Goal: Task Accomplishment & Management: Use online tool/utility

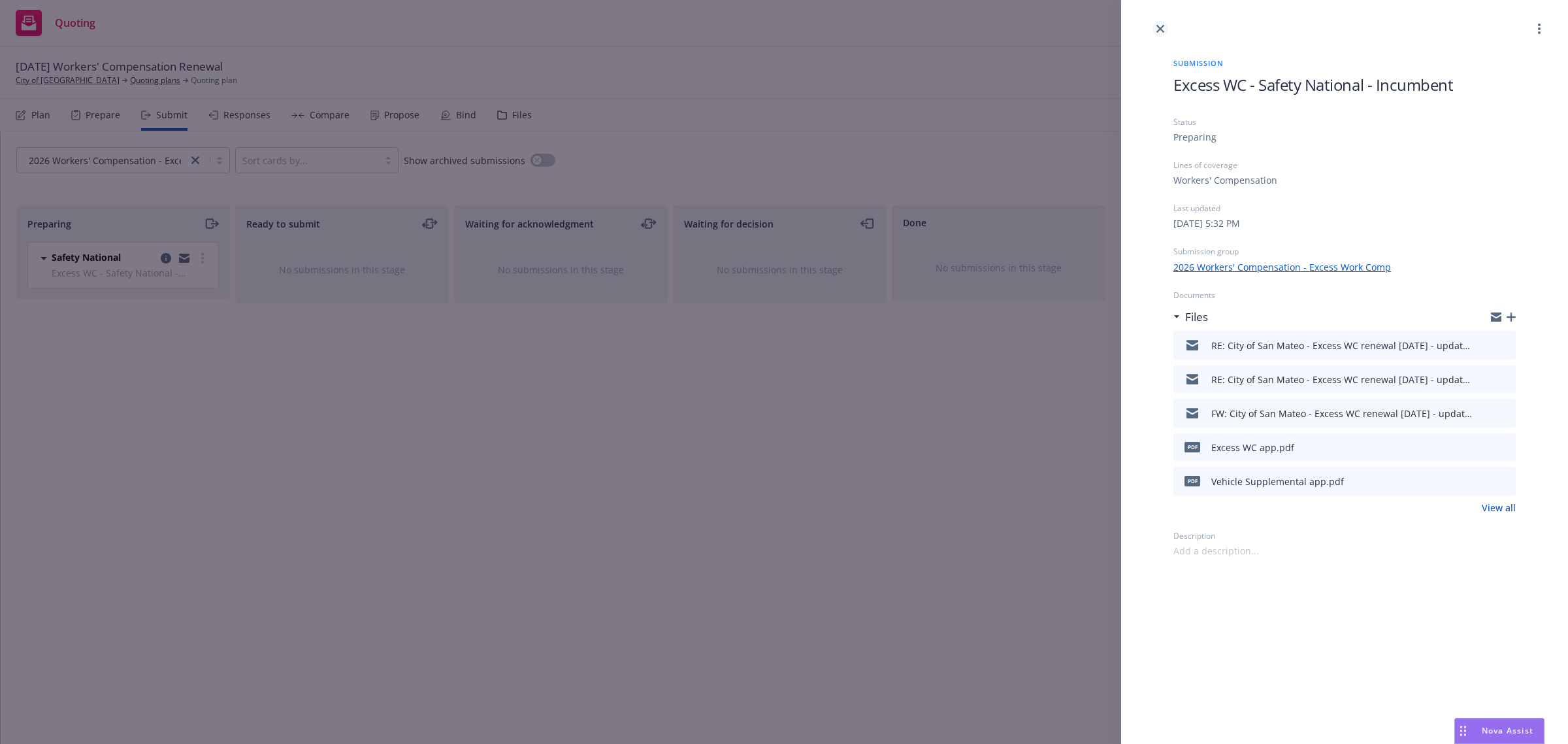
click at [1155, 28] on link "close" at bounding box center [1160, 29] width 16 height 16
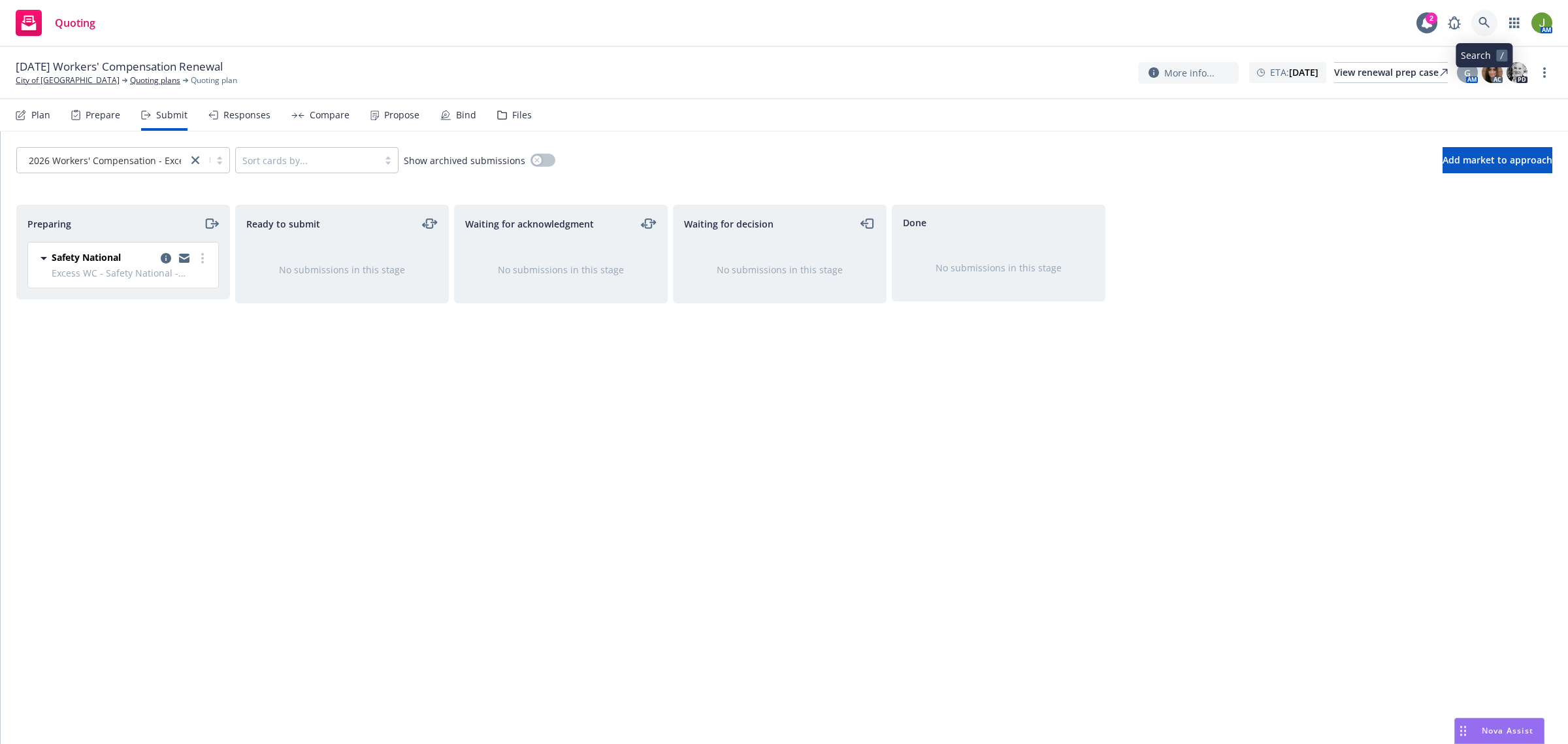
click at [1486, 23] on icon at bounding box center [1484, 23] width 12 height 12
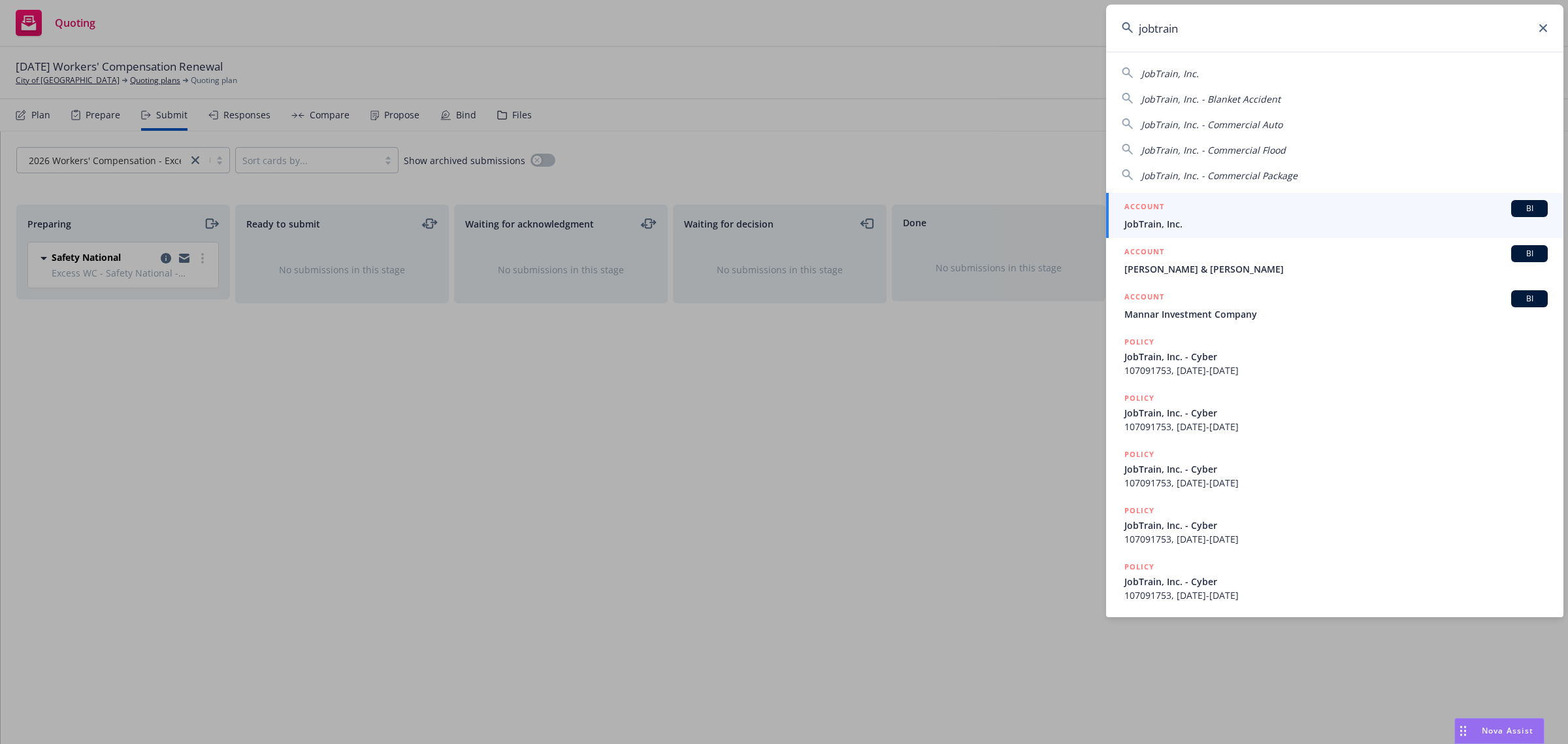
type input "jobtrain"
click at [1236, 210] on div "ACCOUNT BI" at bounding box center [1336, 209] width 423 height 17
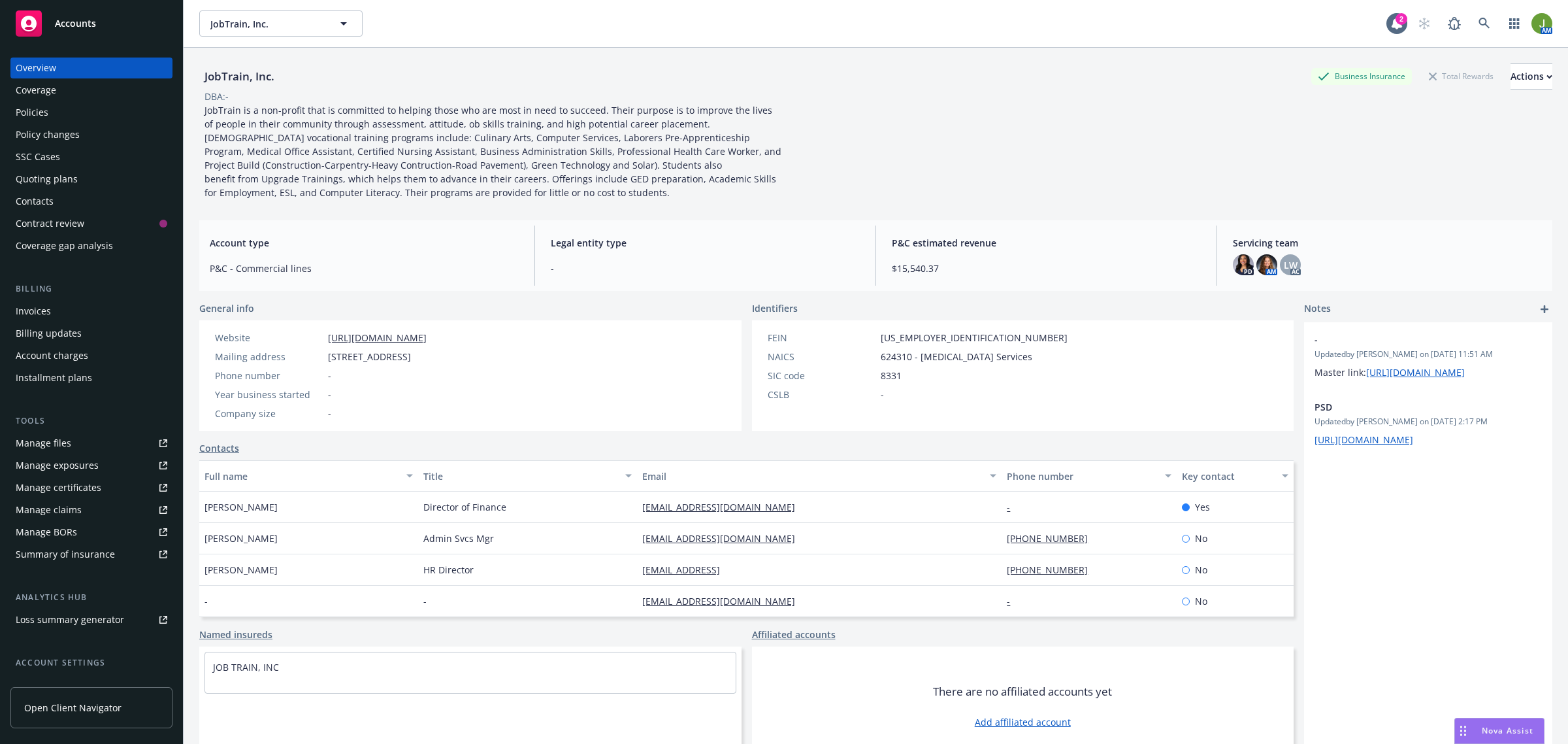
click at [62, 106] on div "Policies" at bounding box center [91, 113] width 152 height 21
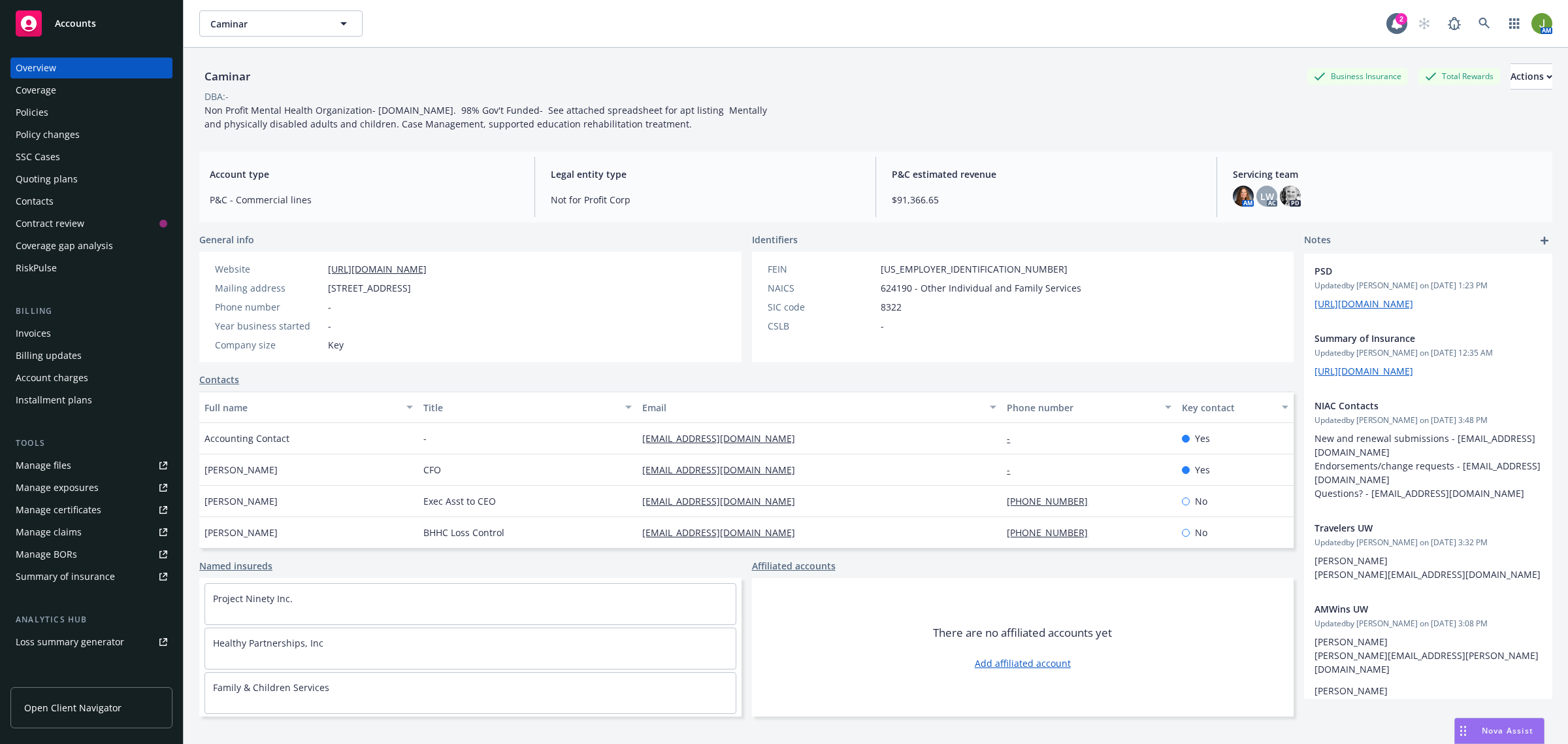
click at [89, 113] on div "Policies" at bounding box center [91, 113] width 152 height 21
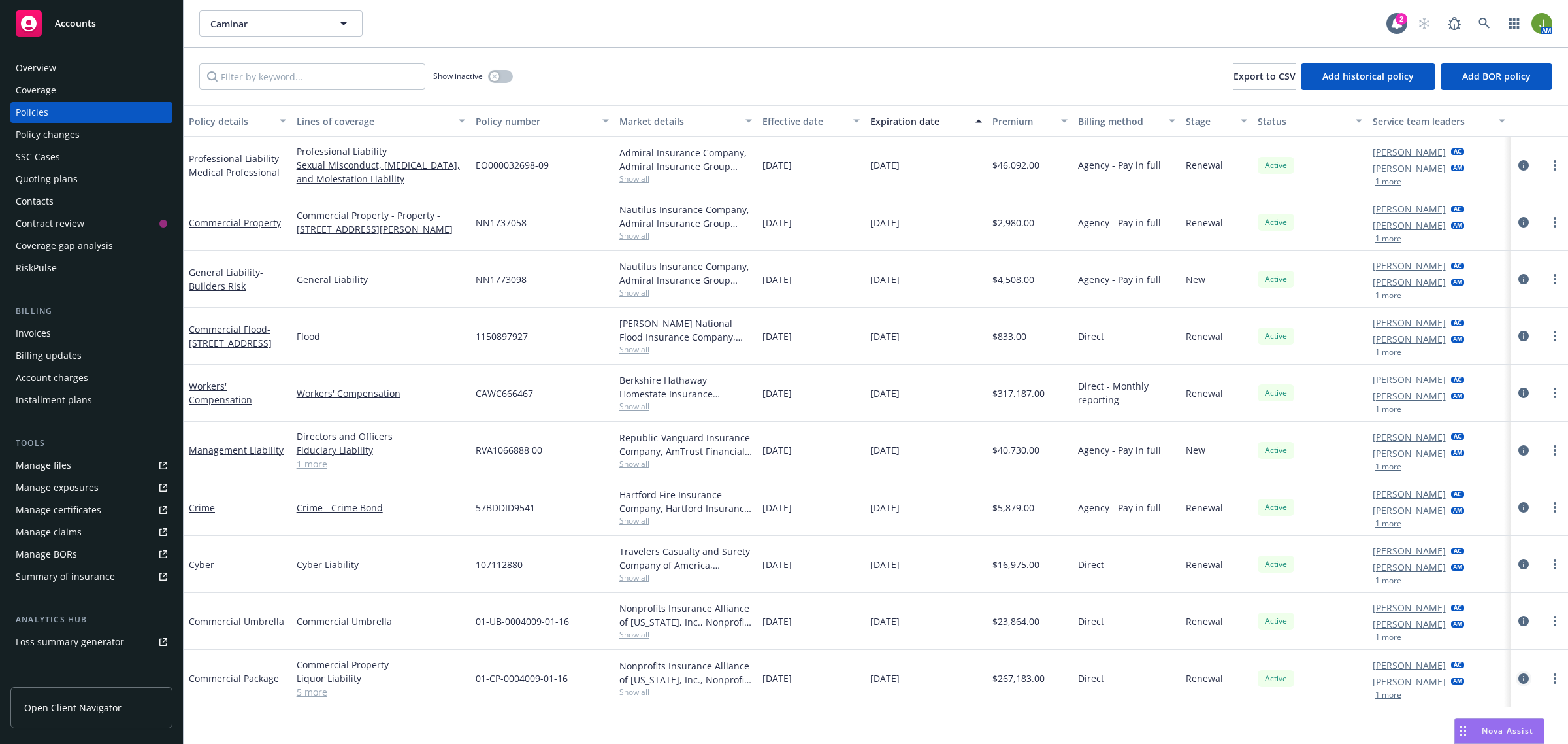
click at [1521, 680] on icon "circleInformation" at bounding box center [1523, 678] width 11 height 11
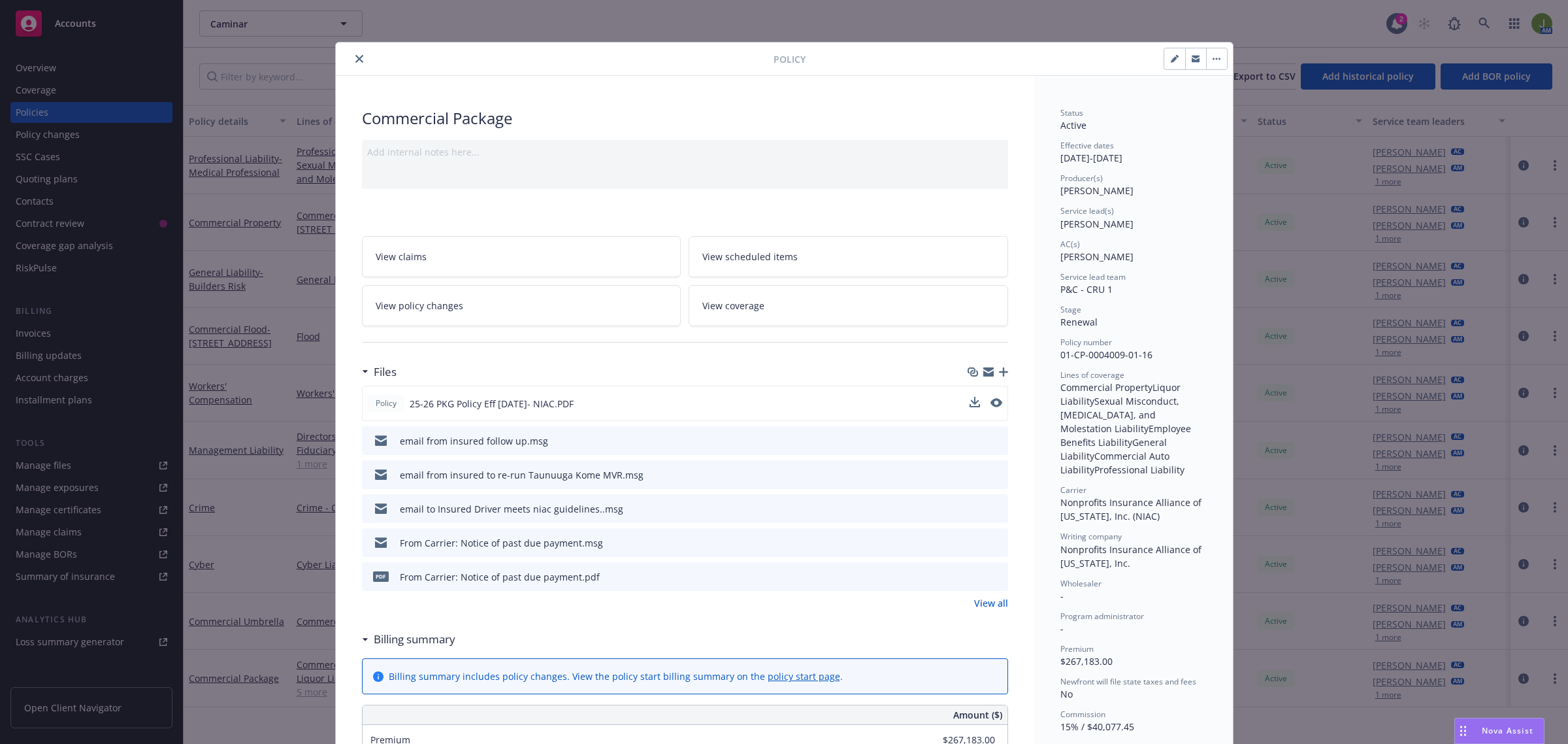
click at [961, 402] on div "Policy 25-26 PKG Policy Eff 7/1/25- NIAC.PDF" at bounding box center [685, 403] width 646 height 36
click at [968, 399] on icon "download file" at bounding box center [973, 403] width 11 height 11
click at [355, 60] on icon "close" at bounding box center [359, 59] width 8 height 8
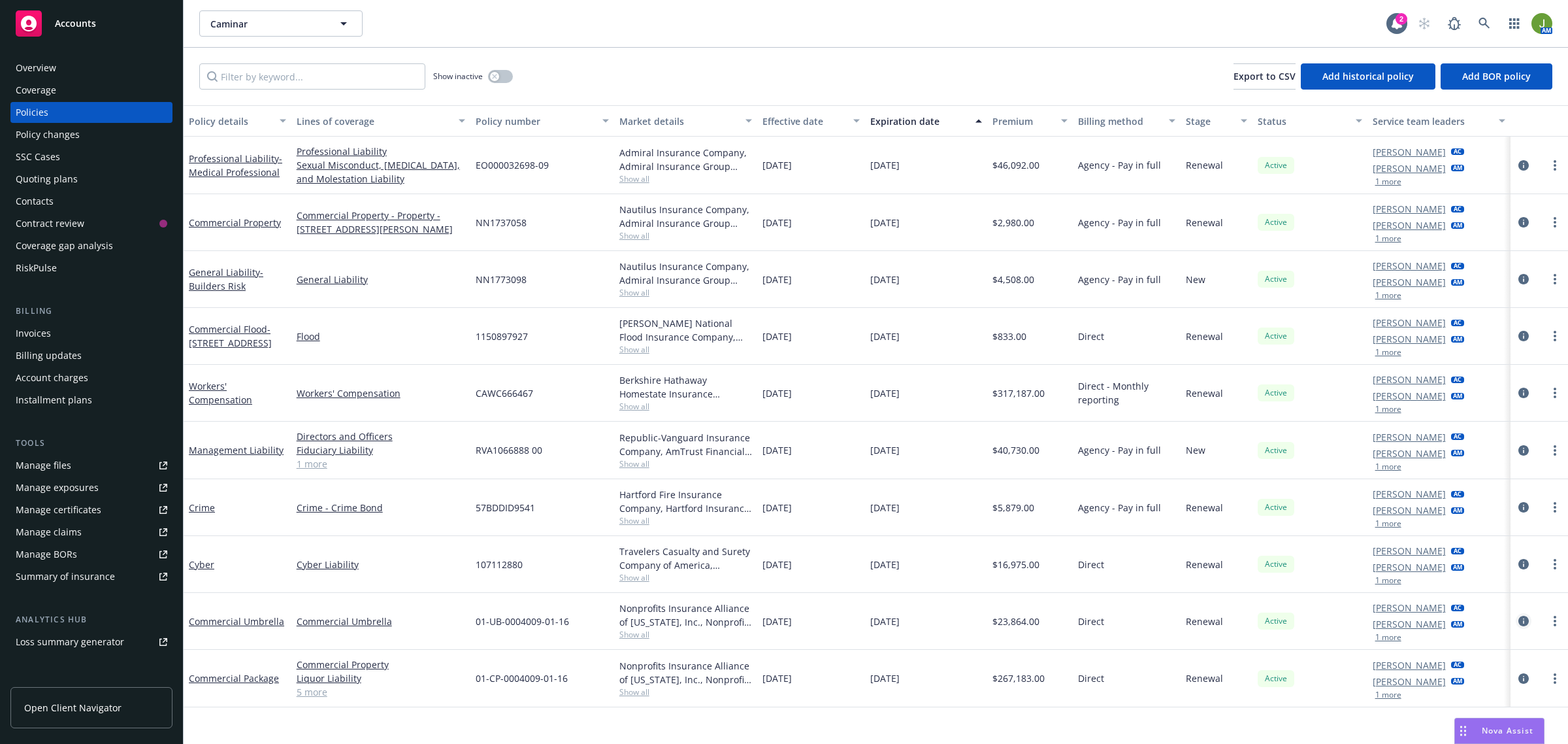
click at [1526, 625] on icon "circleInformation" at bounding box center [1523, 621] width 11 height 11
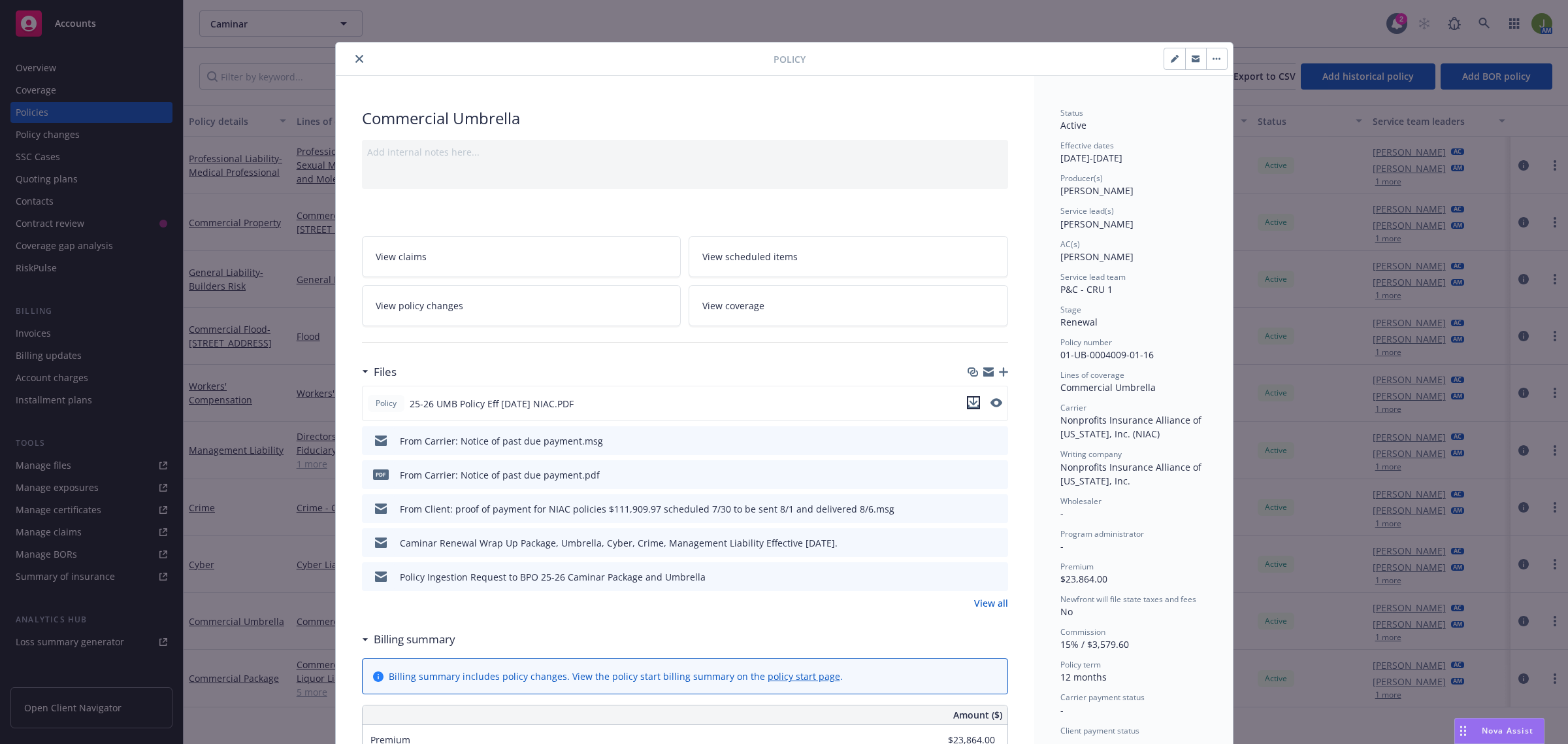
click at [968, 400] on icon "download file" at bounding box center [973, 403] width 11 height 11
click at [355, 62] on icon "close" at bounding box center [359, 59] width 8 height 8
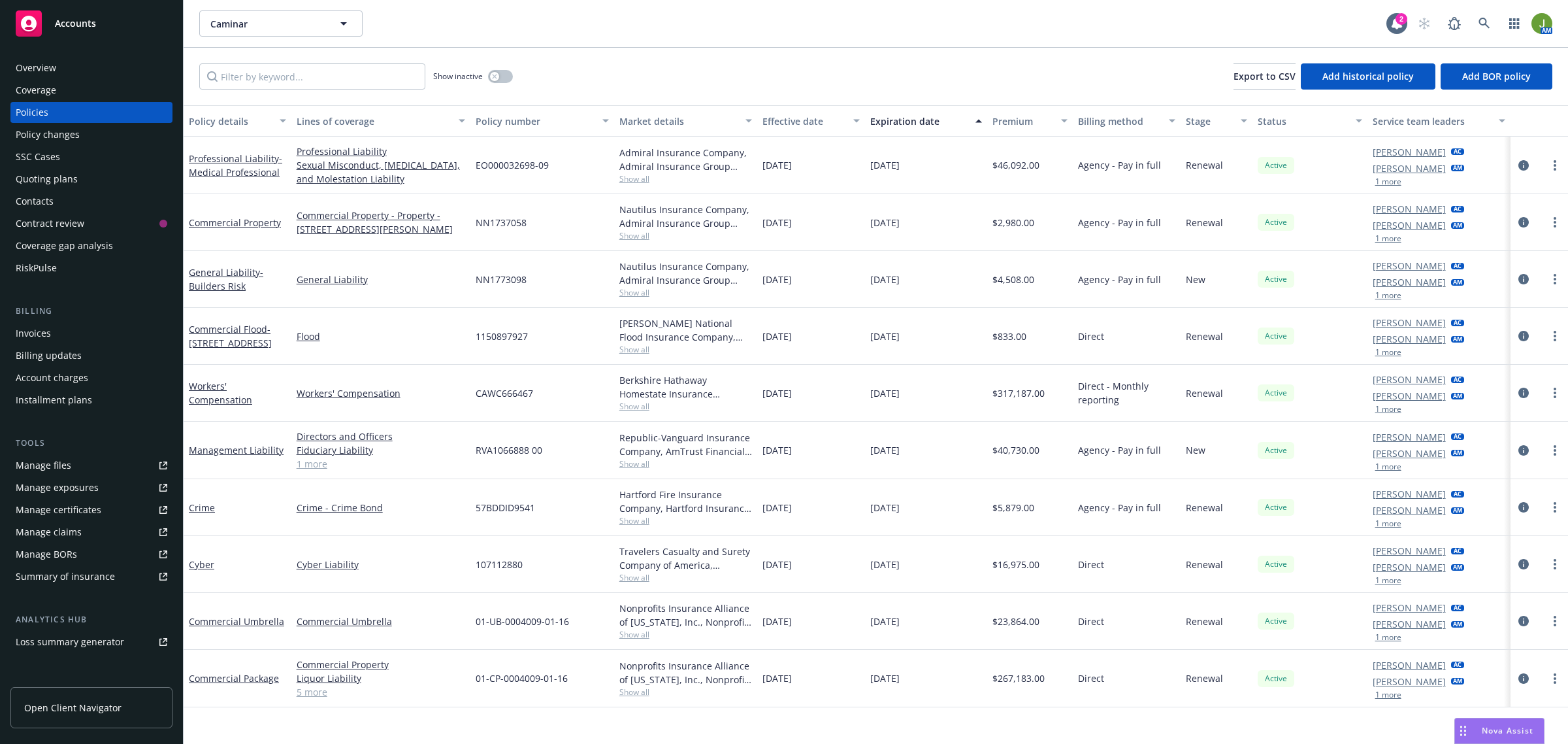
click at [62, 181] on div "Quoting plans" at bounding box center [47, 179] width 62 height 21
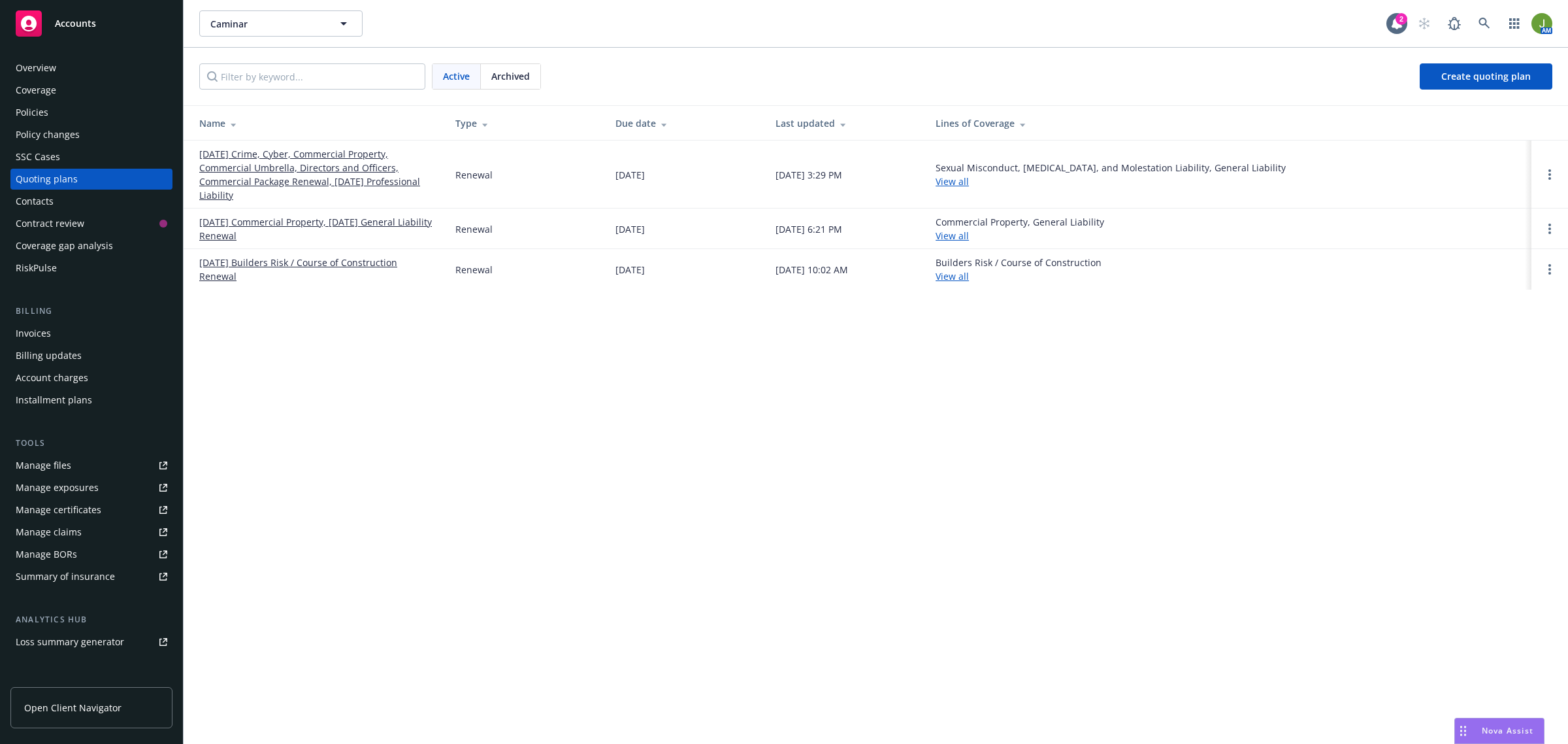
click at [263, 176] on link "07/01/25 Crime, Cyber, Commercial Property, Commercial Umbrella, Directors and …" at bounding box center [317, 175] width 235 height 55
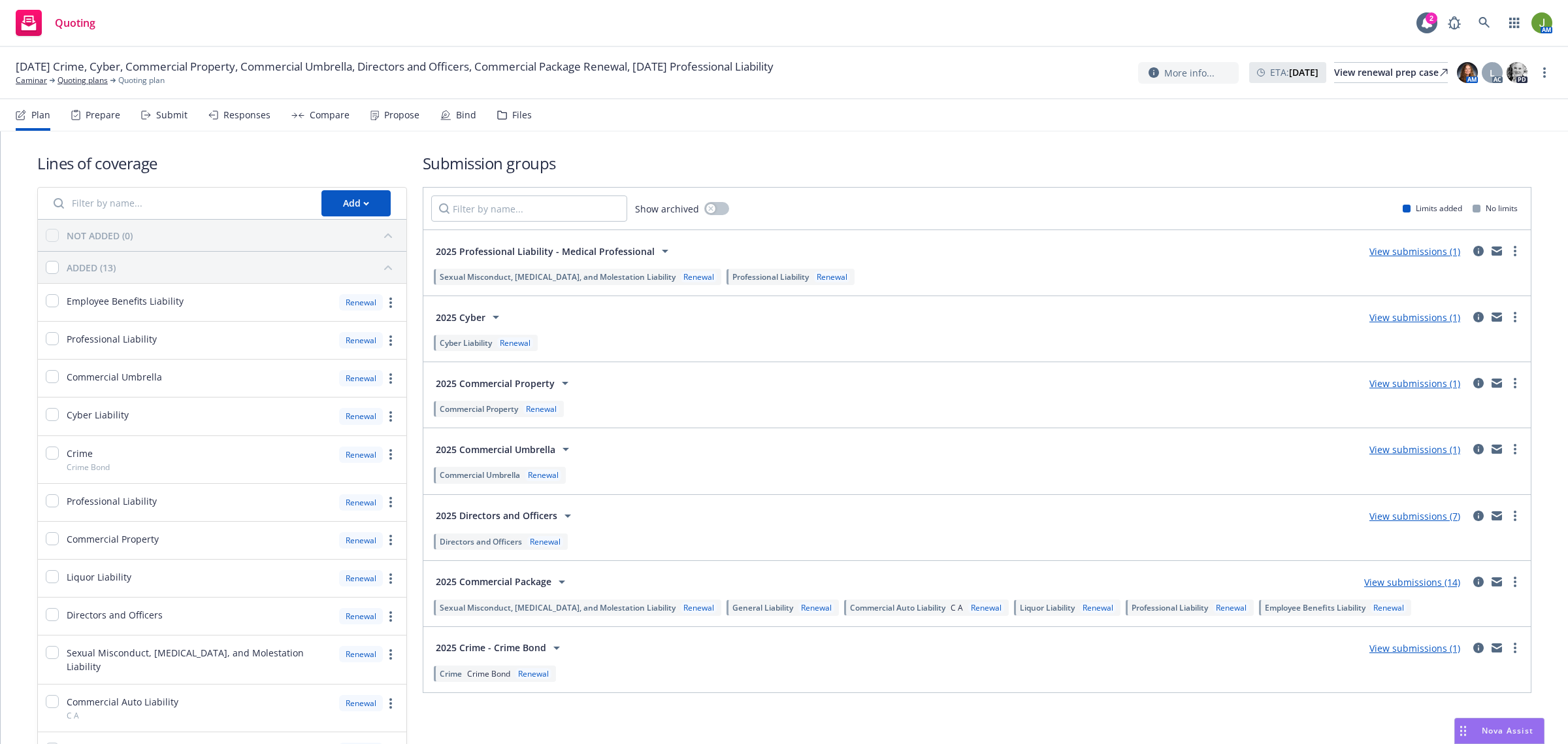
click at [1401, 252] on link "View submissions (1)" at bounding box center [1415, 251] width 91 height 12
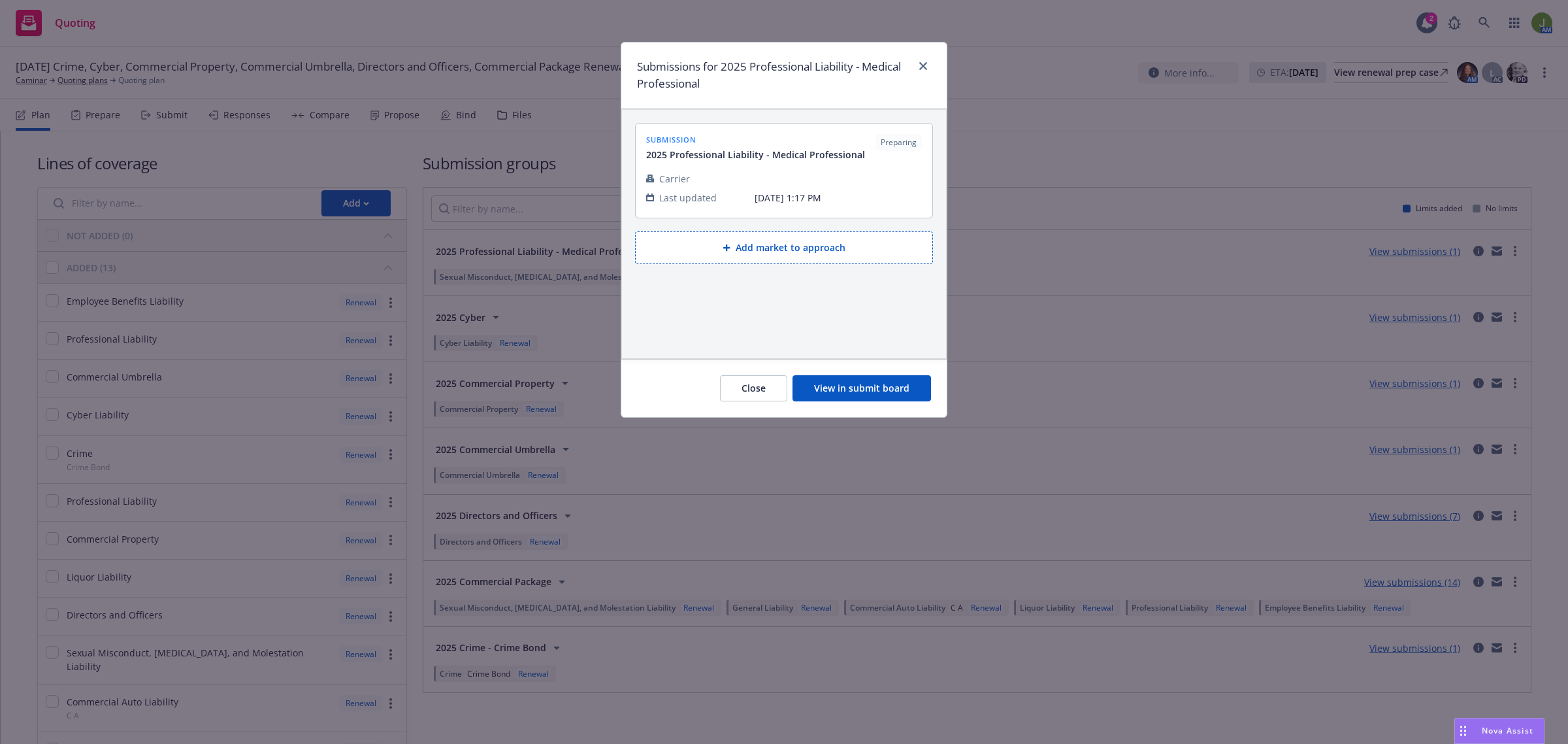
click at [874, 383] on button "View in submit board" at bounding box center [861, 388] width 138 height 26
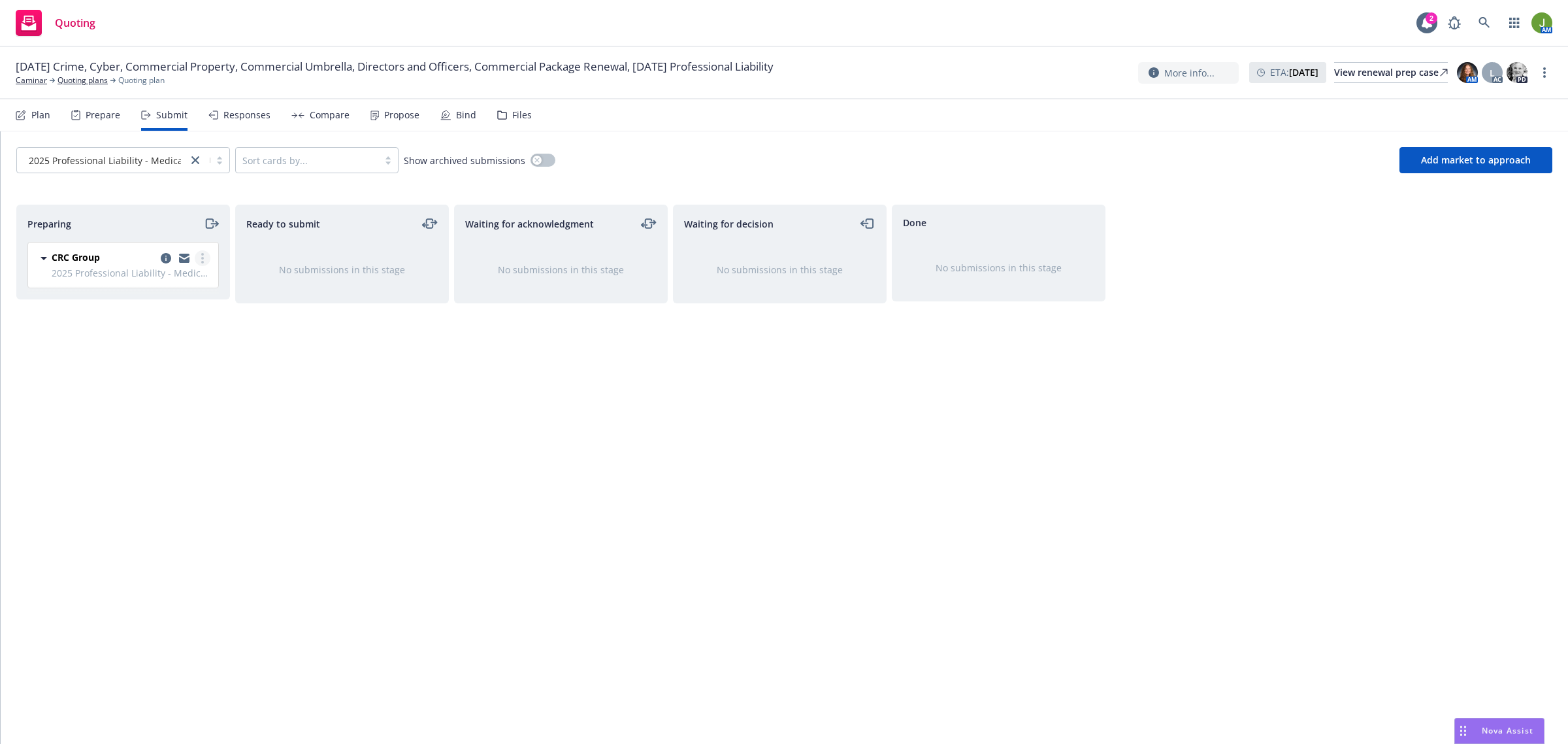
click at [206, 259] on link "more" at bounding box center [203, 258] width 16 height 16
click at [135, 445] on span "Copy logging email" at bounding box center [135, 442] width 114 height 12
click at [210, 219] on icon "moveRight" at bounding box center [209, 224] width 8 height 9
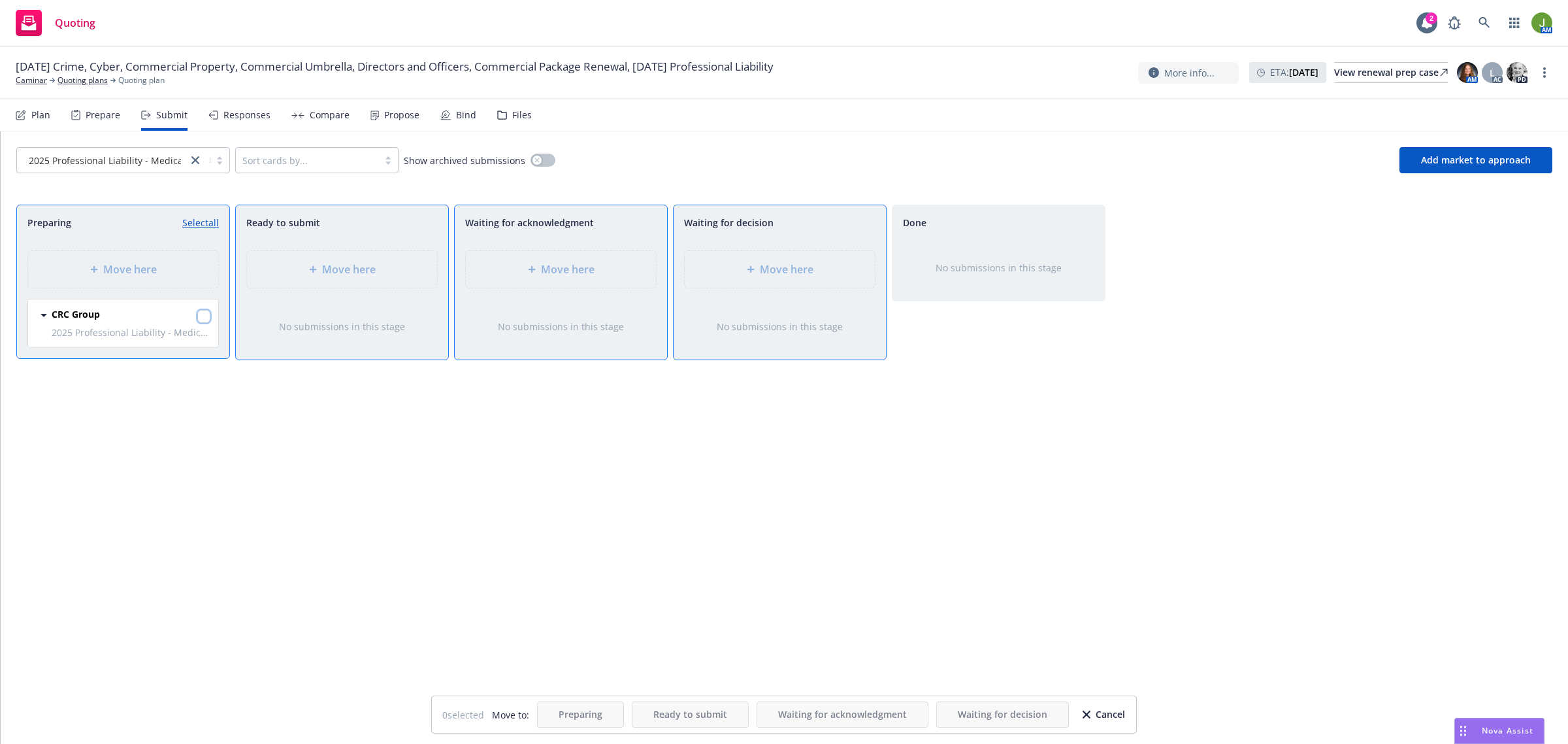
drag, startPoint x: 203, startPoint y: 321, endPoint x: 431, endPoint y: 286, distance: 230.7
click at [203, 322] on input "checkbox" at bounding box center [203, 316] width 13 height 13
checkbox input "true"
click at [771, 260] on div "Move here" at bounding box center [780, 269] width 190 height 36
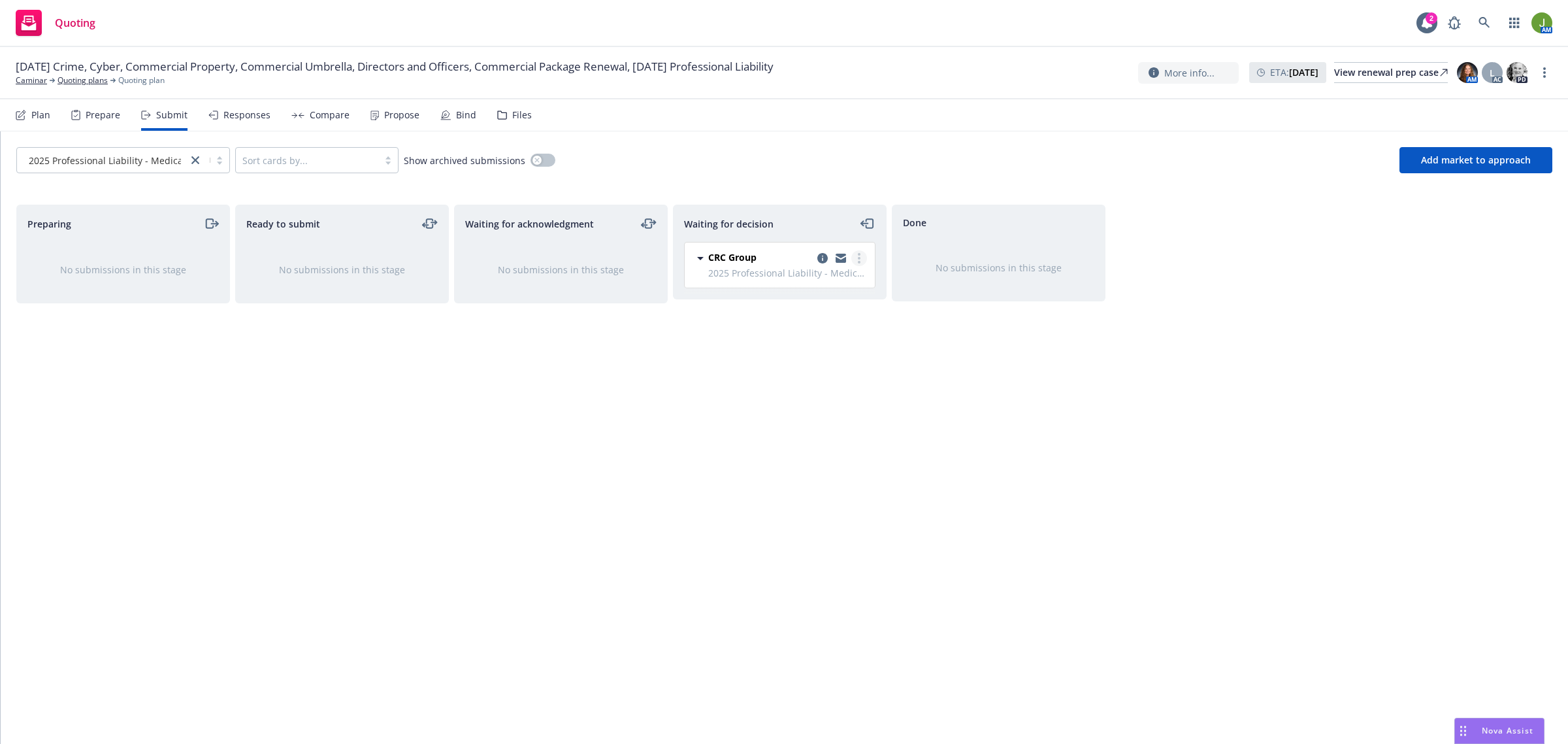
click at [860, 256] on icon "more" at bounding box center [858, 259] width 2 height 11
drag, startPoint x: 879, startPoint y: 327, endPoint x: 841, endPoint y: 277, distance: 62.8
click at [879, 326] on div "Waiting for decision CRC Group 2025 Professional Liability - Medical Profession…" at bounding box center [779, 460] width 214 height 512
click at [822, 258] on icon "copy logging email" at bounding box center [823, 259] width 11 height 11
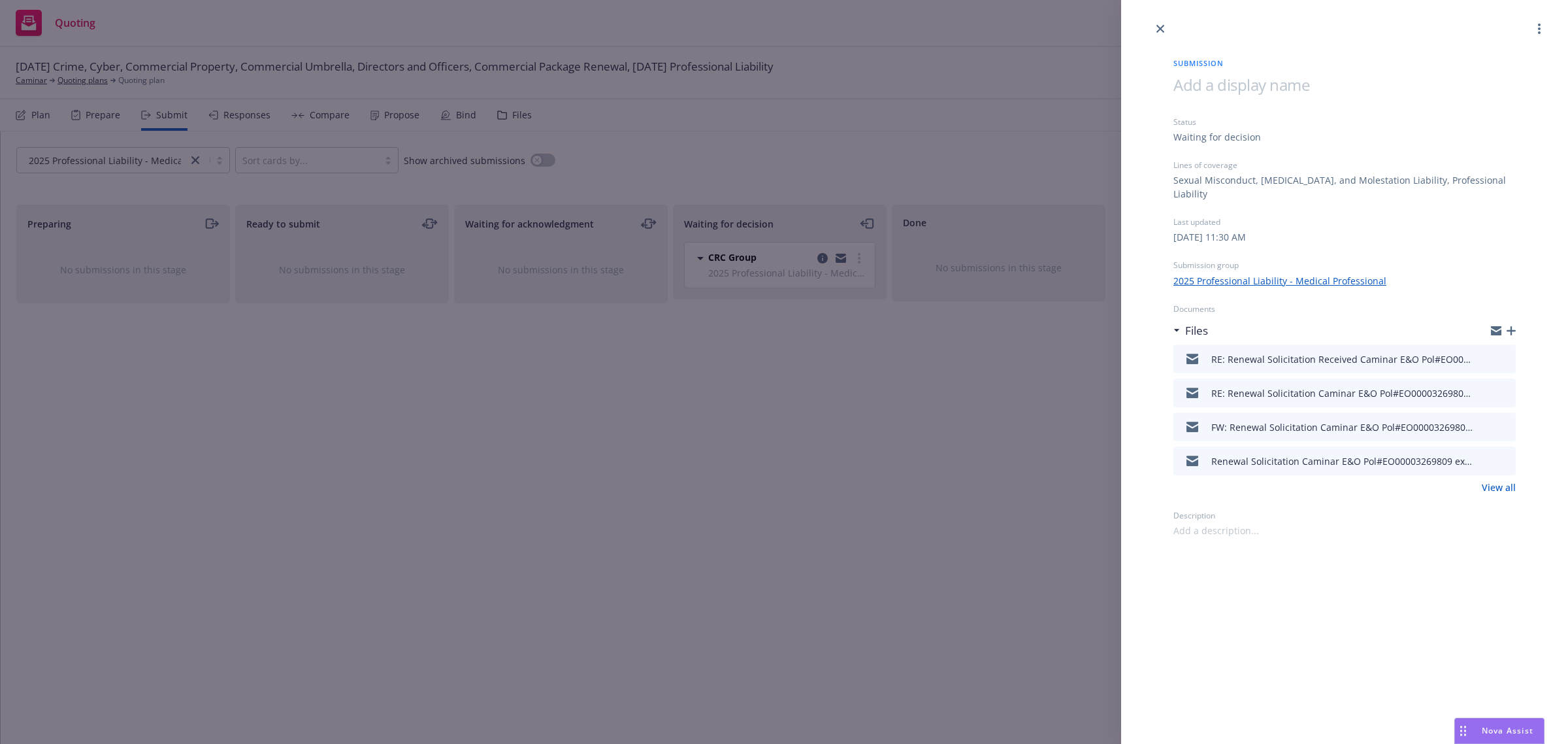
click at [1512, 332] on icon "button" at bounding box center [1511, 330] width 9 height 9
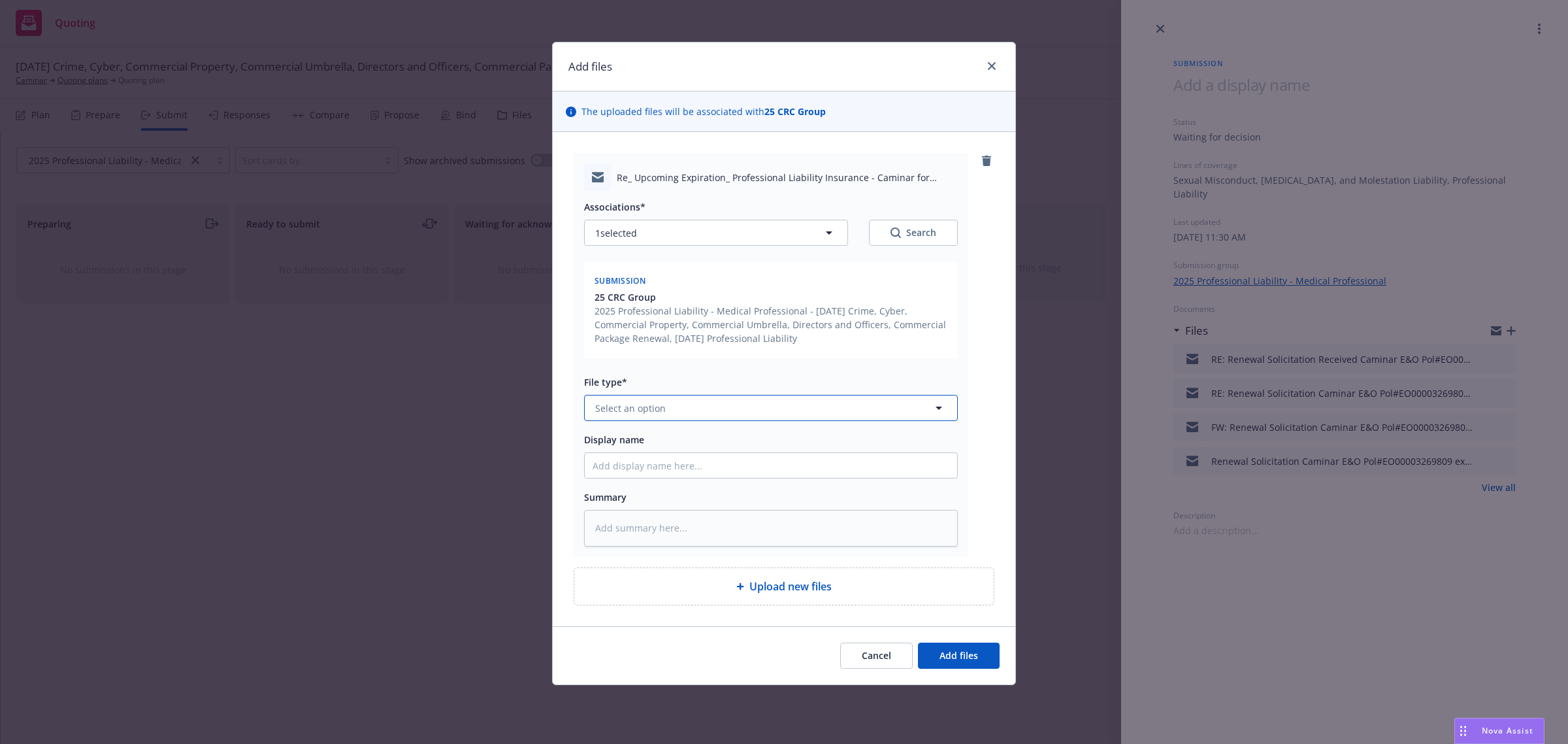
click at [623, 405] on span "Select an option" at bounding box center [630, 408] width 70 height 14
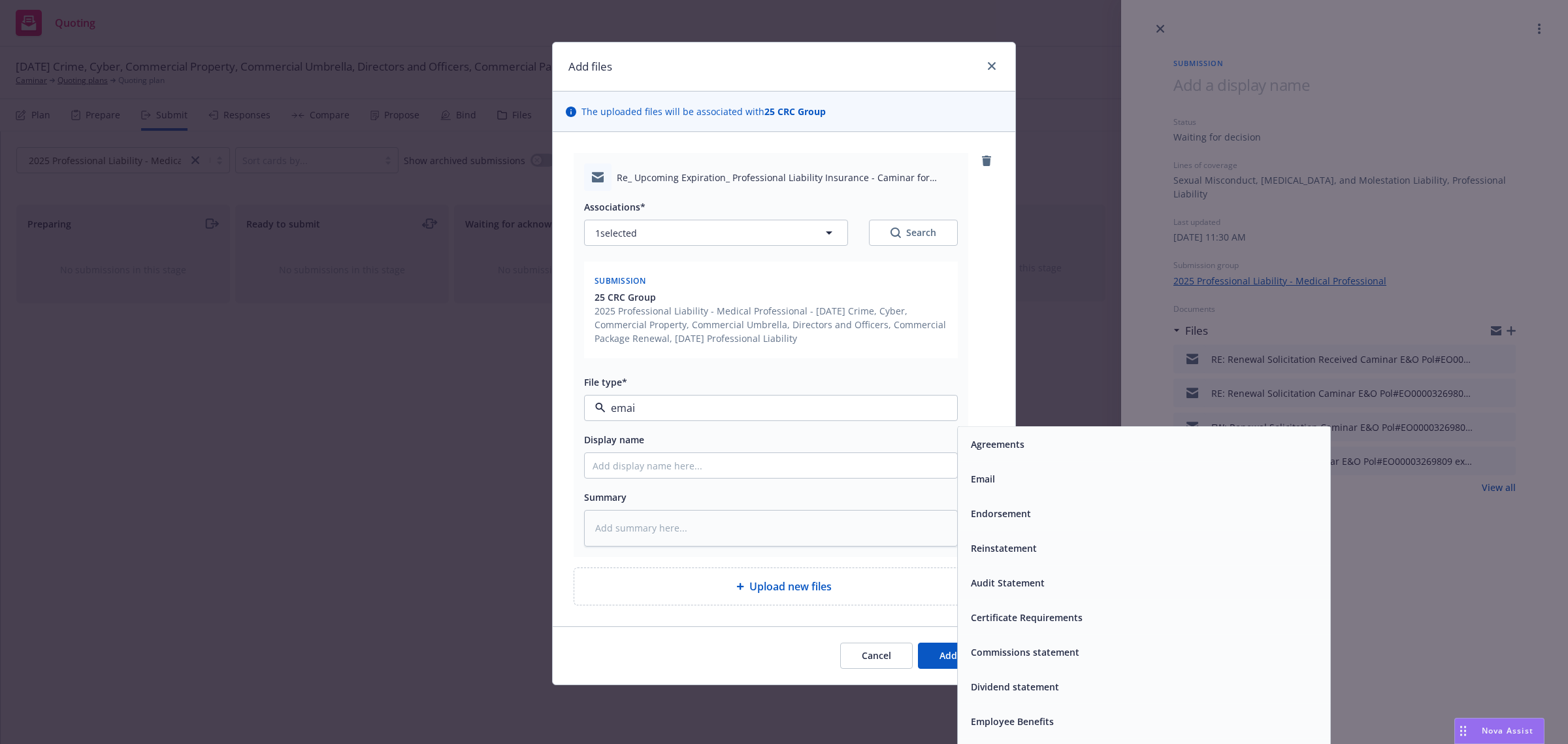
type input "email"
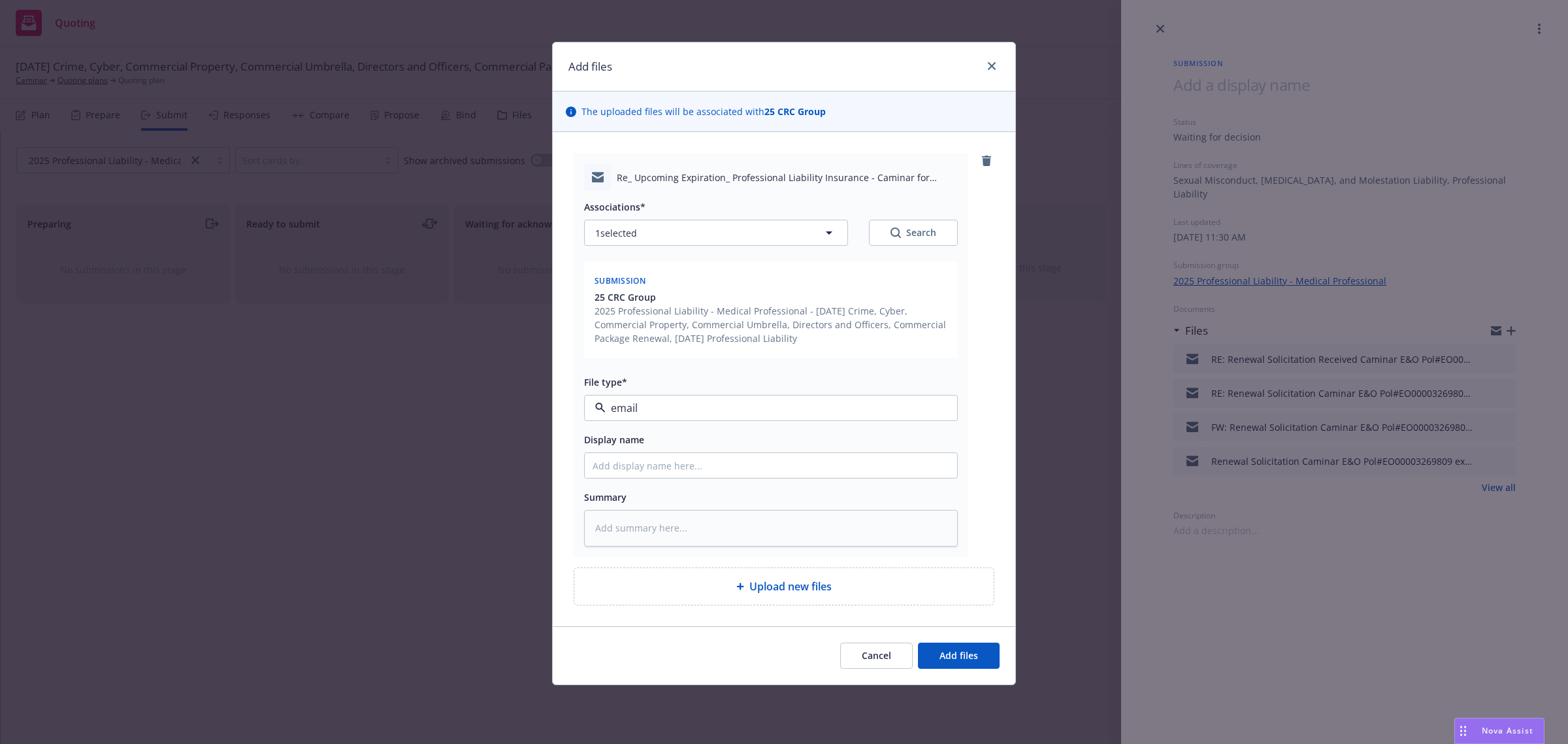
type textarea "x"
type input "F"
type textarea "x"
type input "Fr"
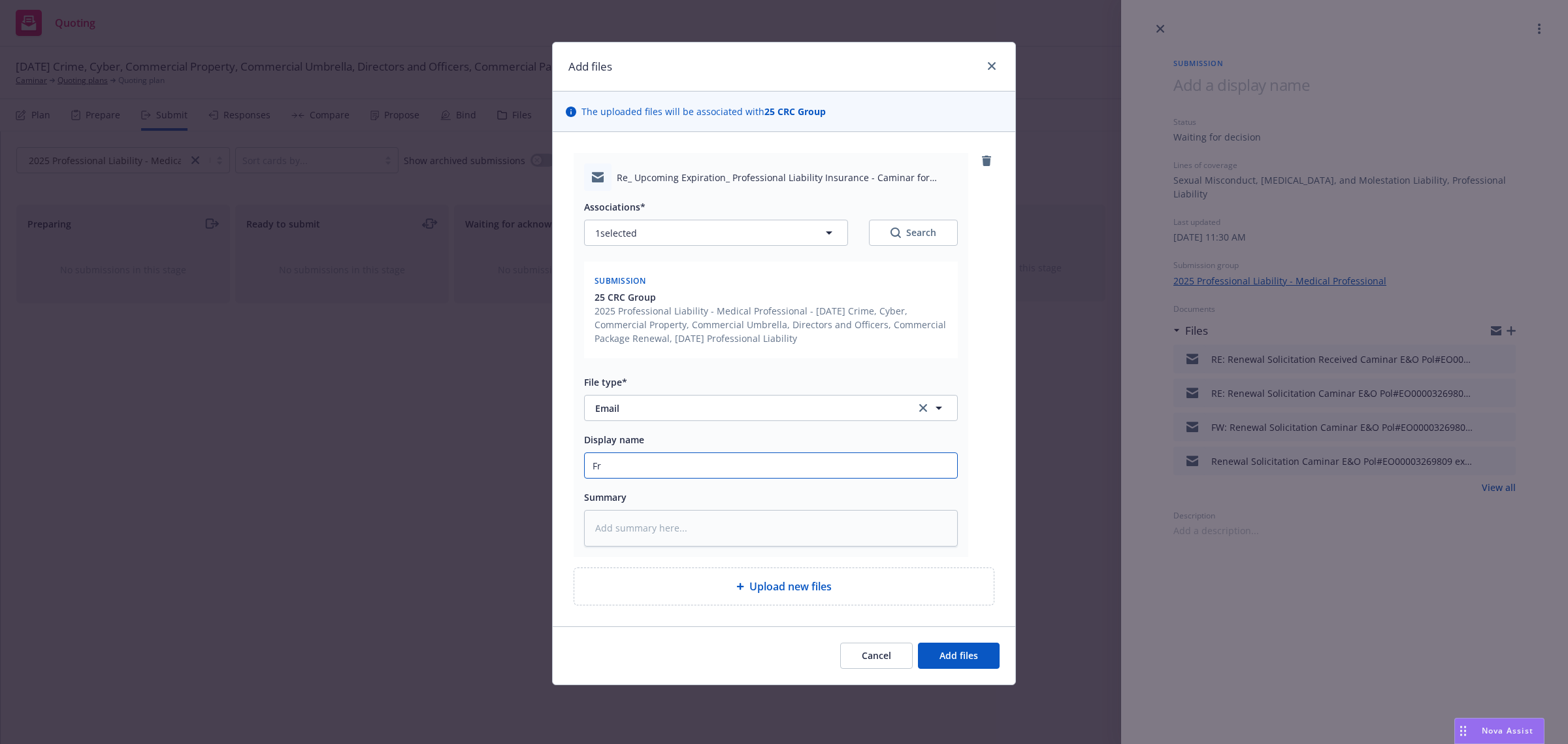
type textarea "x"
type input "Fro"
type textarea "x"
type input "From"
type textarea "x"
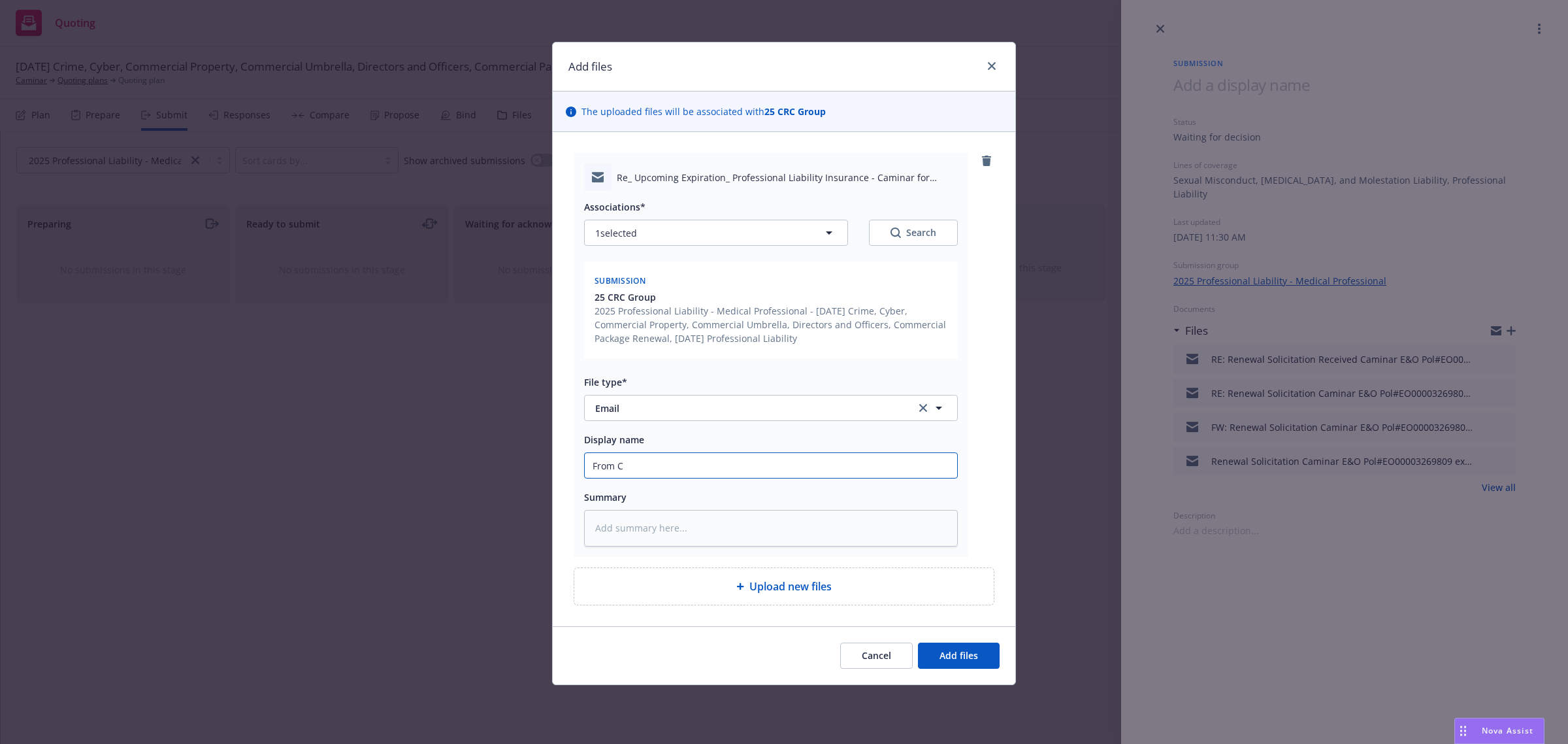
type input "From Cl"
type textarea "x"
type input "From Cli"
type textarea "x"
type input "From Clie"
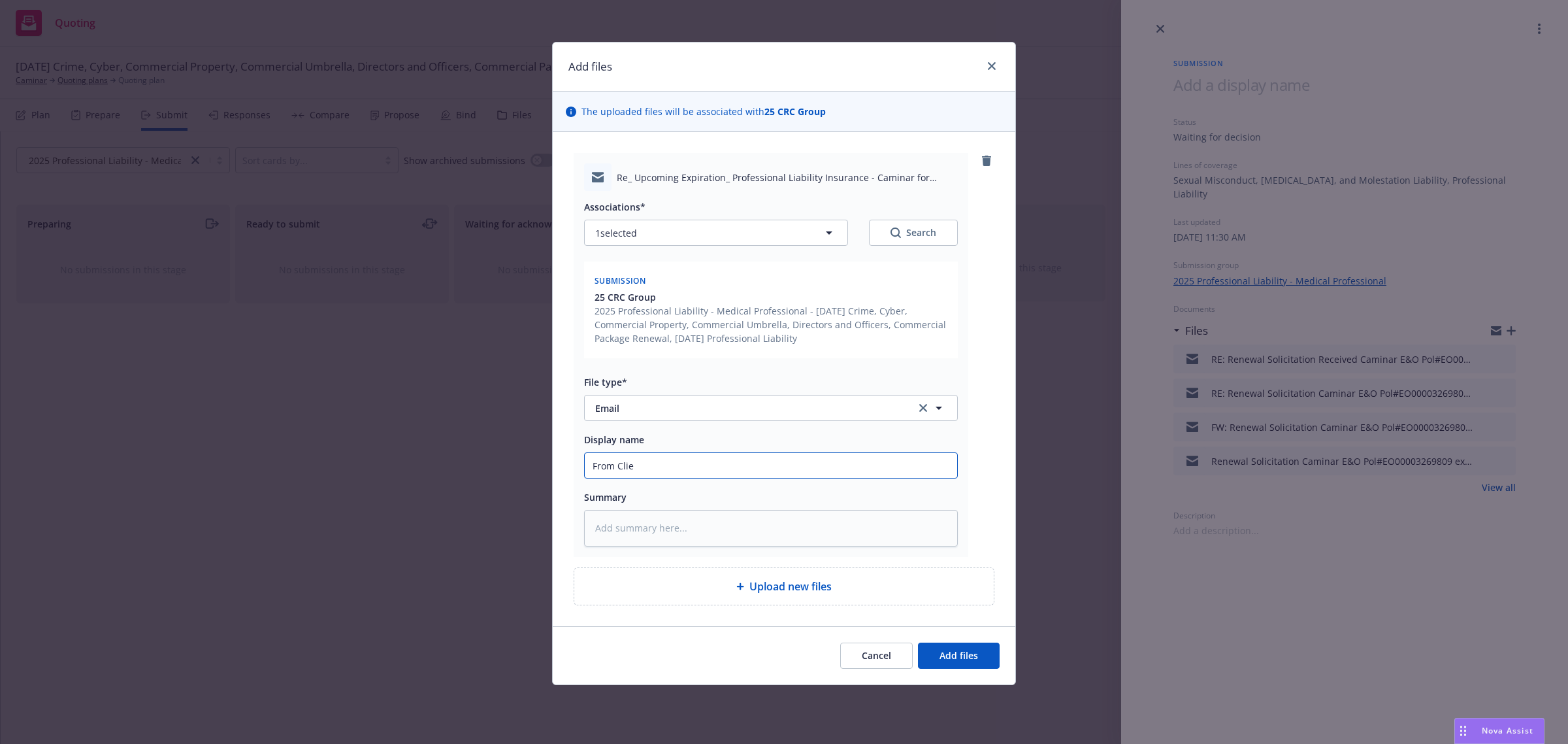
type textarea "x"
type input "From Clien"
type textarea "x"
type input "From Client"
type textarea "x"
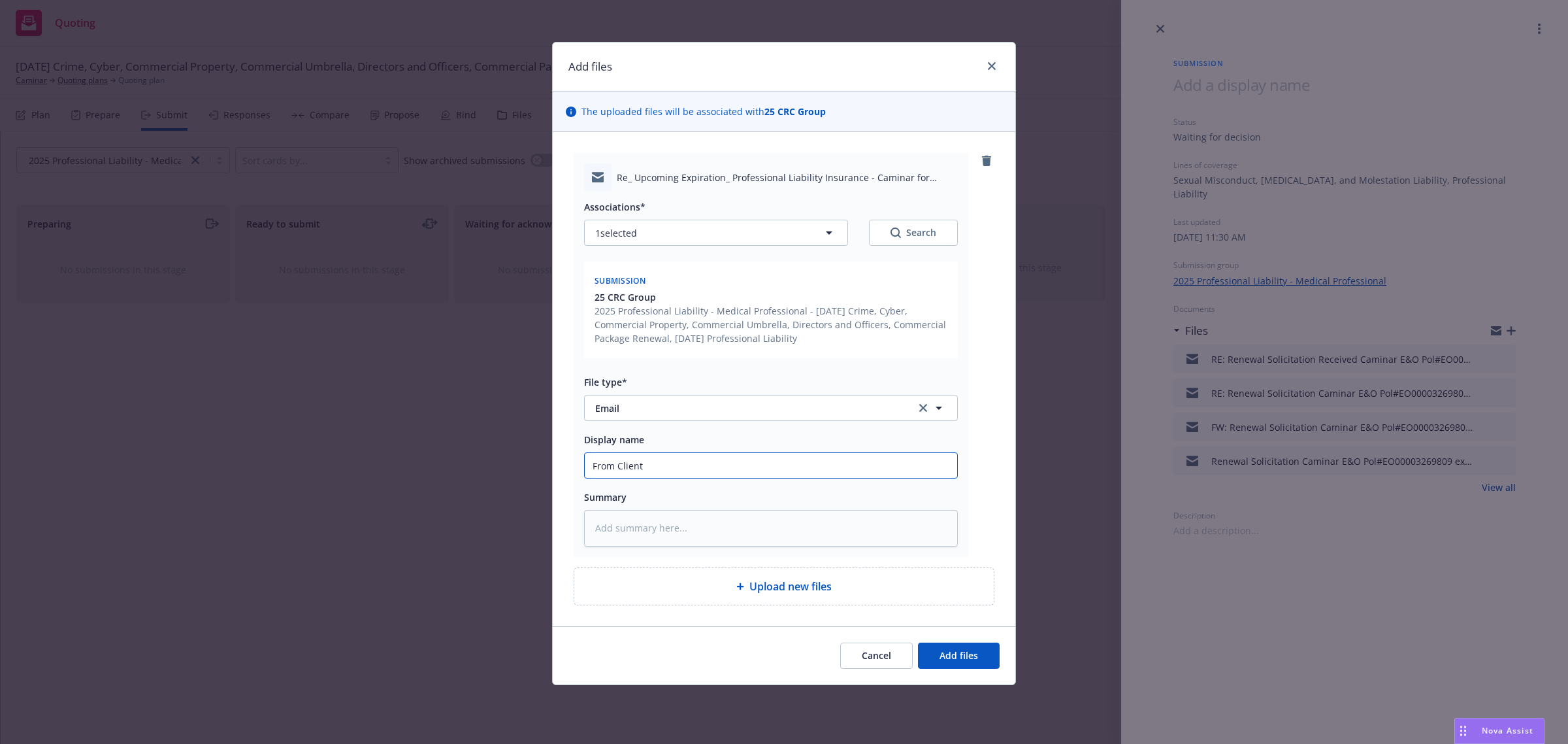
type input "From Client:"
type textarea "x"
type input "From Client:"
click at [652, 530] on textarea at bounding box center [771, 528] width 374 height 36
paste textarea "• Are Dr. Luk and Dr. Colbert no longer active? If so, please provide their ina…"
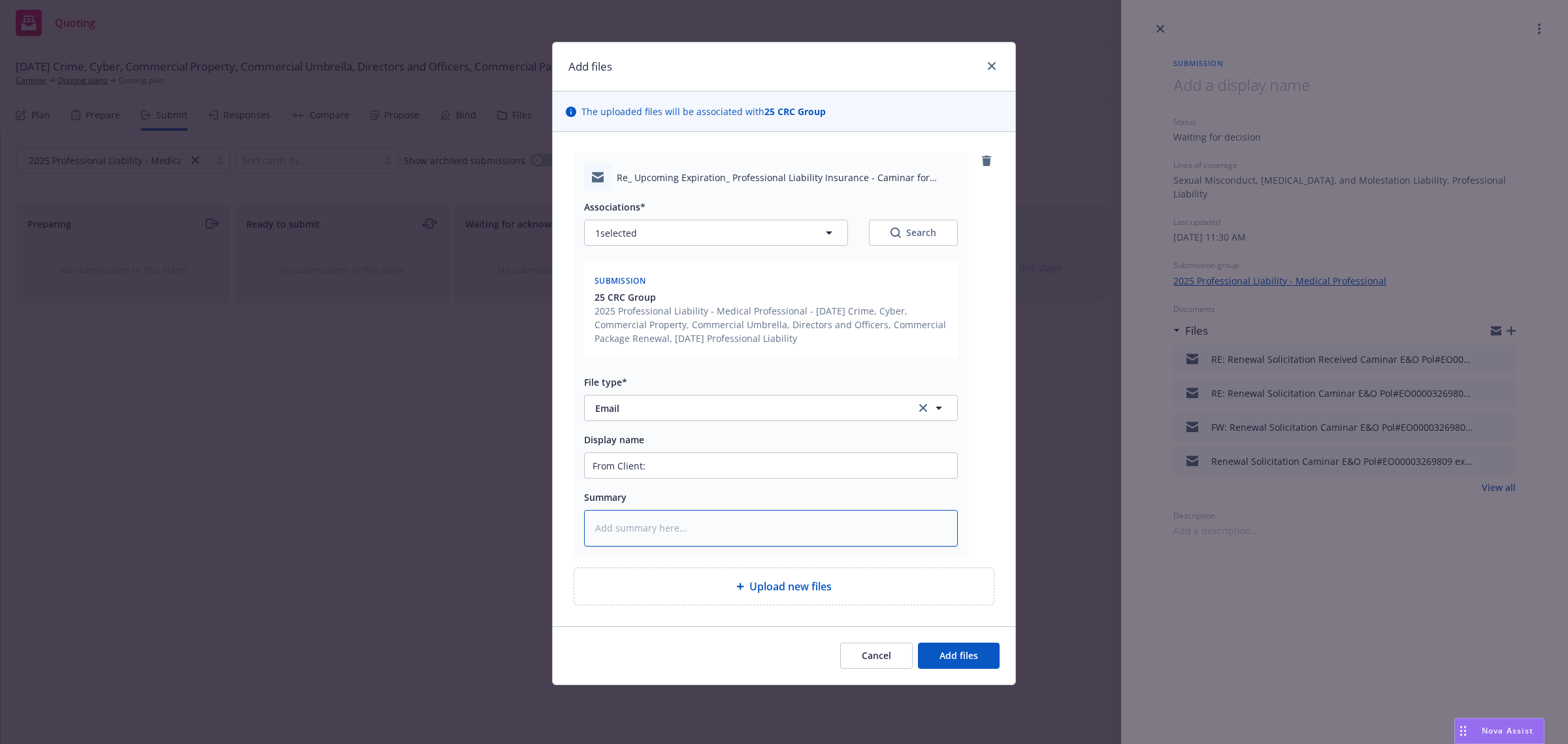
type textarea "x"
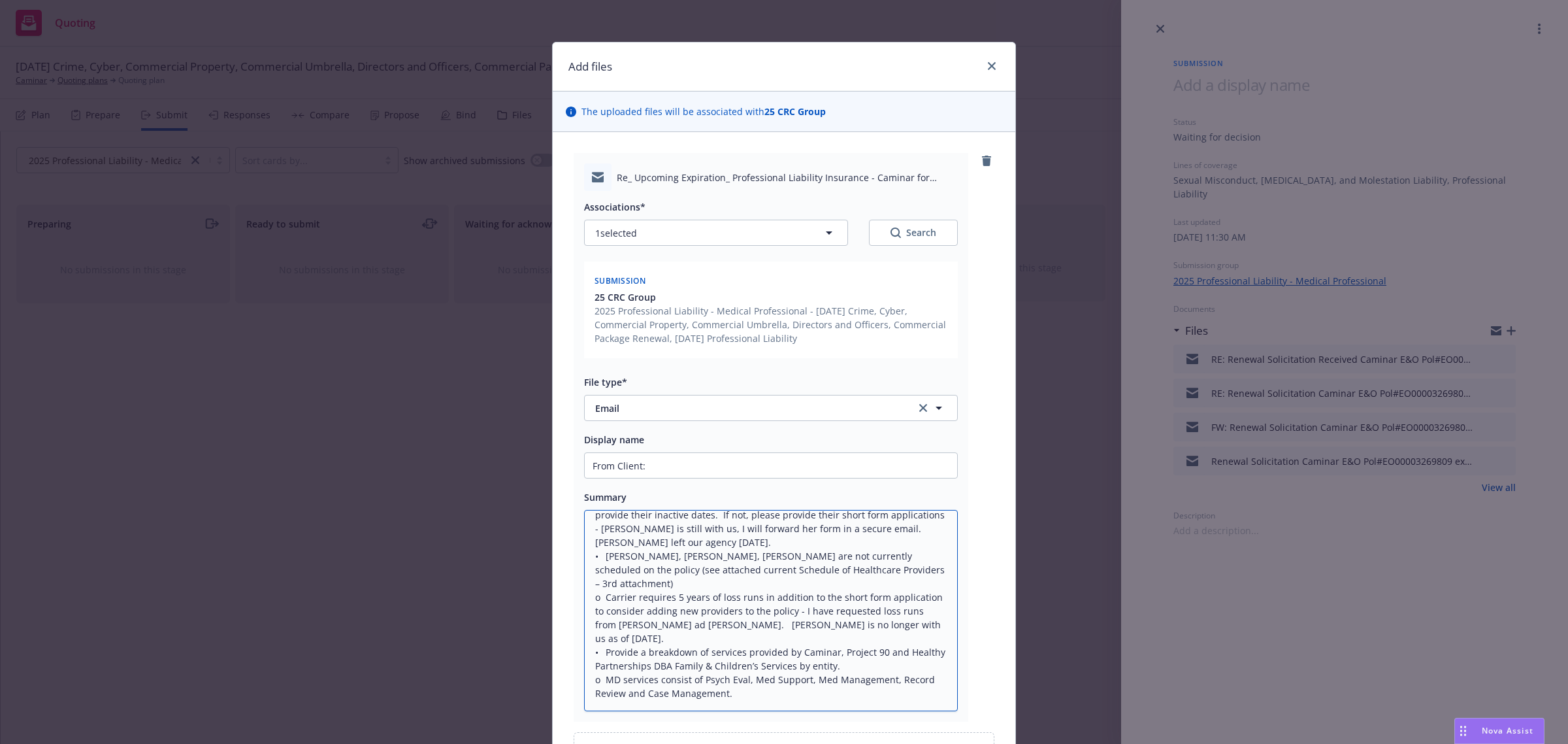
type textarea "• Are Dr. Luk and Dr. Colbert no longer active? If so, please provide their ina…"
click at [702, 465] on input "From Client:" at bounding box center [771, 465] width 373 height 25
type textarea "x"
type input "From Client: p"
type textarea "x"
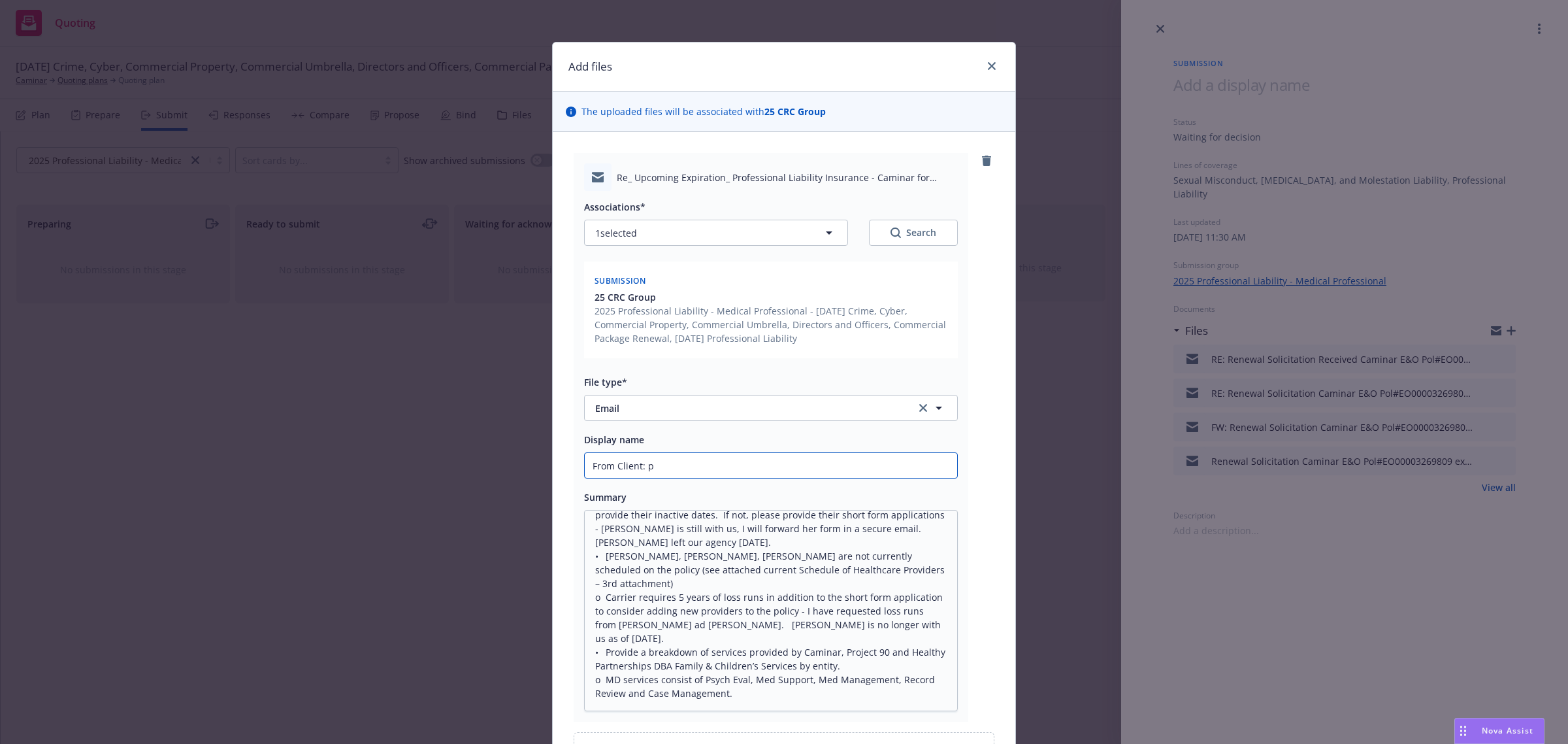
type input "From Client: pa"
type textarea "x"
type input "From Client: par"
type textarea "x"
type input "From Client: part"
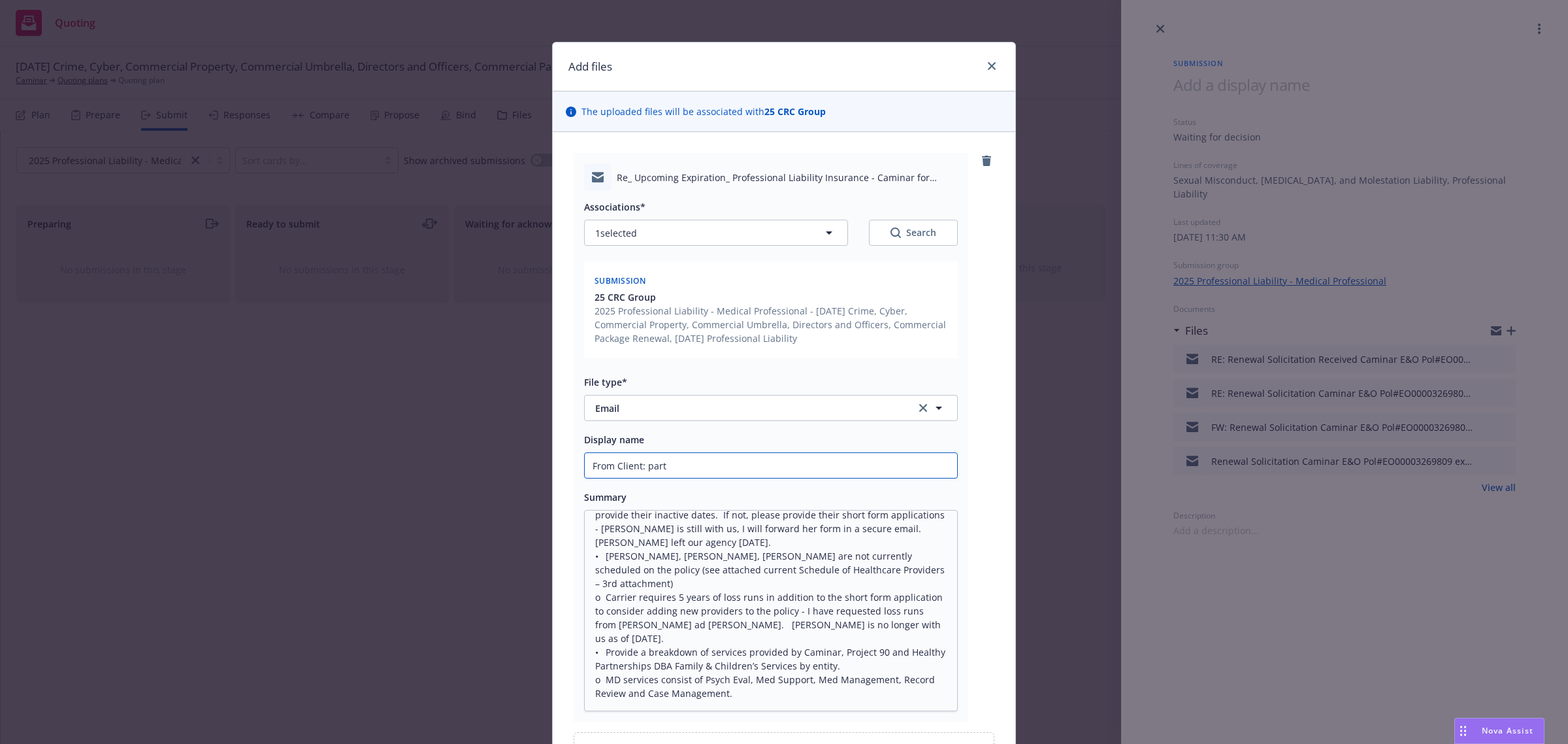
type textarea "x"
type input "From Client: parti"
type textarea "x"
type input "From Client: partia"
type textarea "x"
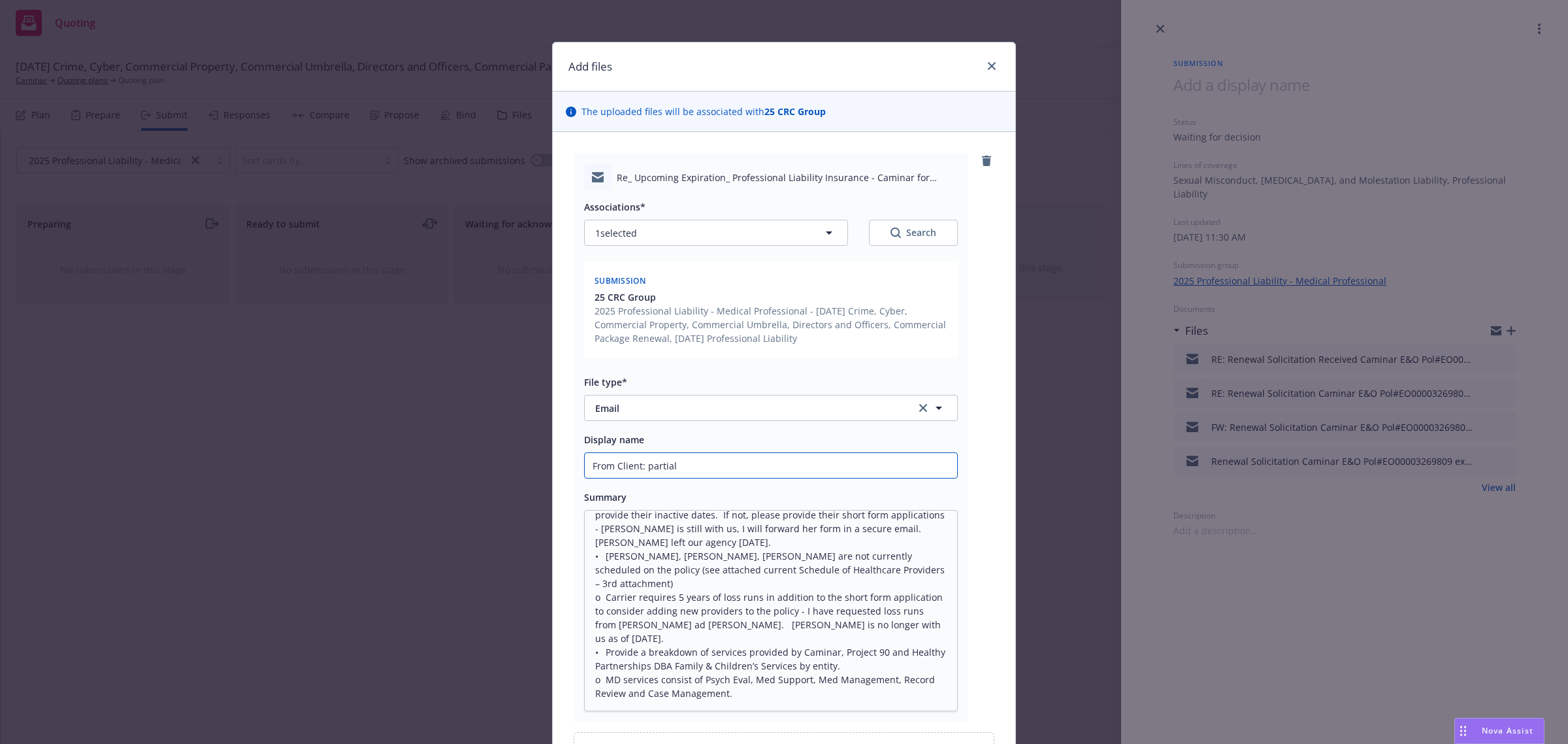
type input "From Client: partial"
type textarea "x"
type input "From Client: partial r"
type textarea "x"
type input "From Client: partial re"
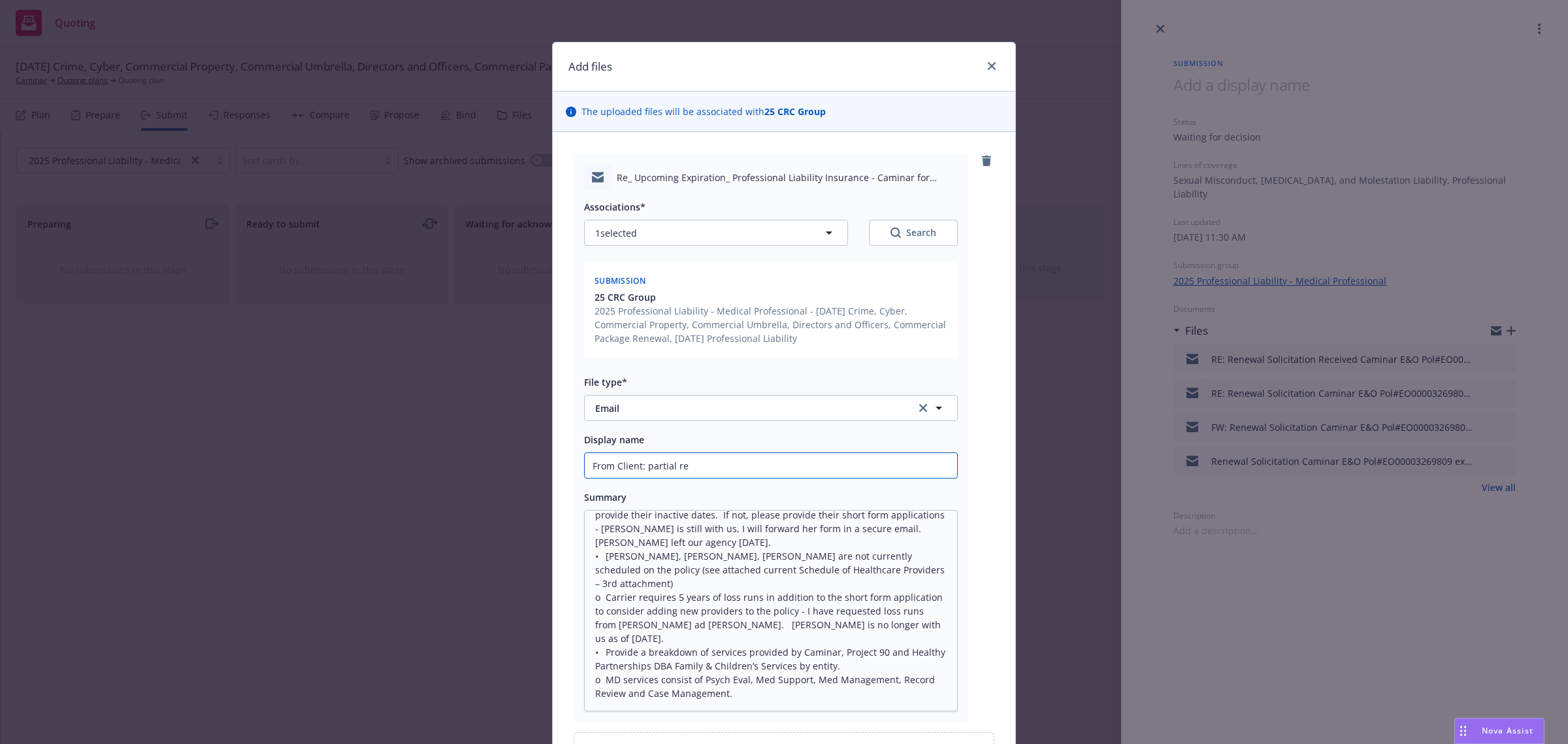
type textarea "x"
type input "From Client: partial res"
type textarea "x"
type input "From Client: partial resp"
type textarea "x"
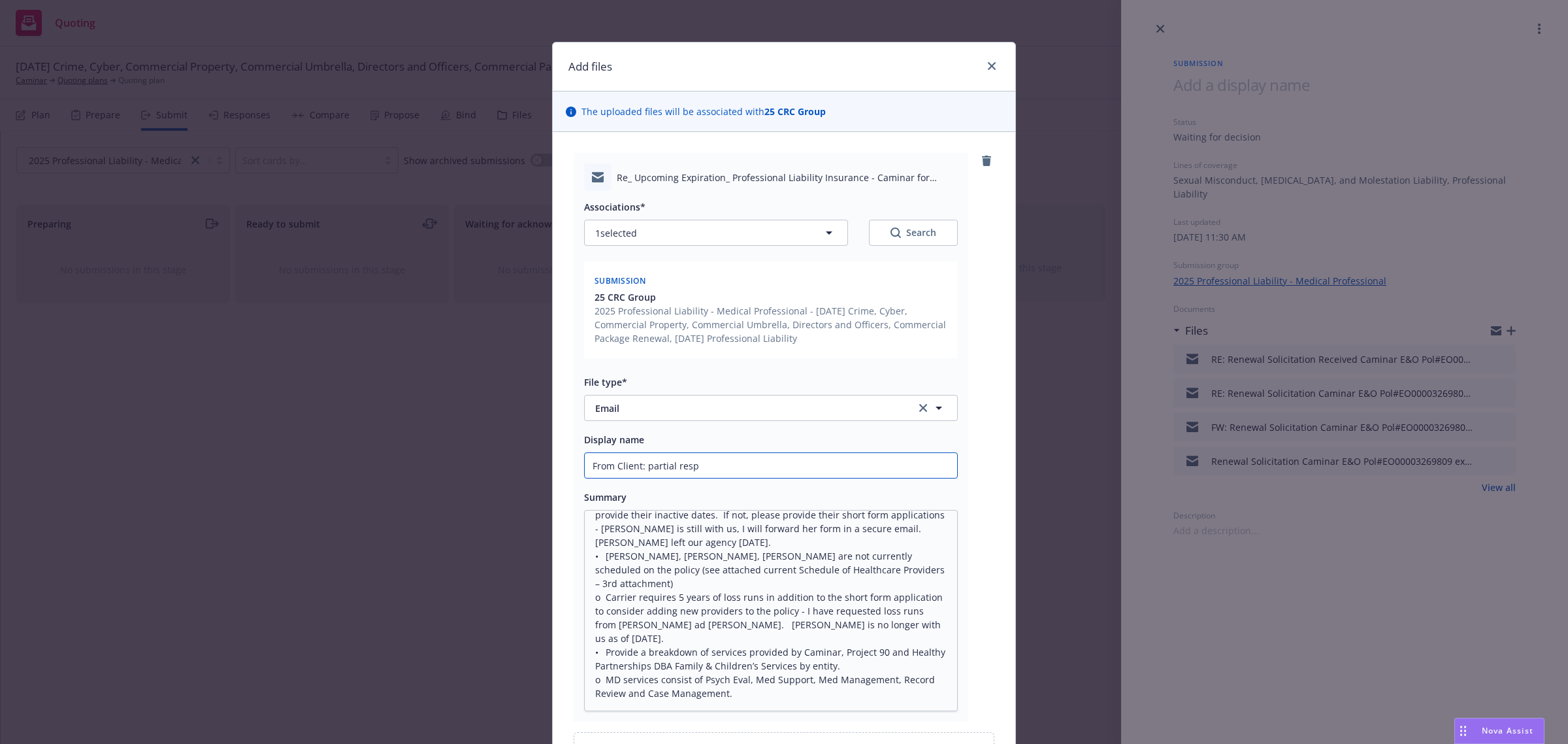
type input "From Client: partial respo"
type textarea "x"
type input "From Client: partial respon"
type textarea "x"
type input "From Client: partial respons"
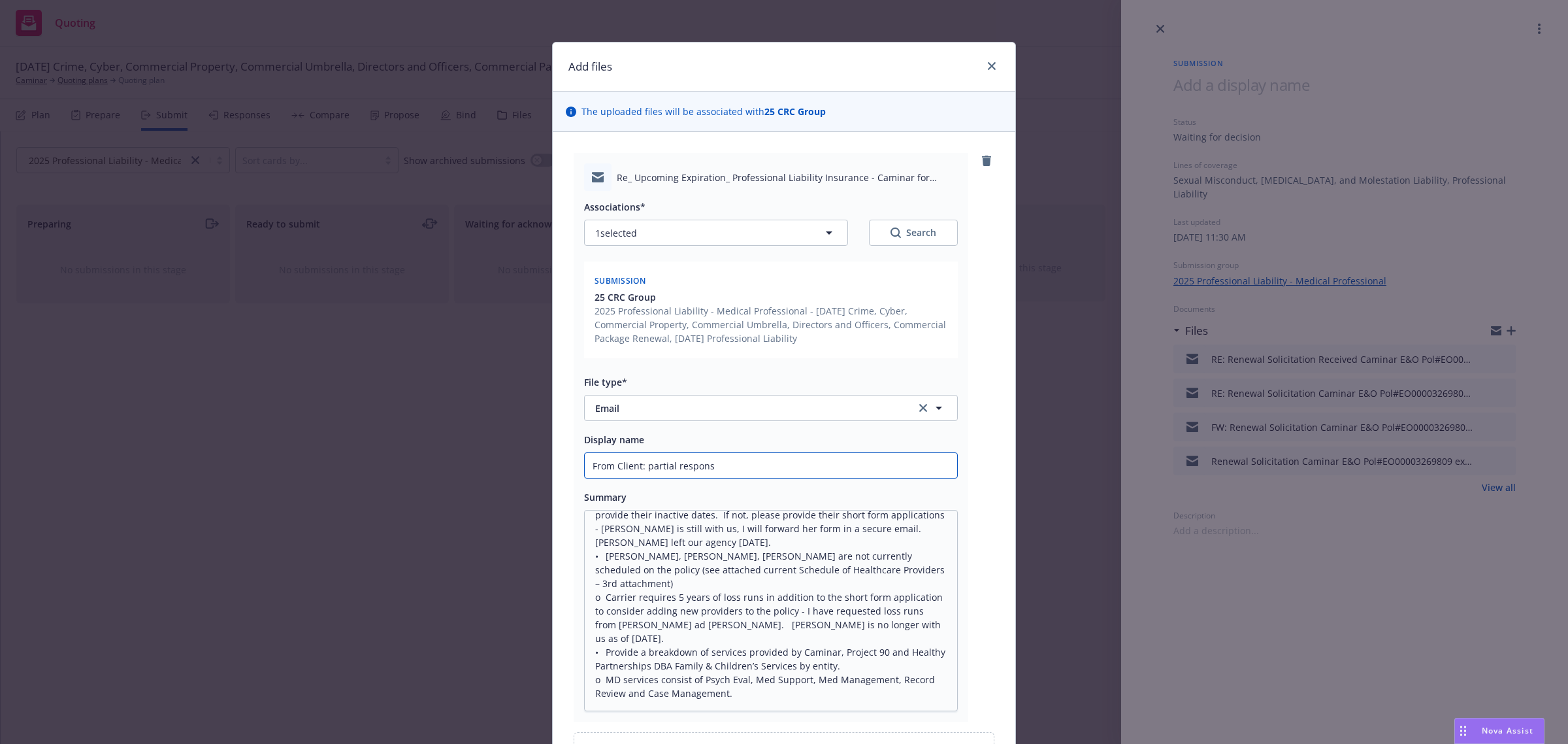
type textarea "x"
type input "From Client: partial response"
type textarea "x"
type input "From Client: partial responses"
type textarea "x"
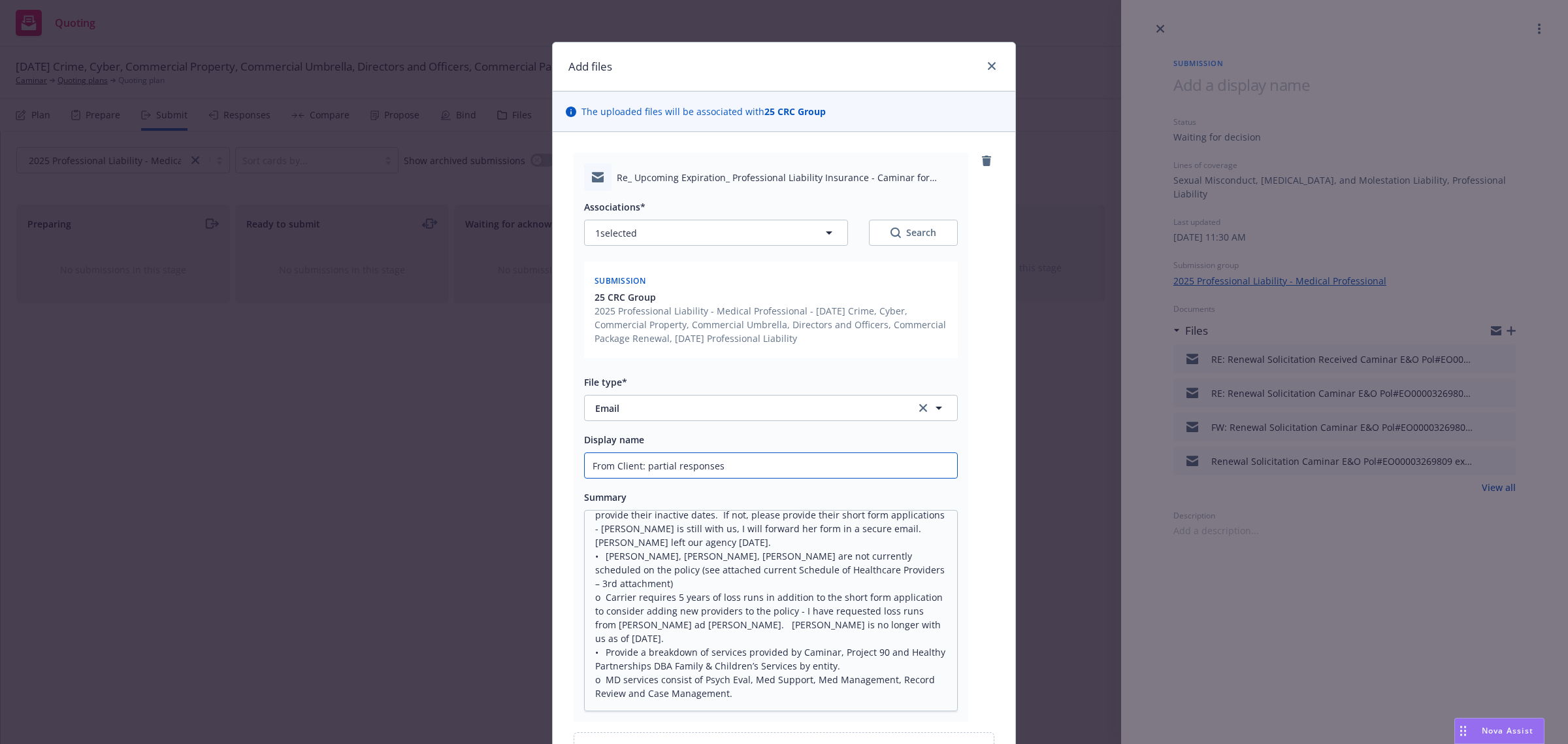
type input "From Client: partial responses"
type textarea "x"
type input "From Client: partial responses t"
type textarea "x"
type input "From Client: partial responses to"
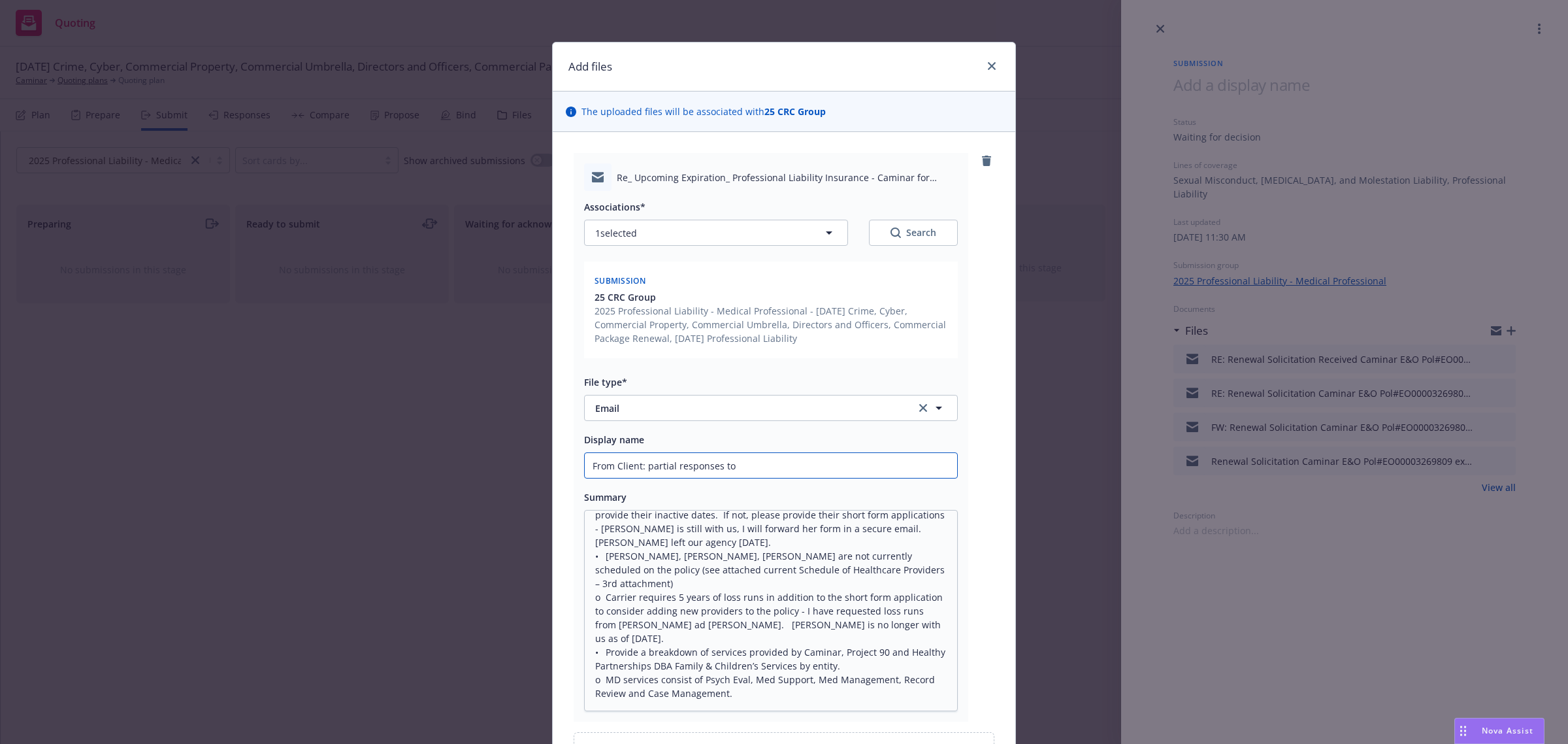
type textarea "x"
type input "From Client: partial responses to o"
type textarea "x"
type input "From Client: partial responses to ou"
type textarea "x"
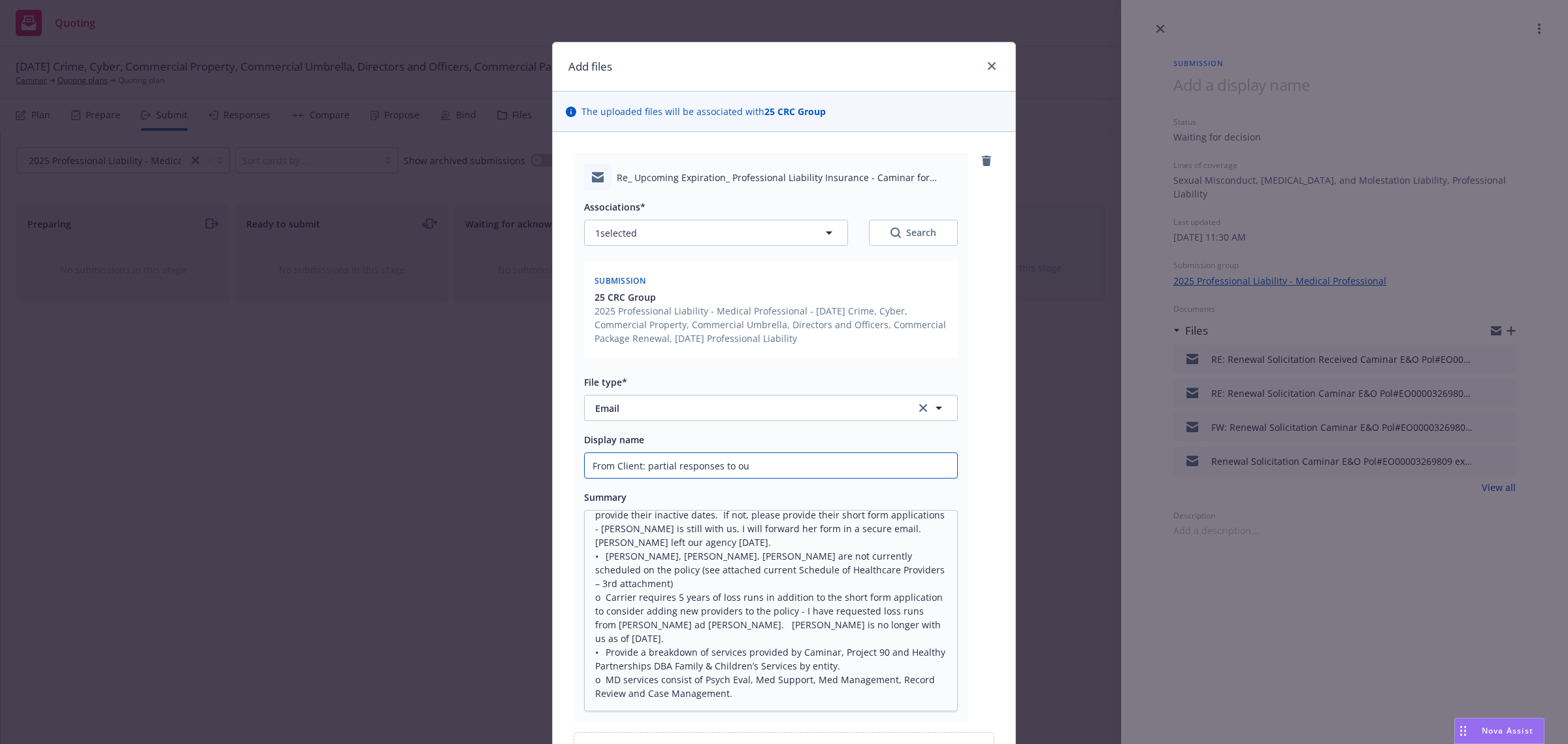
type input "From Client: partial responses to out"
type textarea "x"
type input "From Client: partial responses to outs"
type textarea "x"
type input "From Client: partial responses to outst"
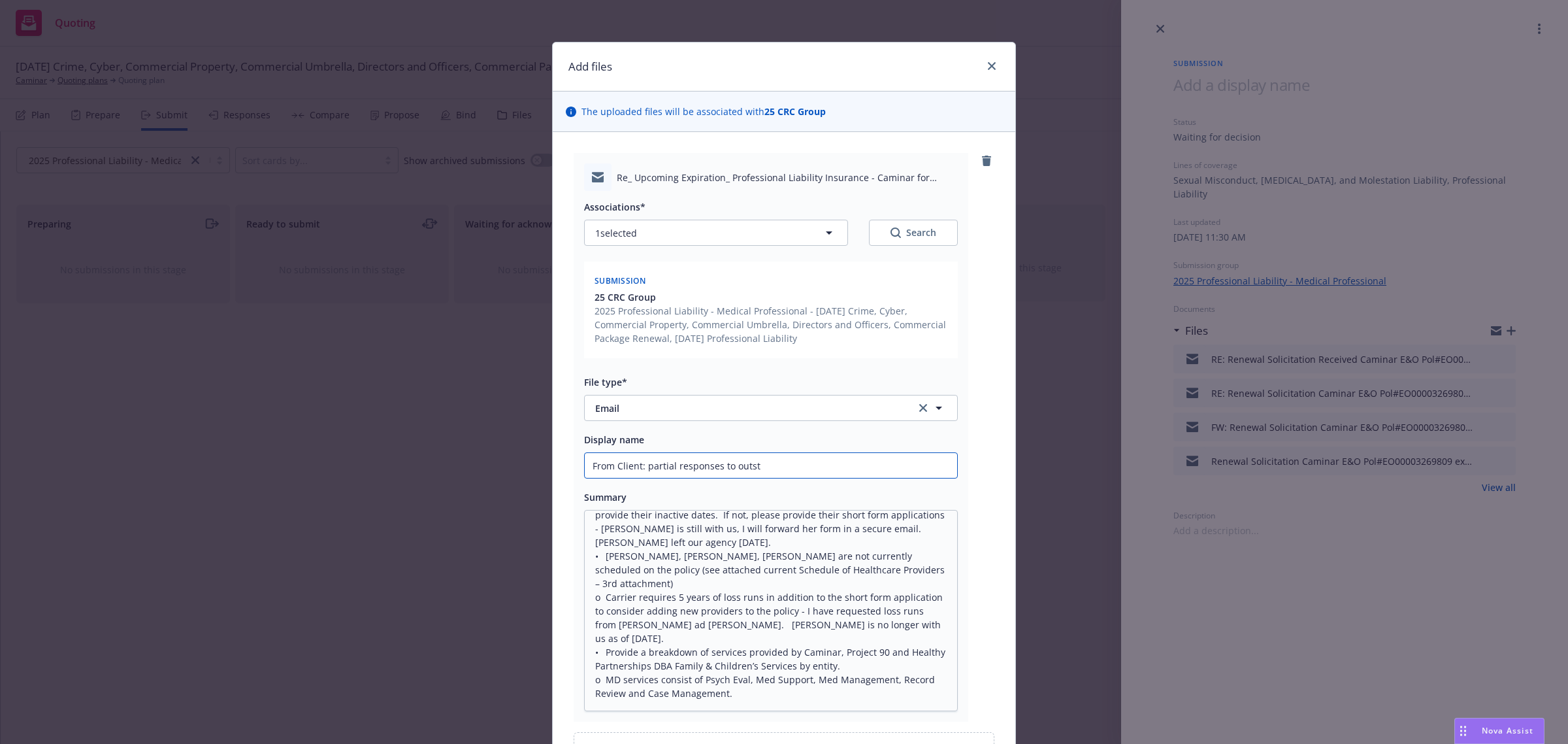
type textarea "x"
type input "From Client: partial responses to outsta"
type textarea "x"
type input "From Client: partial responses to outstan"
type textarea "x"
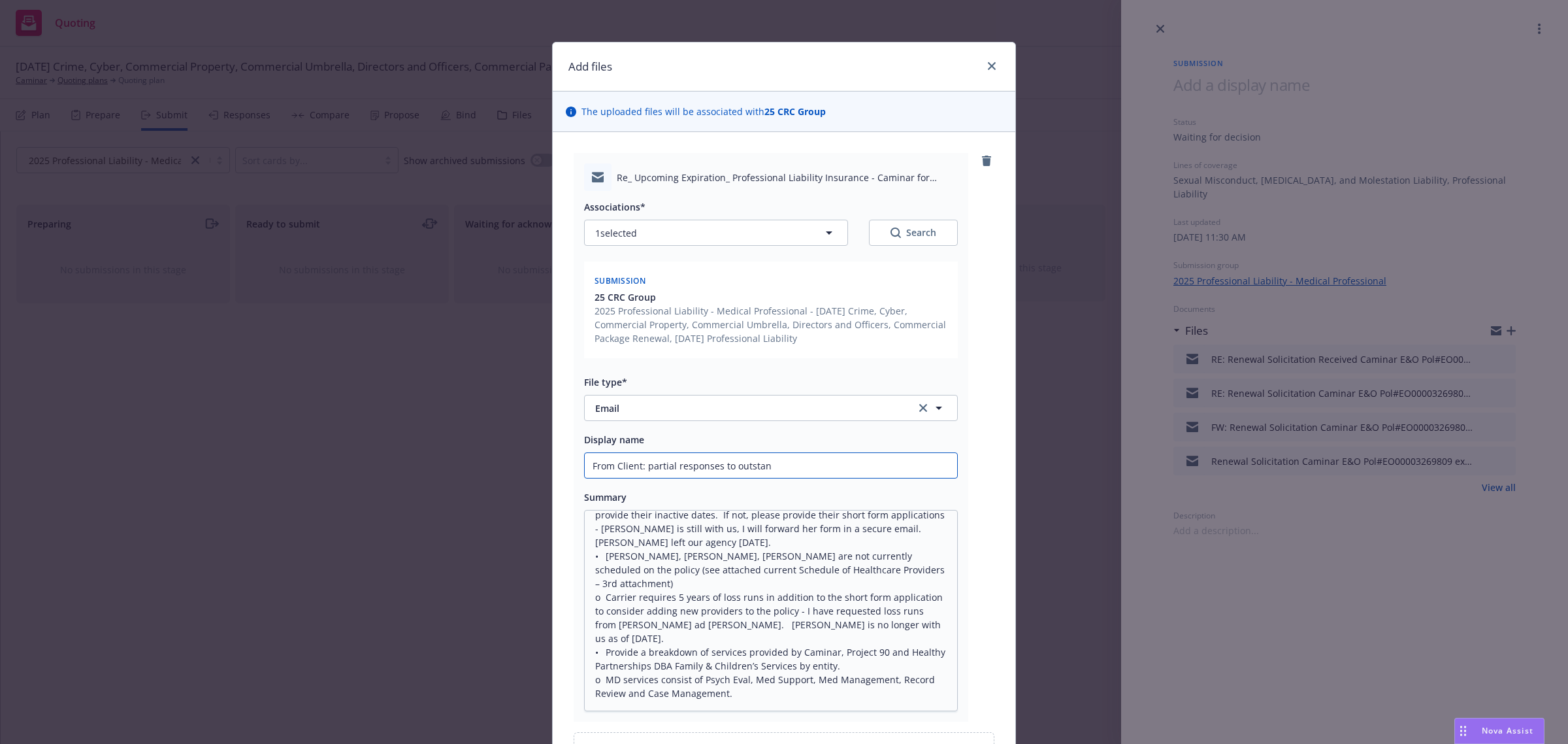
type input "From Client: partial responses to outstand"
type textarea "x"
type input "From Client: partial responses to outstandi"
type textarea "x"
type input "From Client: partial responses to outstandin"
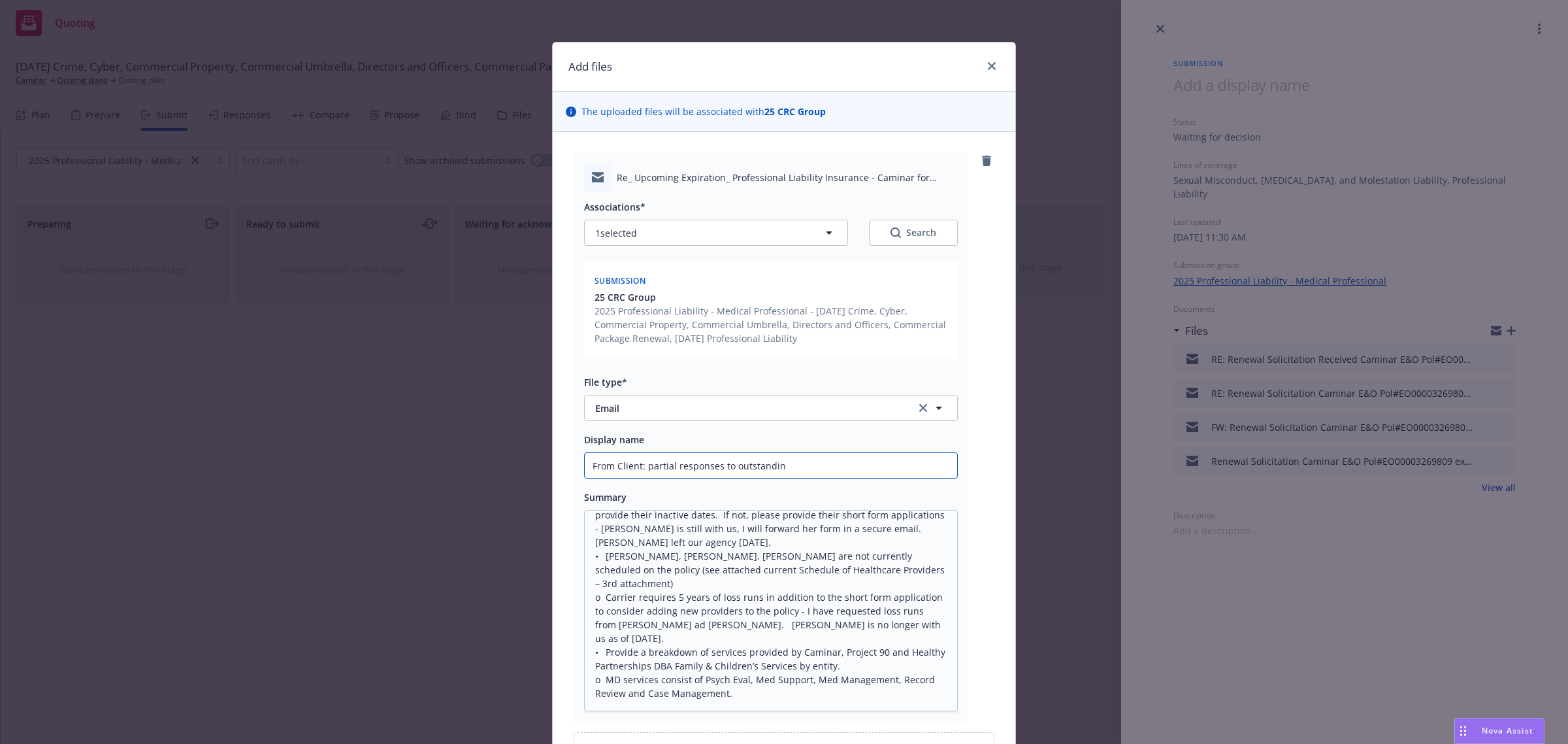
type textarea "x"
type input "From Client: partial responses to outstanding"
type textarea "x"
type input "From Client: partial responses to outstanding"
type textarea "x"
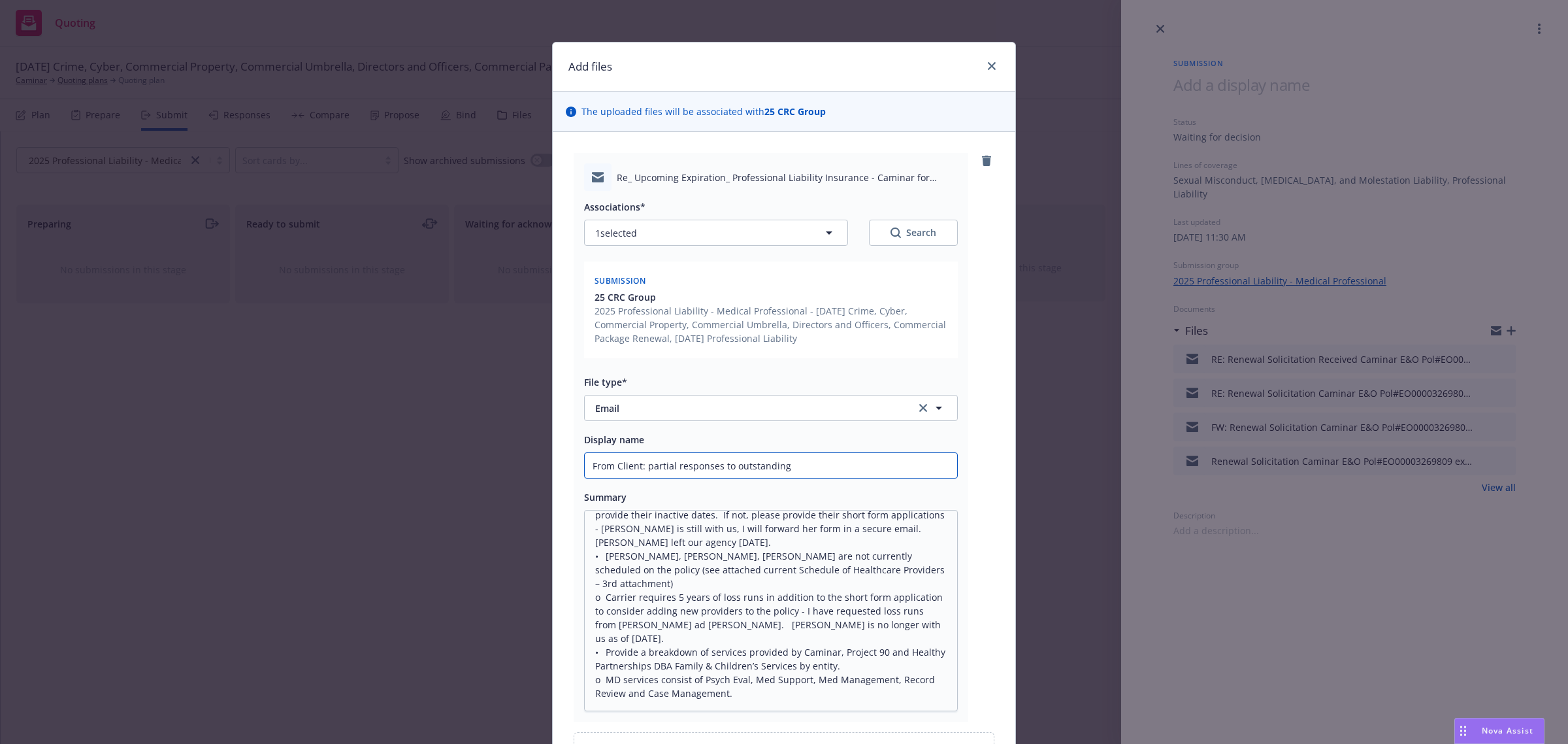
type input "From Client: partial responses to outstanding c"
type textarea "x"
type input "From Client: partial responses to outstanding ca"
type textarea "x"
type input "From Client: partial responses to outstanding car"
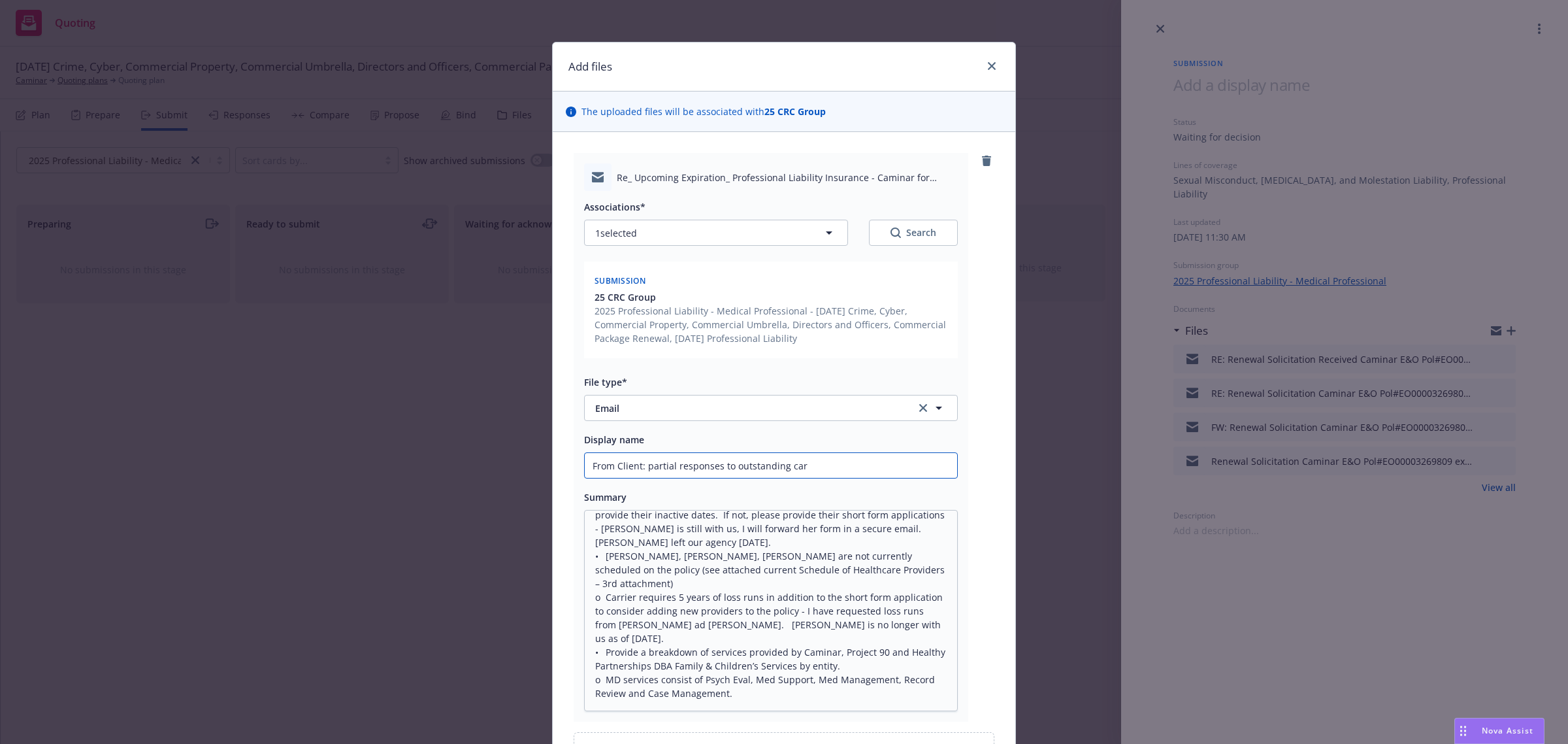
type textarea "x"
type input "From Client: partial responses to outstanding carr"
type textarea "x"
type input "From Client: partial responses to outstanding carri"
type textarea "x"
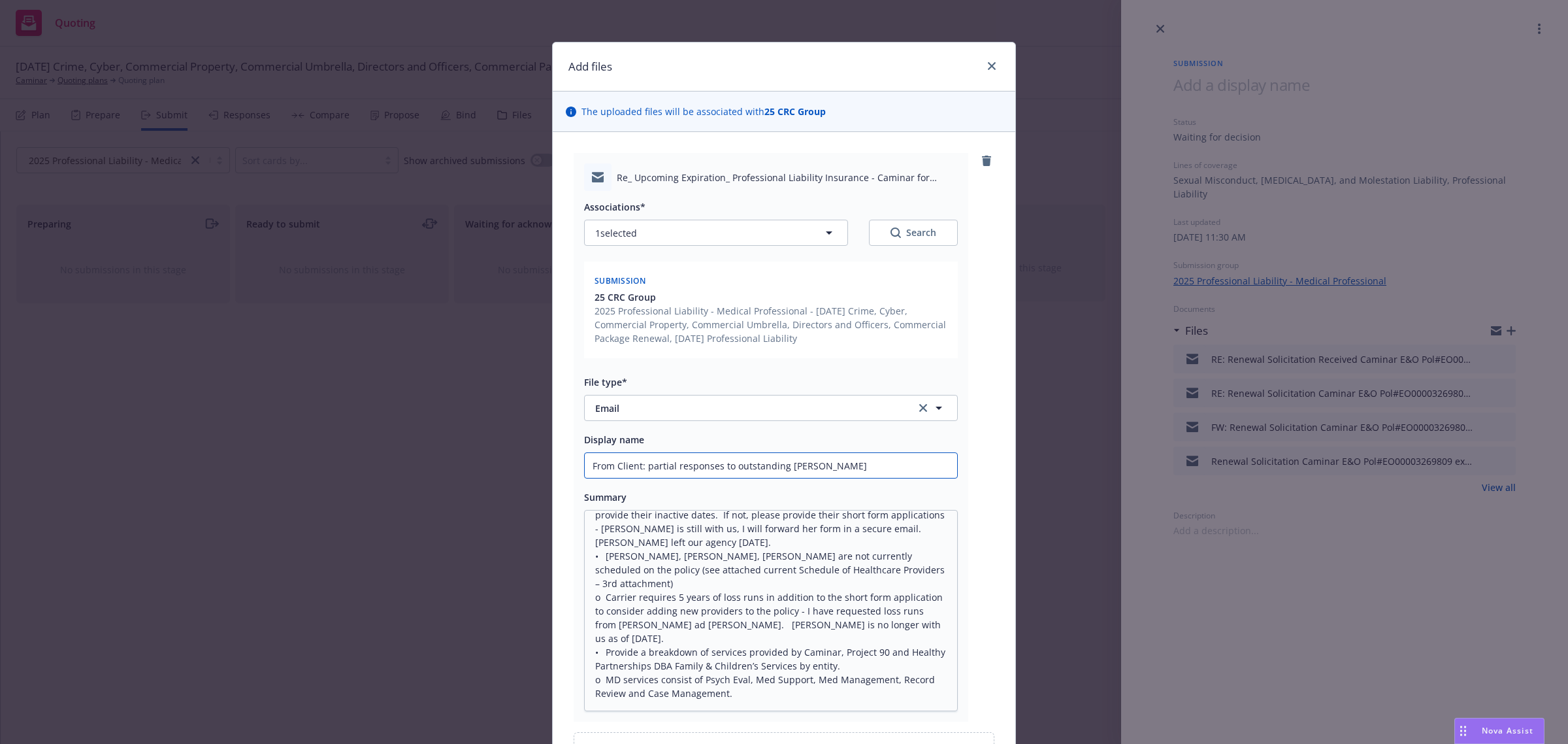
type input "From Client: partial responses to outstanding carrie"
type textarea "x"
type input "From Client: partial responses to outstanding carrier"
type textarea "x"
type input "From Client: partial responses to outstanding carrier r"
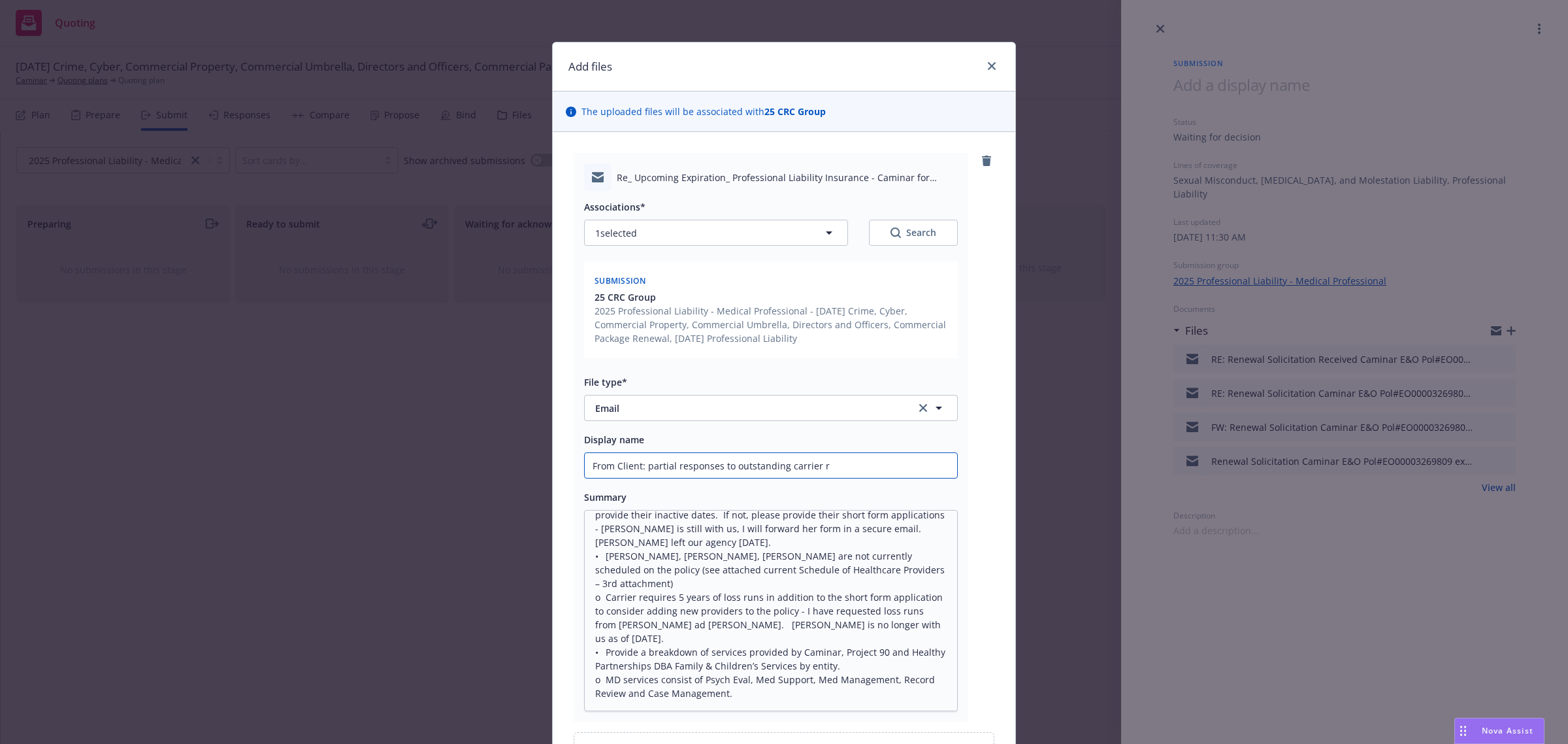
type textarea "x"
type input "From Client: partial responses to outstanding carrier re"
type textarea "x"
type input "From Client: partial responses to outstanding carrier req"
type textarea "x"
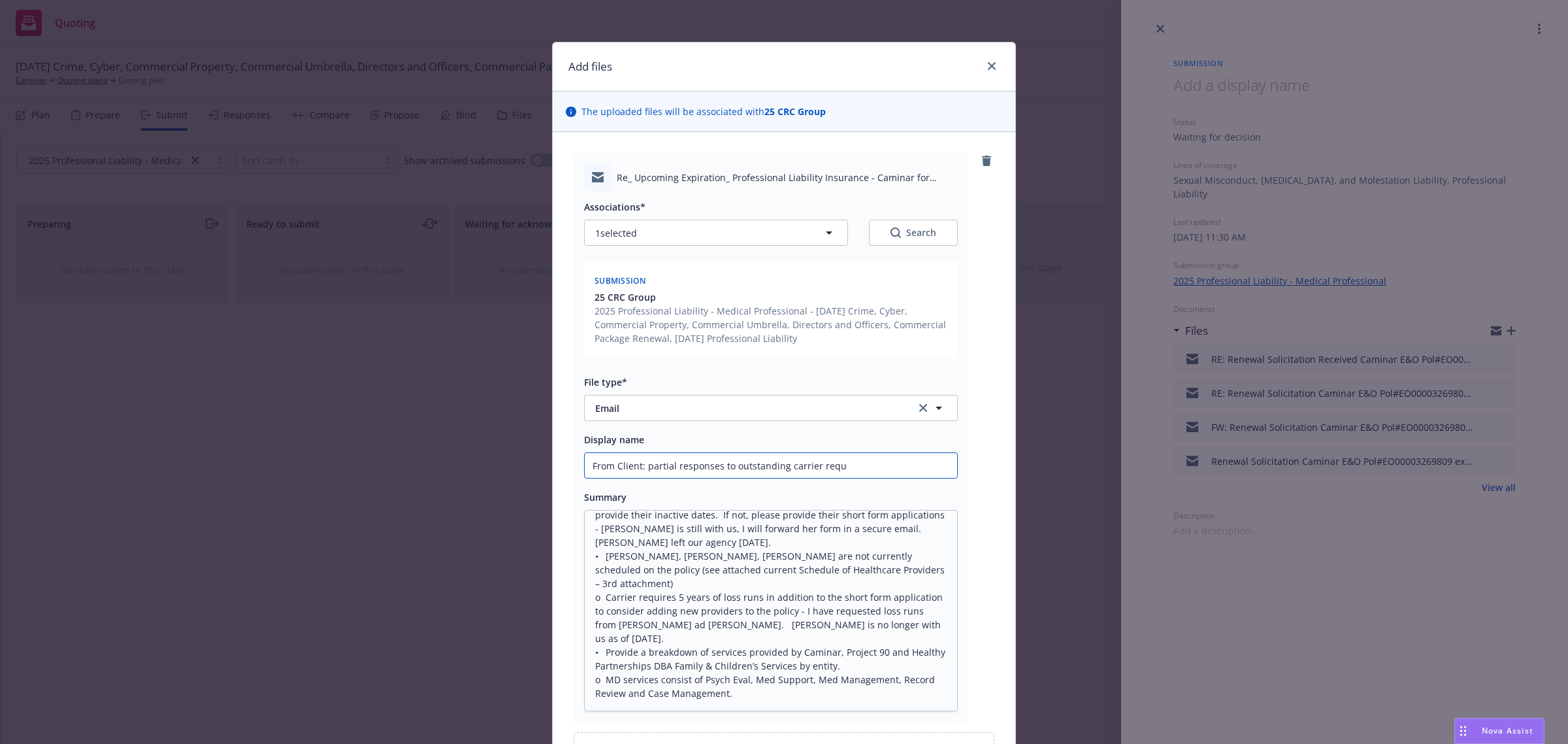
type input "From Client: partial responses to outstanding carrier reque"
type textarea "x"
type input "From Client: partial responses to outstanding carrier reques"
type textarea "x"
type input "From Client: partial responses to outstanding carrier requests"
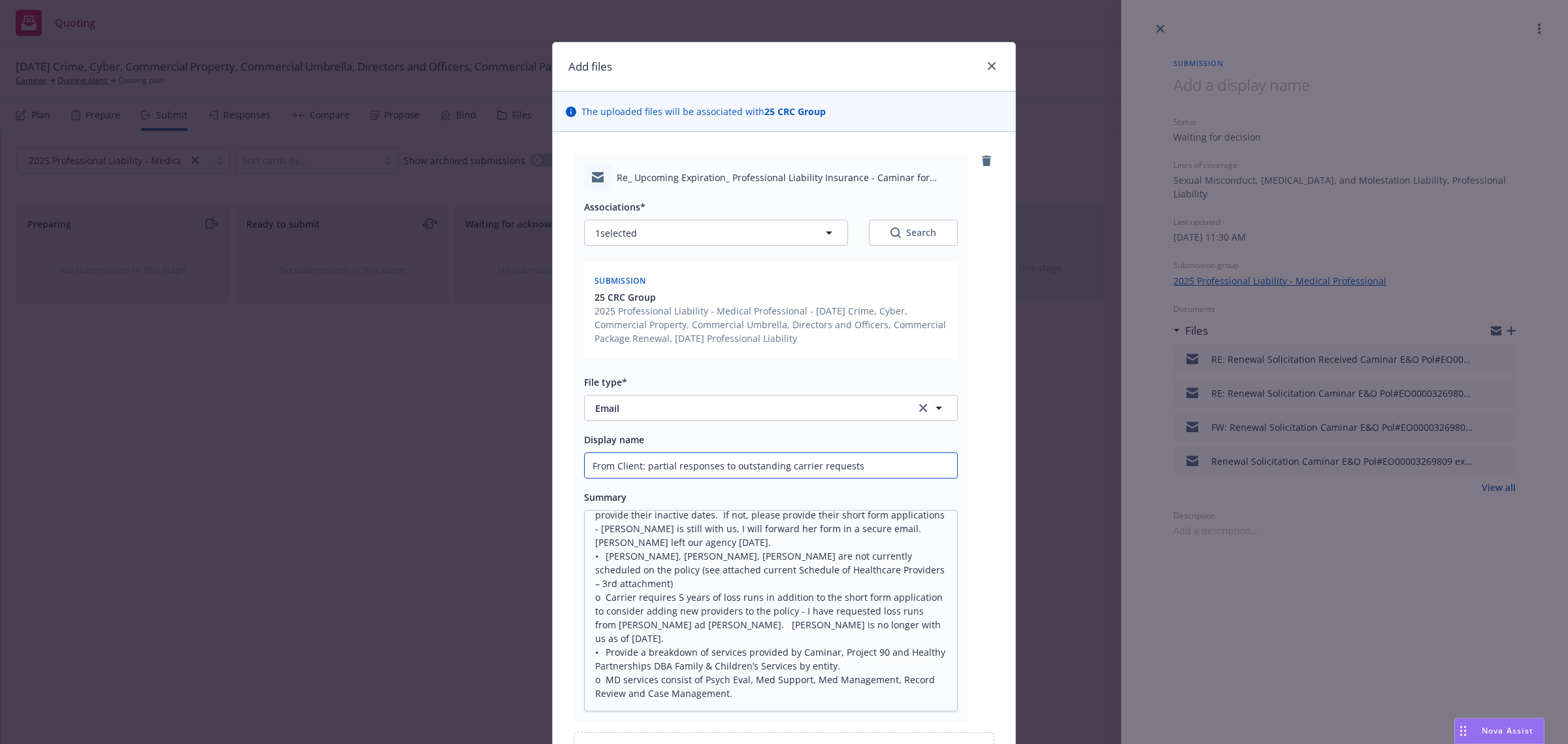
type textarea "x"
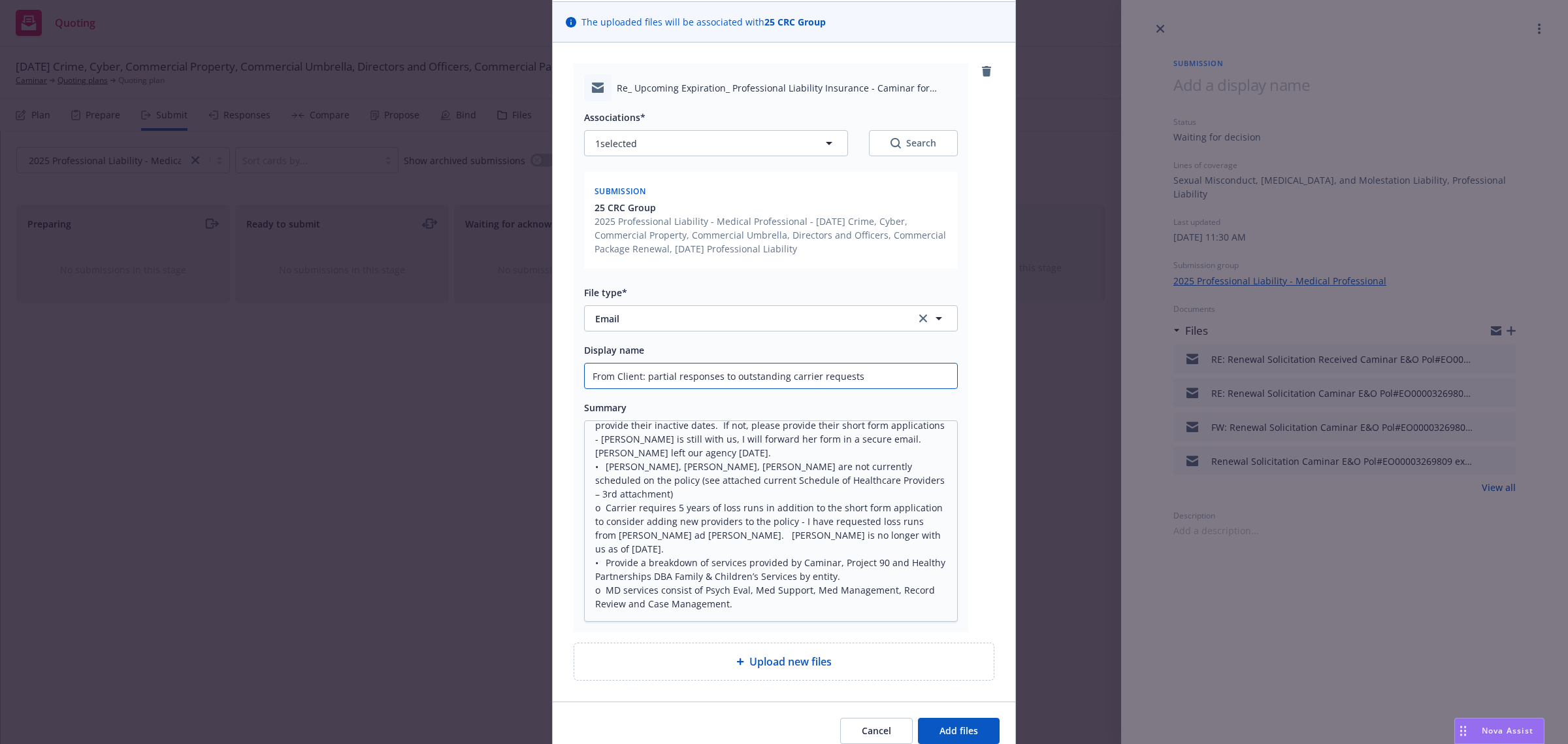
scroll to position [147, 0]
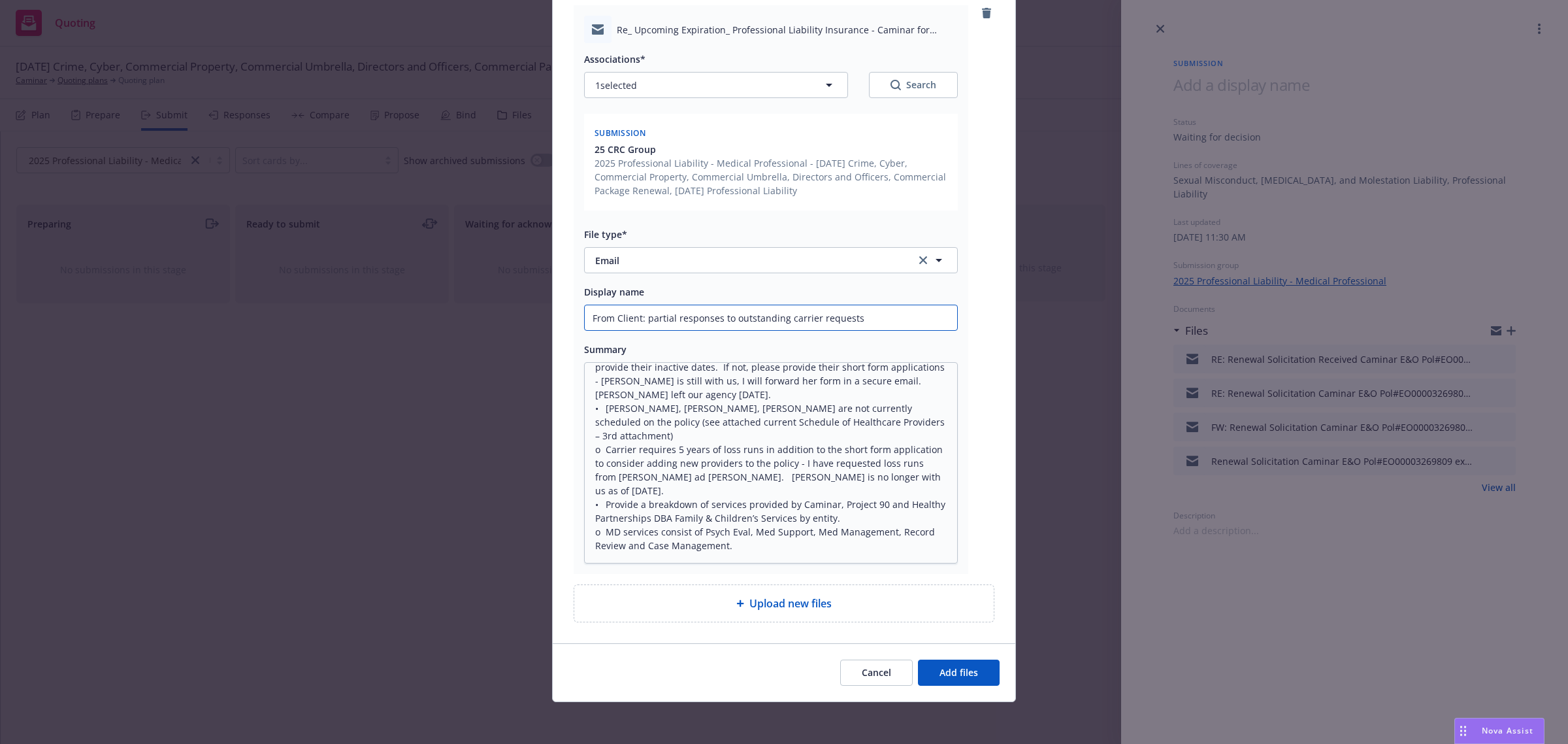
type input "From Client: partial responses to outstanding carrier requests"
type textarea "x"
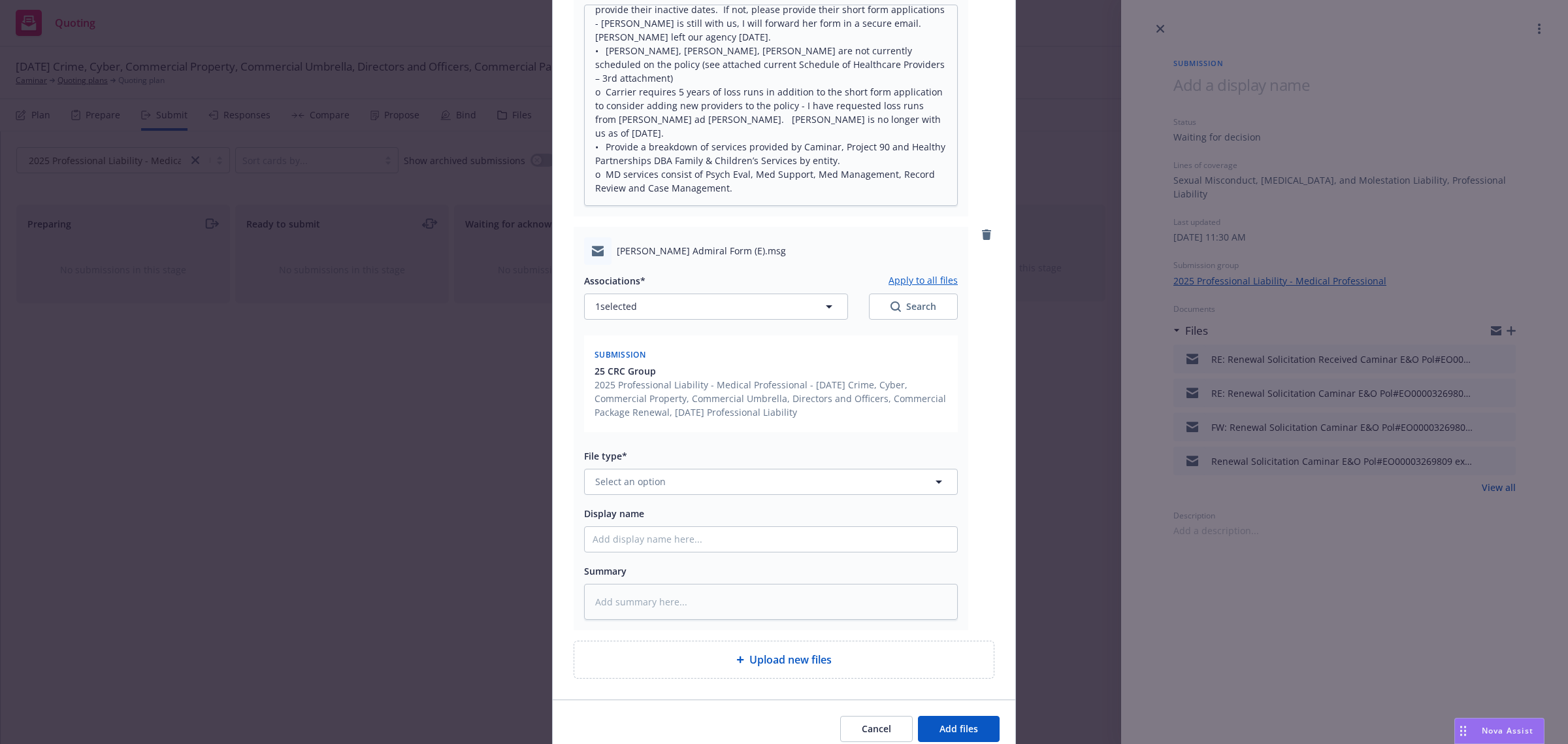
scroll to position [480, 0]
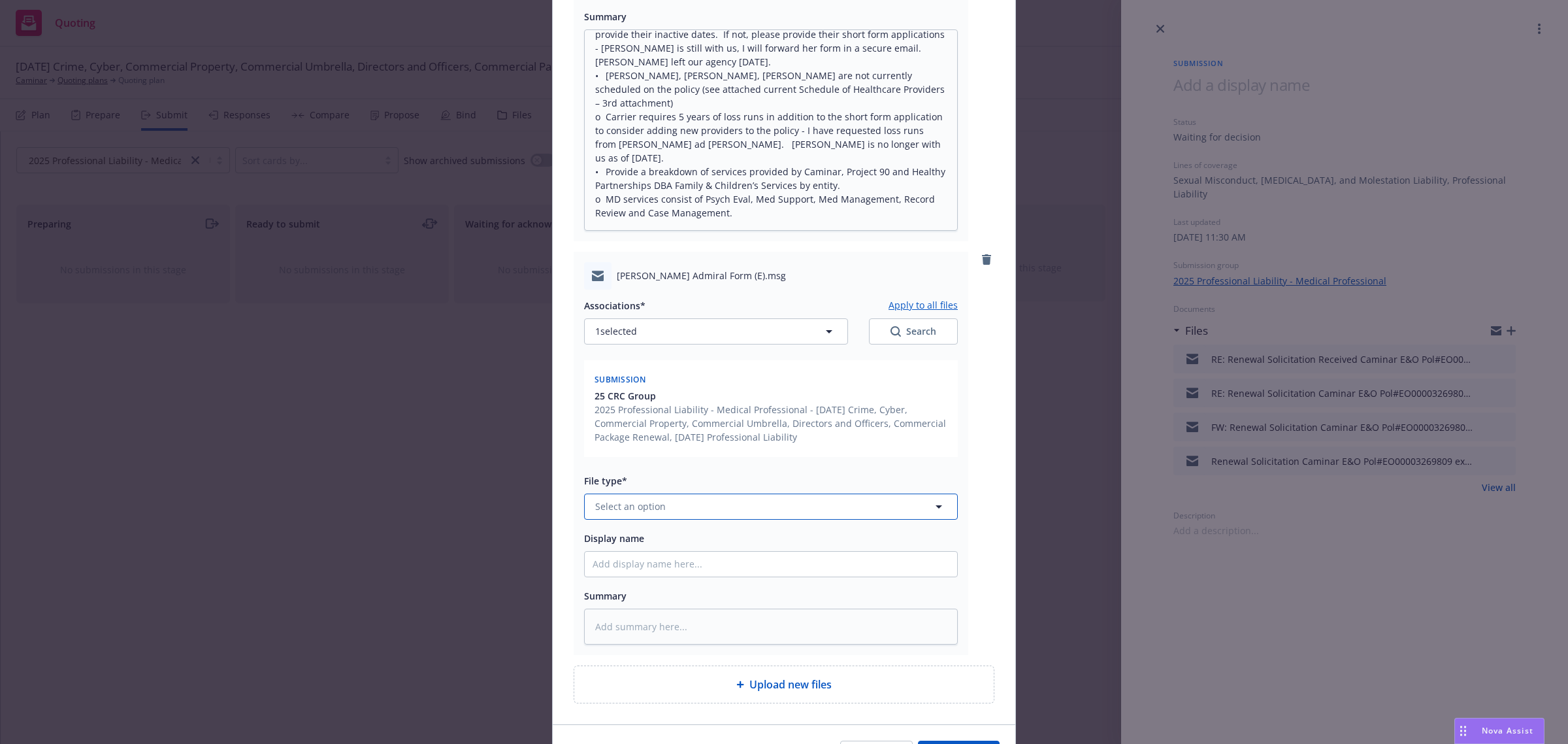
click at [636, 501] on span "Select an option" at bounding box center [630, 507] width 70 height 14
type input "email"
type textarea "x"
type input "F"
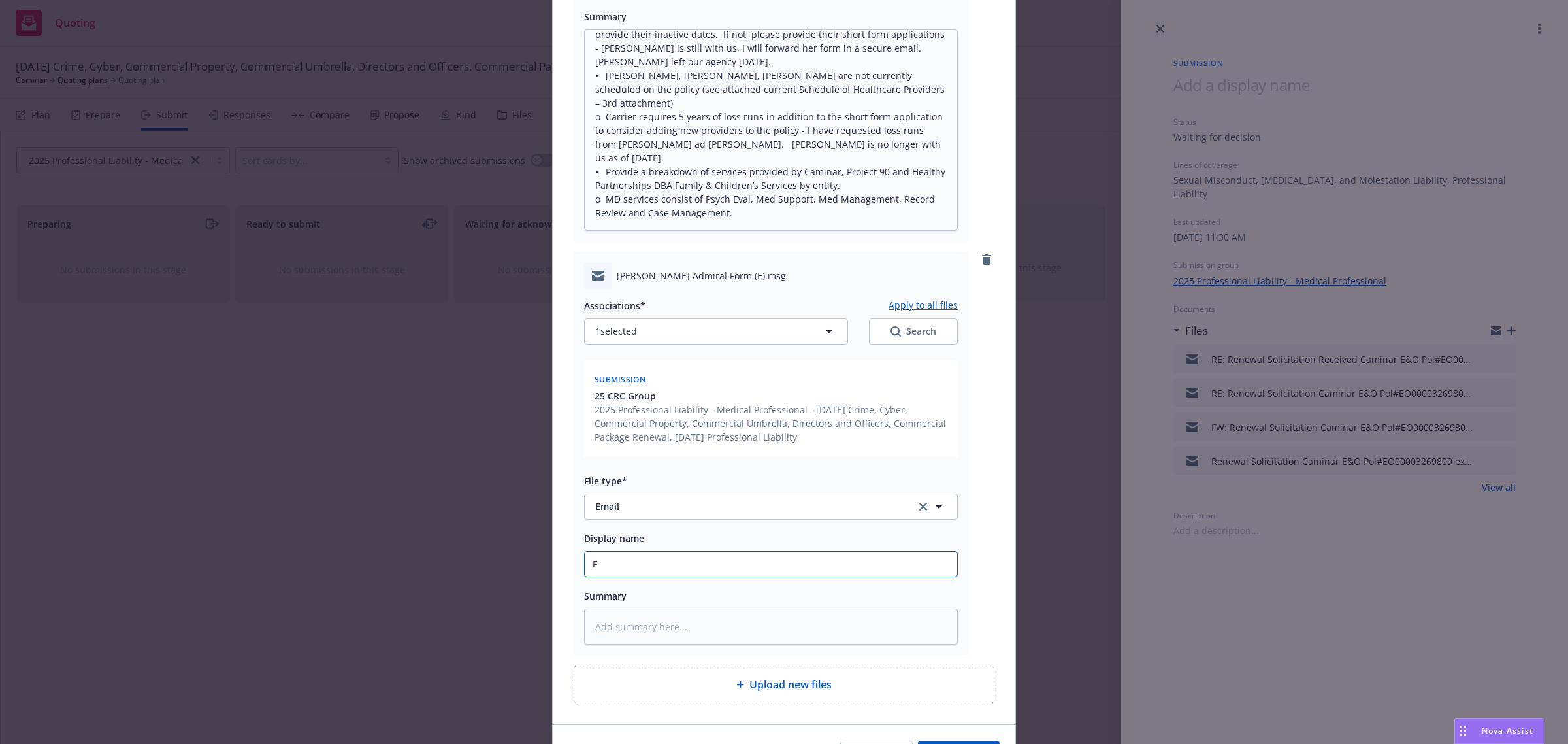
type textarea "x"
type input "Fr"
type textarea "x"
type input "Fro"
type textarea "x"
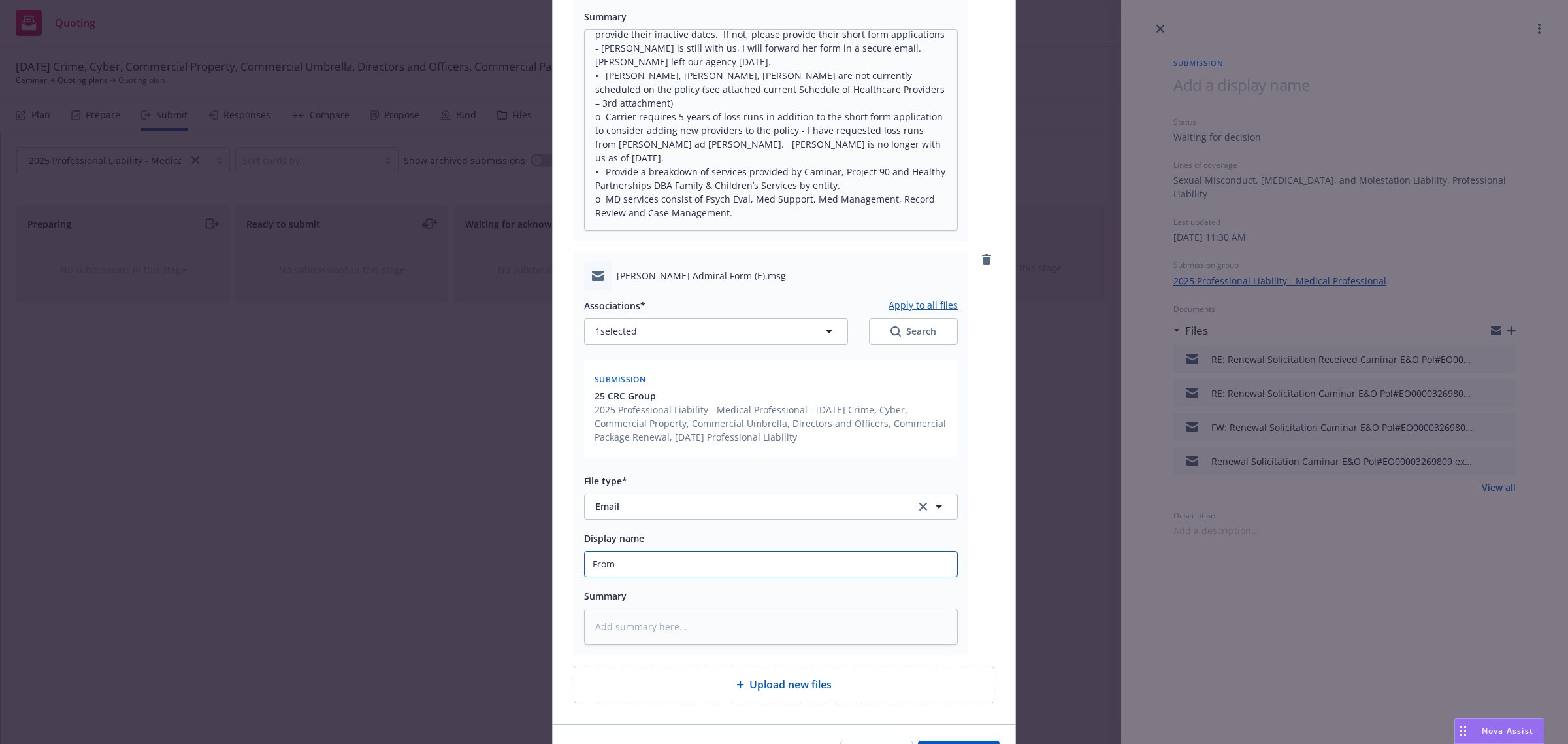
type input "From"
type textarea "x"
type input "From C"
type textarea "x"
type input "From Cl"
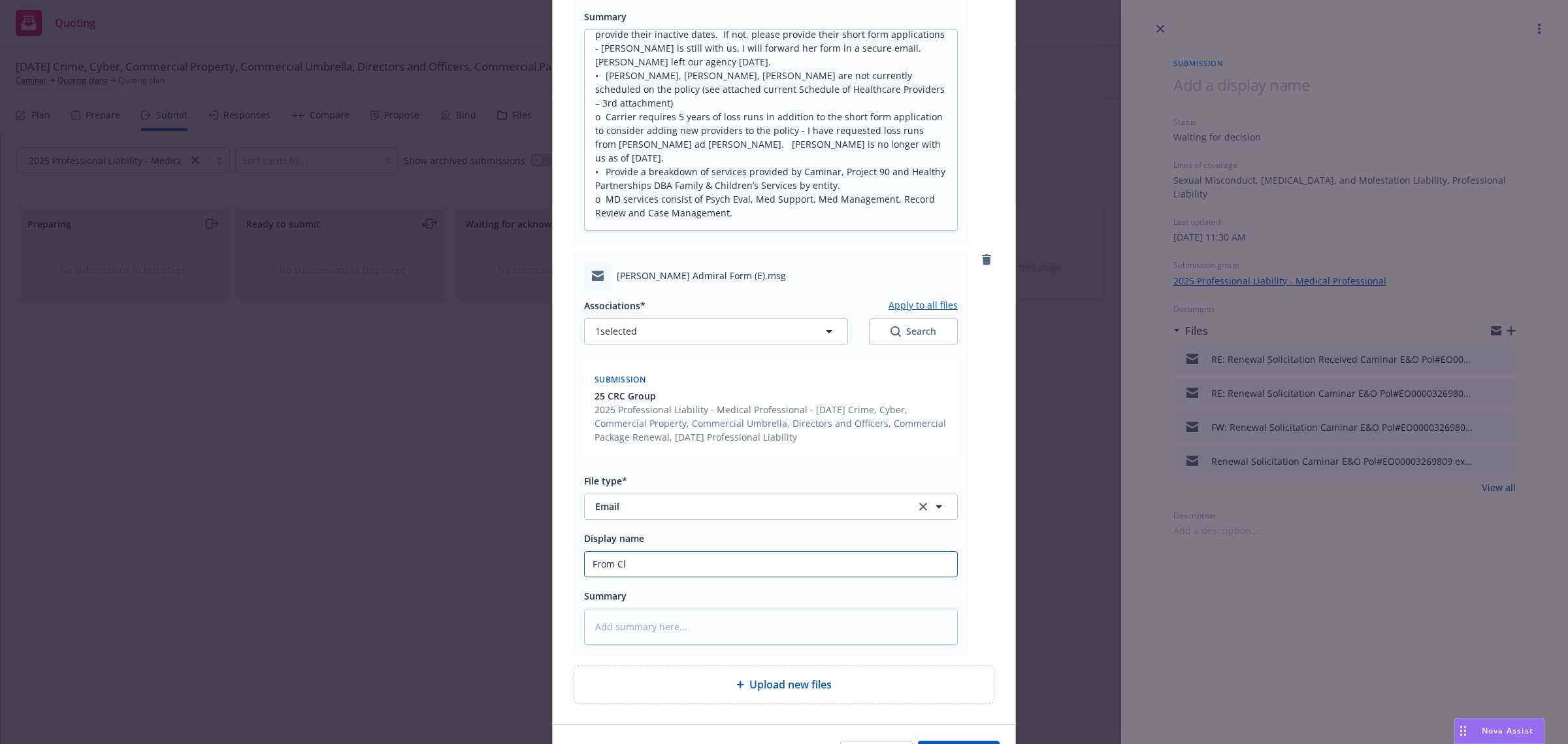
type textarea "x"
type input "From Clie"
type textarea "x"
type input "From Clien"
type textarea "x"
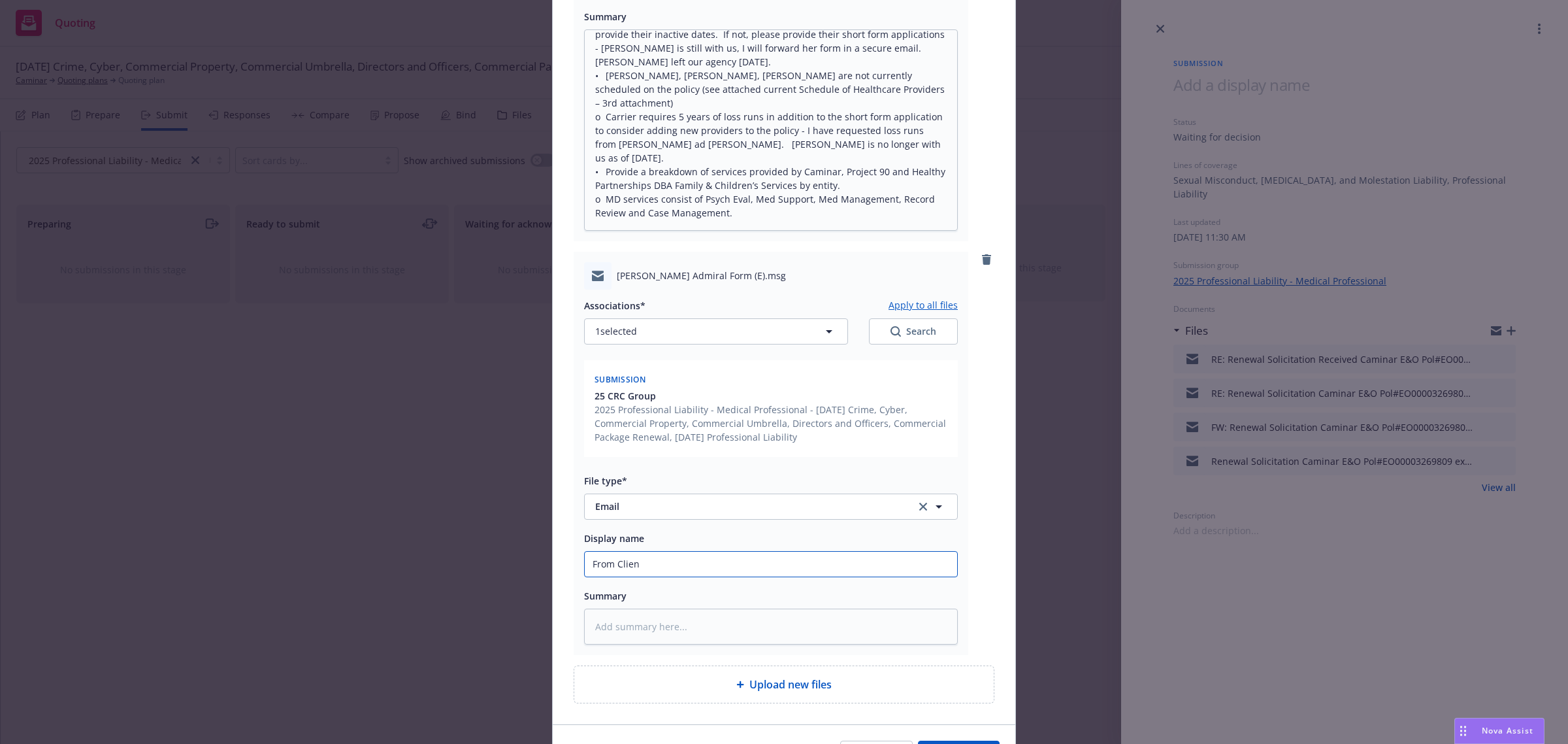
type input "From Client"
type textarea "x"
type input "From Client:"
type textarea "x"
type input "From Client:"
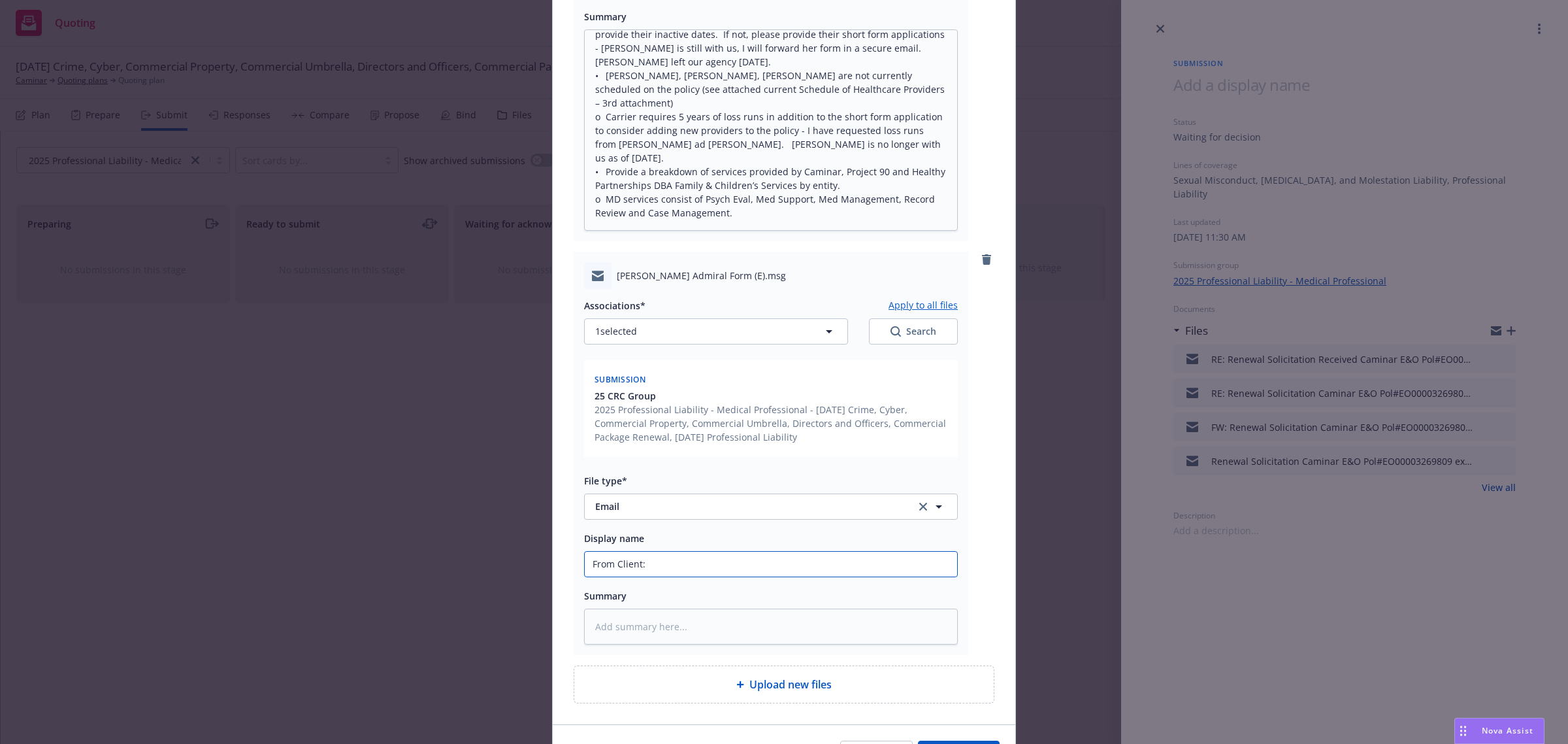
type textarea "x"
type input "From Client: A"
type textarea "x"
type input "From Client: Ap"
type textarea "x"
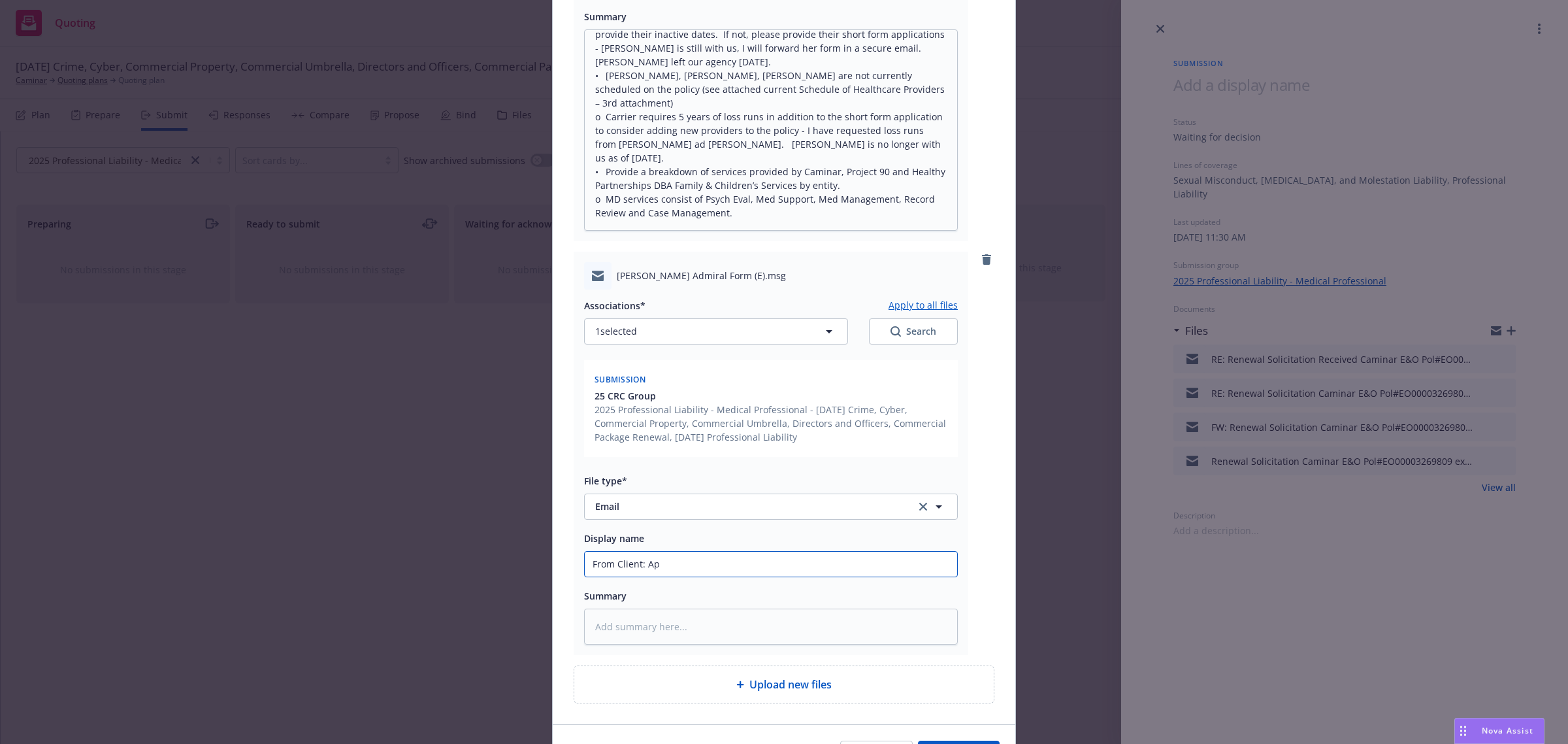
type input "From Client: App"
type textarea "x"
type input "From Client: Appl"
type textarea "x"
type input "From Client: Applic"
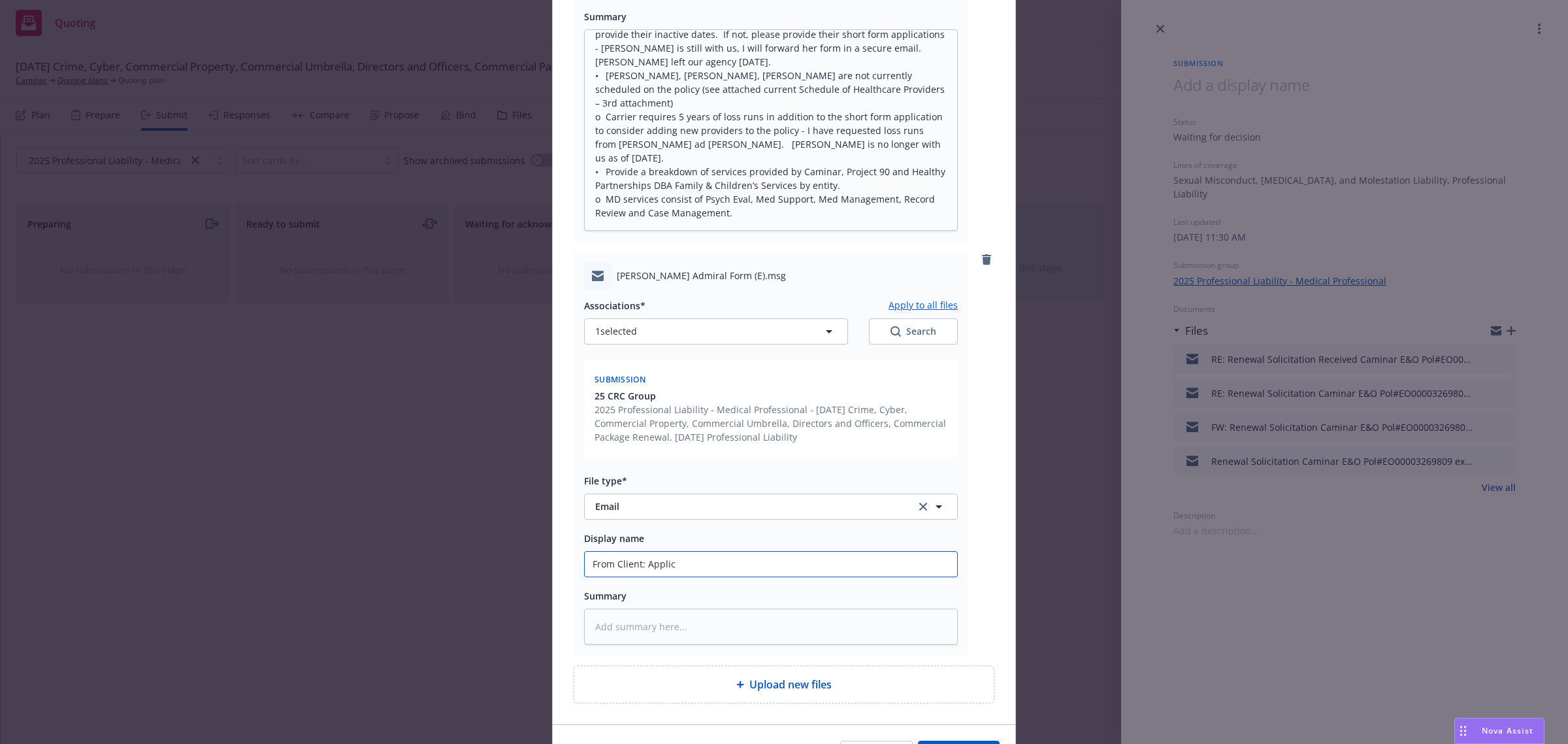
type textarea "x"
type input "From Client: Applica"
type textarea "x"
type input "From Client: Applicati"
type textarea "x"
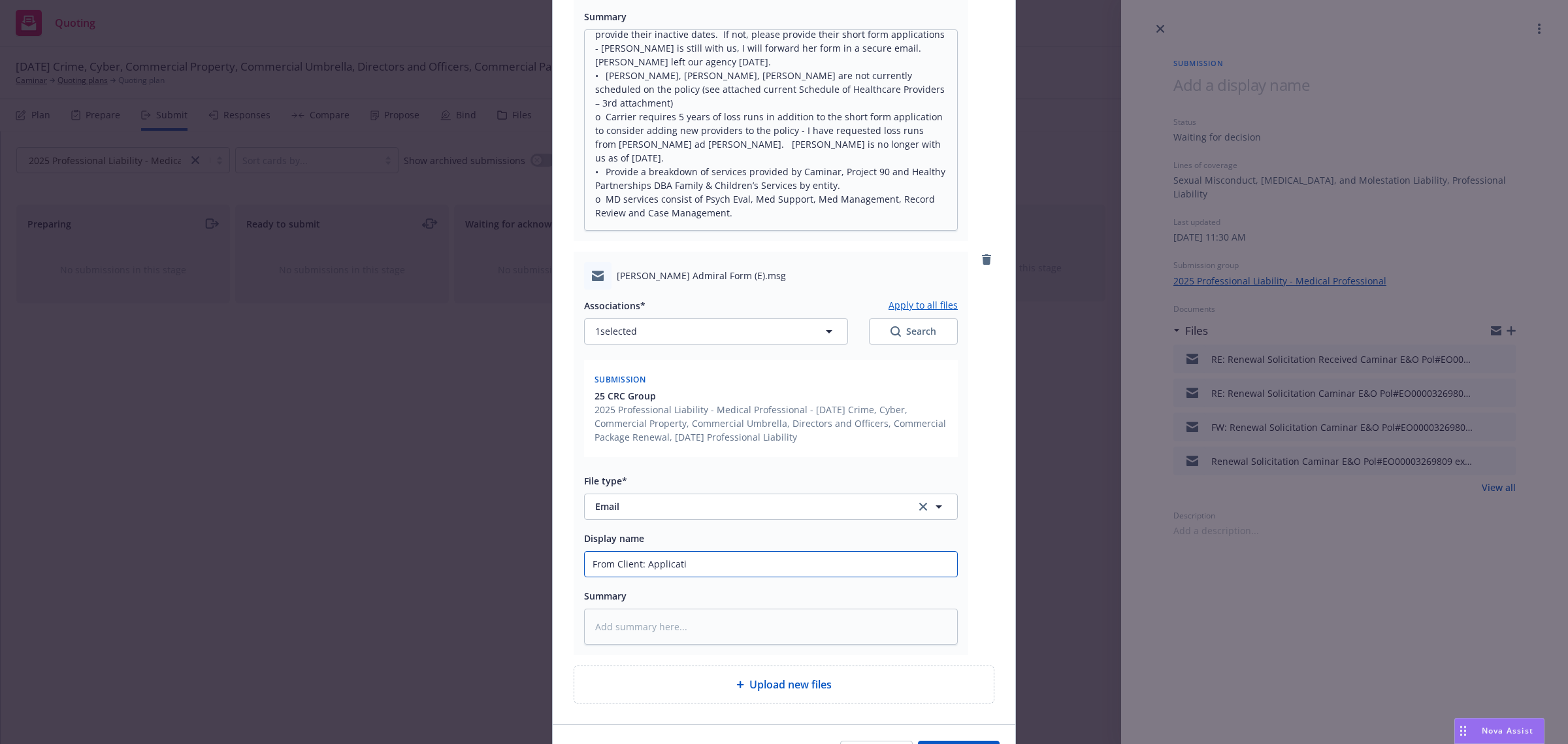
type input "From Client: Applicatio"
type textarea "x"
type input "From Client: Application"
type textarea "x"
type input "From Client: Application"
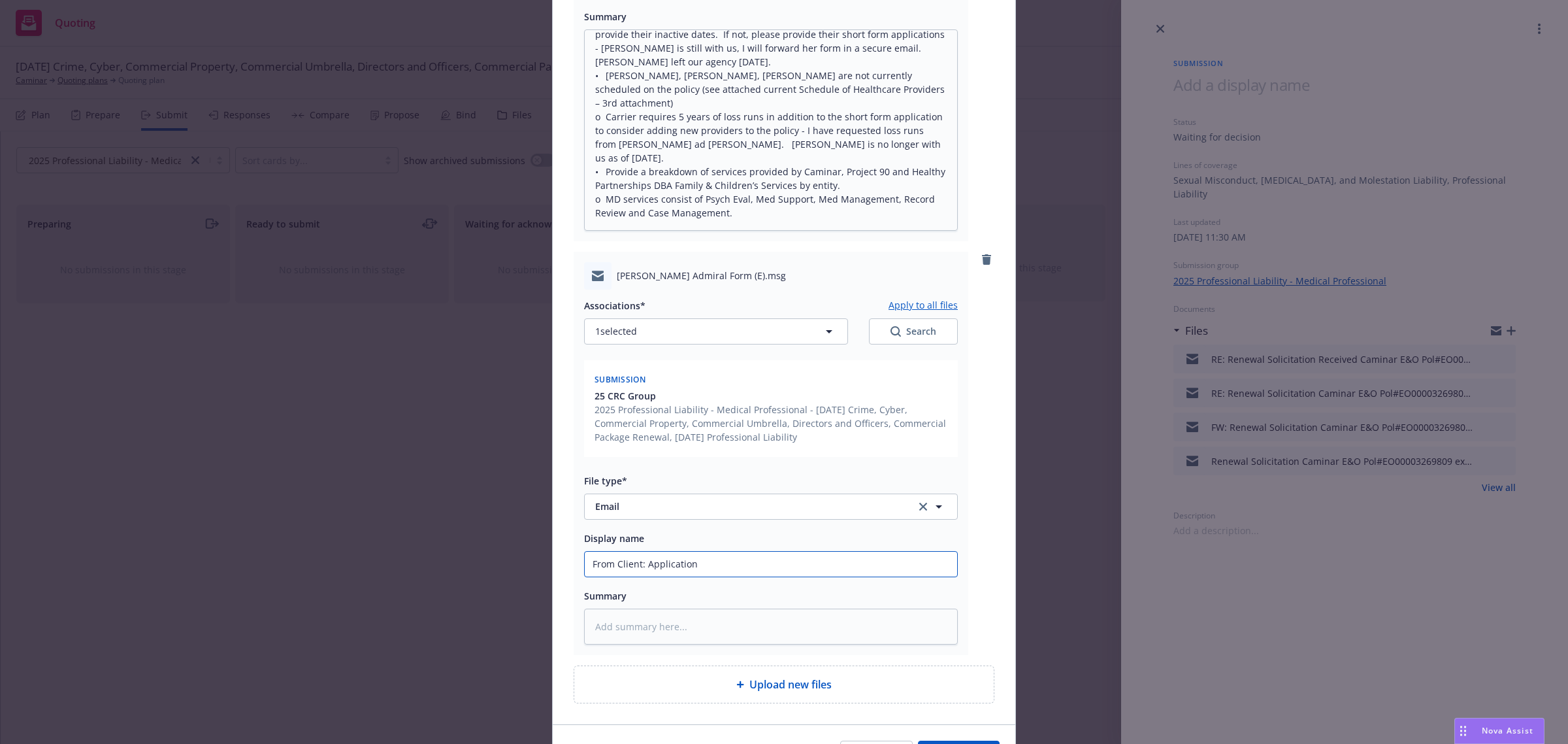
type textarea "x"
type input "From Client: Application f"
type textarea "x"
type input "From Client: Application for"
type textarea "x"
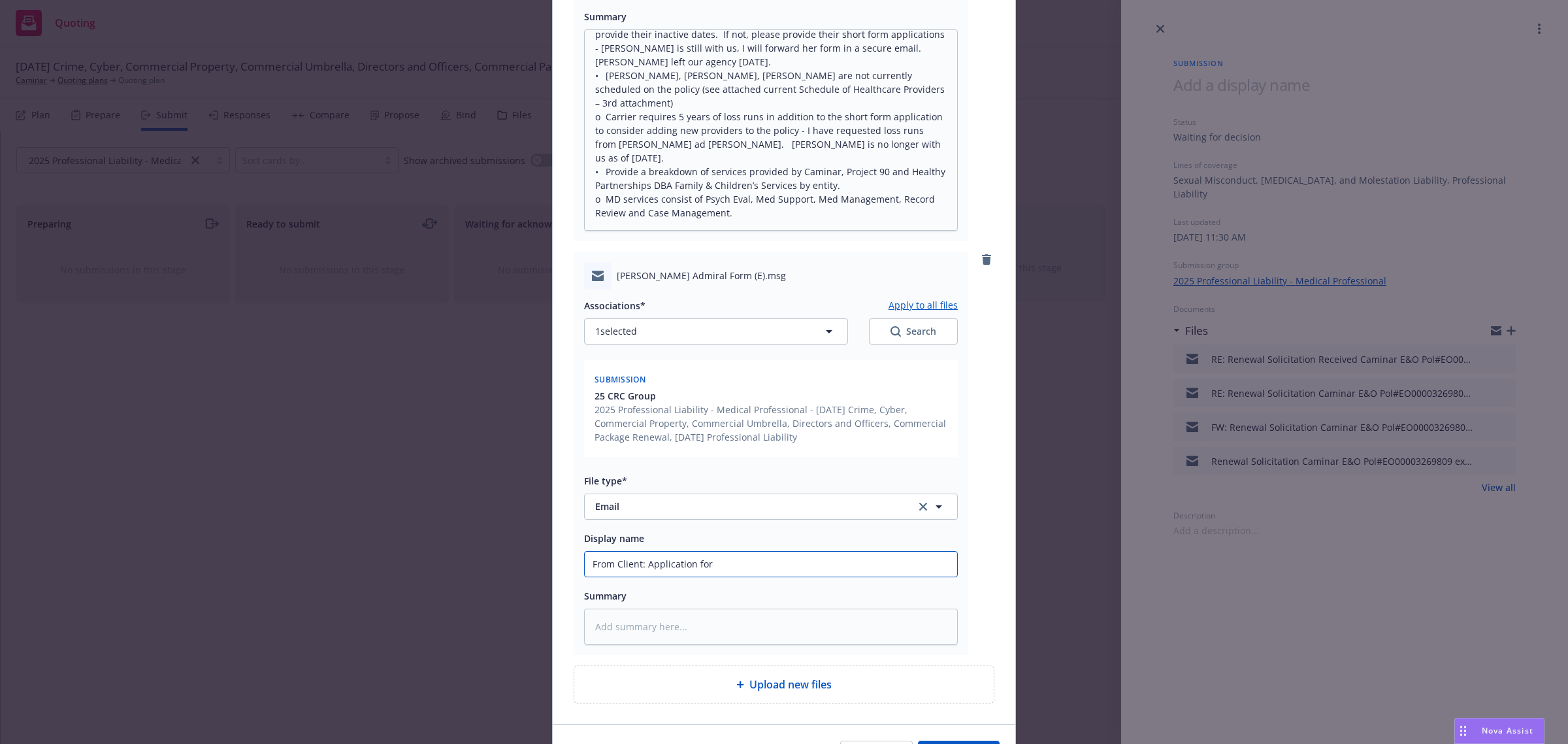
type input "From Client: Application for"
type textarea "x"
type input "From Client: Application for D"
type textarea "x"
type input "From Client: Application for Dr"
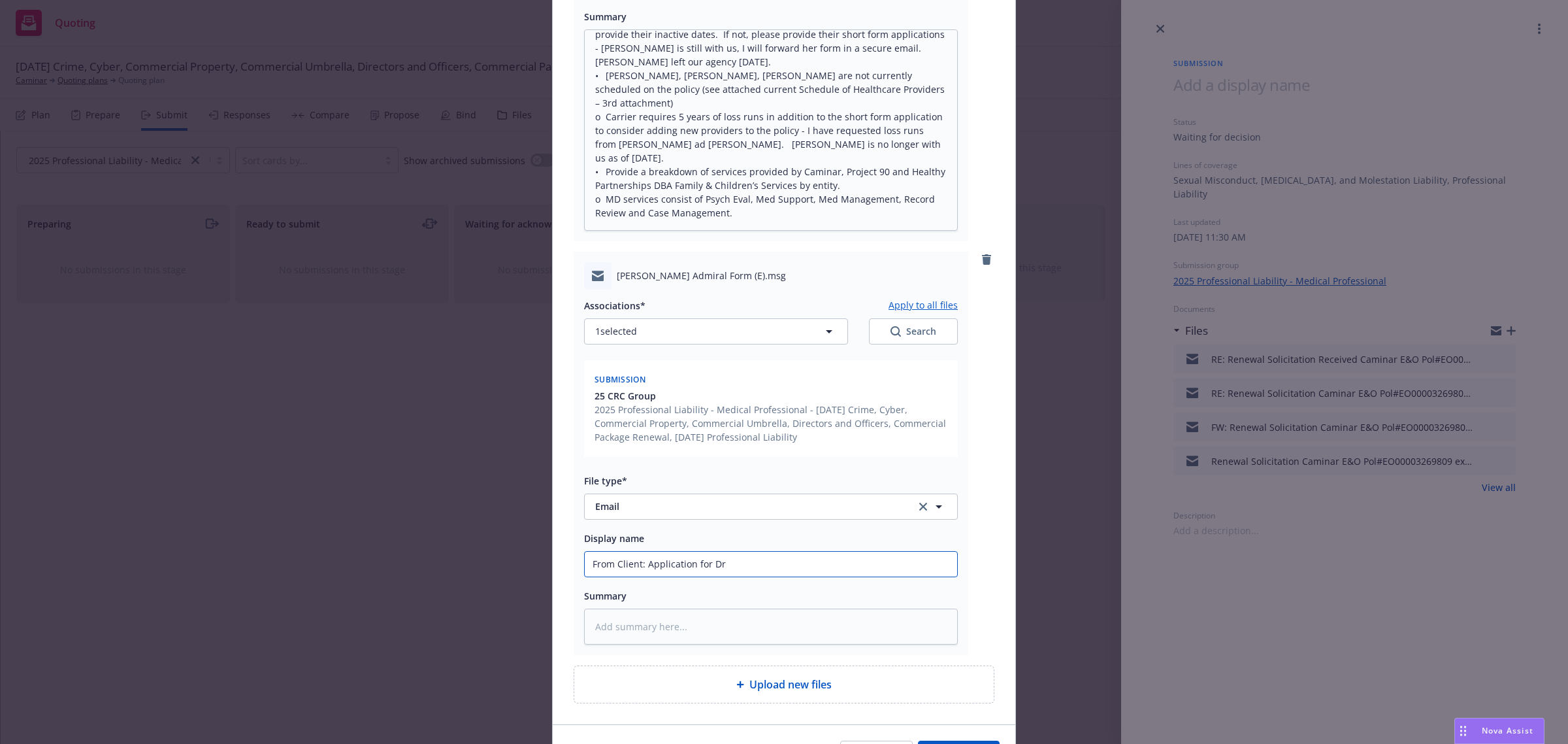
type textarea "x"
type input "From Client: Application for Dr."
type textarea "x"
type input "From Client: Application for Dr. L"
type textarea "x"
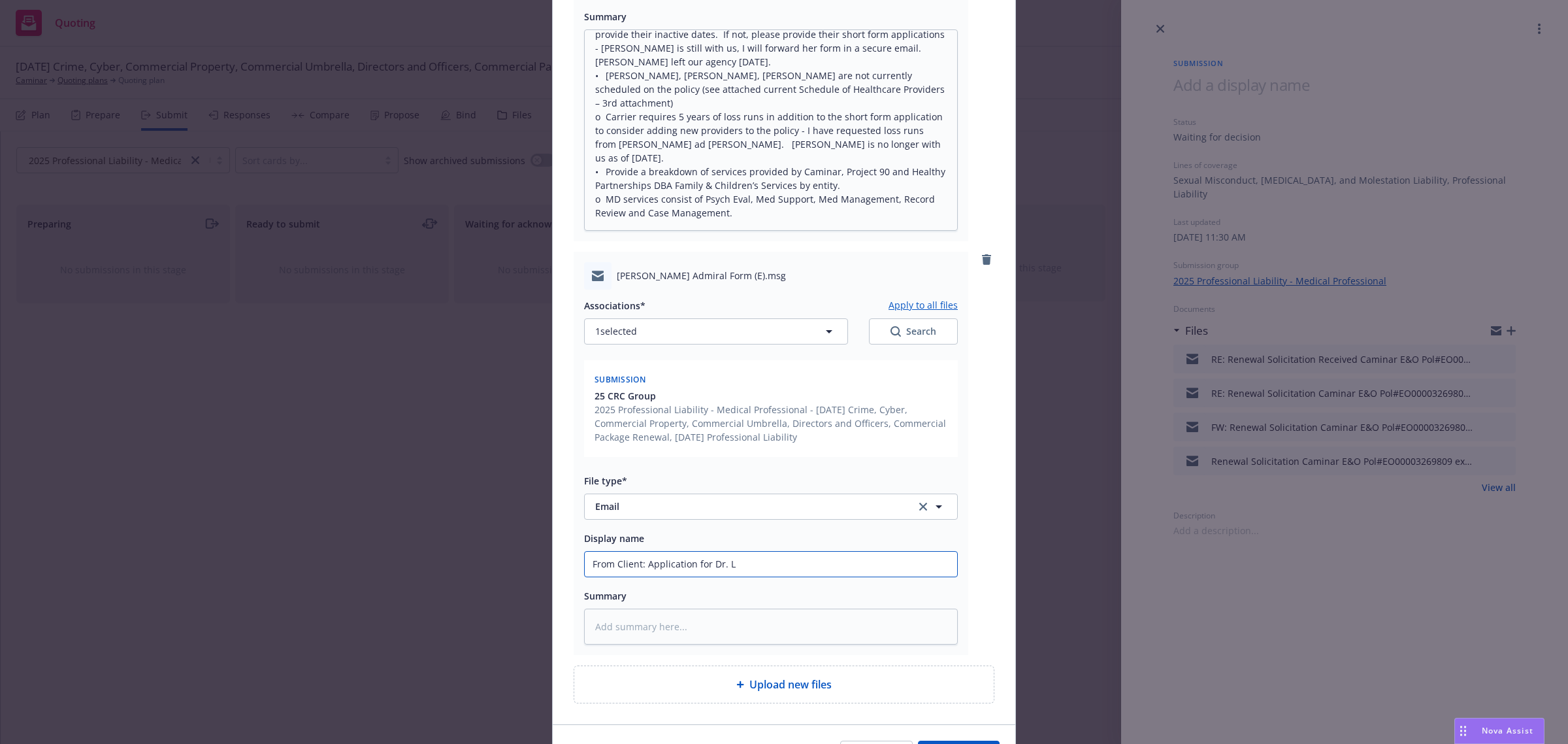
type input "From Client: Application for Dr. Lu"
type textarea "x"
type input "From Client: Application for Dr. Luk"
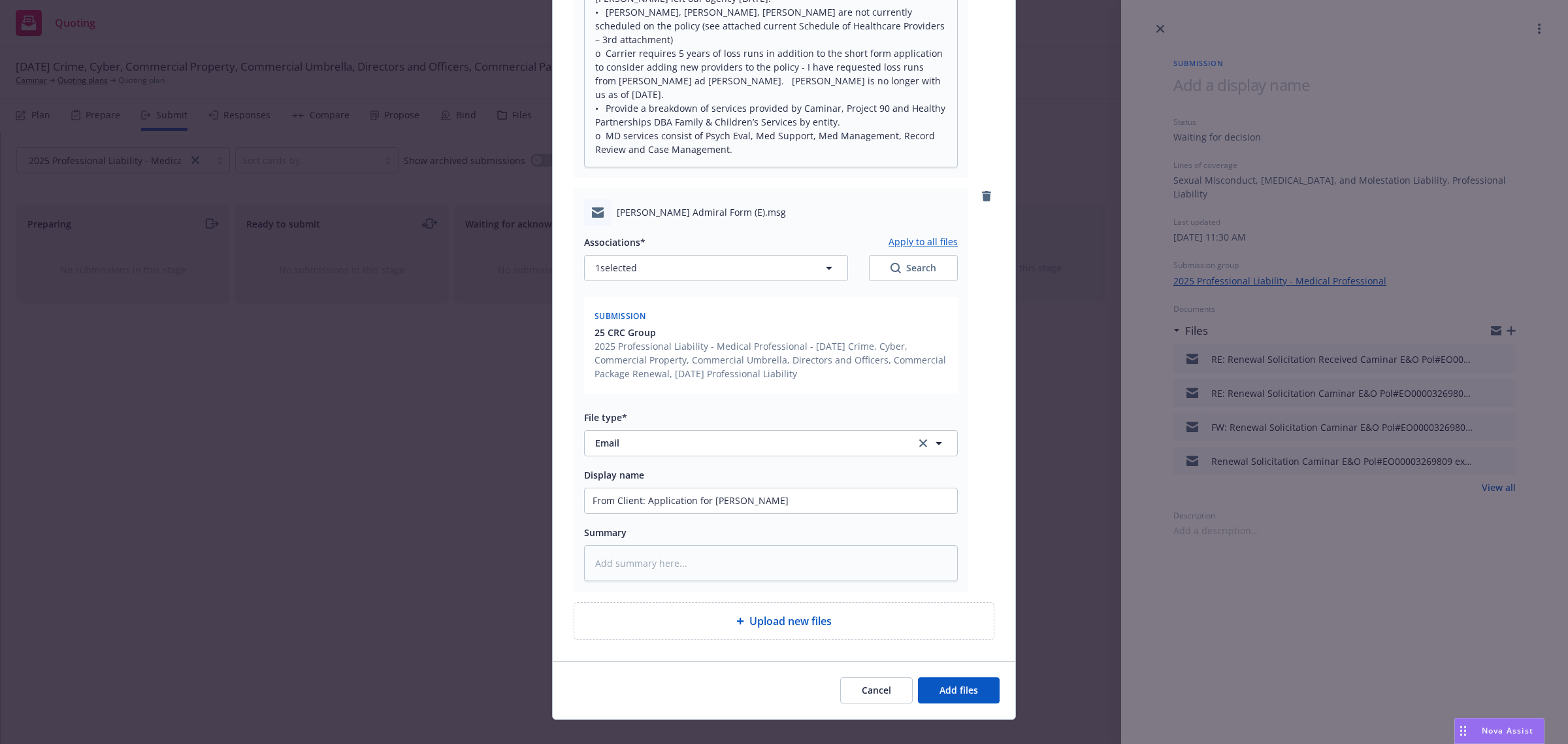
scroll to position [563, 0]
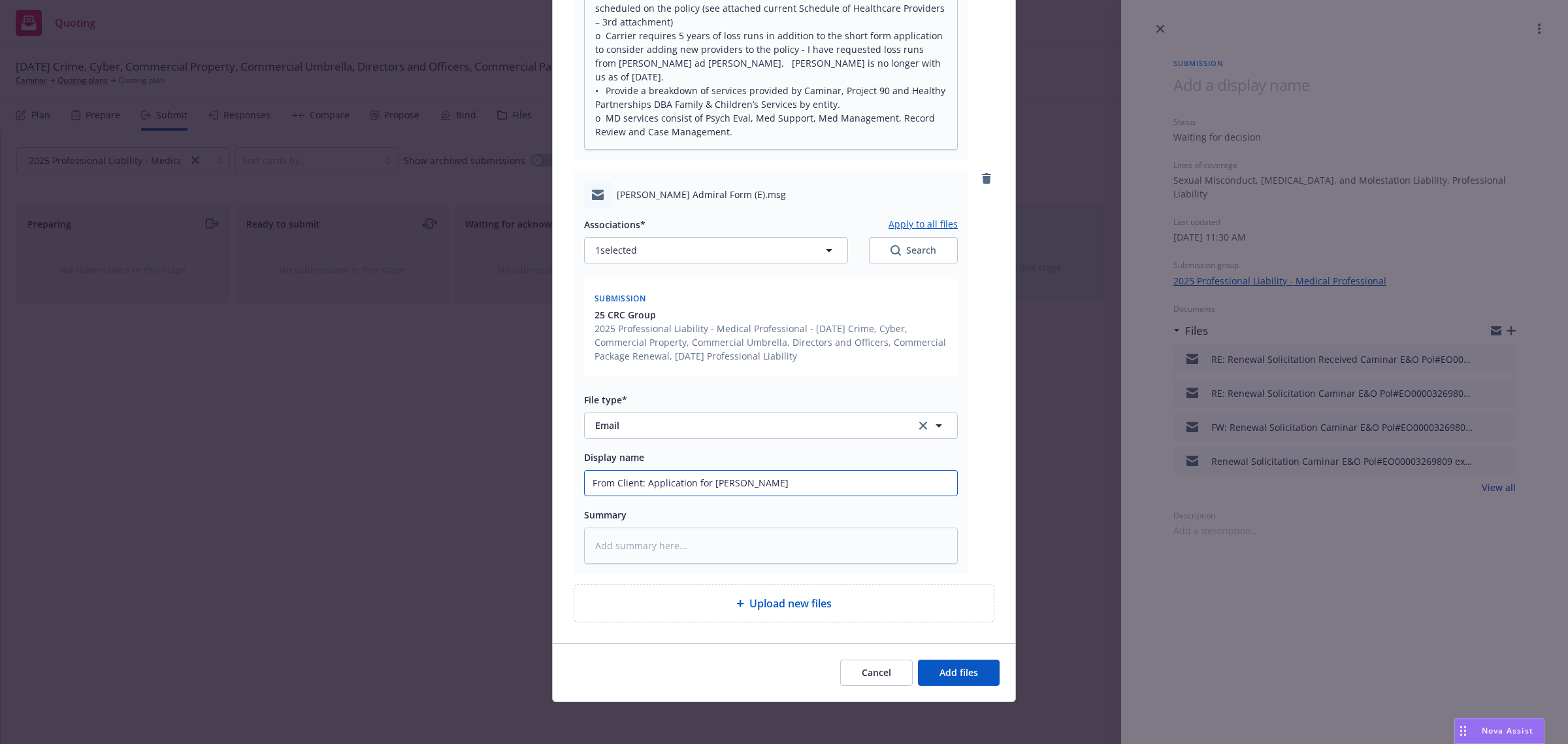
type textarea "x"
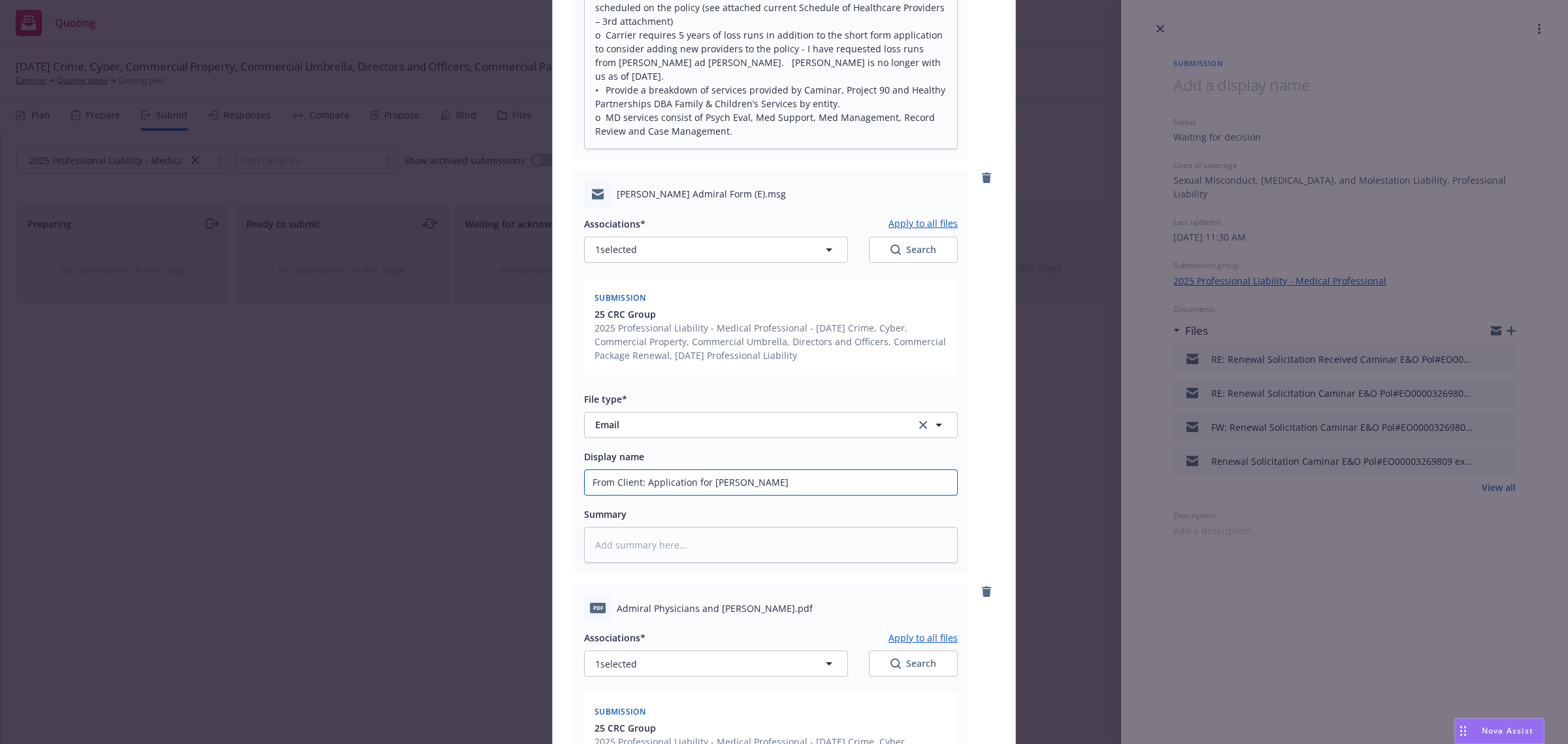
drag, startPoint x: 765, startPoint y: 476, endPoint x: 640, endPoint y: 482, distance: 125.1
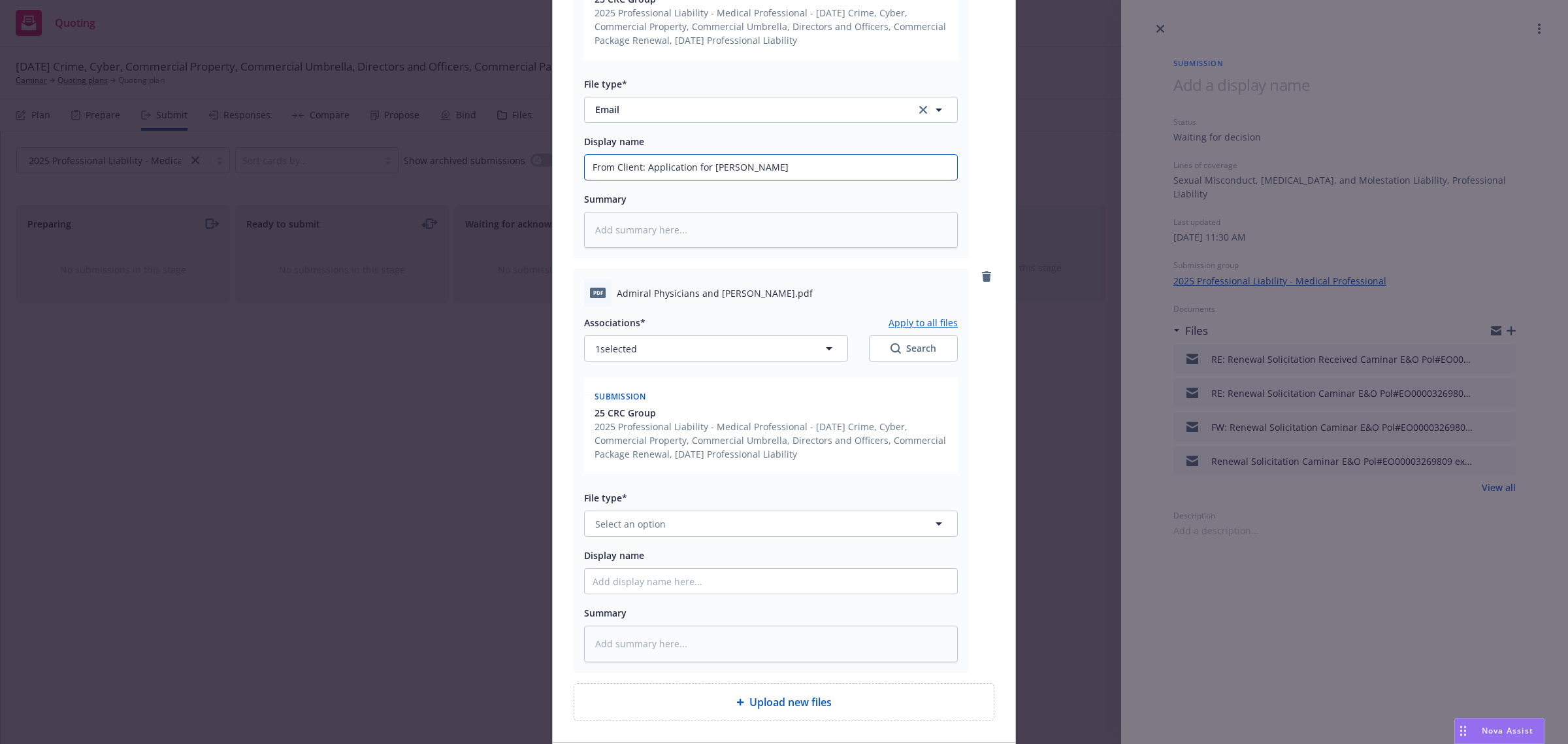
scroll to position [889, 0]
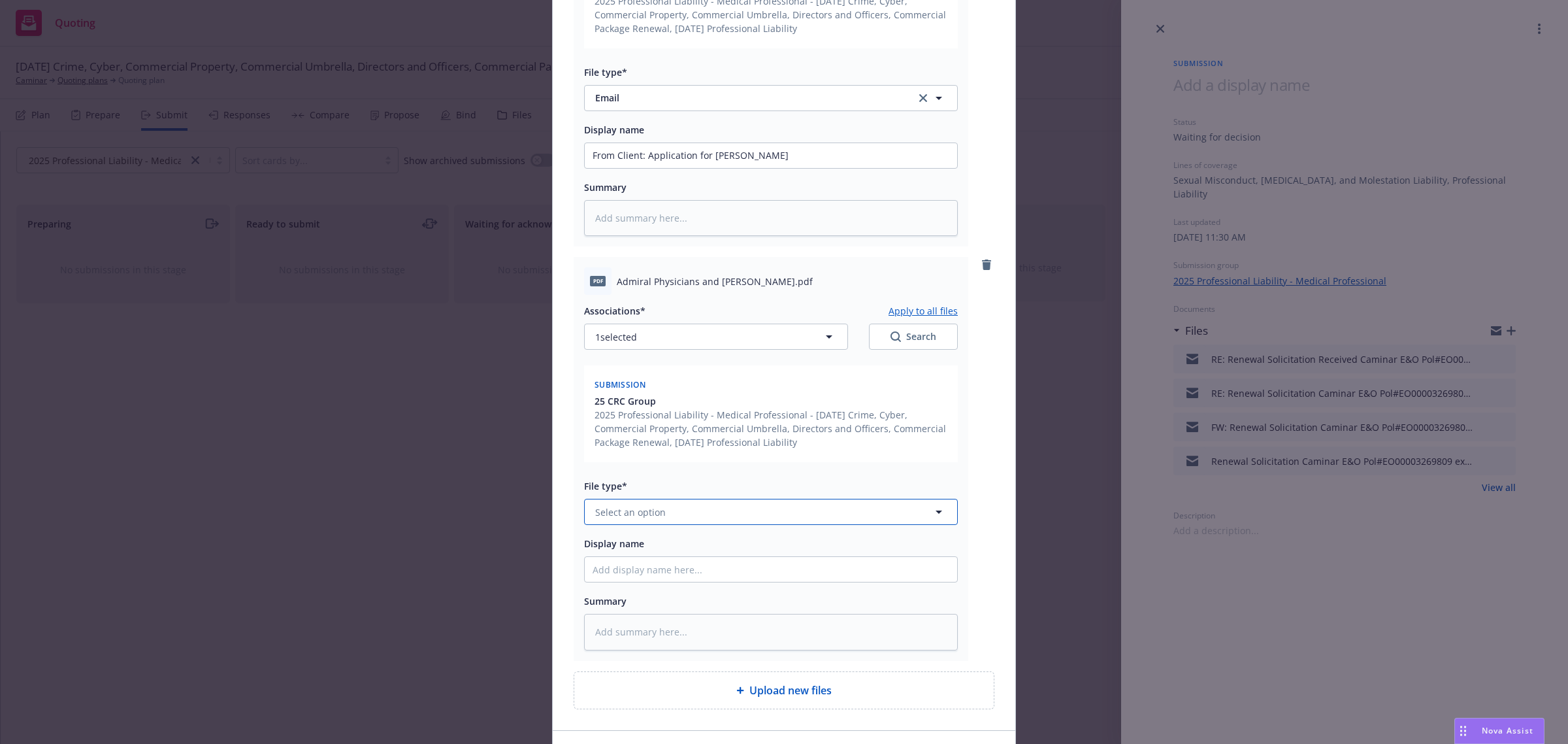
click at [657, 511] on span "Select an option" at bounding box center [630, 512] width 70 height 14
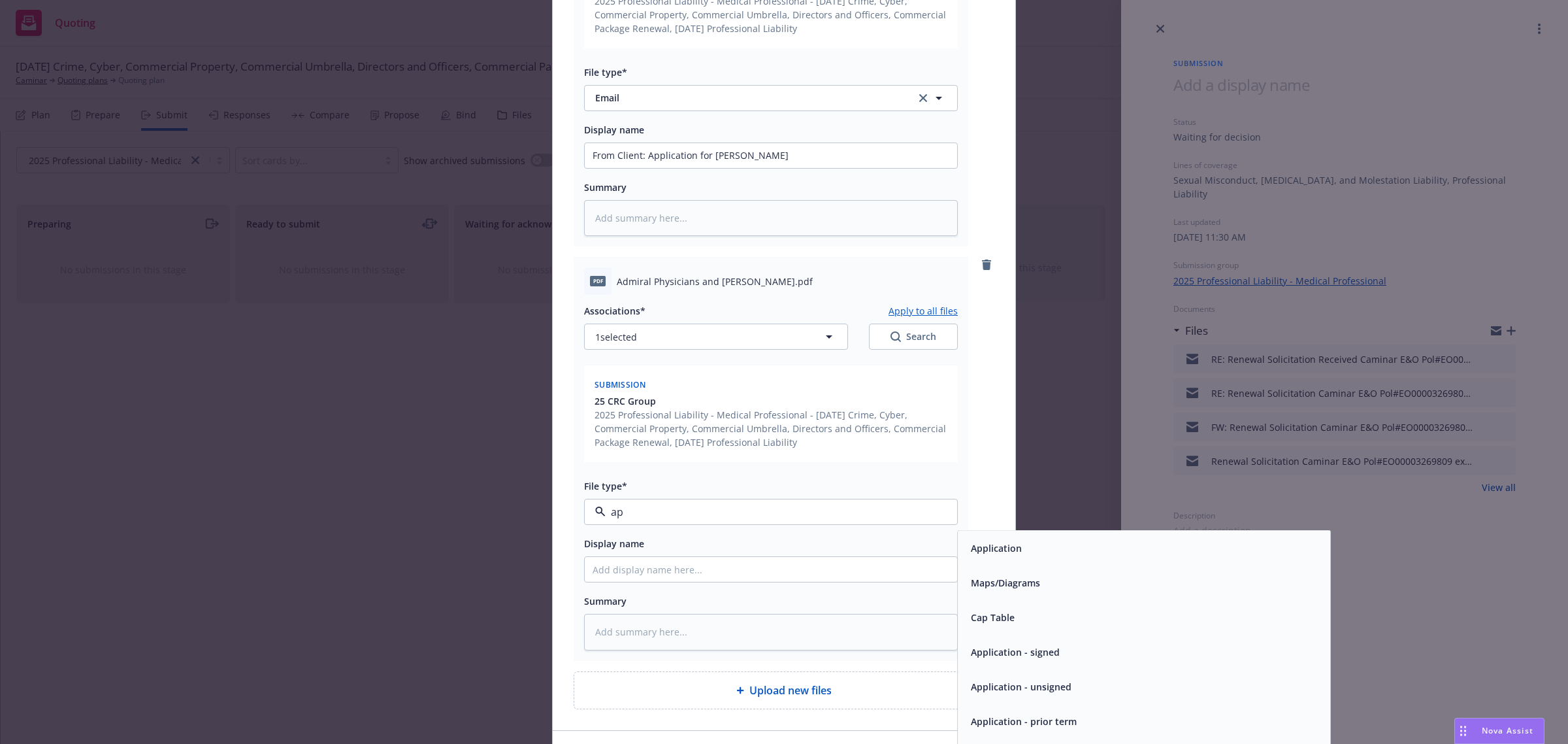
type input "app"
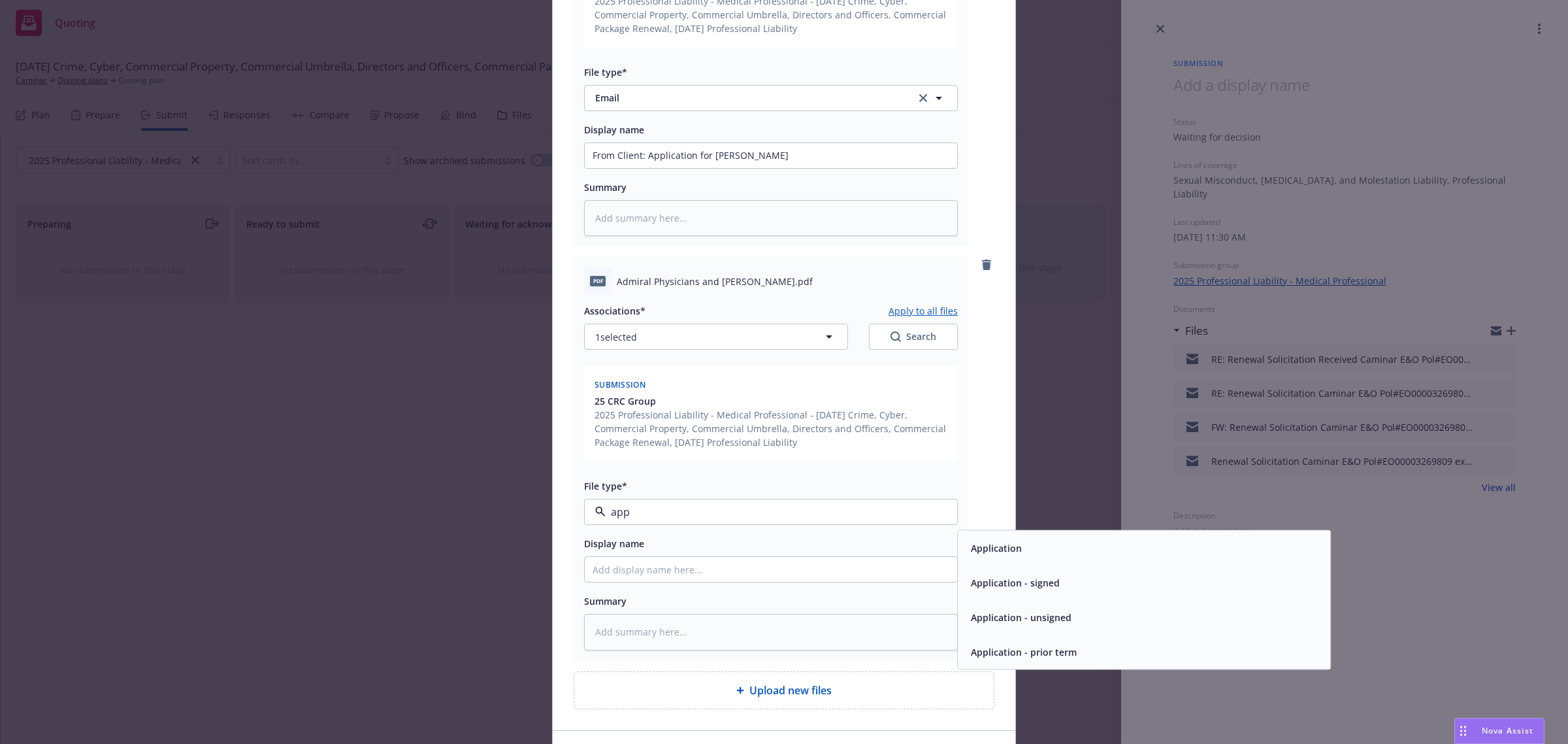
click at [982, 580] on span "Application - signed" at bounding box center [1016, 583] width 89 height 14
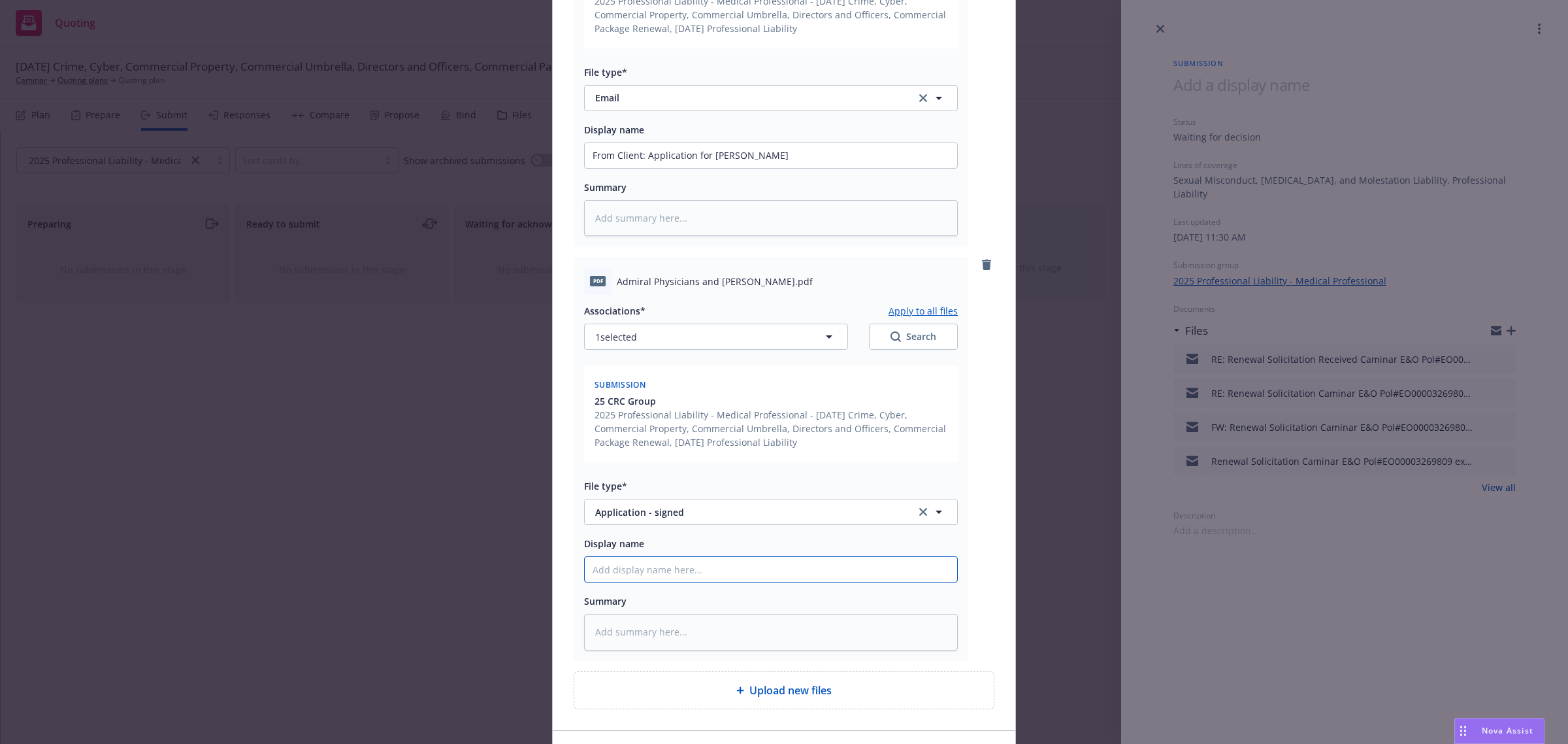
paste input "Application for Dr. Luk"
type textarea "x"
type input "Application for Dr. Luk"
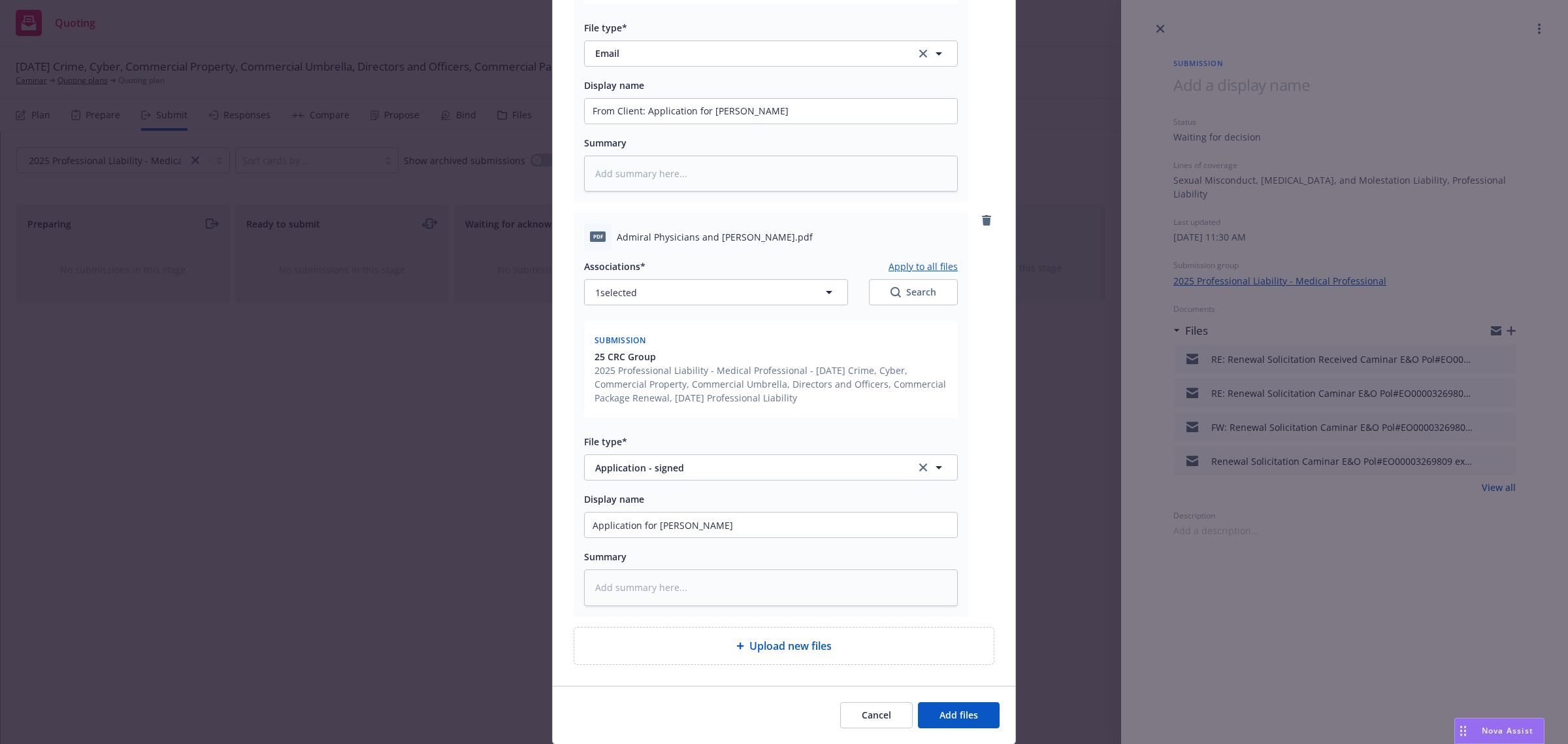
scroll to position [975, 0]
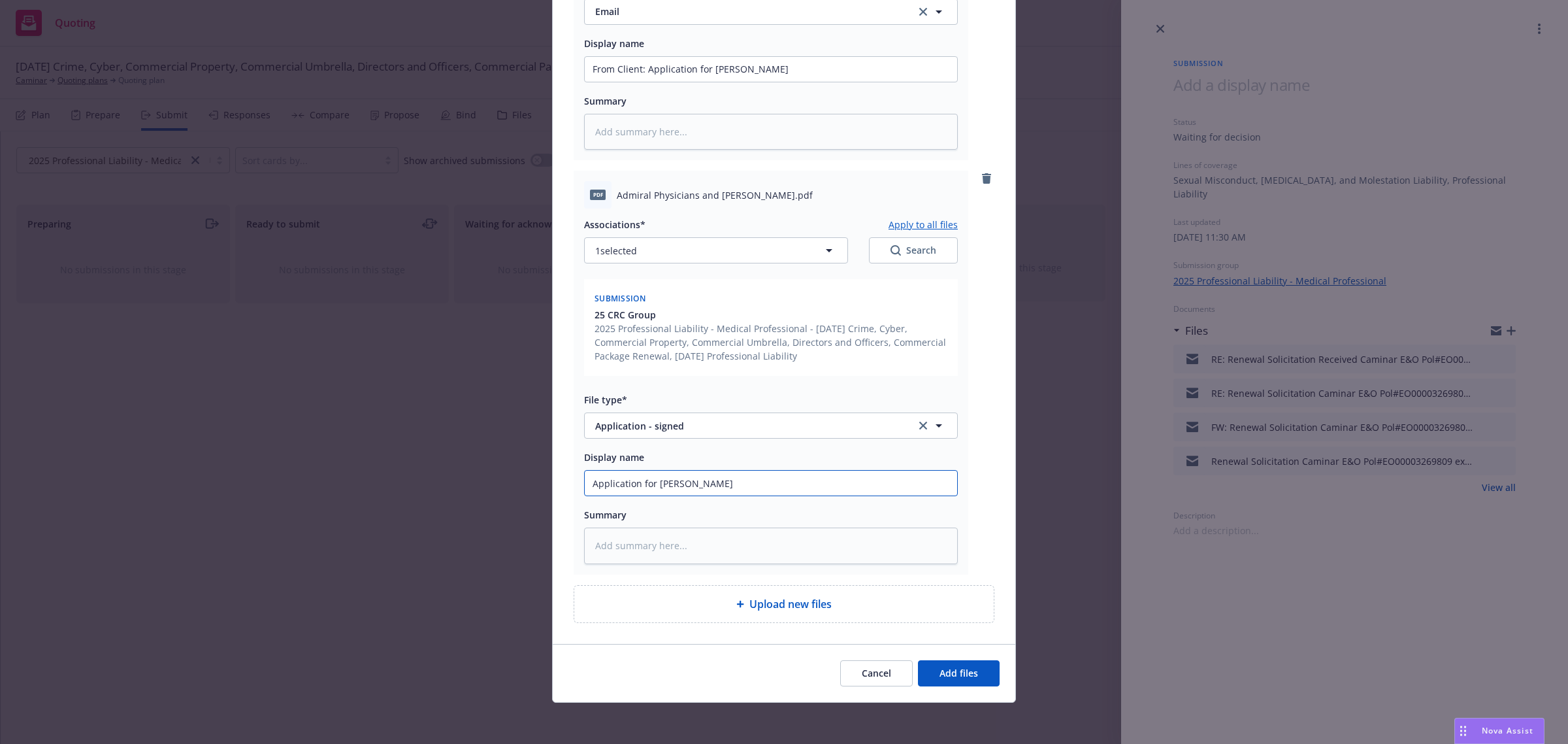
type textarea "x"
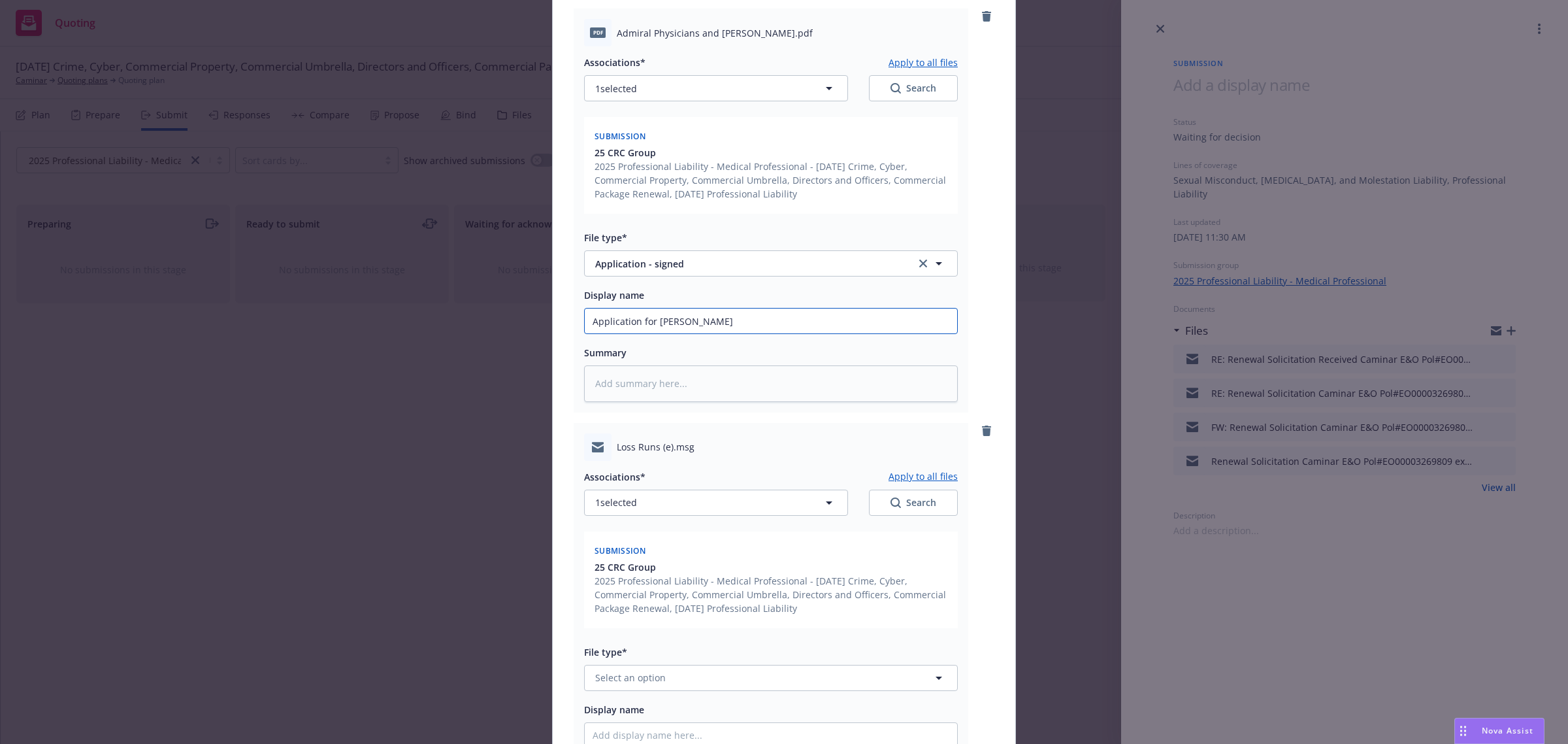
scroll to position [1220, 0]
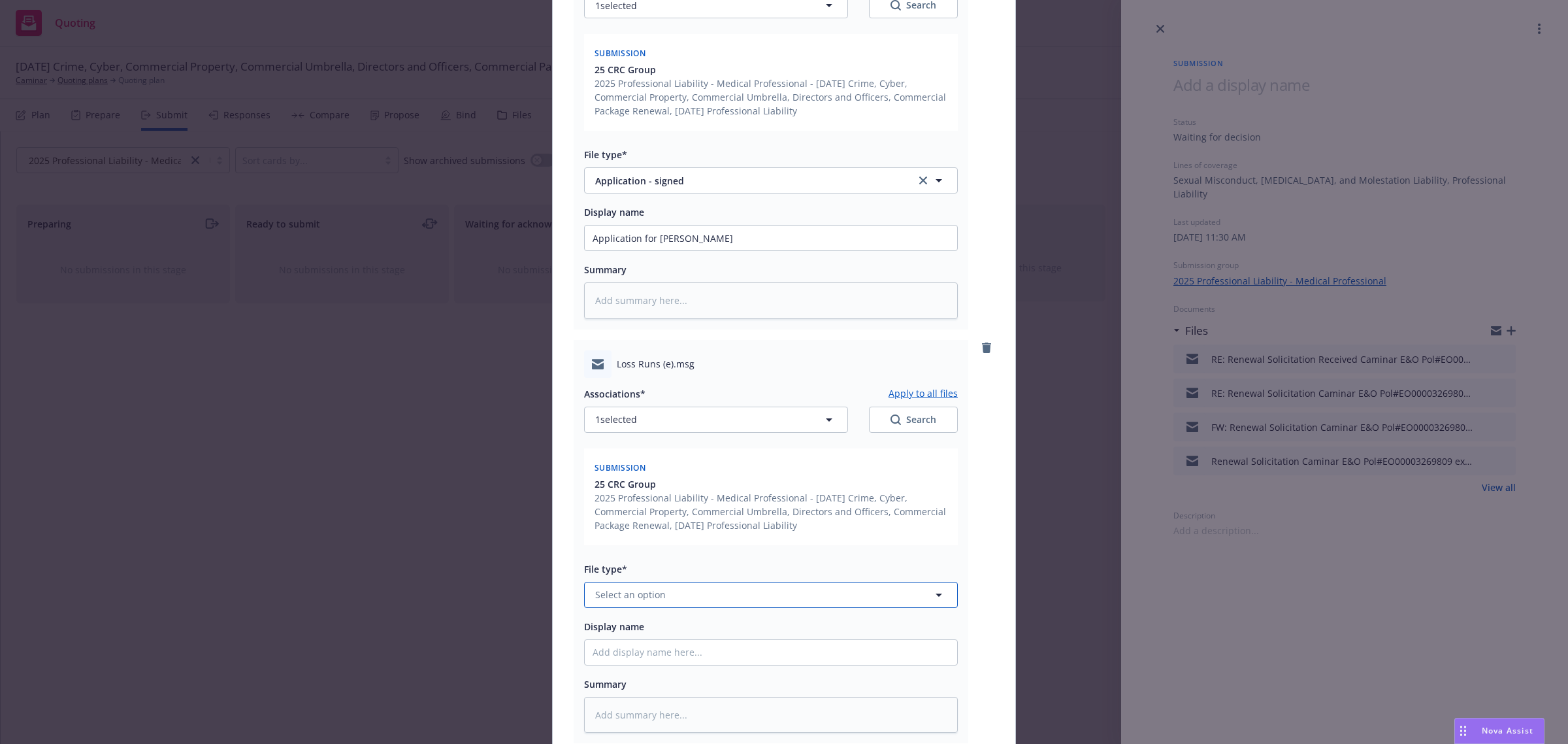
click at [610, 588] on span "Select an option" at bounding box center [630, 594] width 70 height 14
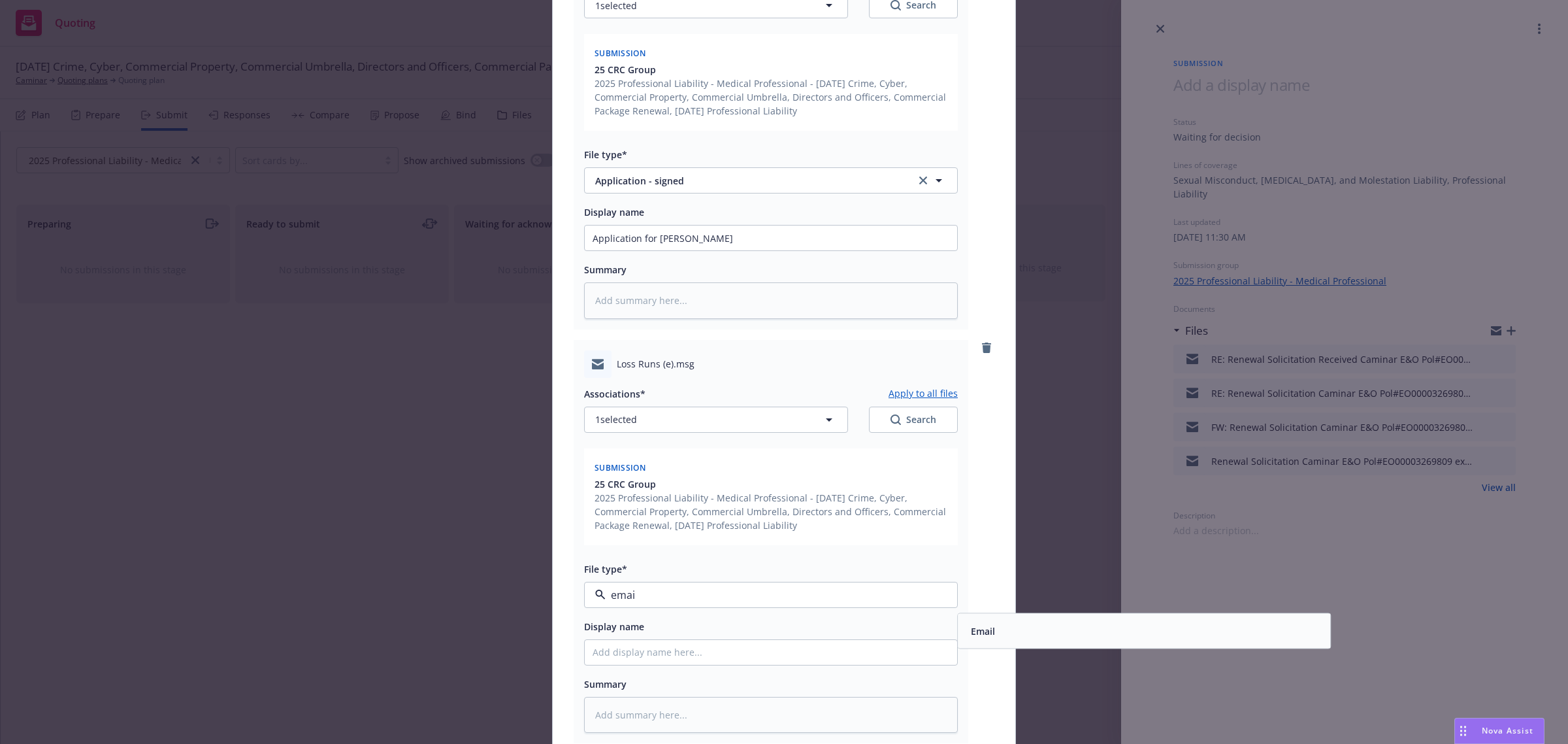
type input "email"
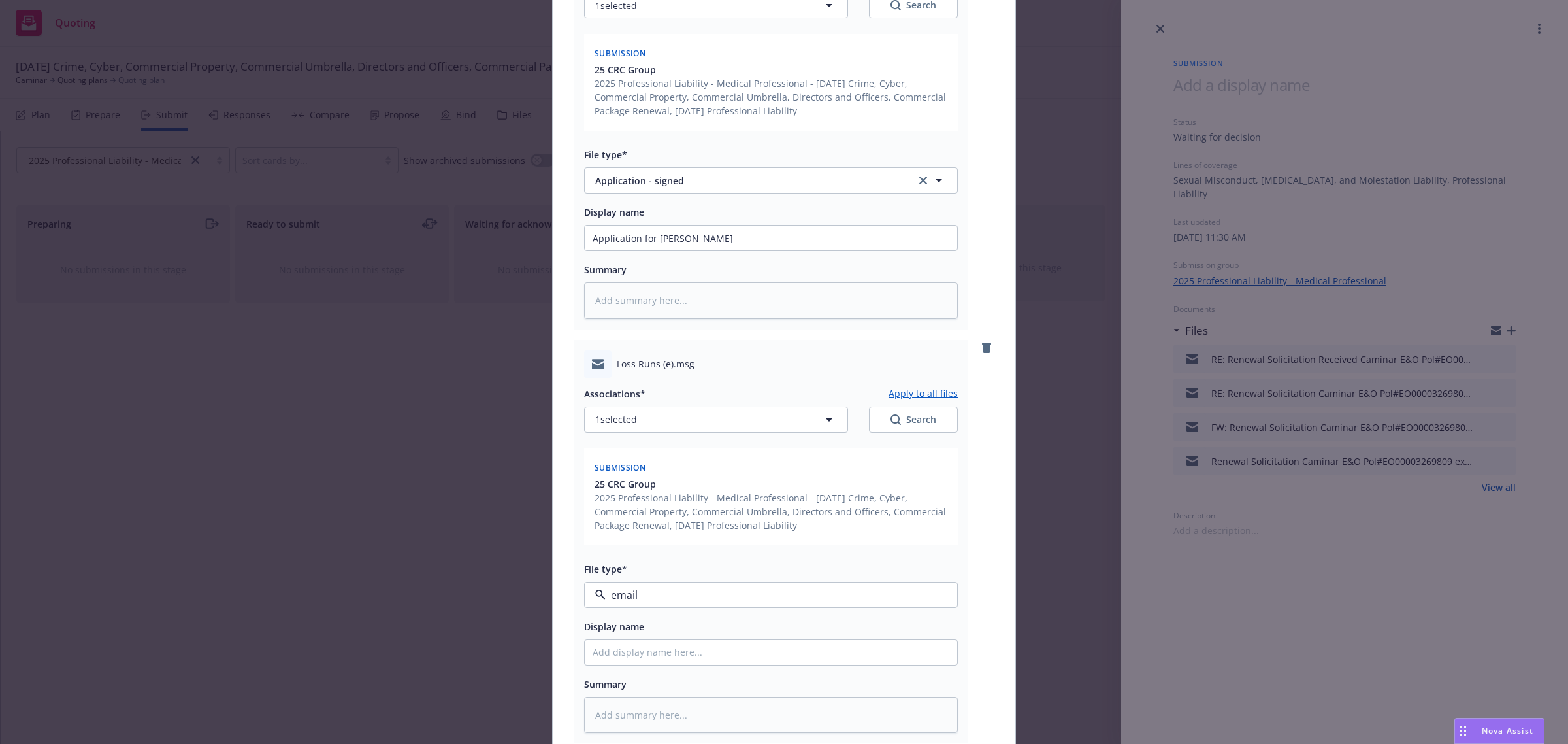
type textarea "x"
type input "F"
type textarea "x"
type input "Fr"
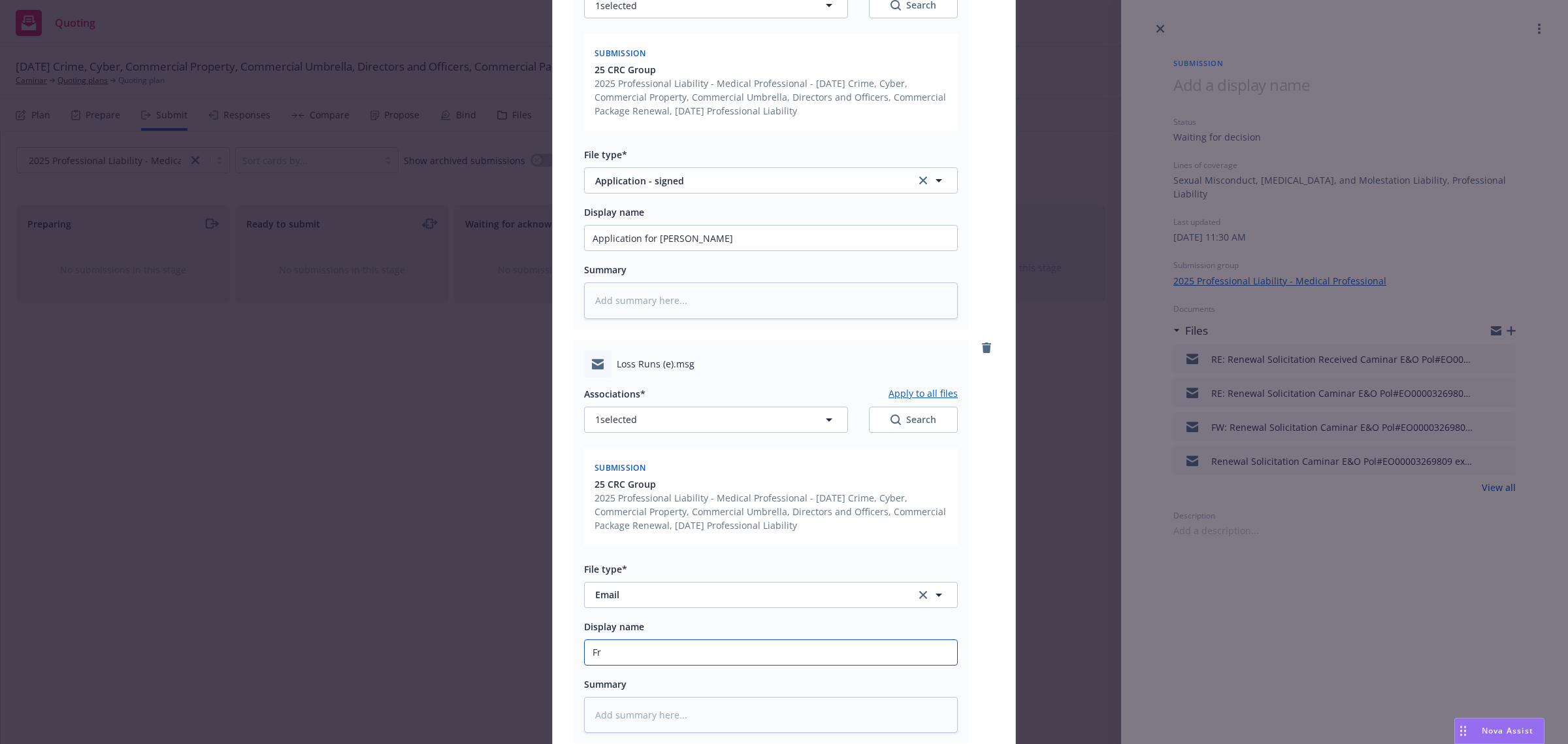
type textarea "x"
type input "Fro"
type textarea "x"
type input "From"
type textarea "x"
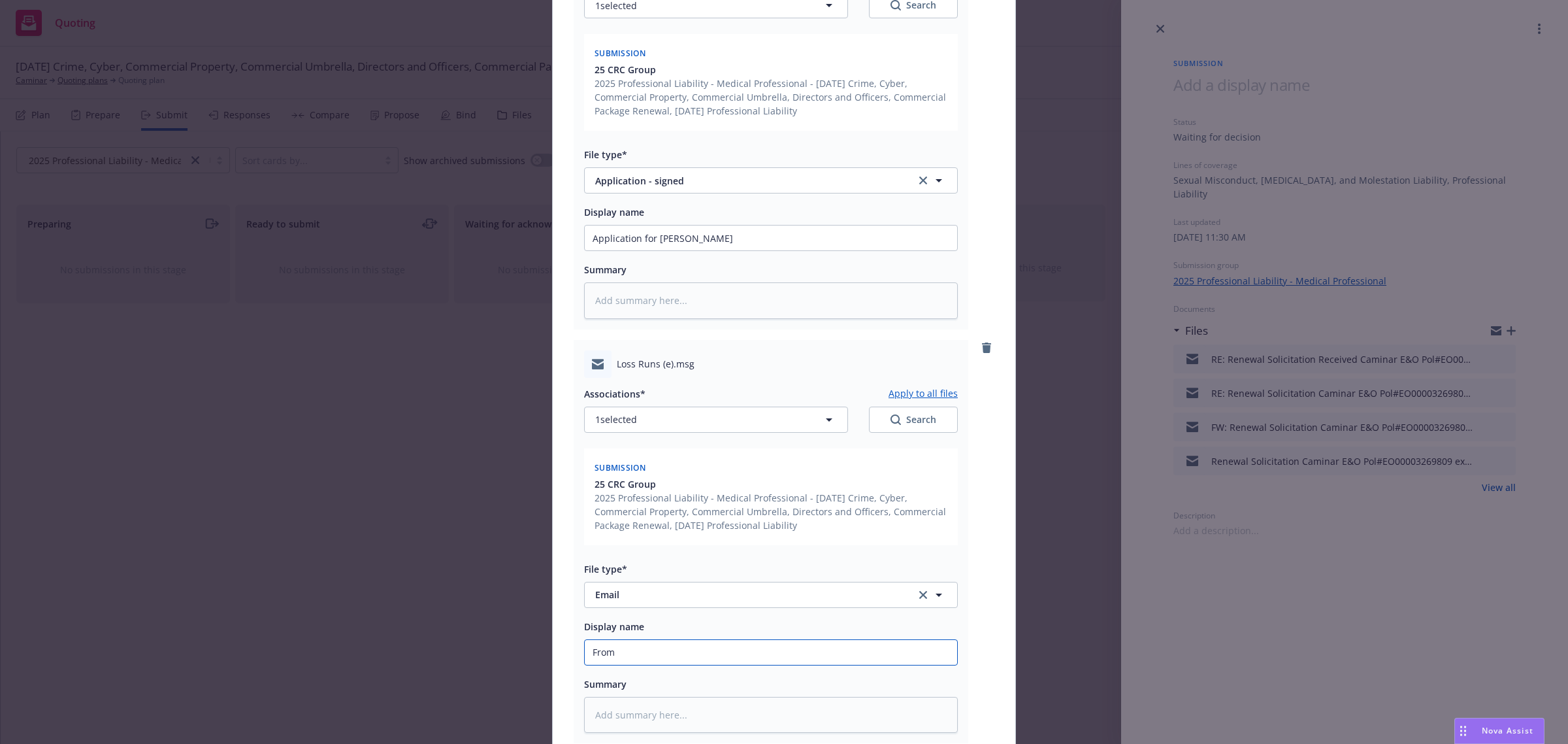
type input "From C"
click at [856, 637] on div "Display name From Client: claims history verification for Dr. Bristow" at bounding box center [771, 642] width 374 height 47
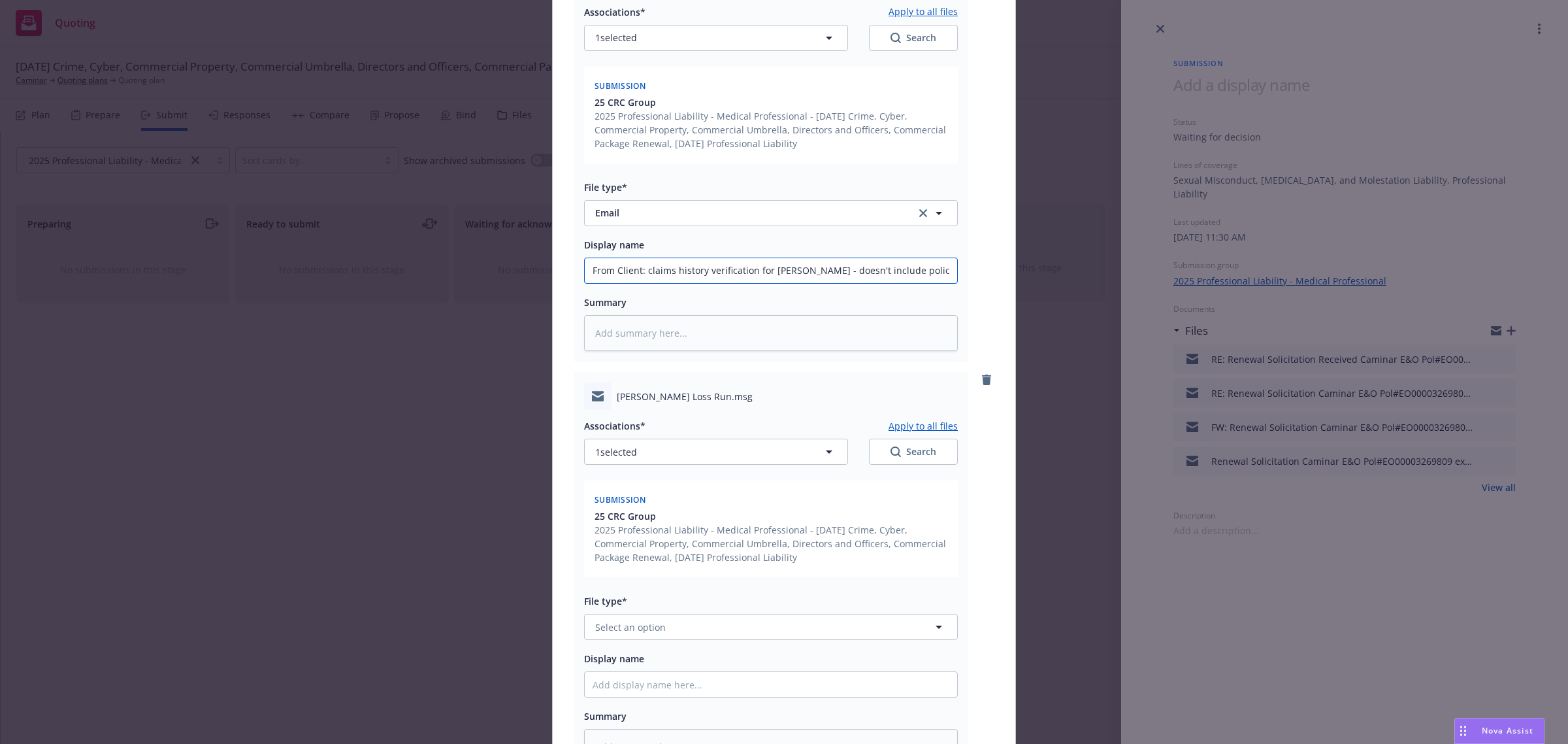
scroll to position [1716, 0]
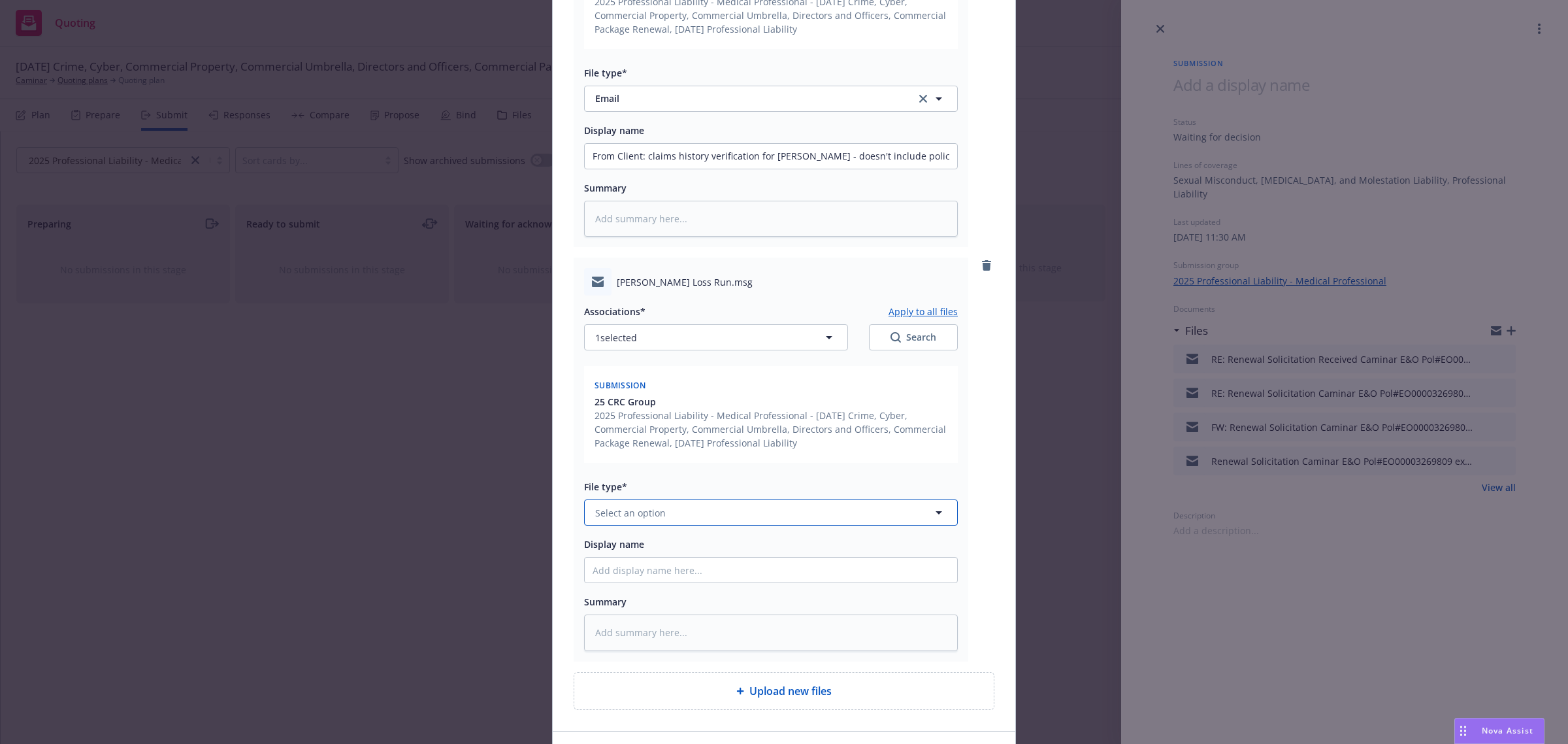
click at [625, 514] on span "Select an option" at bounding box center [630, 513] width 70 height 14
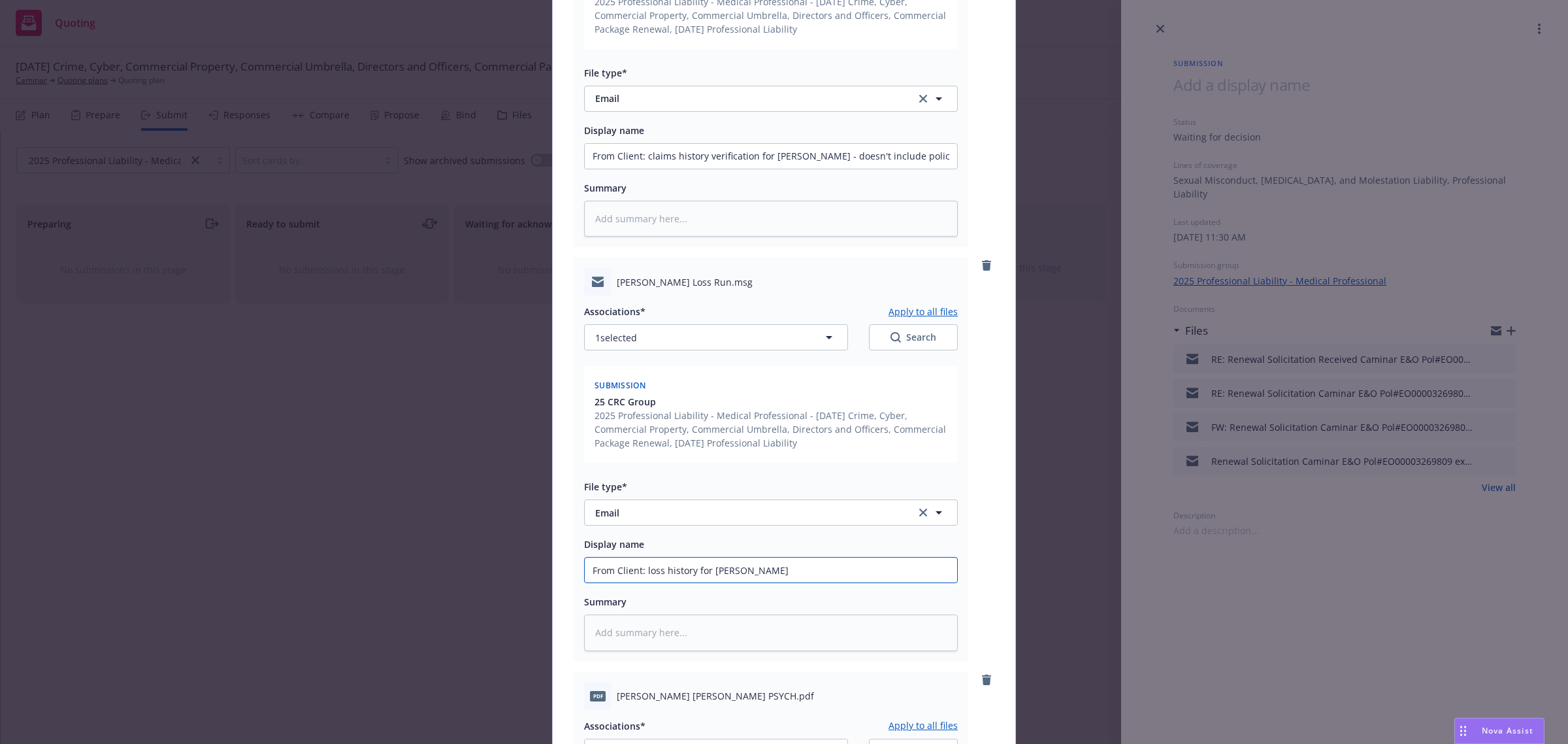
drag, startPoint x: 846, startPoint y: 566, endPoint x: 755, endPoint y: 574, distance: 91.4
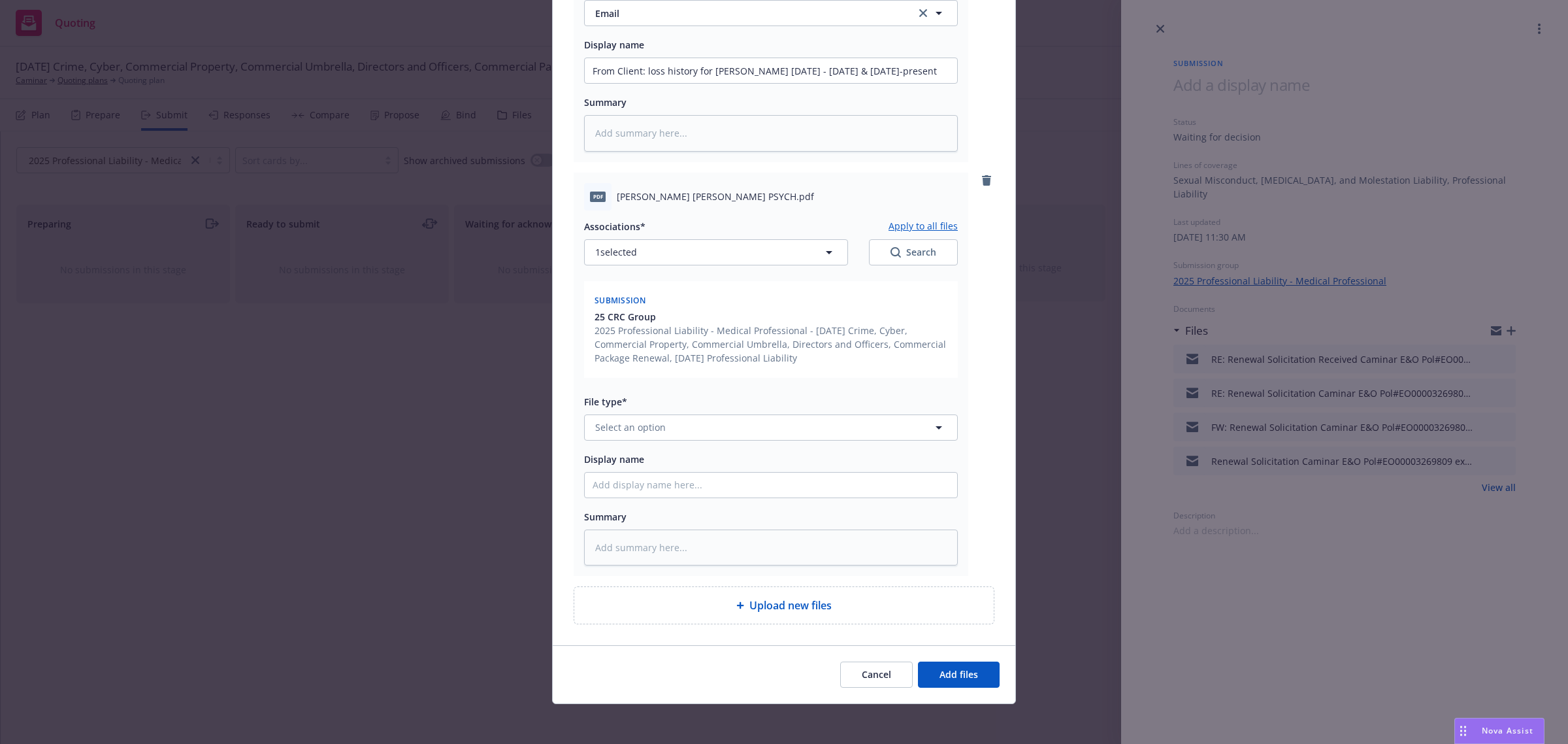
scroll to position [2218, 0]
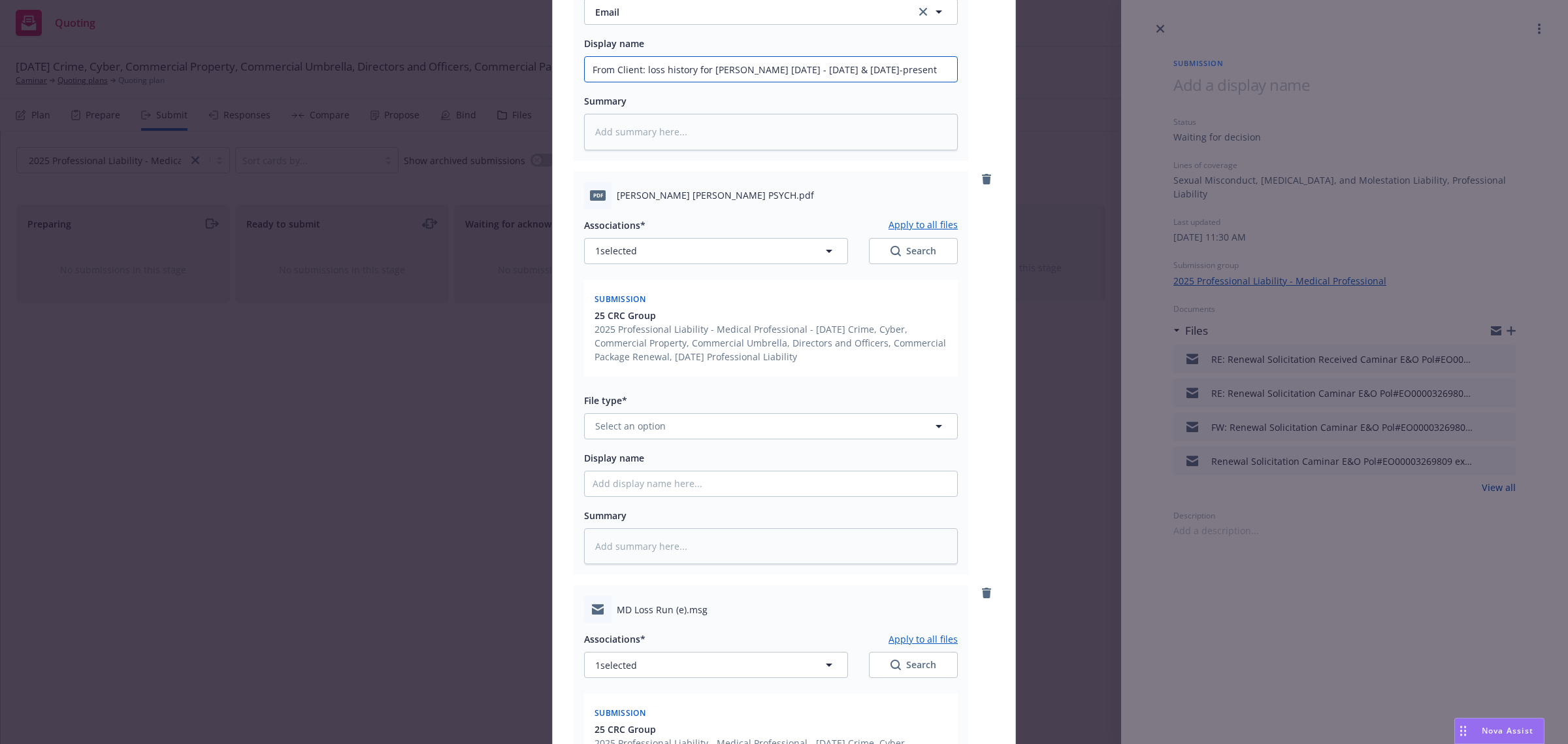
drag, startPoint x: 914, startPoint y: 73, endPoint x: 641, endPoint y: 73, distance: 273.0
click at [615, 422] on span "Select an option" at bounding box center [630, 426] width 70 height 14
paste input "loss history for Dr. Bristow 7/5/23 - 7/27/23 & 6/17/25-present"
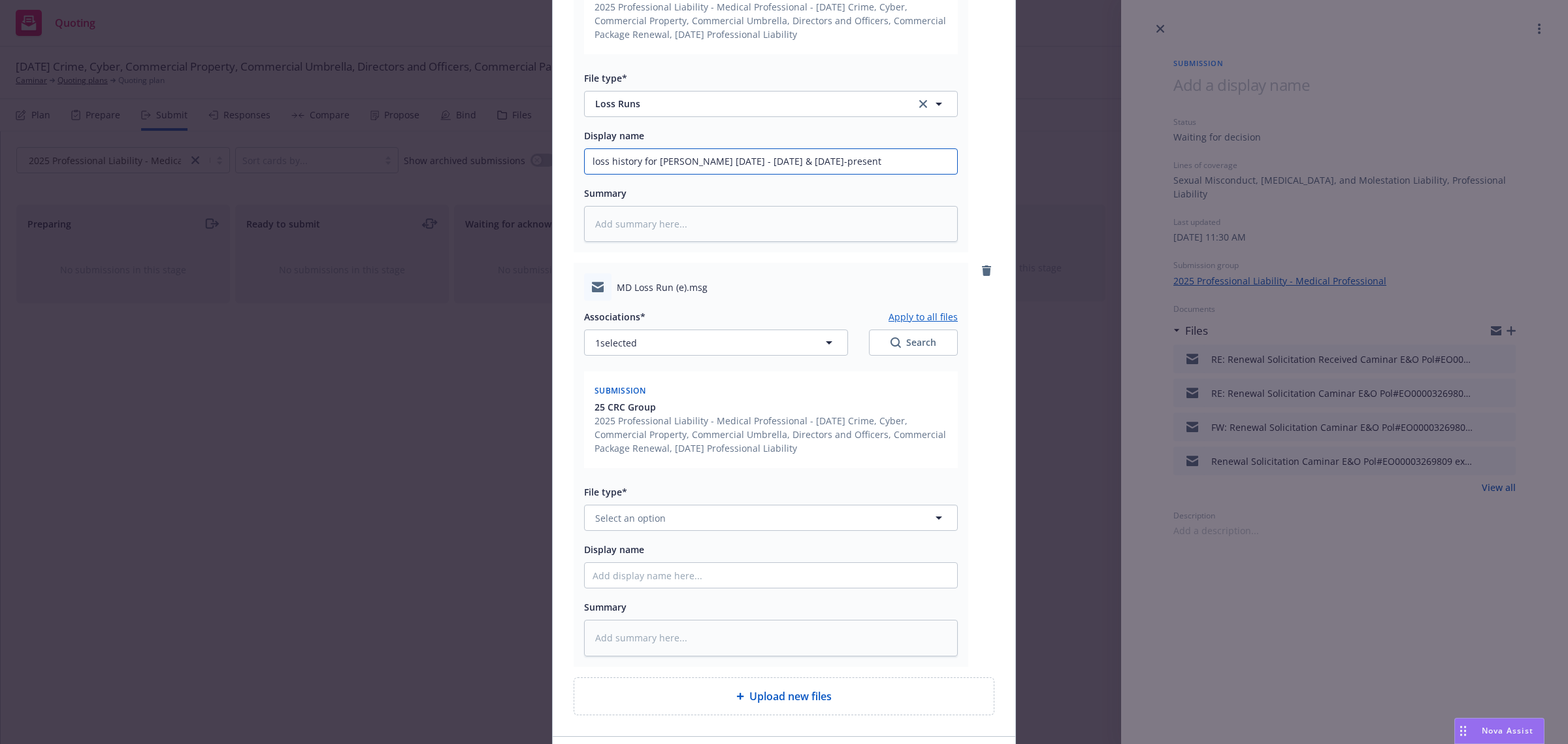
scroll to position [2544, 0]
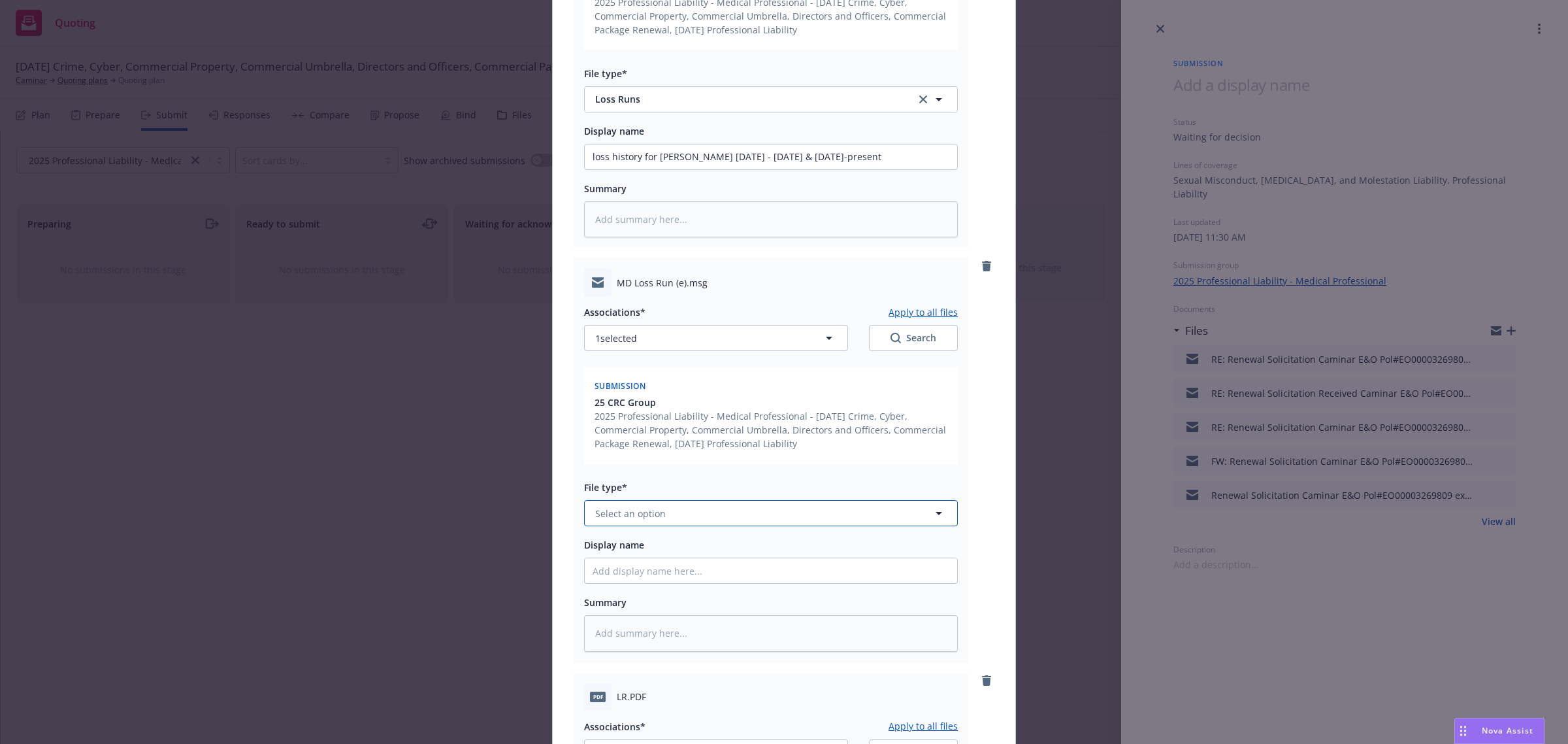
click at [642, 510] on span "Select an option" at bounding box center [630, 513] width 70 height 14
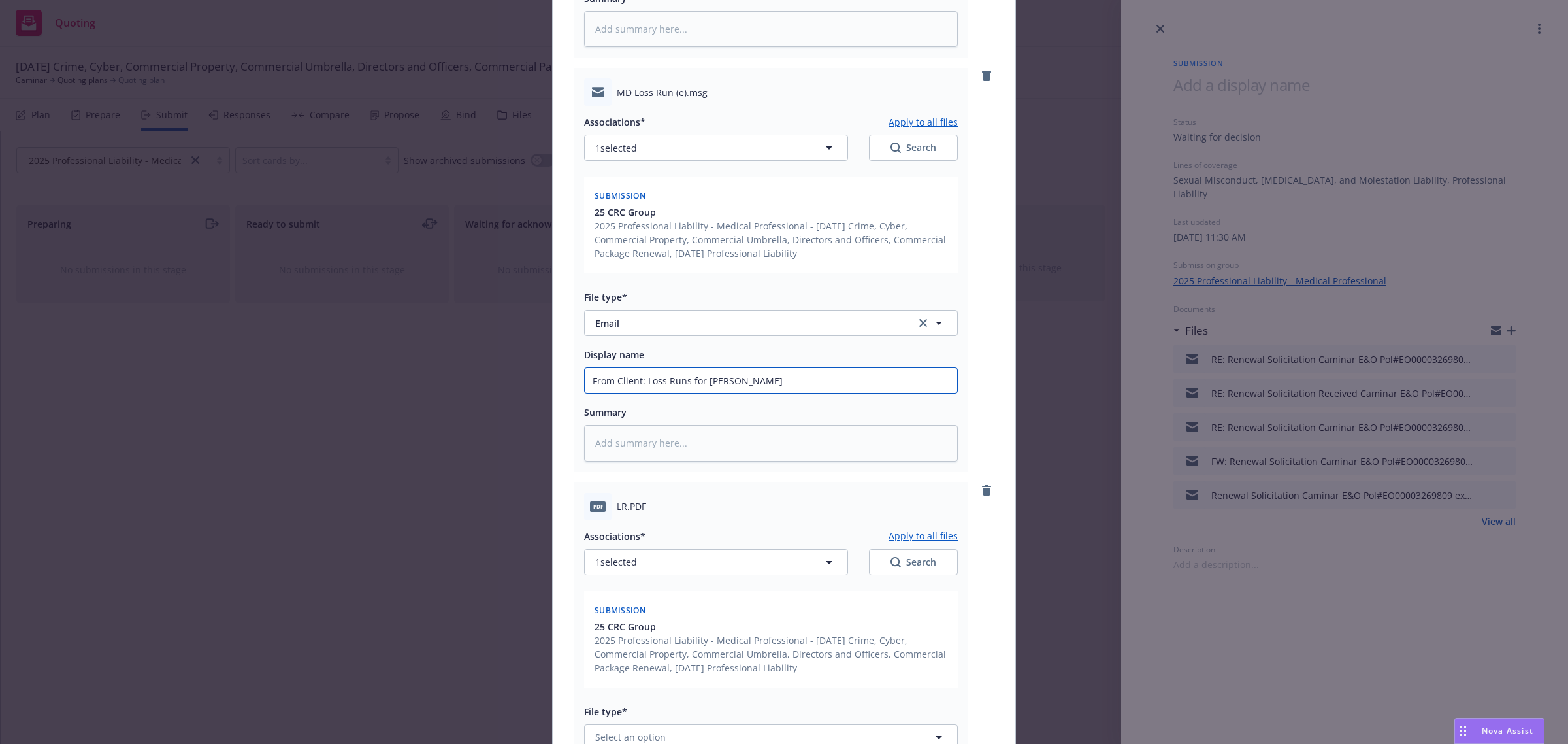
scroll to position [2953, 0]
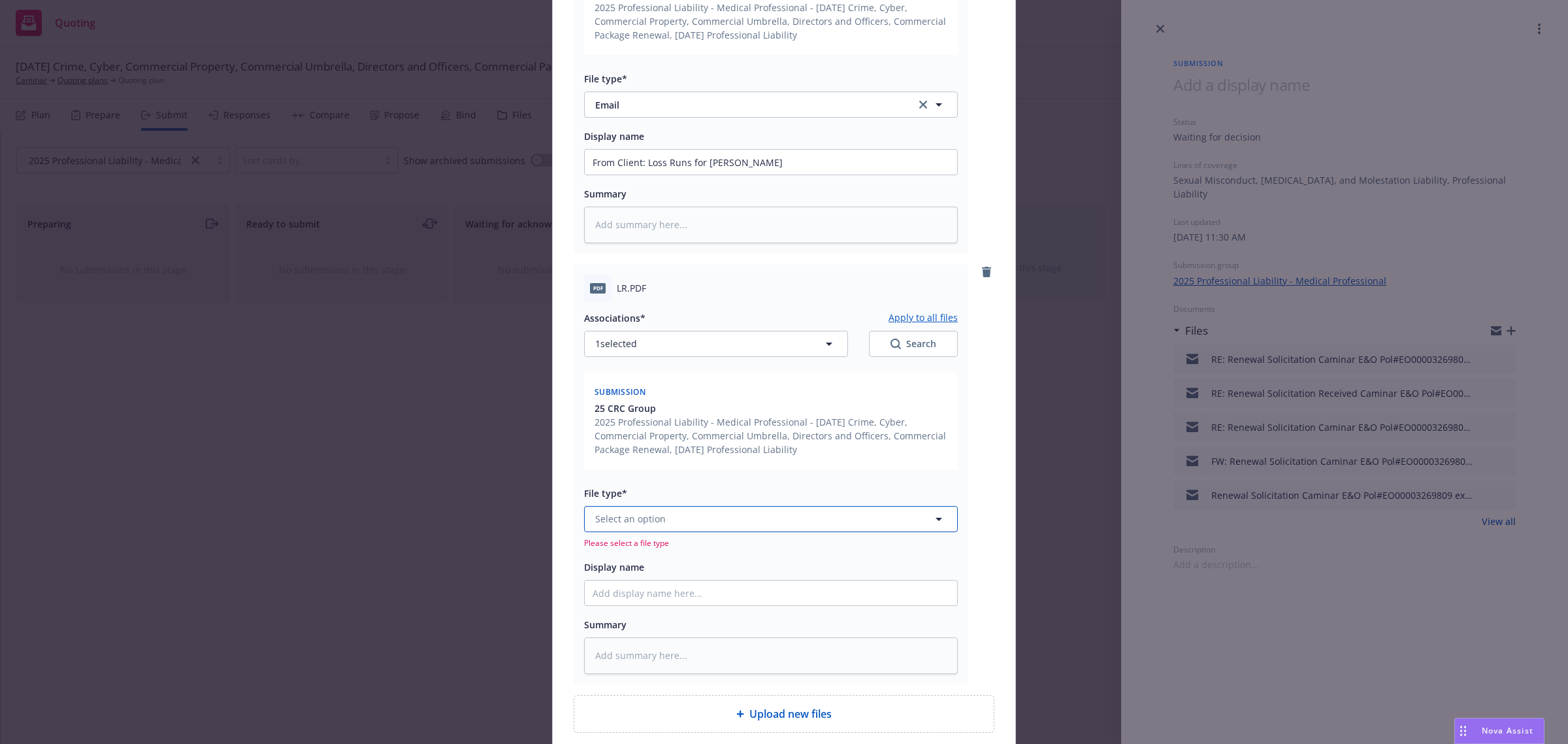
click at [644, 524] on button "Select an option" at bounding box center [771, 519] width 374 height 26
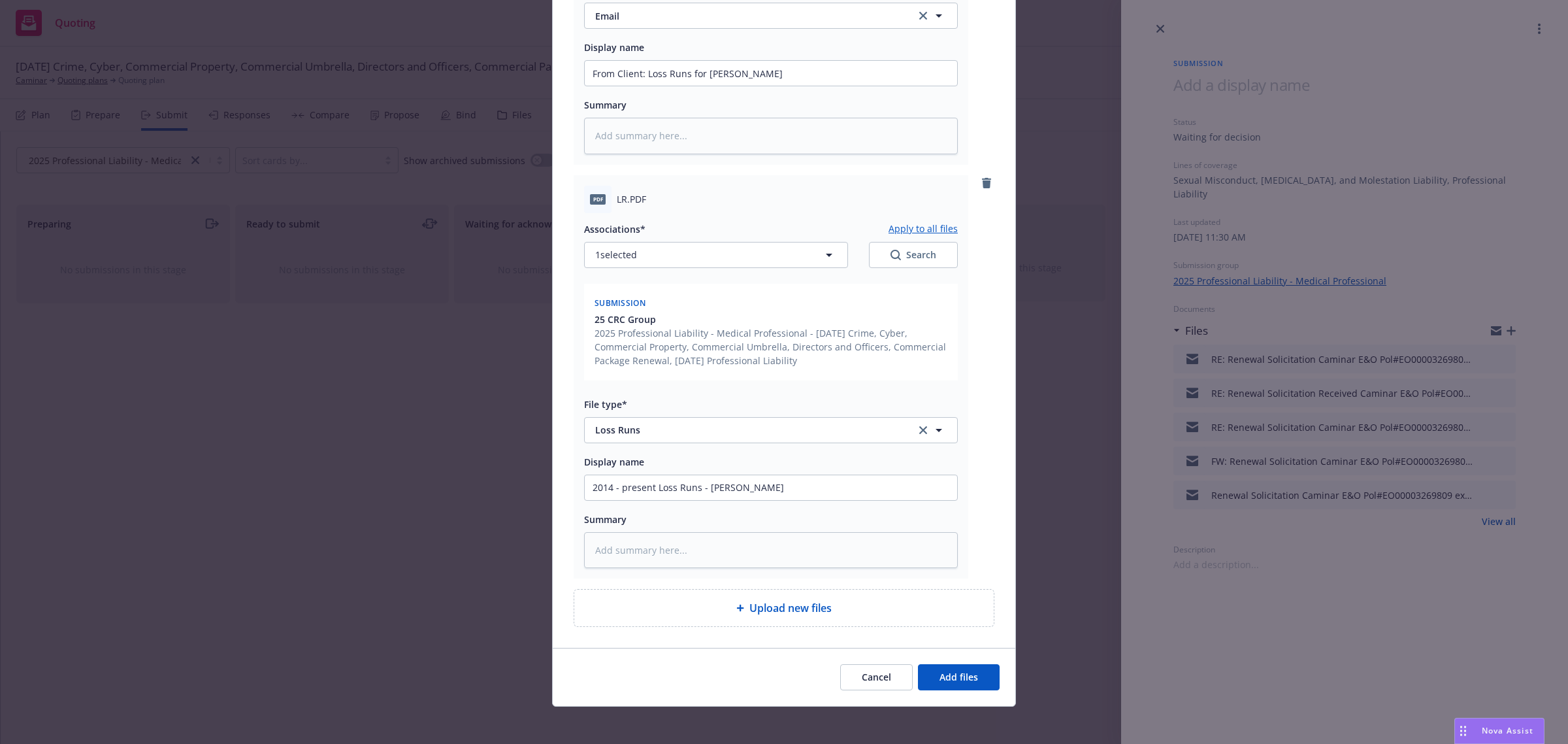
scroll to position [3045, 0]
click at [957, 672] on span "Add files" at bounding box center [958, 674] width 39 height 12
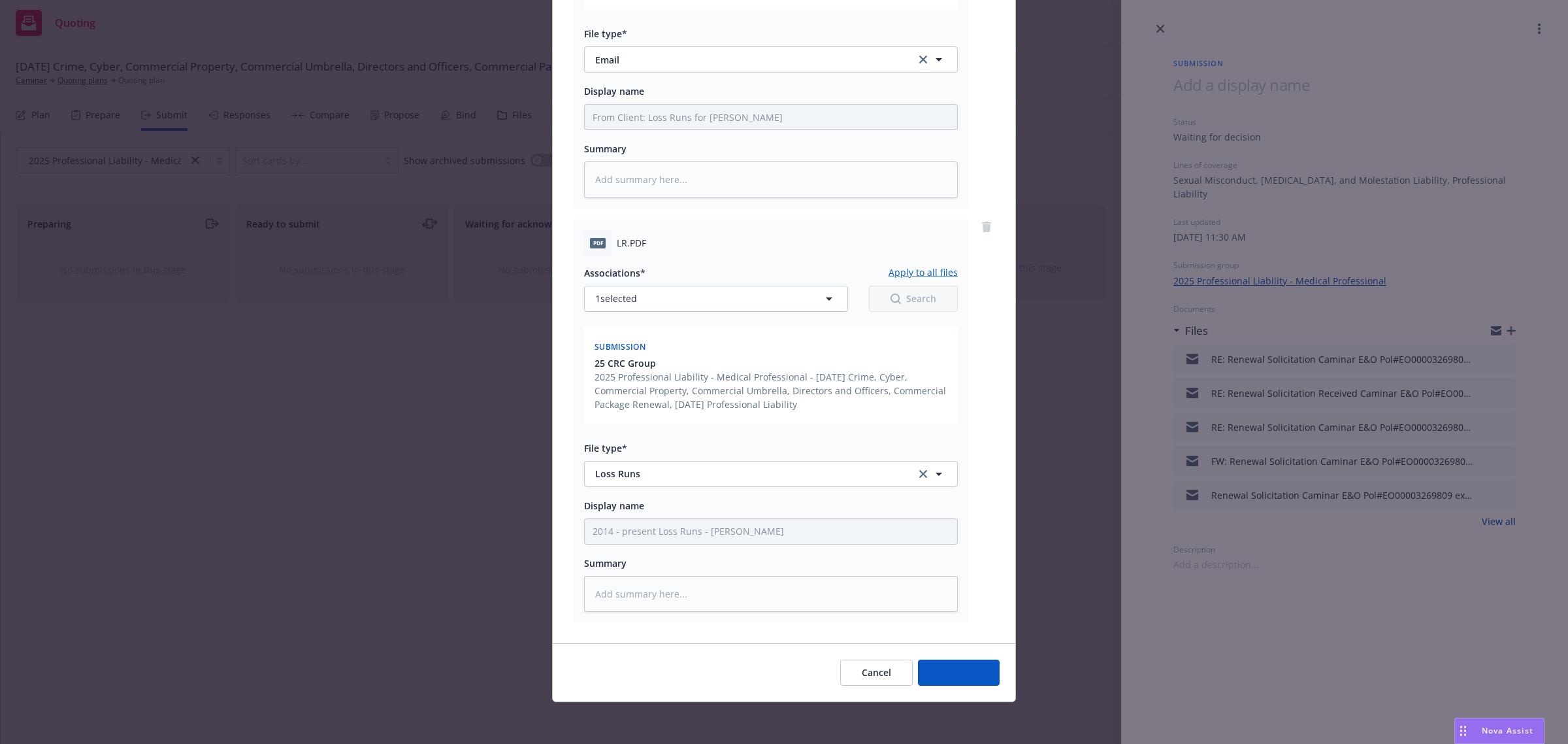
scroll to position [2997, 0]
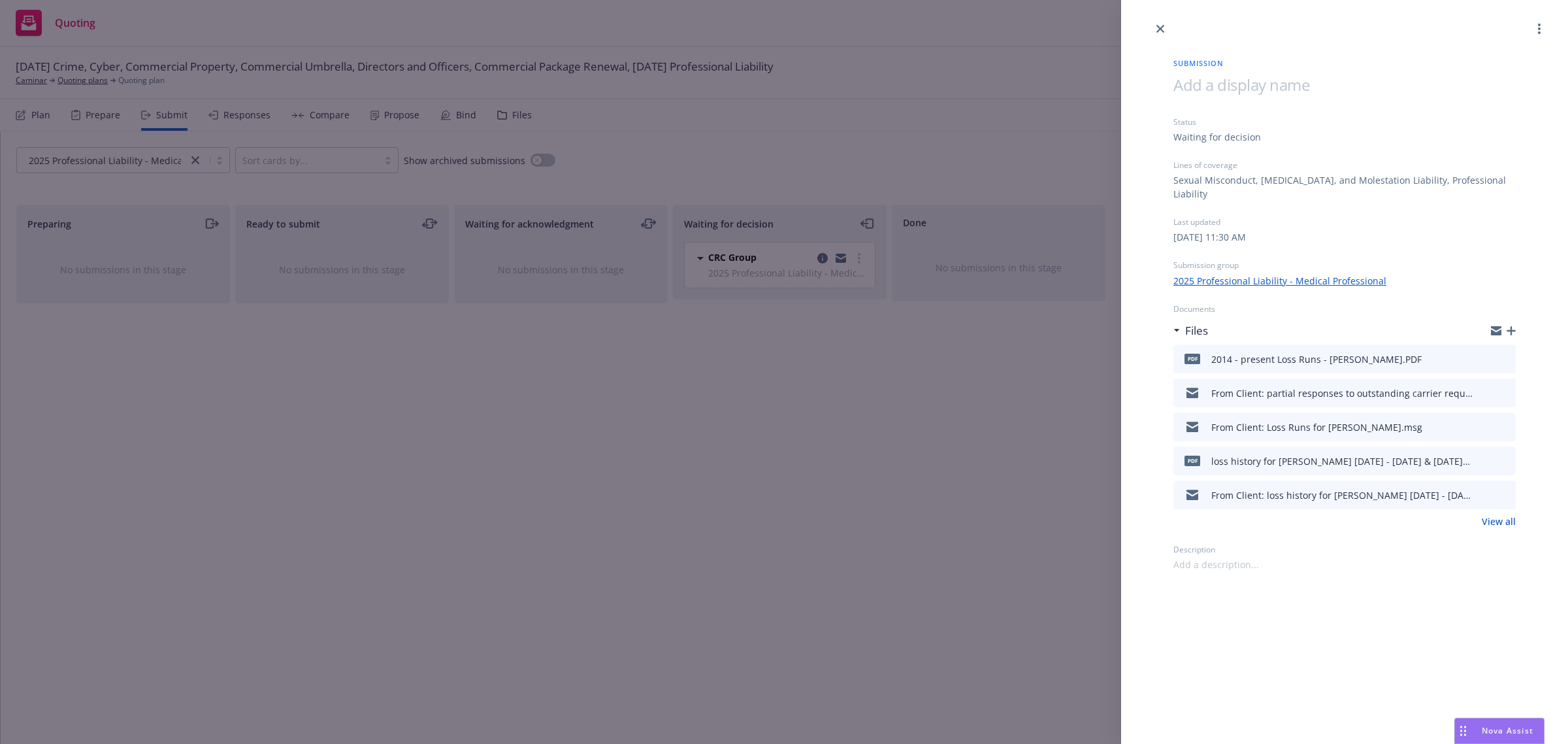
click at [1508, 331] on icon "button" at bounding box center [1511, 330] width 9 height 9
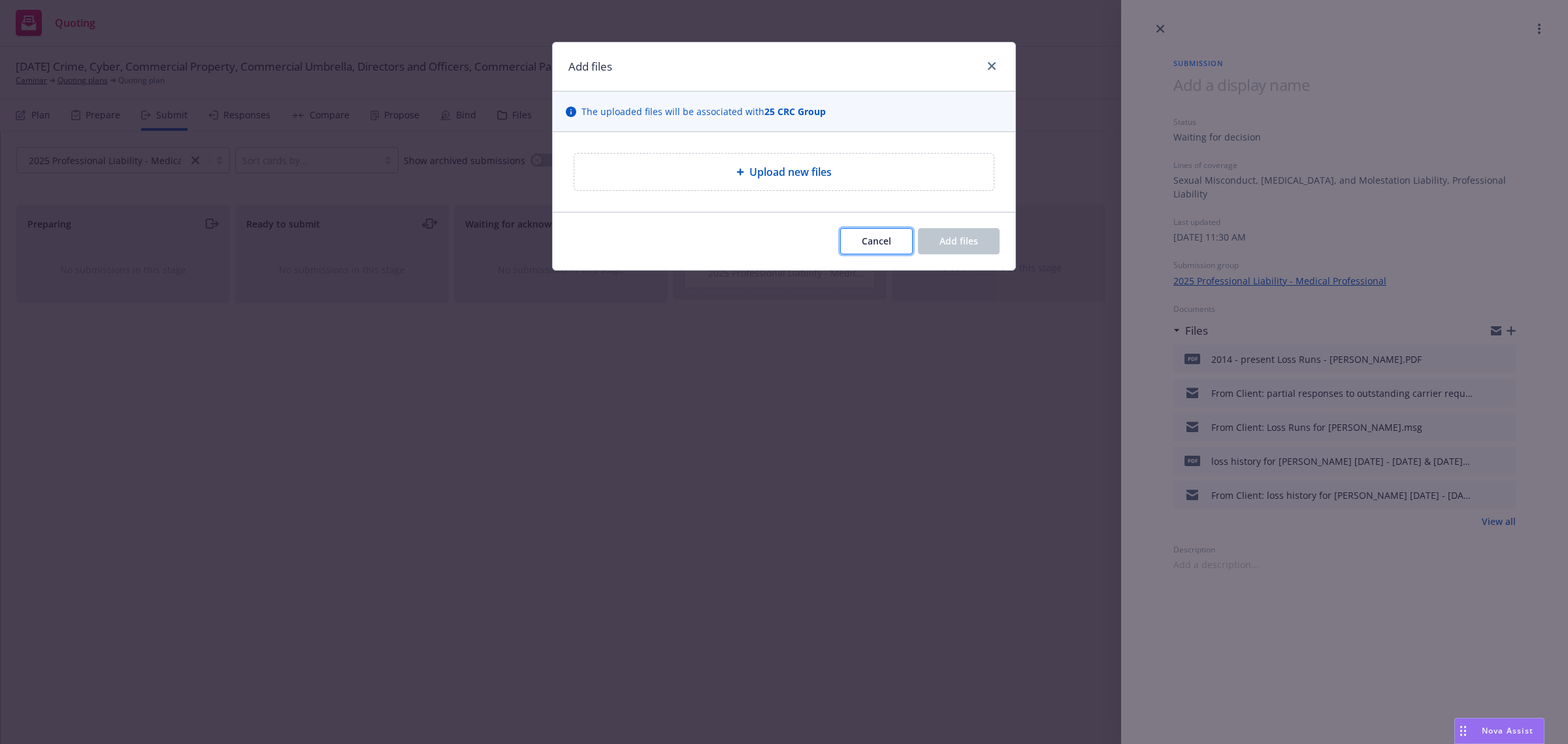
click at [895, 249] on button "Cancel" at bounding box center [877, 241] width 73 height 26
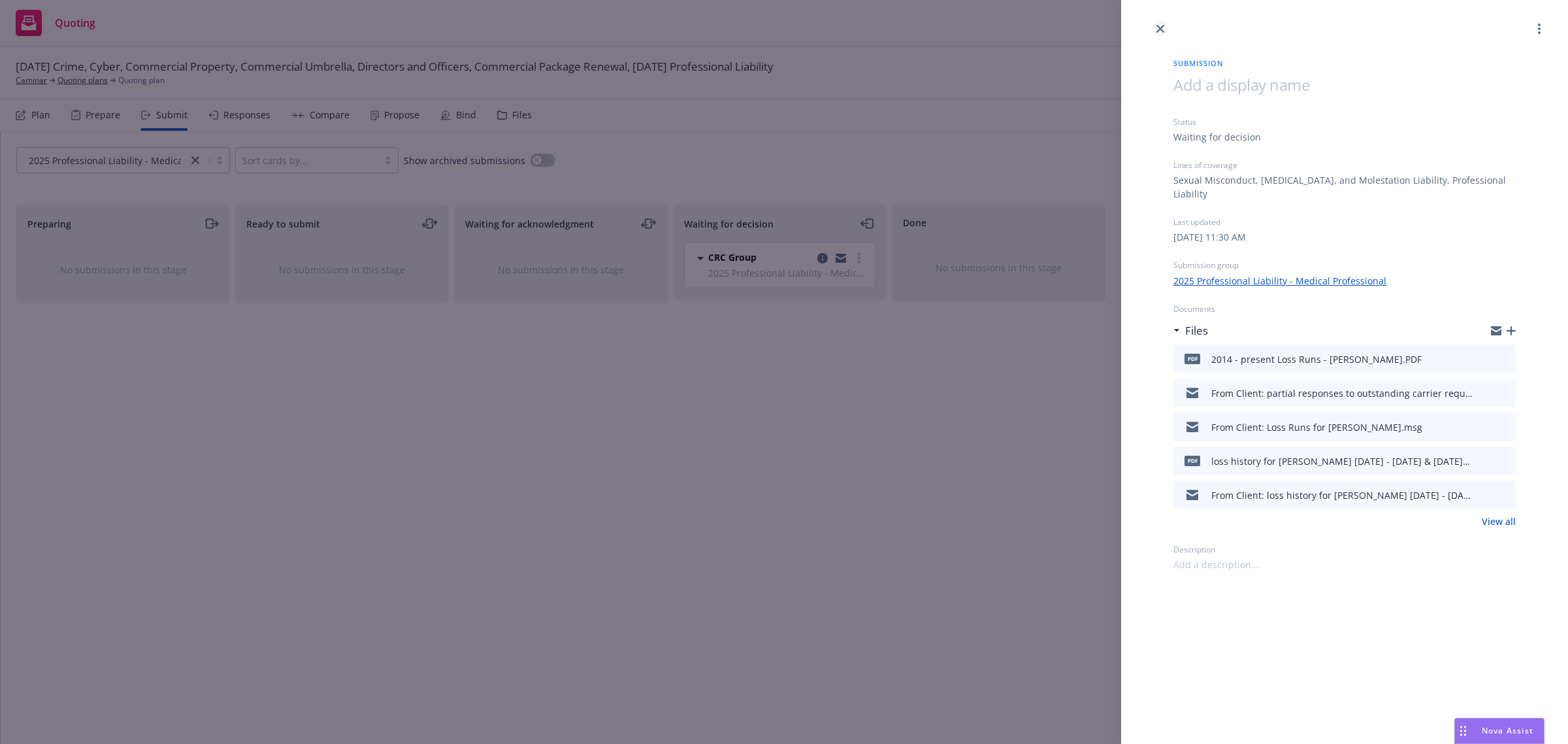
click at [1155, 30] on link "close" at bounding box center [1160, 29] width 16 height 16
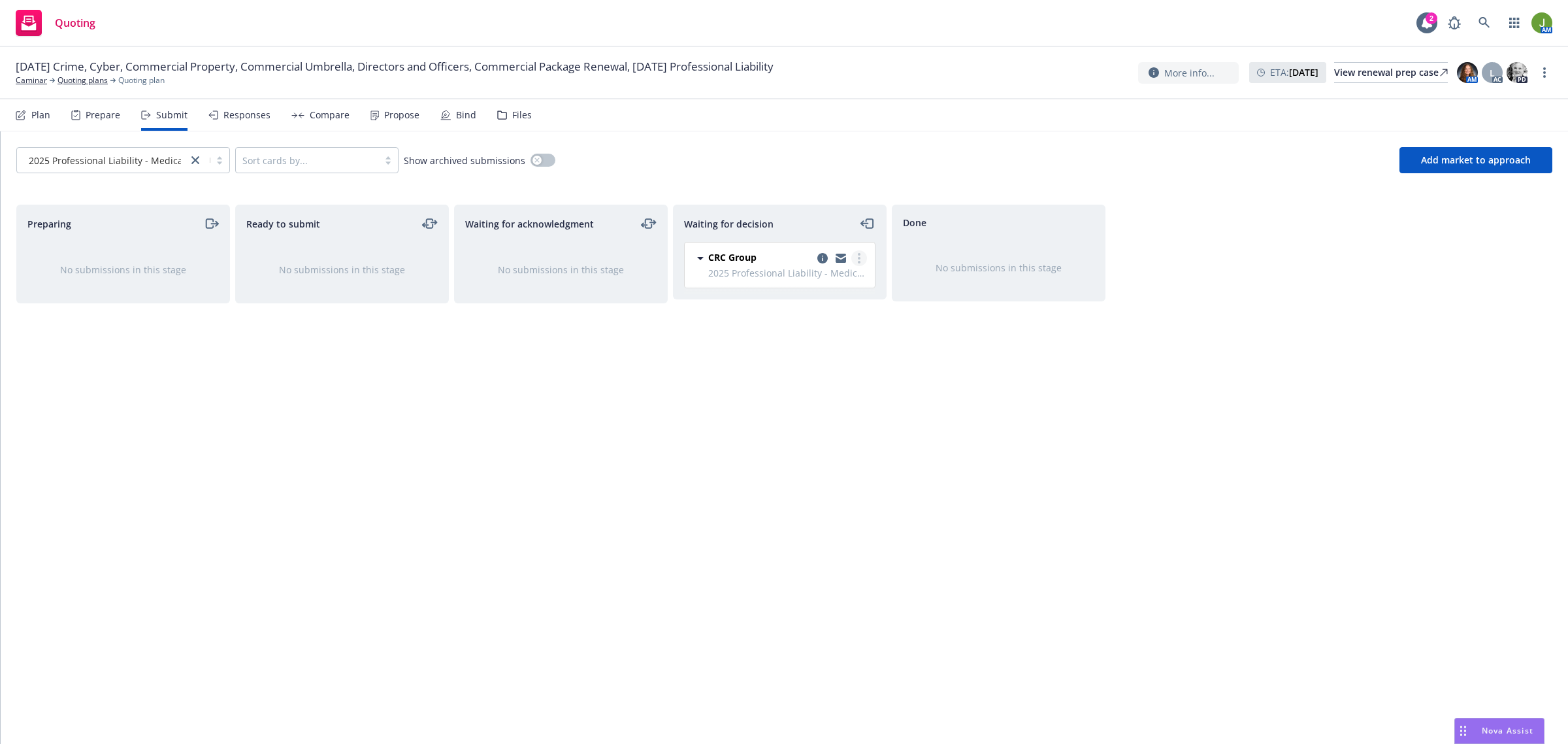
click at [856, 262] on link "more" at bounding box center [859, 258] width 16 height 16
click at [837, 414] on span "Copy logging email" at bounding box center [792, 416] width 114 height 12
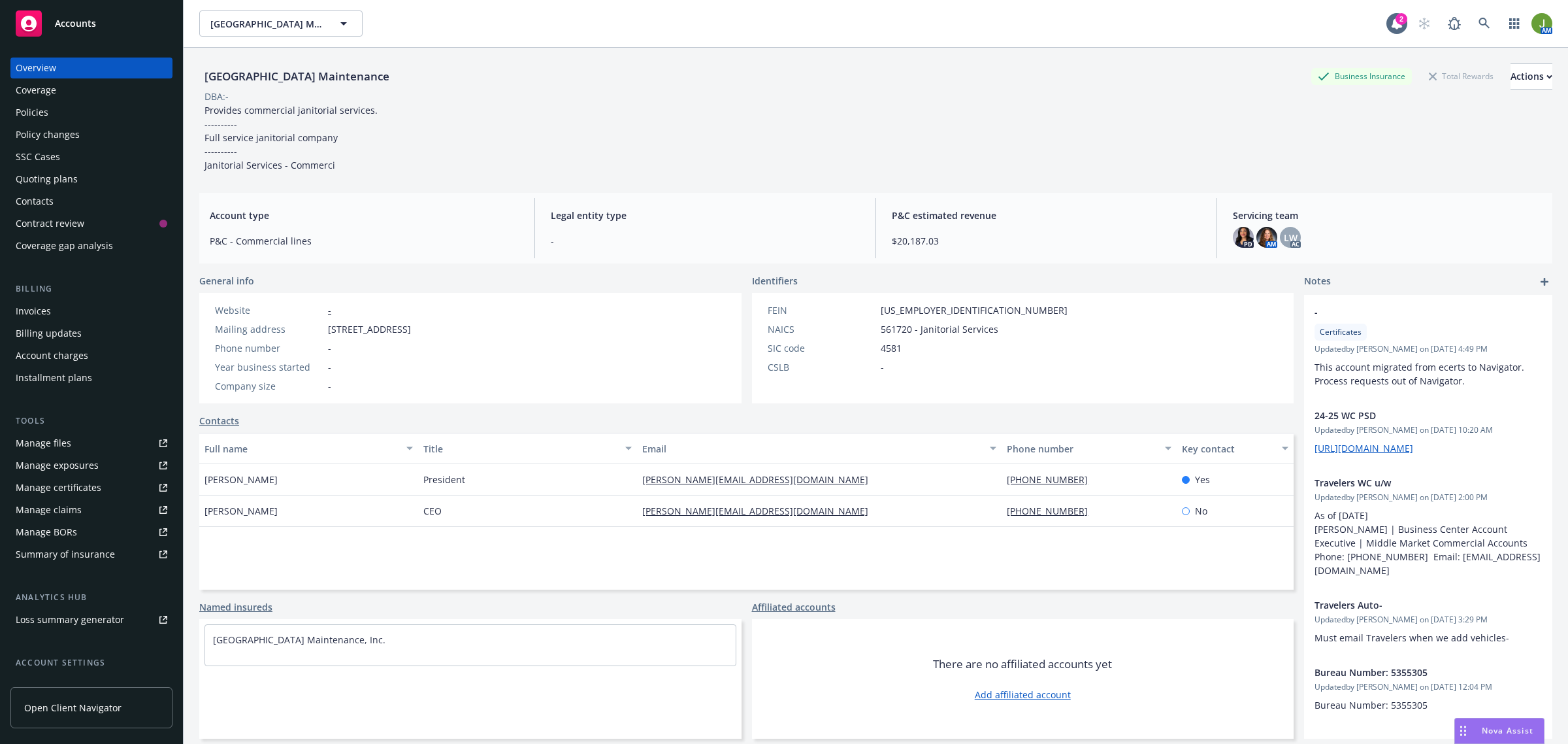
click at [66, 119] on div "Policies" at bounding box center [91, 113] width 152 height 21
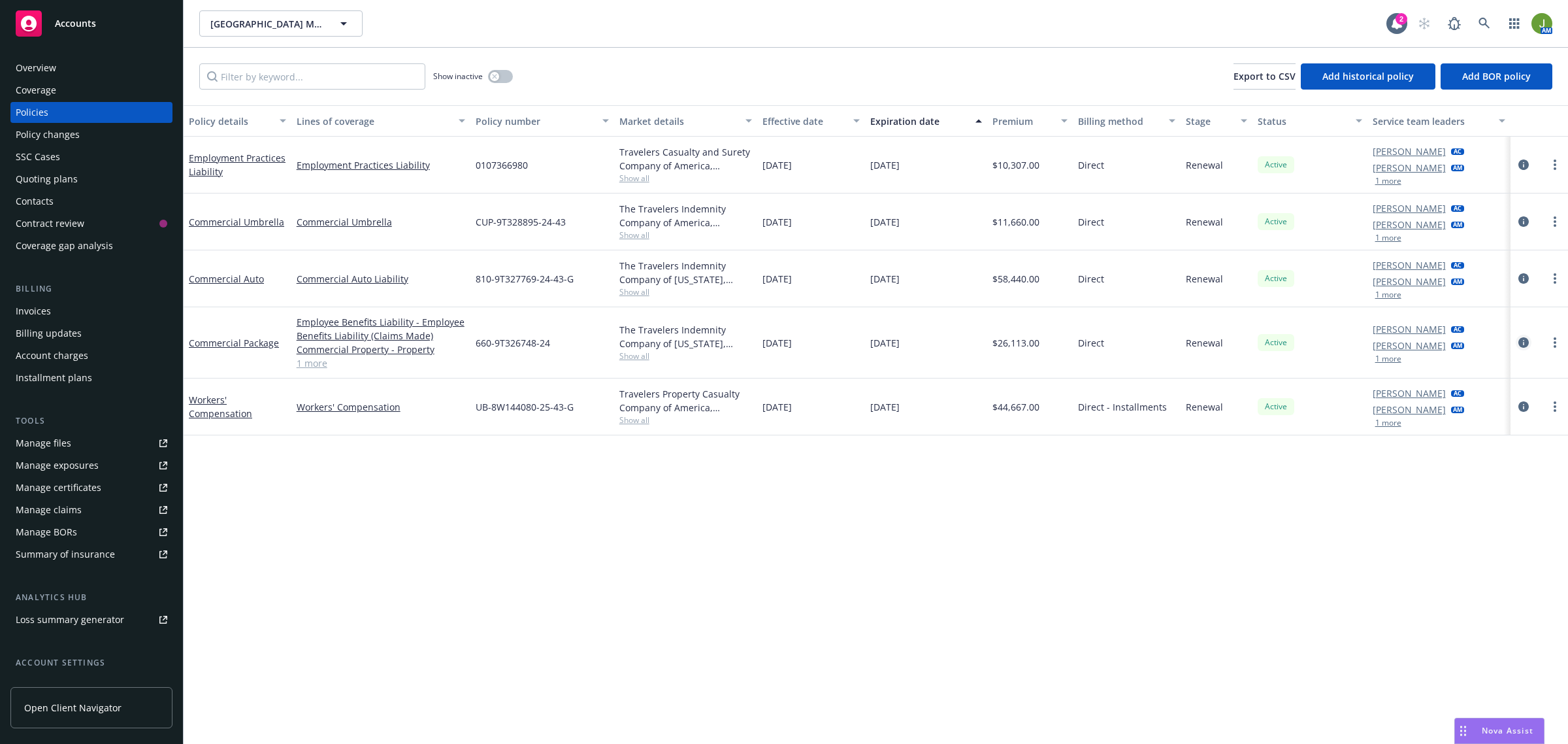
click at [1521, 345] on icon "circleInformation" at bounding box center [1523, 343] width 11 height 11
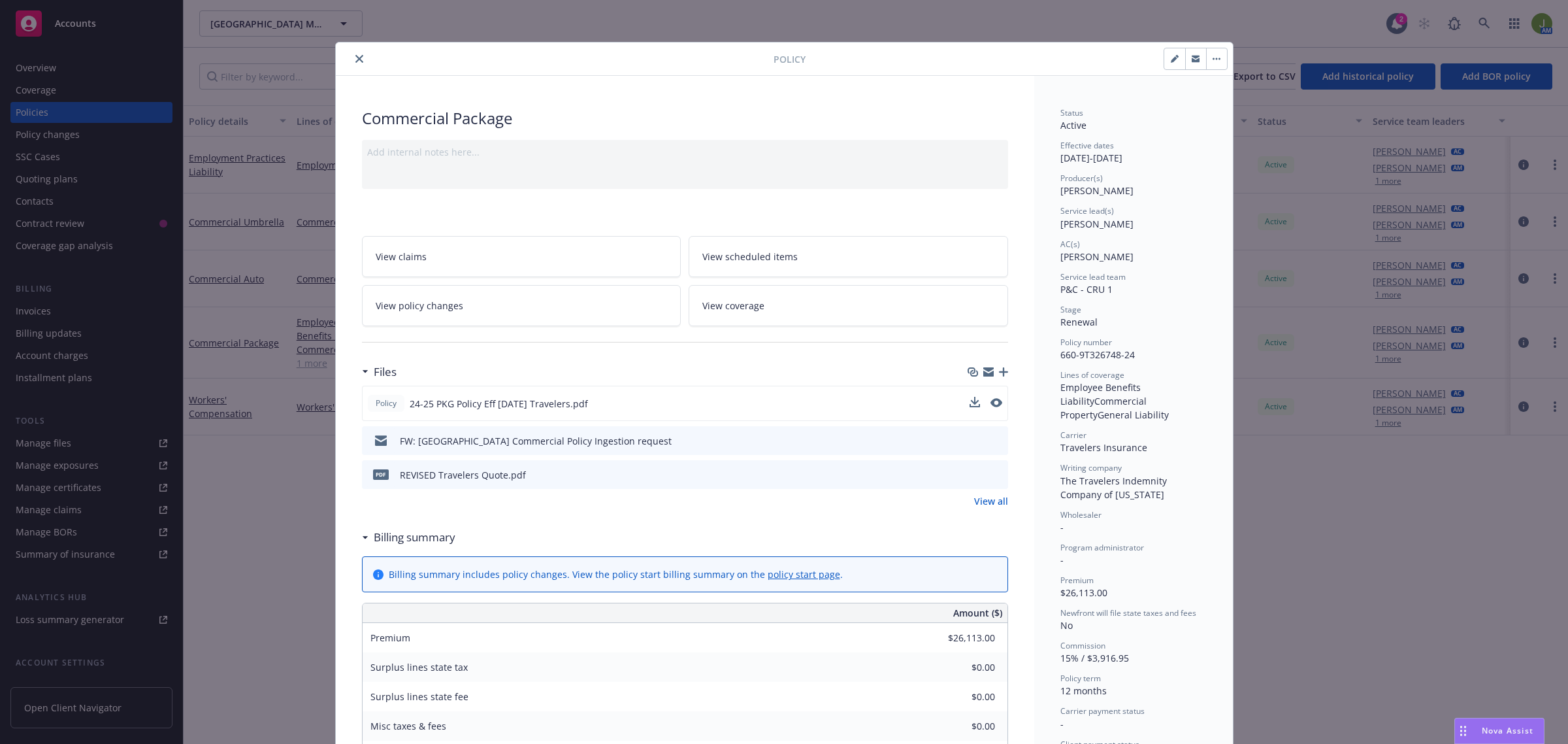
click at [995, 403] on div "Policy 24-25 PKG Policy Eff 11-17-24 Travelers.pdf" at bounding box center [685, 403] width 646 height 36
click at [355, 62] on icon "close" at bounding box center [359, 59] width 8 height 8
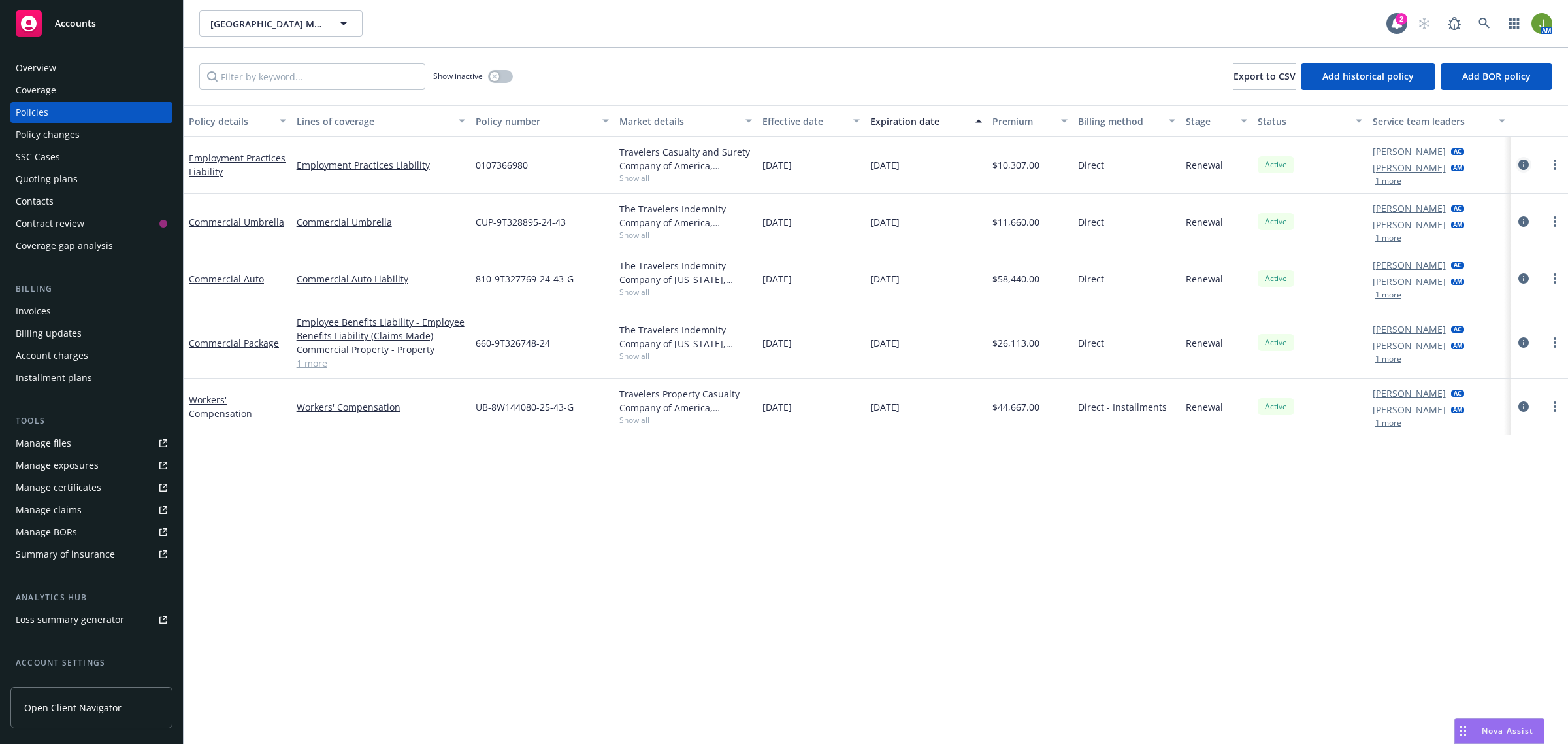
click at [1521, 169] on icon "circleInformation" at bounding box center [1523, 165] width 11 height 11
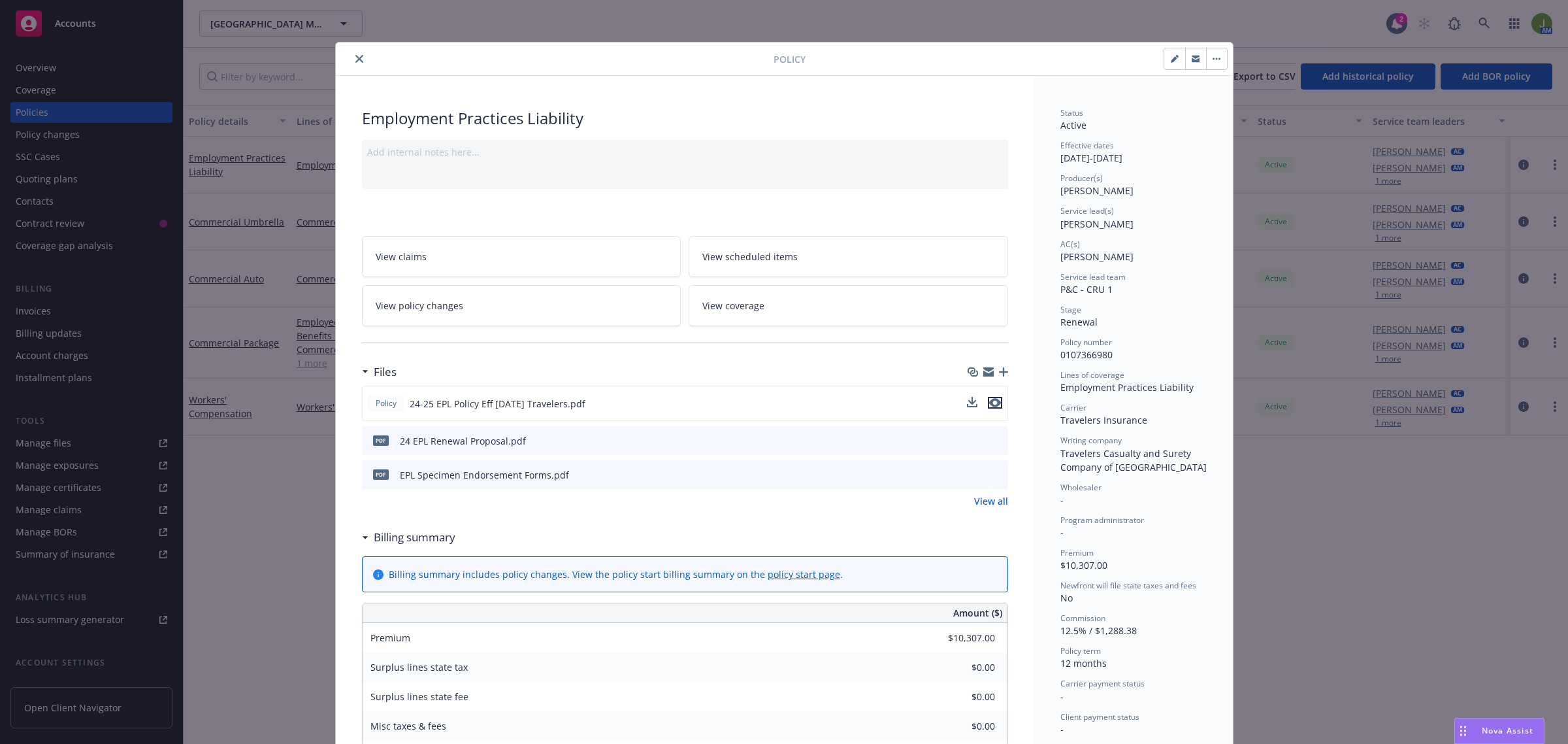
click at [989, 398] on icon "preview file" at bounding box center [995, 403] width 12 height 9
click at [355, 56] on icon "close" at bounding box center [359, 59] width 8 height 8
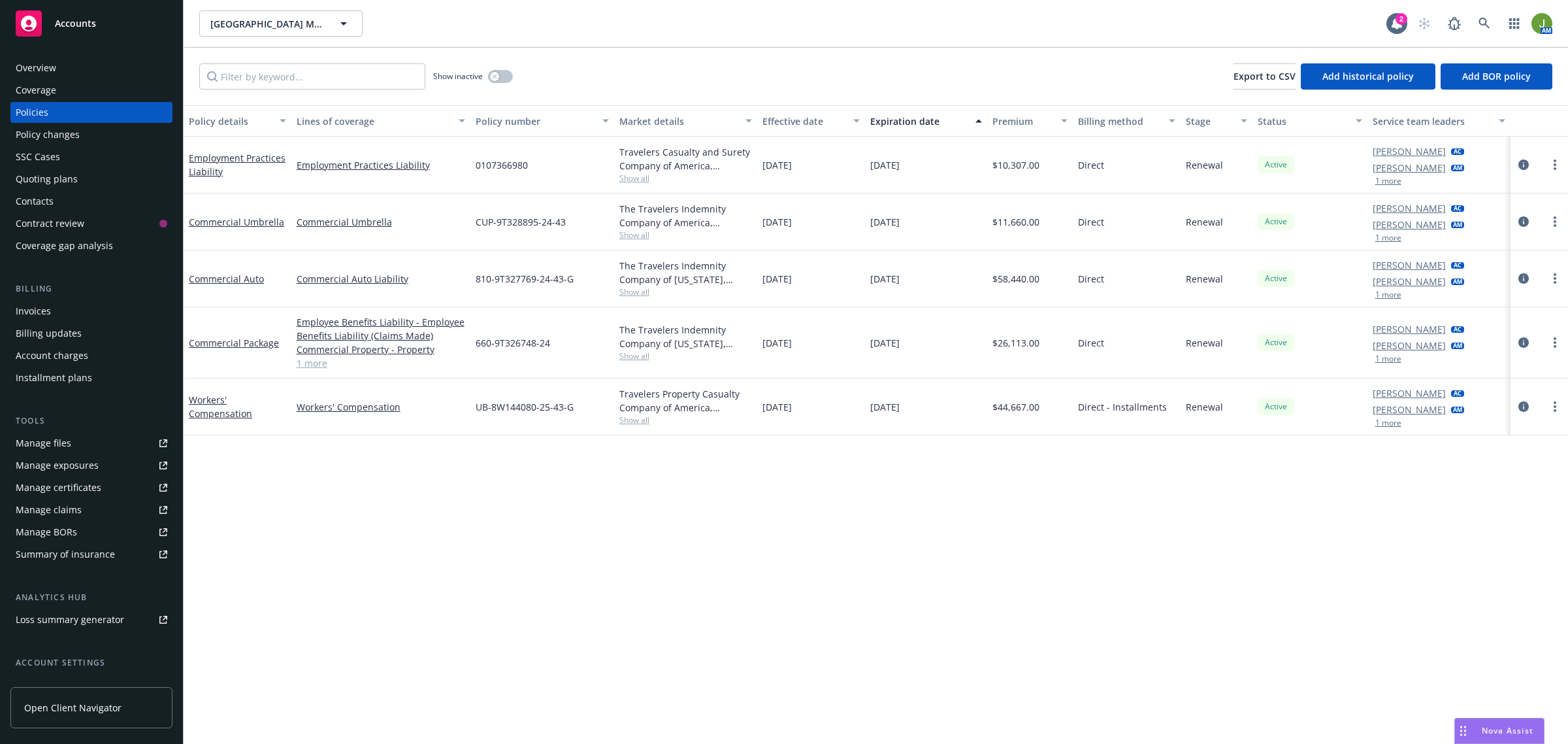
click at [87, 173] on div "Quoting plans" at bounding box center [91, 179] width 152 height 21
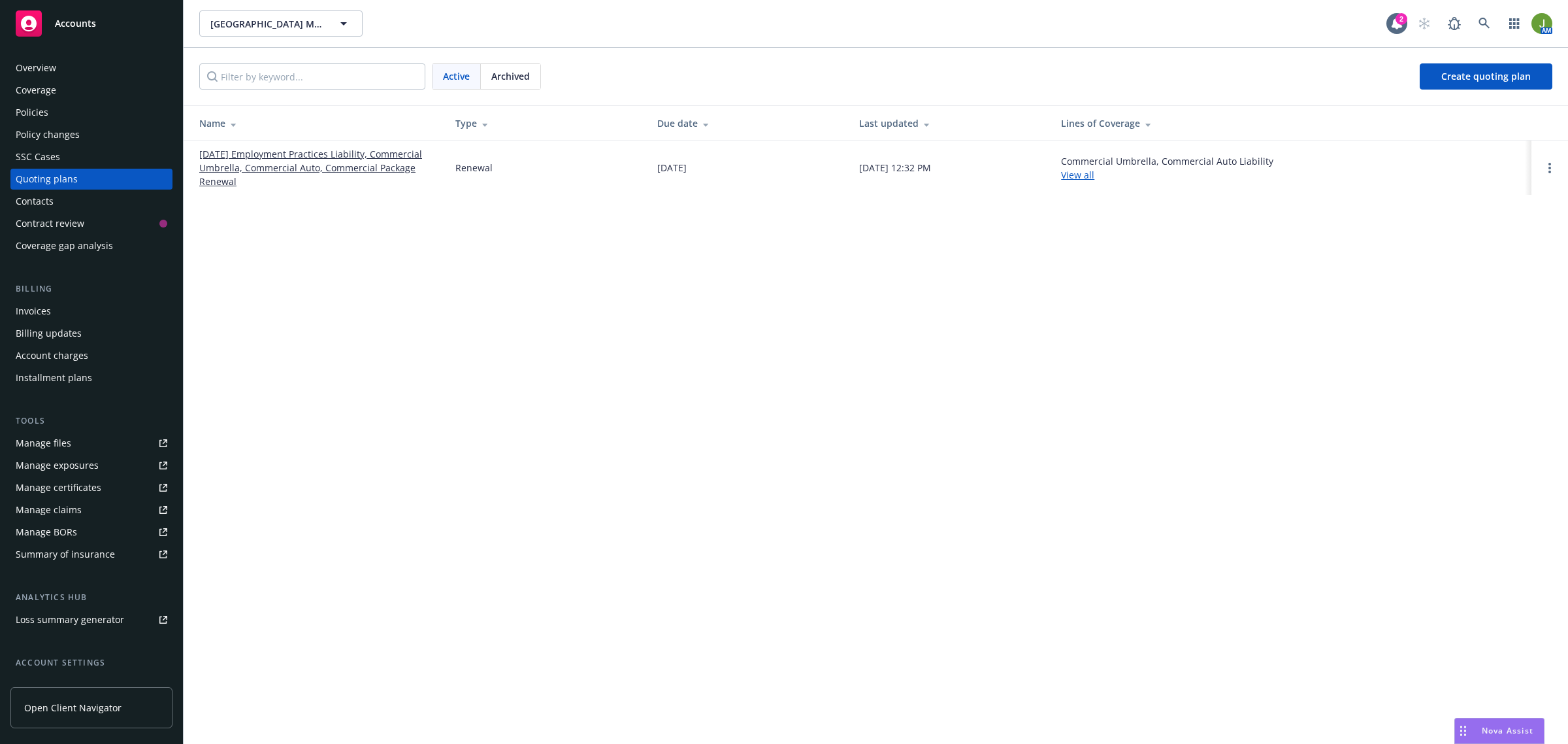
click at [252, 156] on link "[DATE] Employment Practices Liability, Commercial Umbrella, Commercial Auto, Co…" at bounding box center [317, 168] width 235 height 41
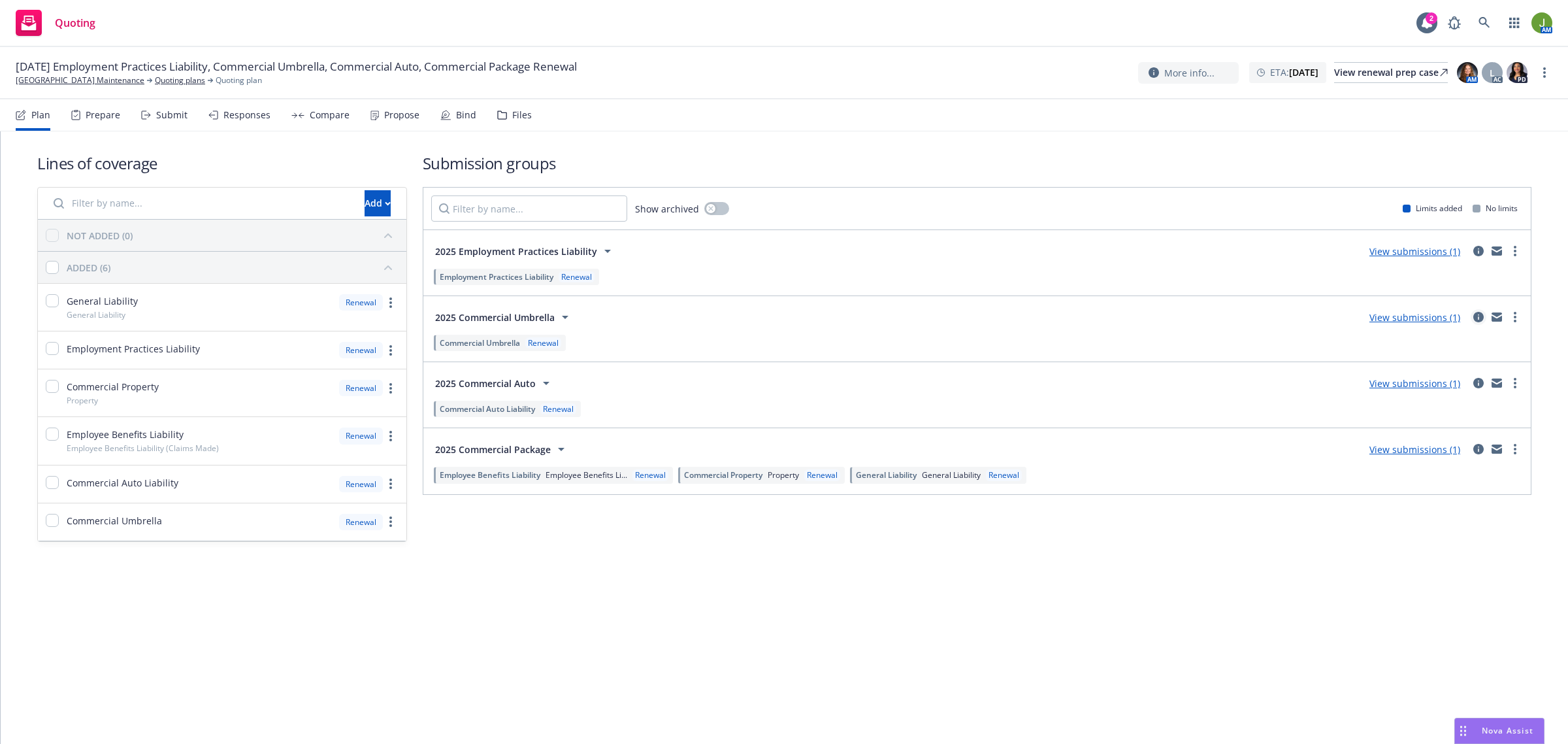
click at [1481, 318] on icon "circleInformation" at bounding box center [1479, 317] width 11 height 11
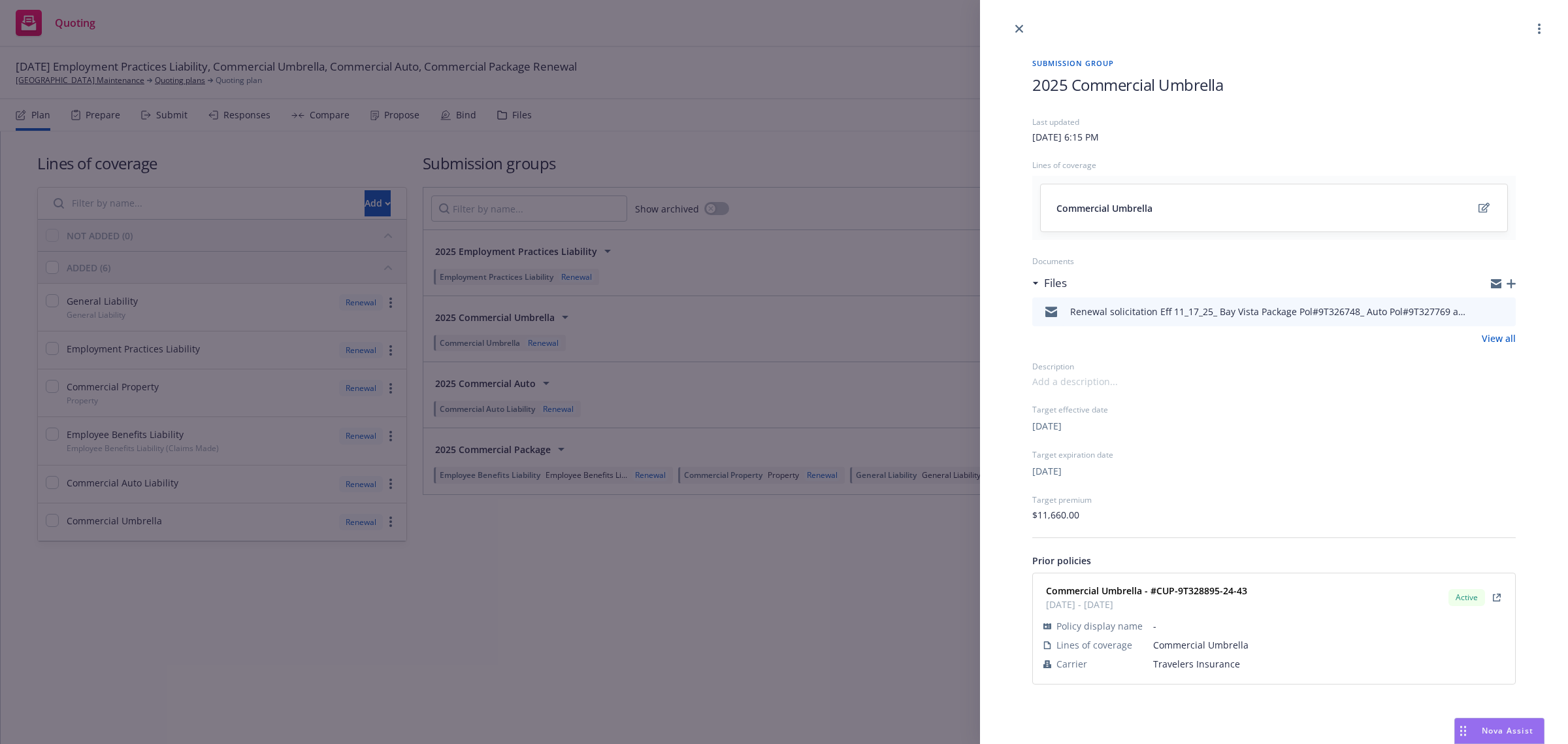
click at [1486, 315] on icon "download file" at bounding box center [1482, 314] width 11 height 3
click at [1020, 28] on icon "close" at bounding box center [1019, 29] width 8 height 8
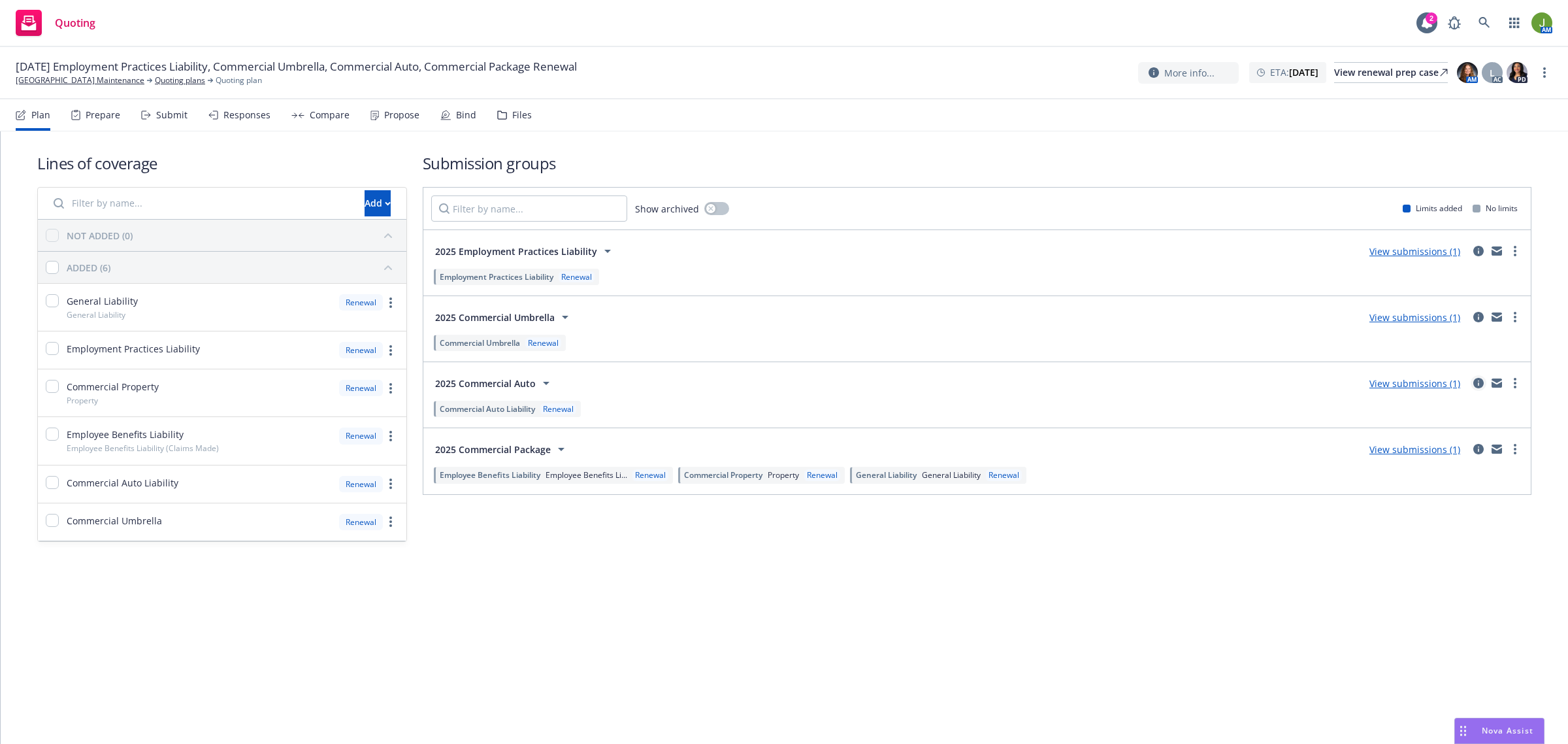
click at [1477, 383] on icon "circleInformation" at bounding box center [1479, 383] width 11 height 11
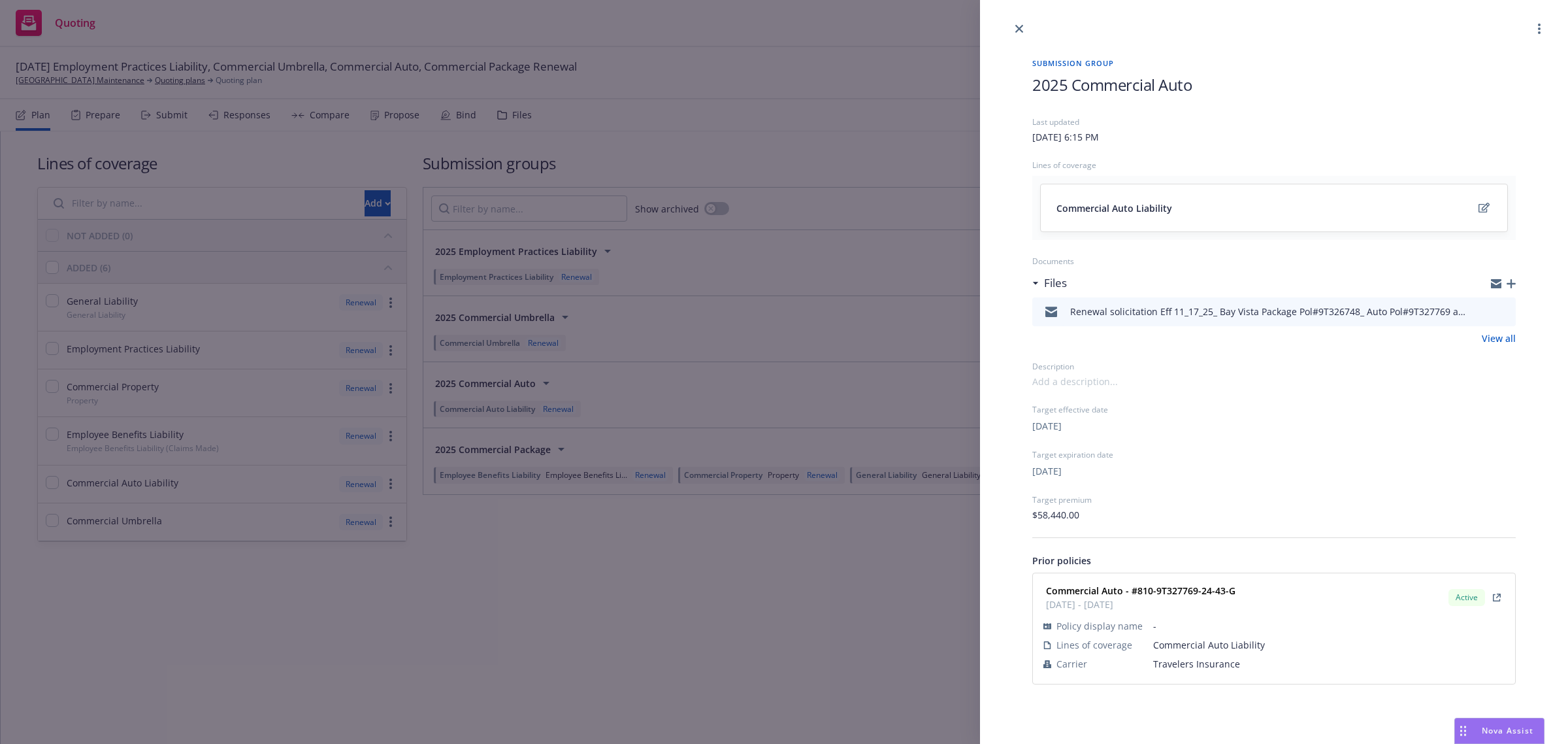
click at [1510, 311] on button "preview file" at bounding box center [1503, 312] width 14 height 12
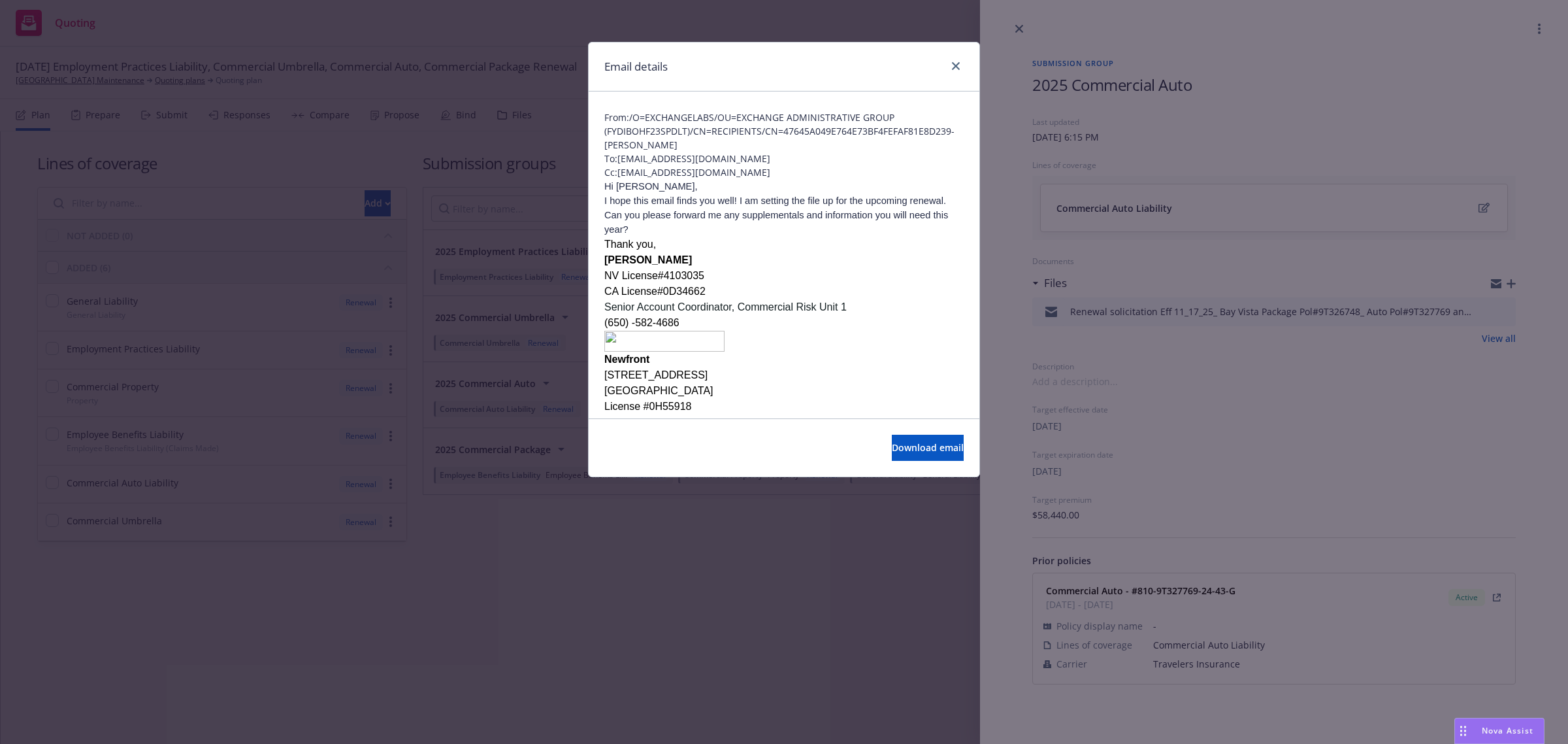
scroll to position [212, 0]
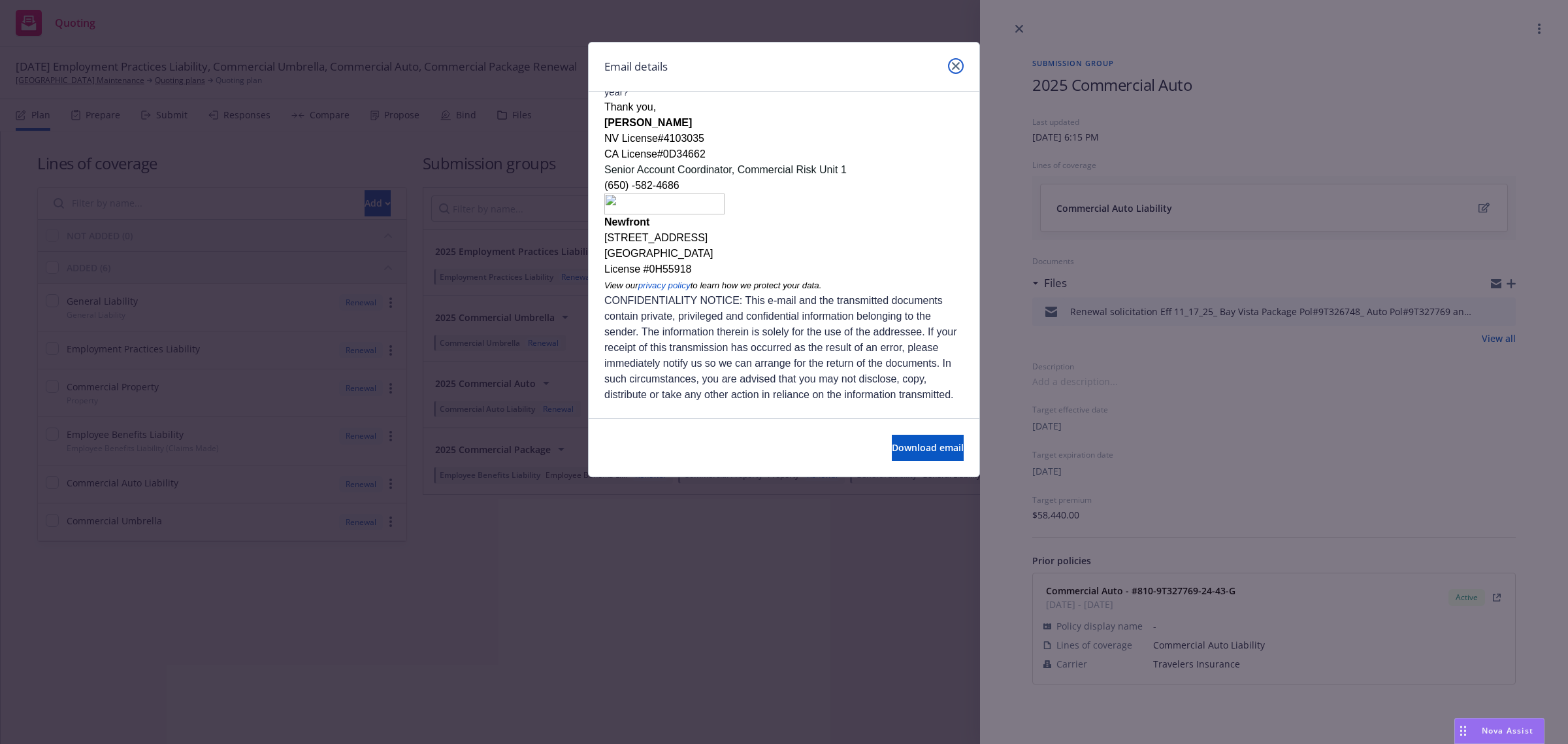
click at [954, 65] on icon "close" at bounding box center [956, 66] width 8 height 8
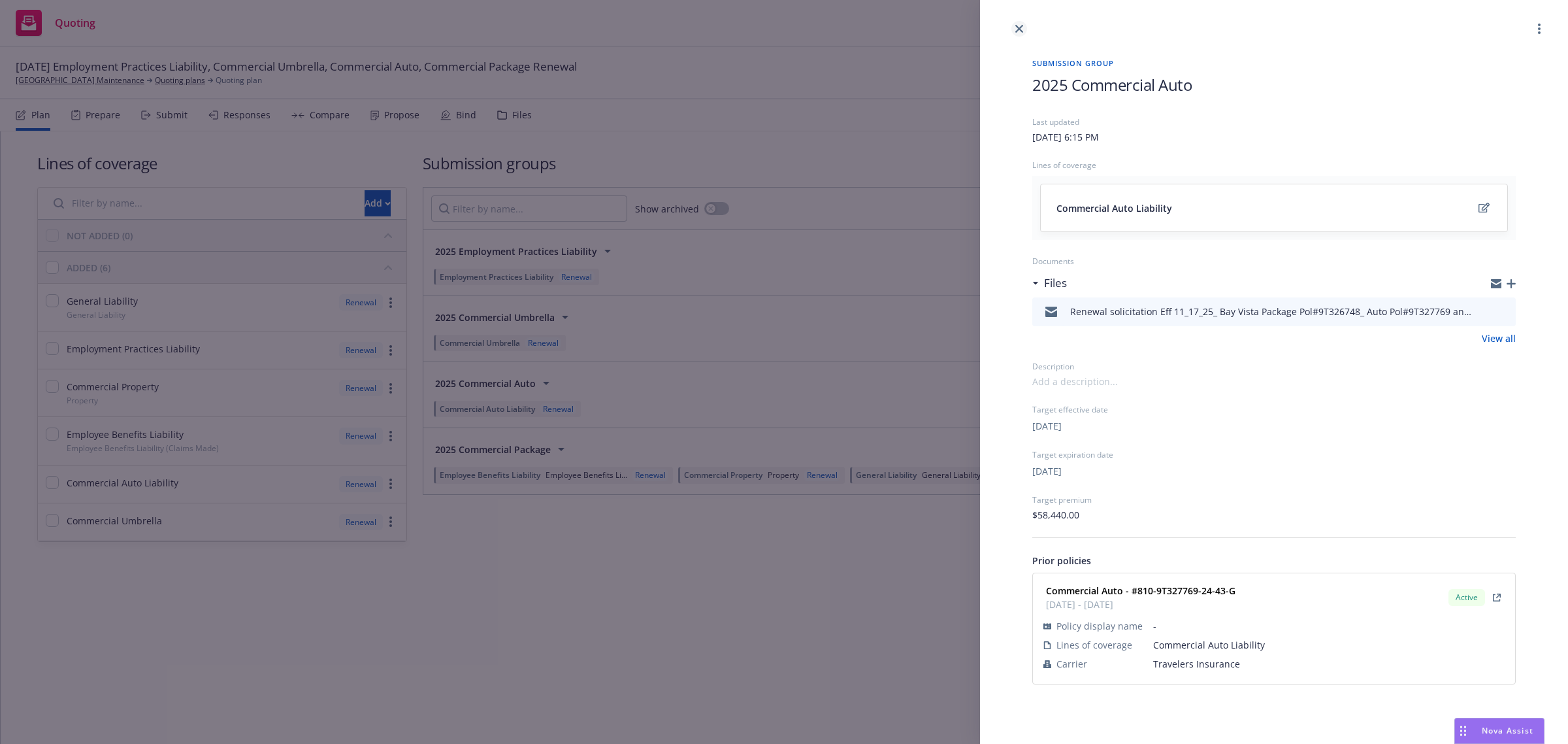
click at [1019, 27] on icon "close" at bounding box center [1019, 29] width 8 height 8
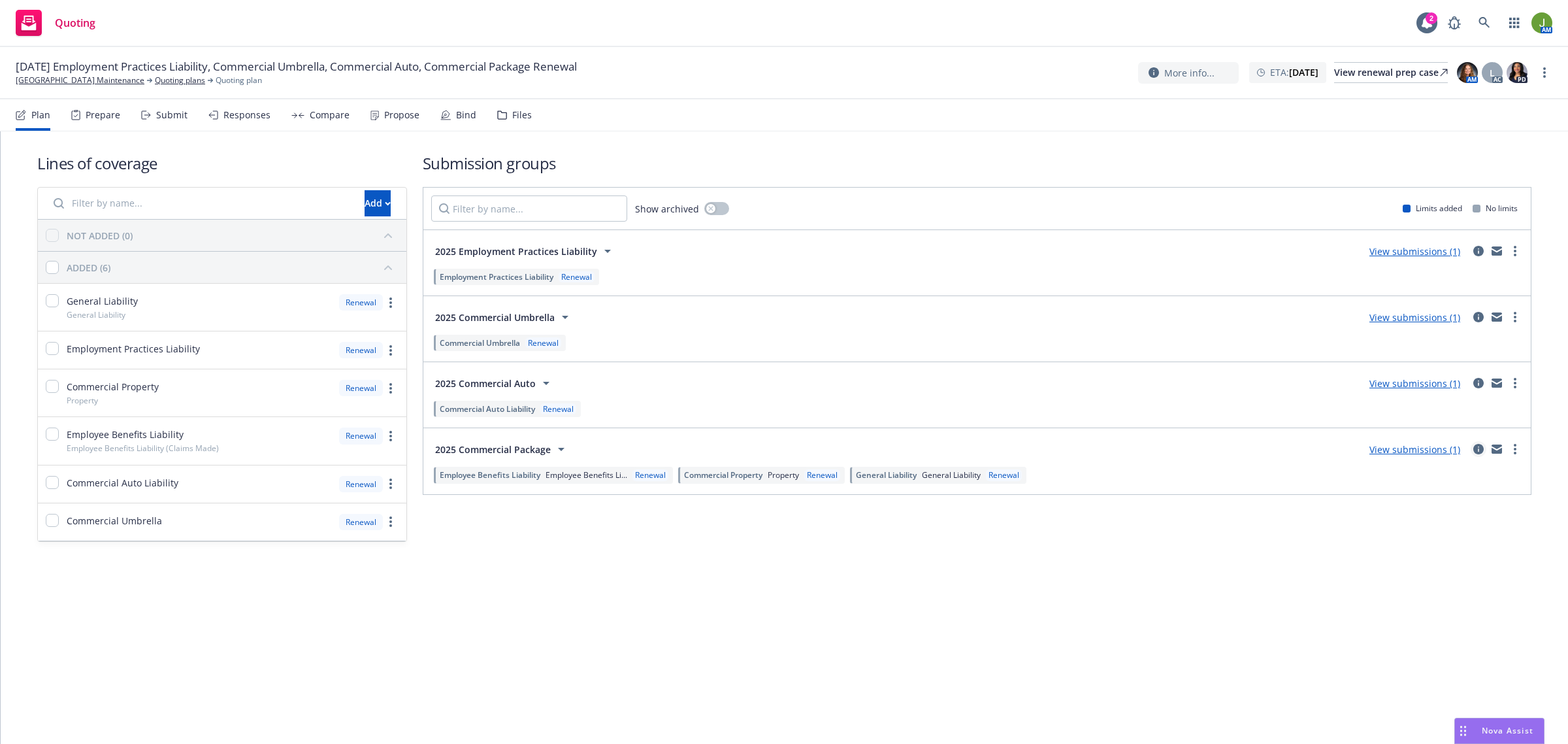
click at [1474, 448] on icon "circleInformation" at bounding box center [1479, 449] width 11 height 11
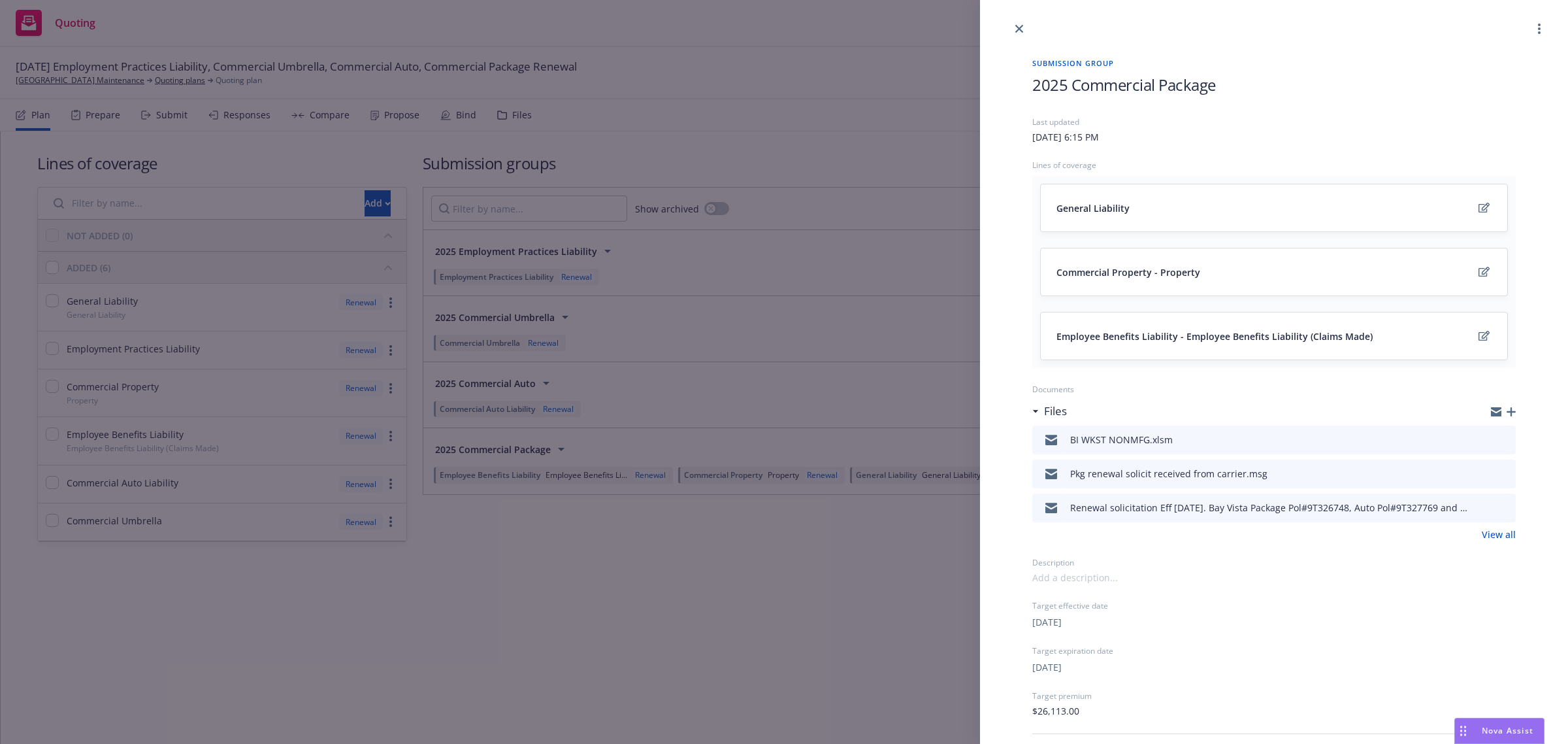
click at [1498, 474] on icon "preview file" at bounding box center [1504, 473] width 12 height 9
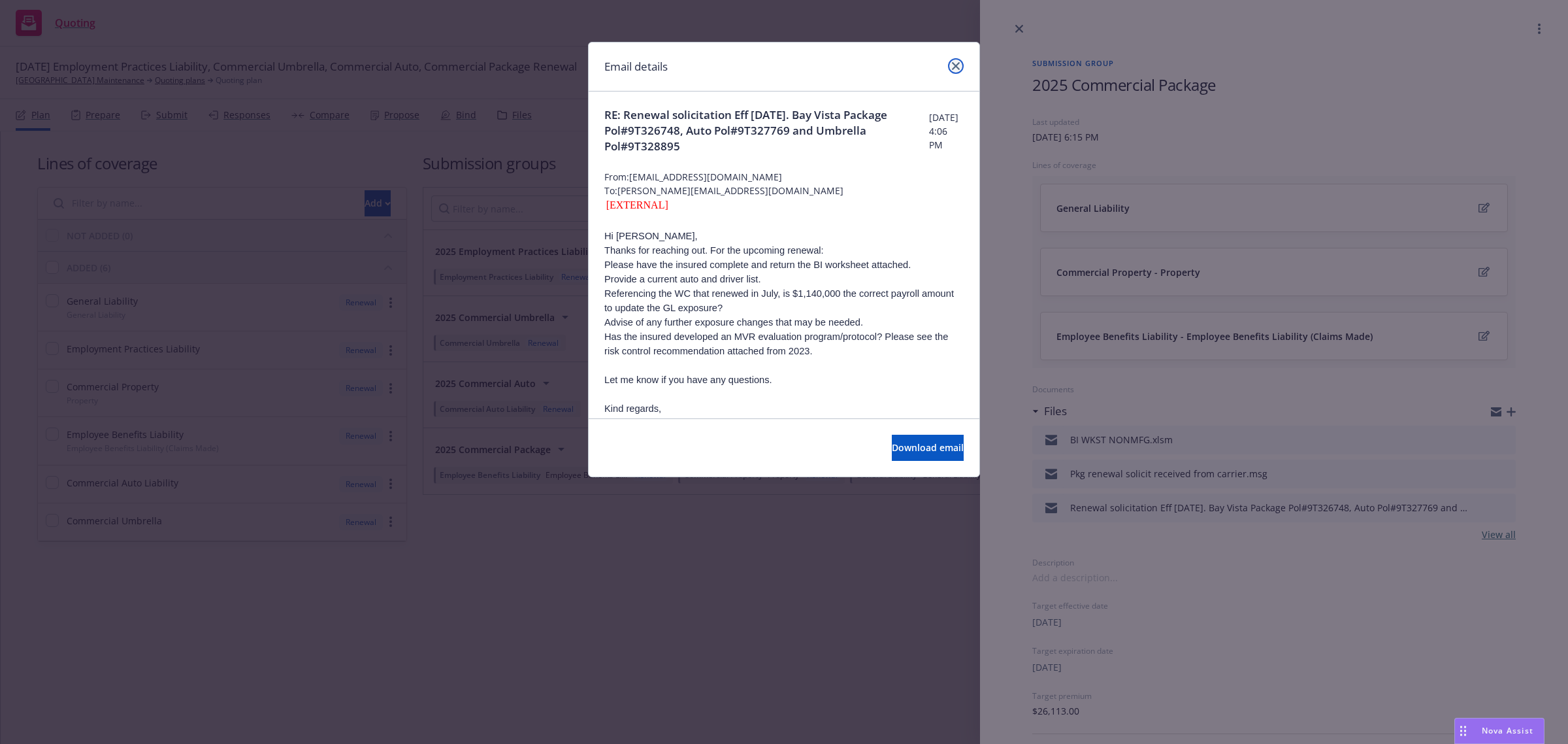
click at [957, 67] on icon "close" at bounding box center [956, 66] width 8 height 8
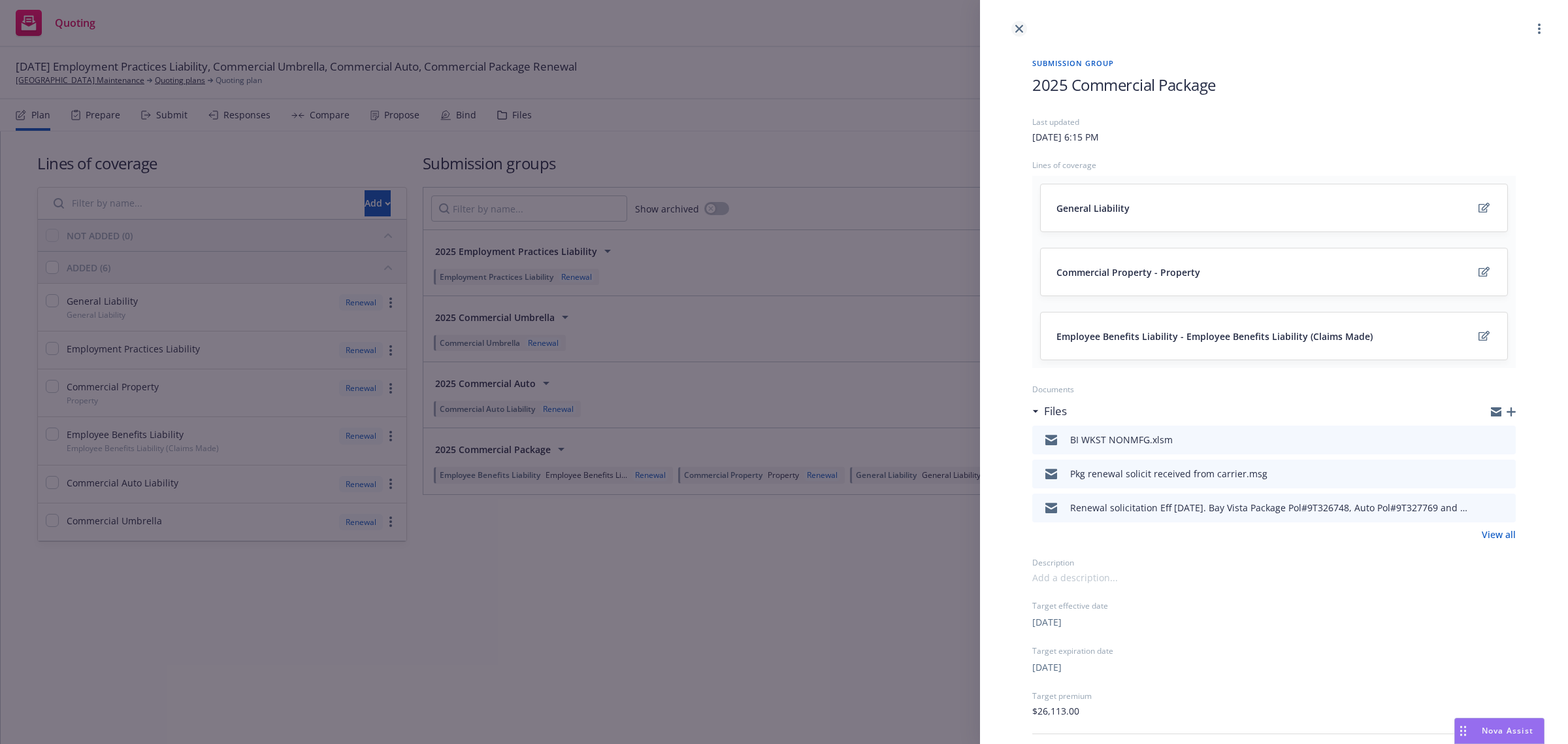
click at [1020, 33] on link "close" at bounding box center [1019, 29] width 16 height 16
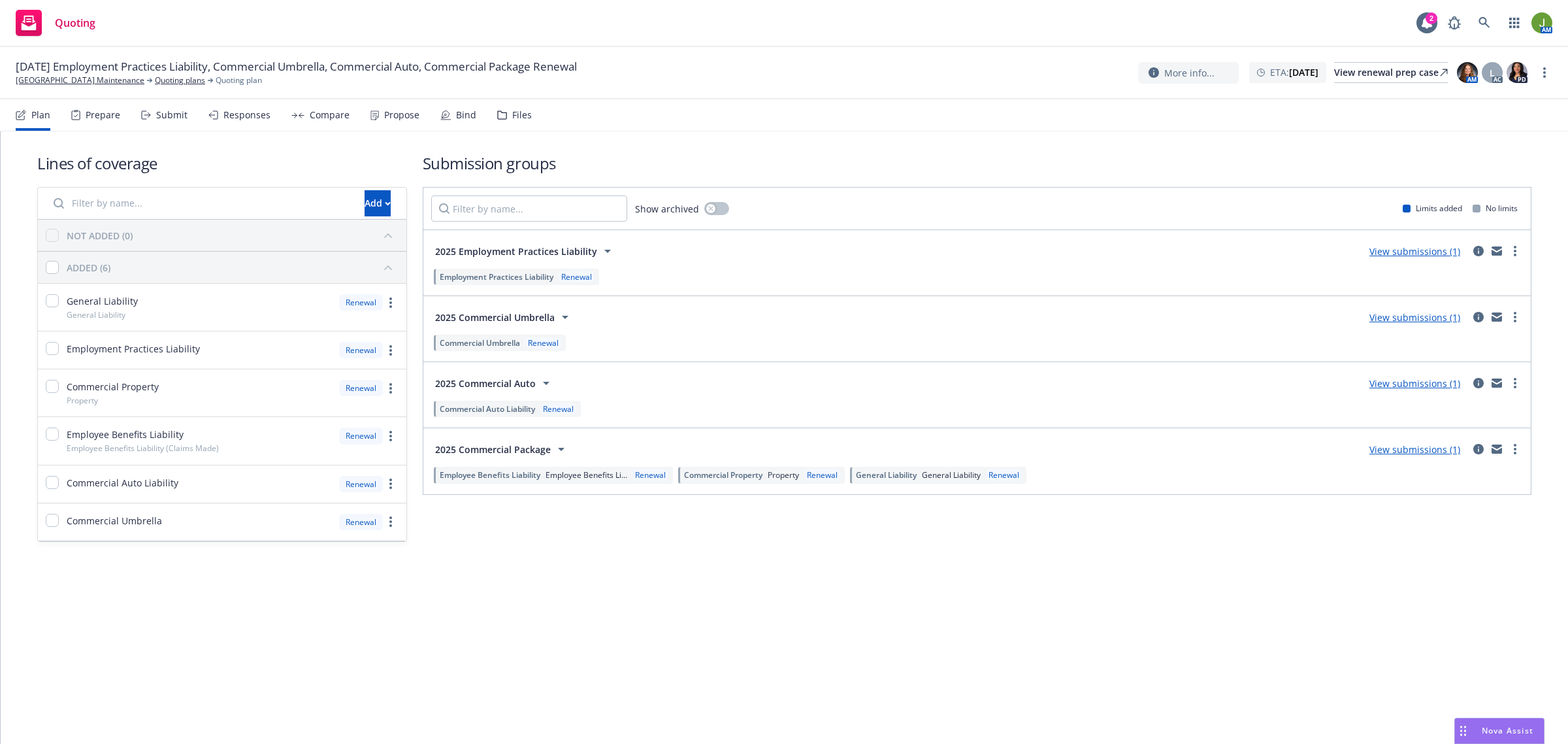
click at [485, 119] on div "Plan Prepare Submit Responses Compare Propose Bind Files" at bounding box center [274, 114] width 516 height 31
click at [512, 111] on div "Files" at bounding box center [522, 115] width 20 height 11
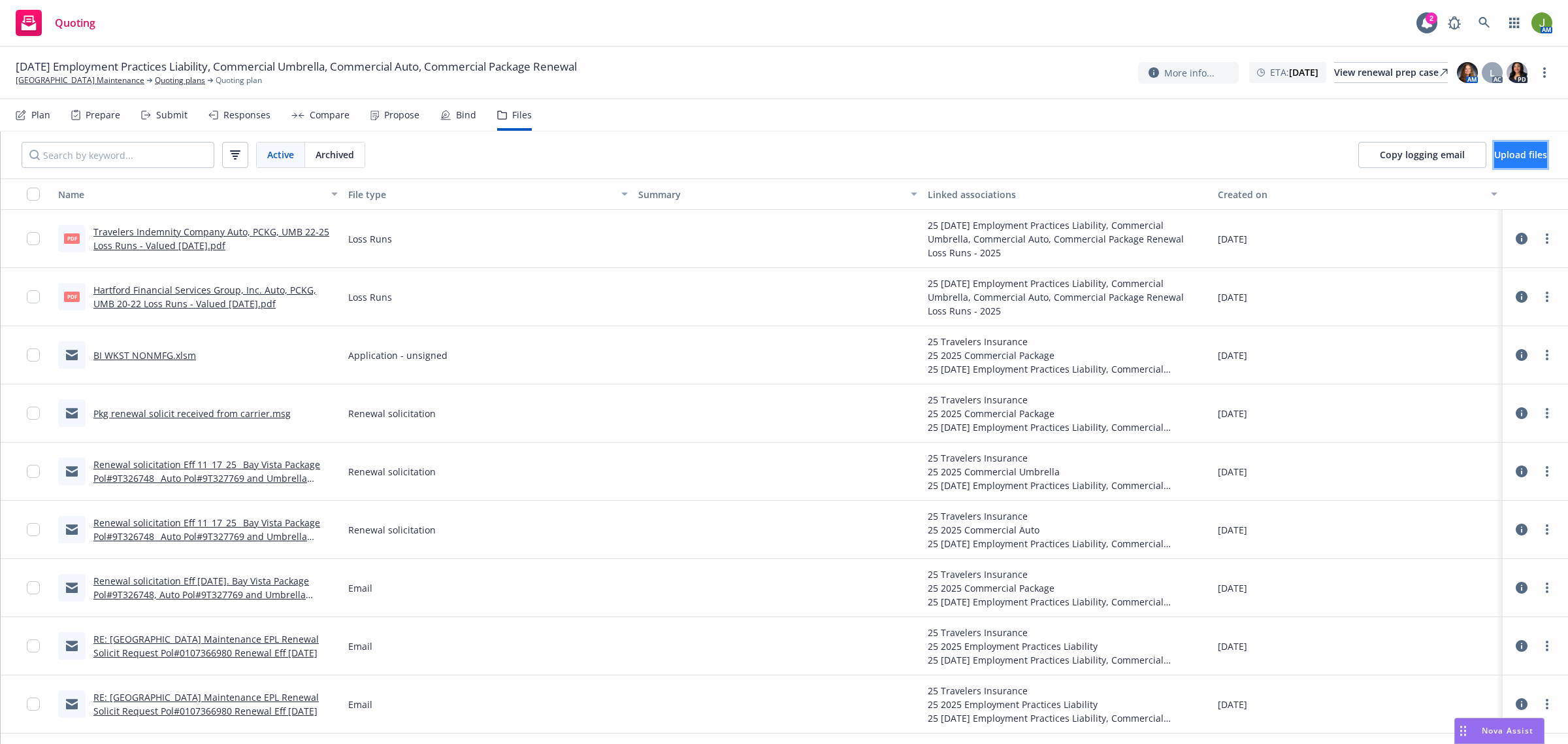
click at [1494, 159] on span "Upload files" at bounding box center [1520, 154] width 53 height 12
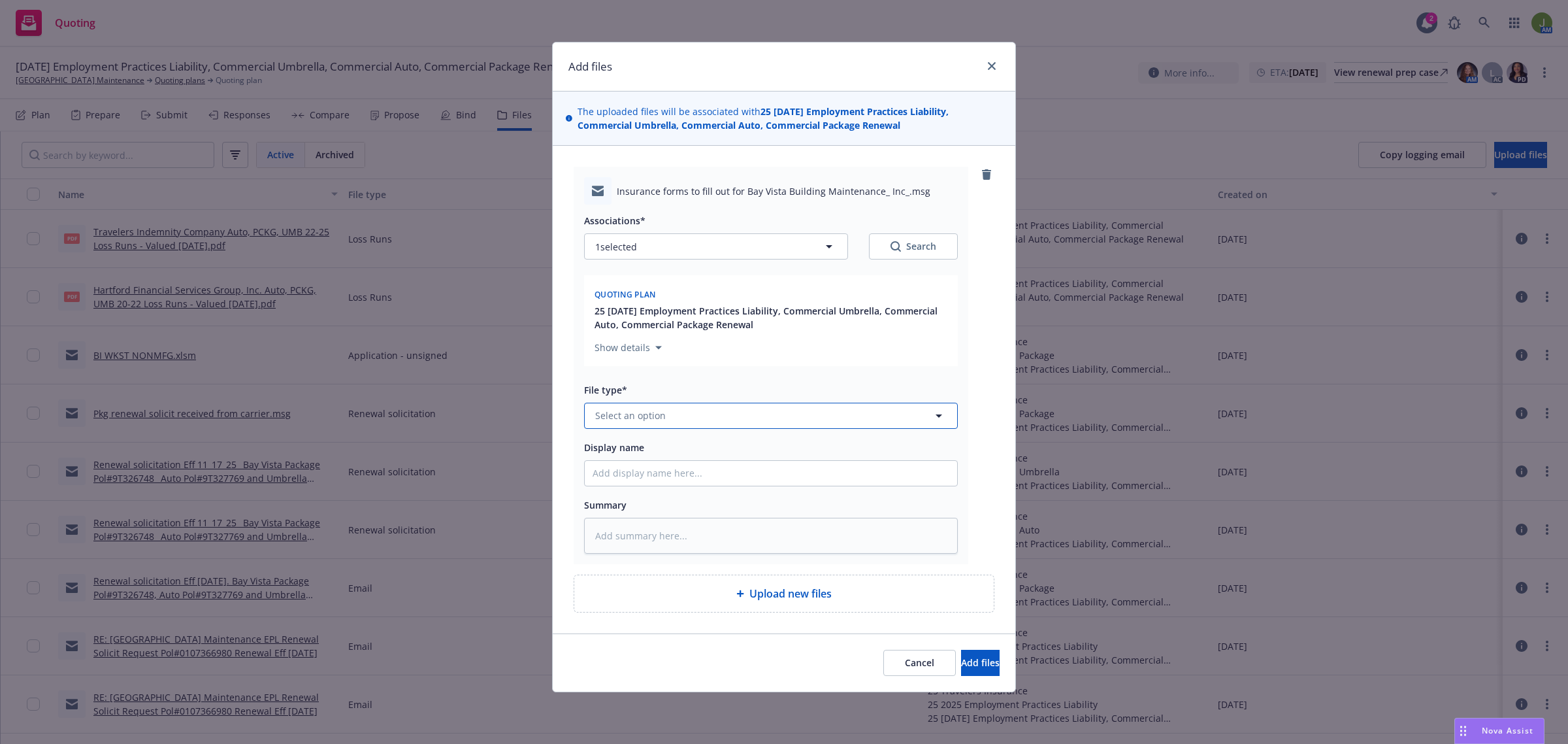
click at [629, 420] on span "Select an option" at bounding box center [630, 415] width 70 height 14
type input "email"
type textarea "x"
click at [648, 253] on button "1 selected" at bounding box center [716, 246] width 264 height 26
type textarea "x"
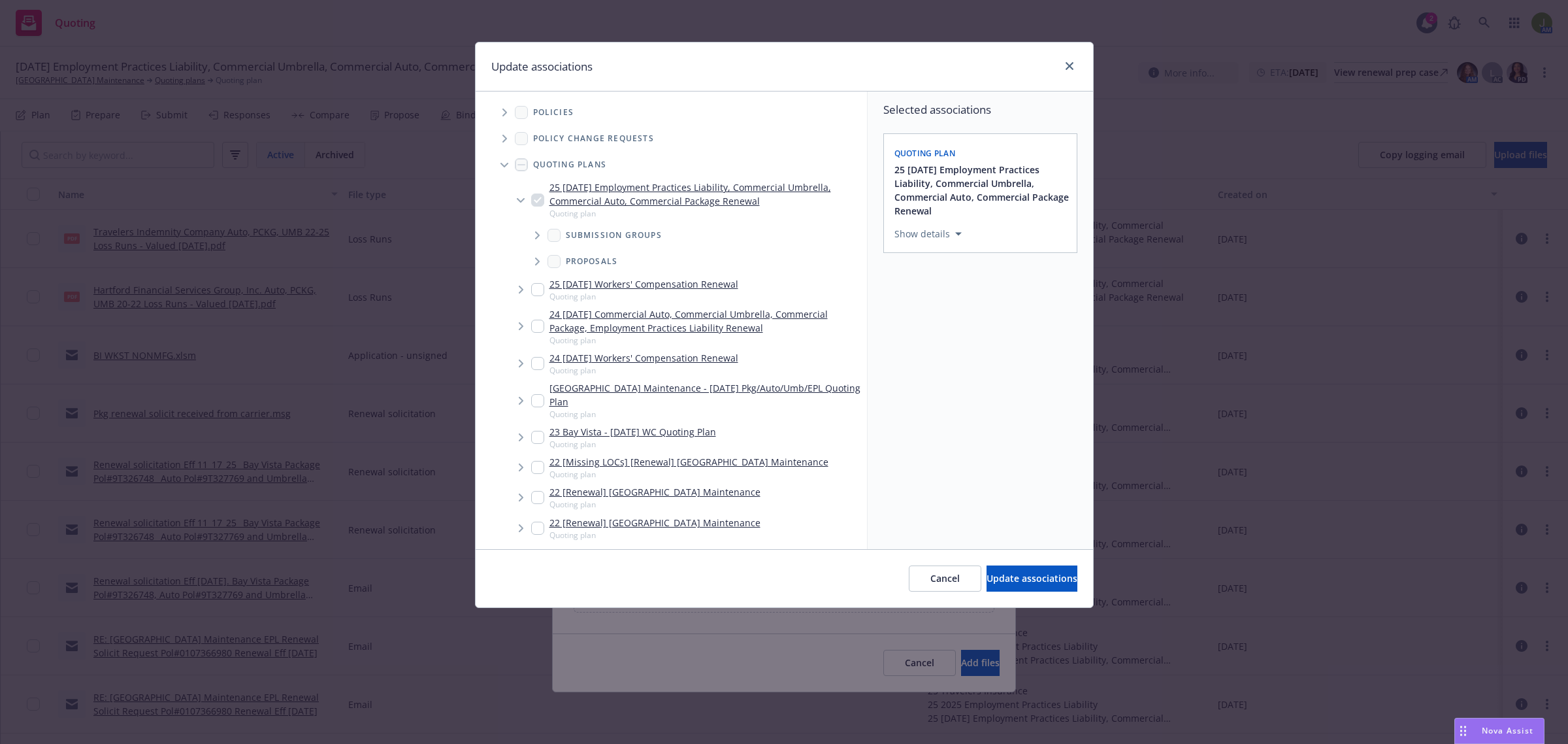
click at [533, 234] on span "Tree Example" at bounding box center [537, 235] width 21 height 21
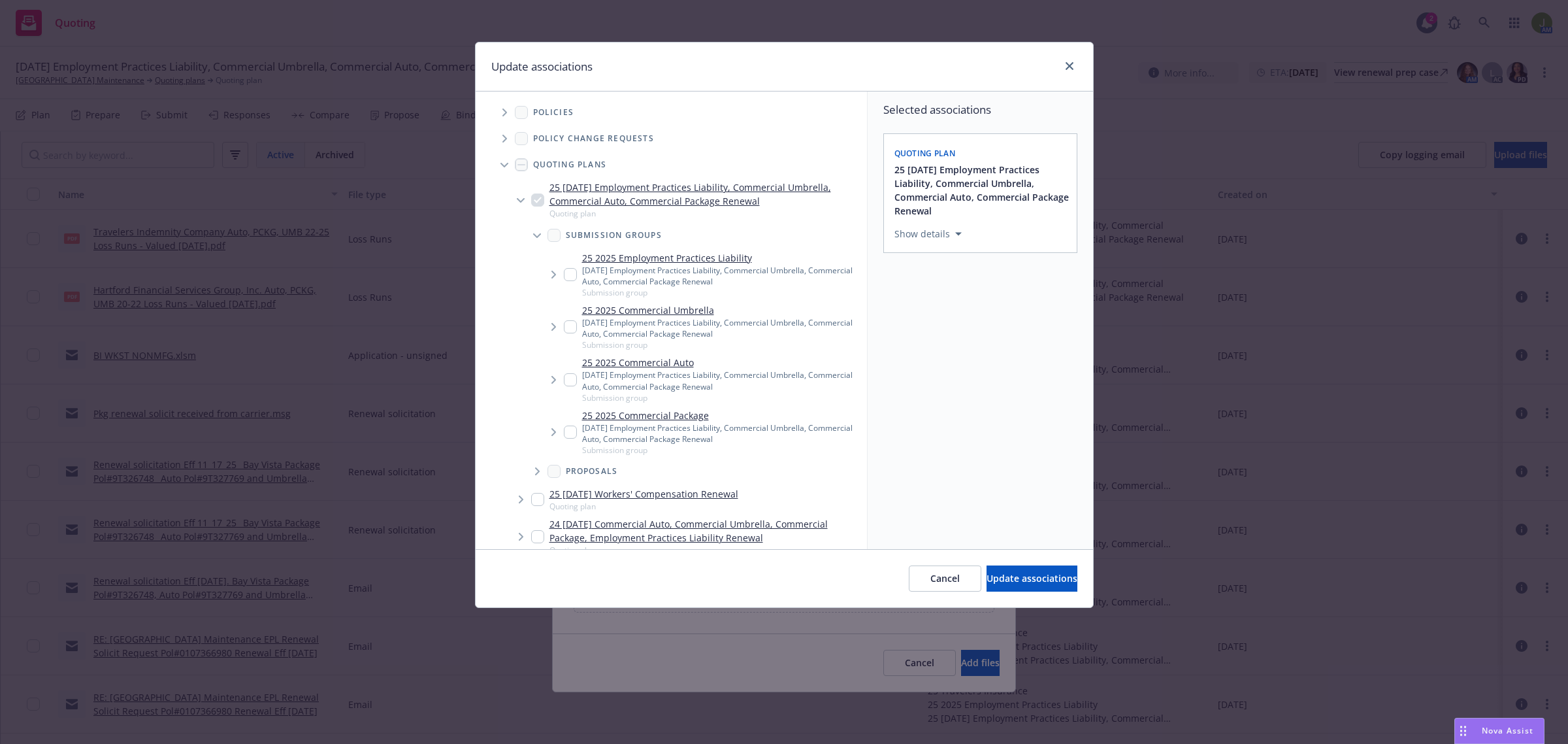
click at [552, 277] on icon "Tree Example" at bounding box center [554, 274] width 5 height 8
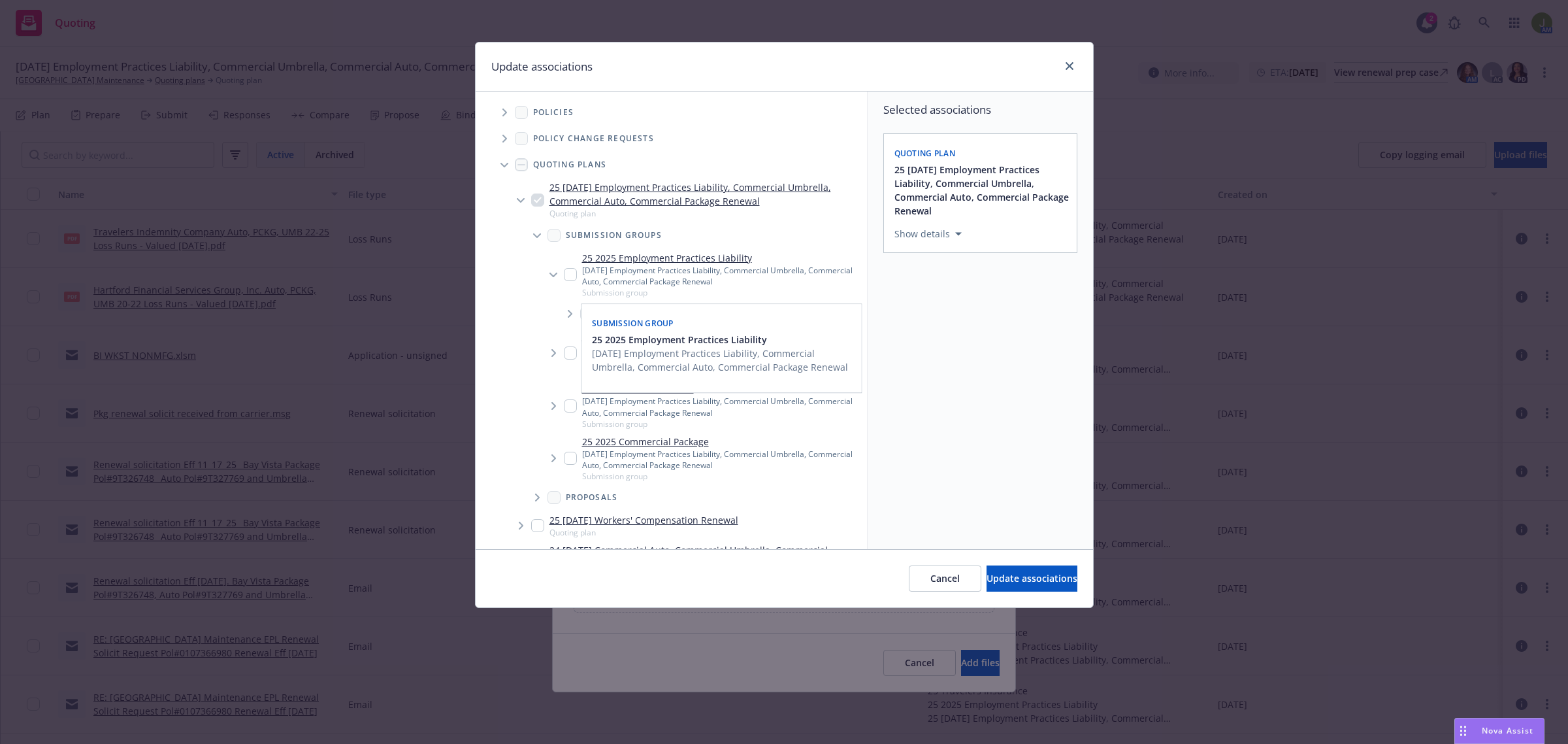
click at [568, 275] on input "Tree Example" at bounding box center [570, 274] width 13 height 13
checkbox input "true"
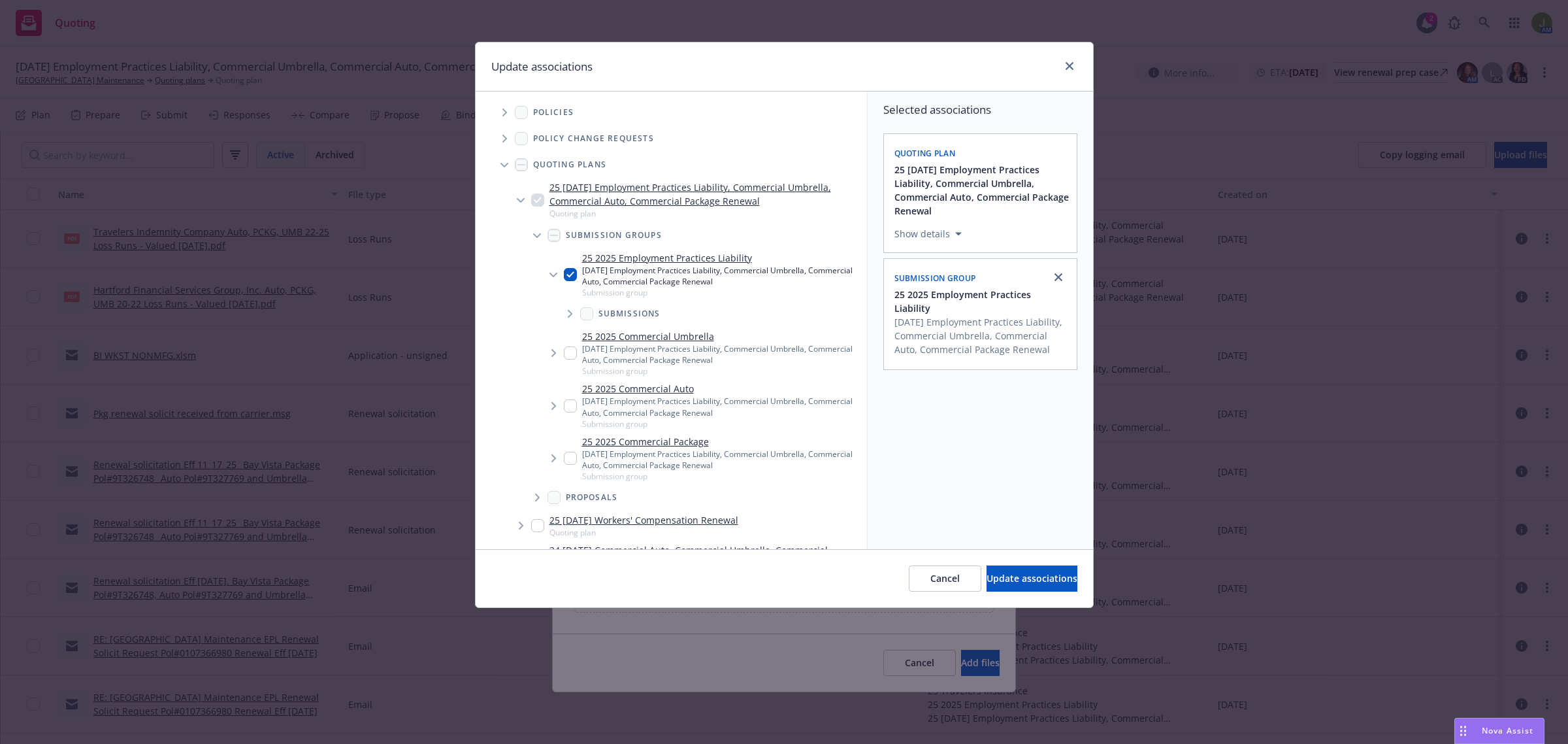
click at [565, 355] on input "Tree Example" at bounding box center [570, 352] width 13 height 13
checkbox input "true"
click at [562, 407] on span "Tree Example" at bounding box center [553, 406] width 21 height 21
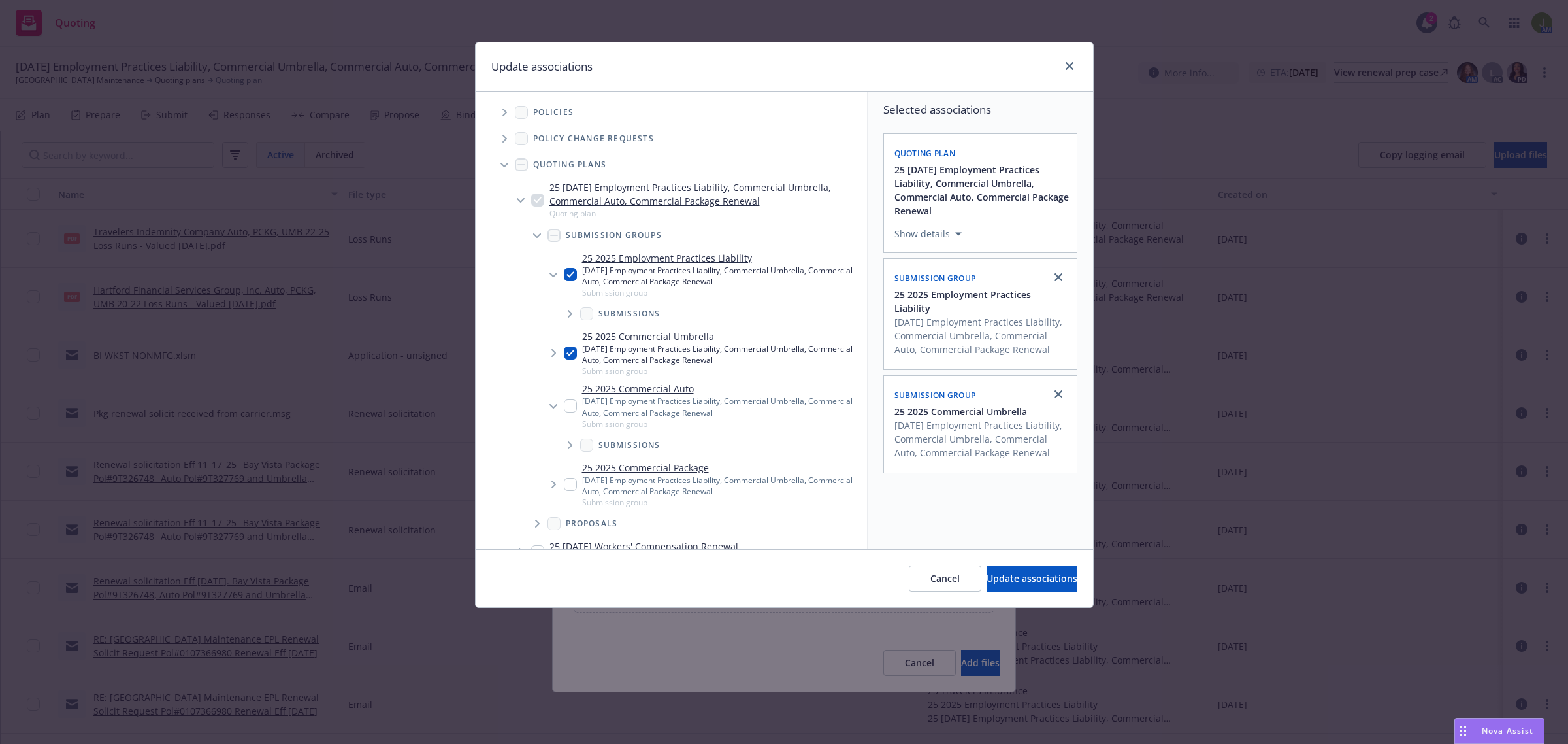
click at [567, 406] on input "Tree Example" at bounding box center [570, 405] width 13 height 13
checkbox input "true"
click at [568, 488] on input "Tree Example" at bounding box center [570, 484] width 13 height 13
checkbox input "true"
click at [1011, 574] on span "Update associations" at bounding box center [1031, 578] width 91 height 12
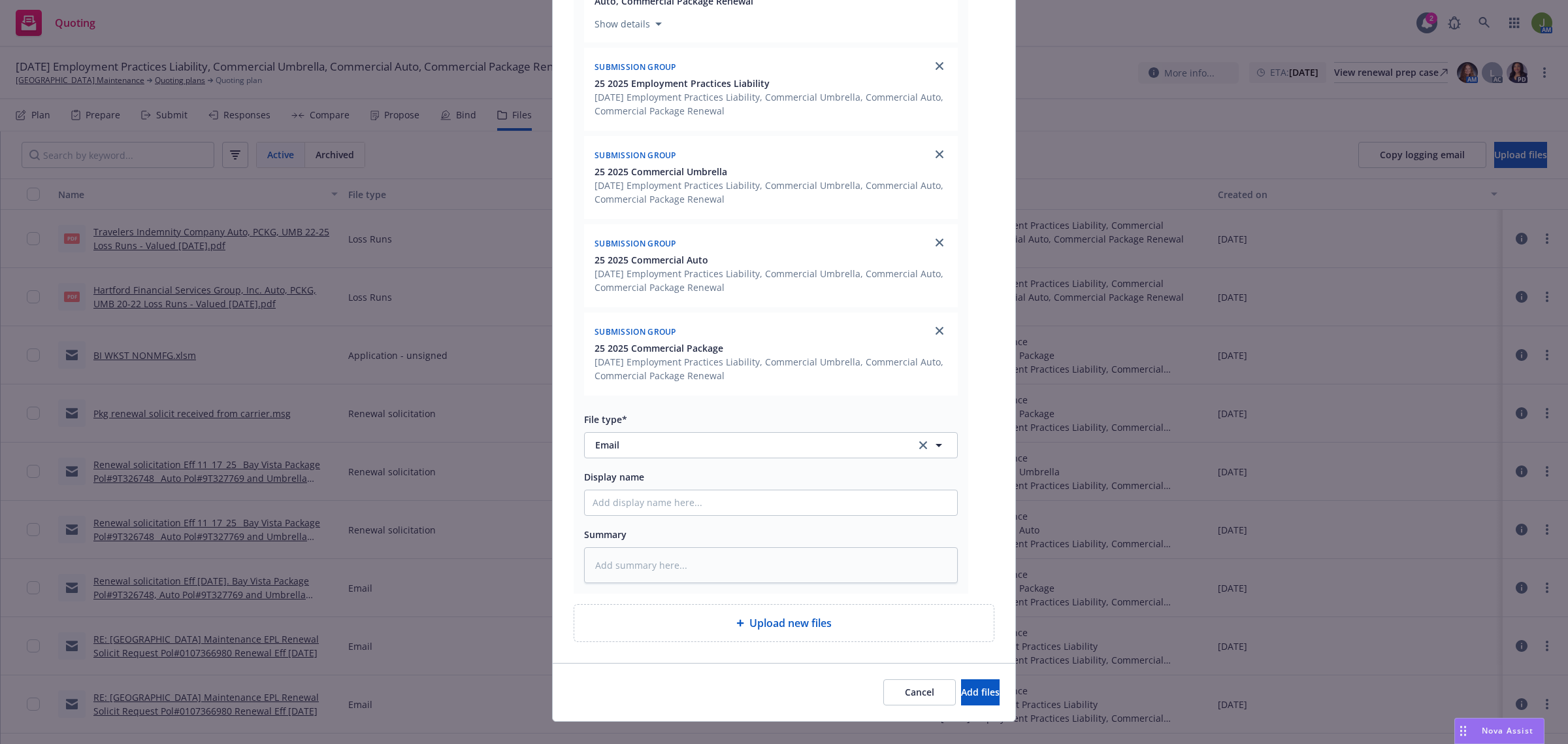
scroll to position [344, 0]
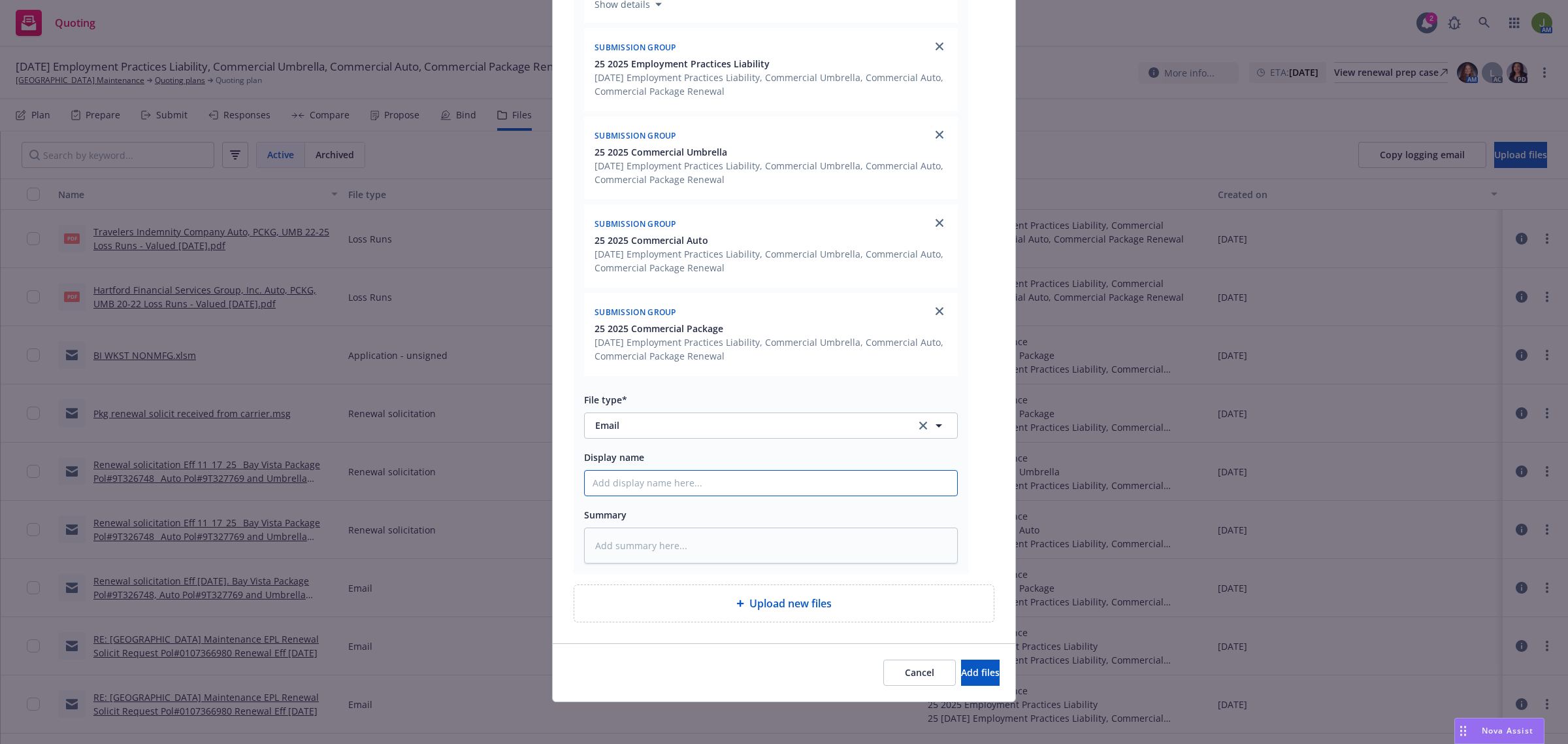
click at [629, 479] on input "Display name" at bounding box center [771, 482] width 373 height 25
type textarea "x"
type input "T"
type textarea "x"
type input "To"
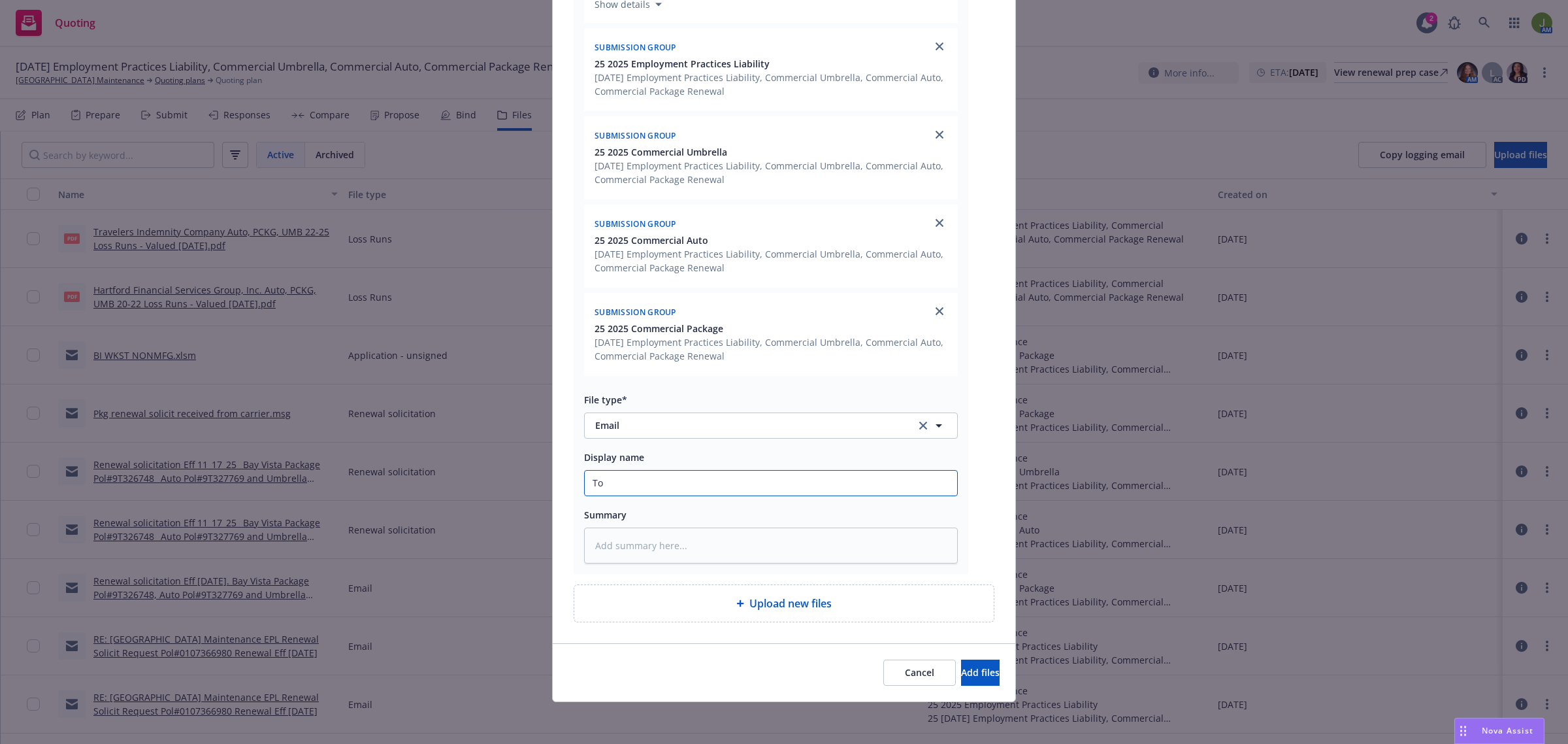
type textarea "x"
type input "To C"
type textarea "x"
type input "To Cl"
type textarea "x"
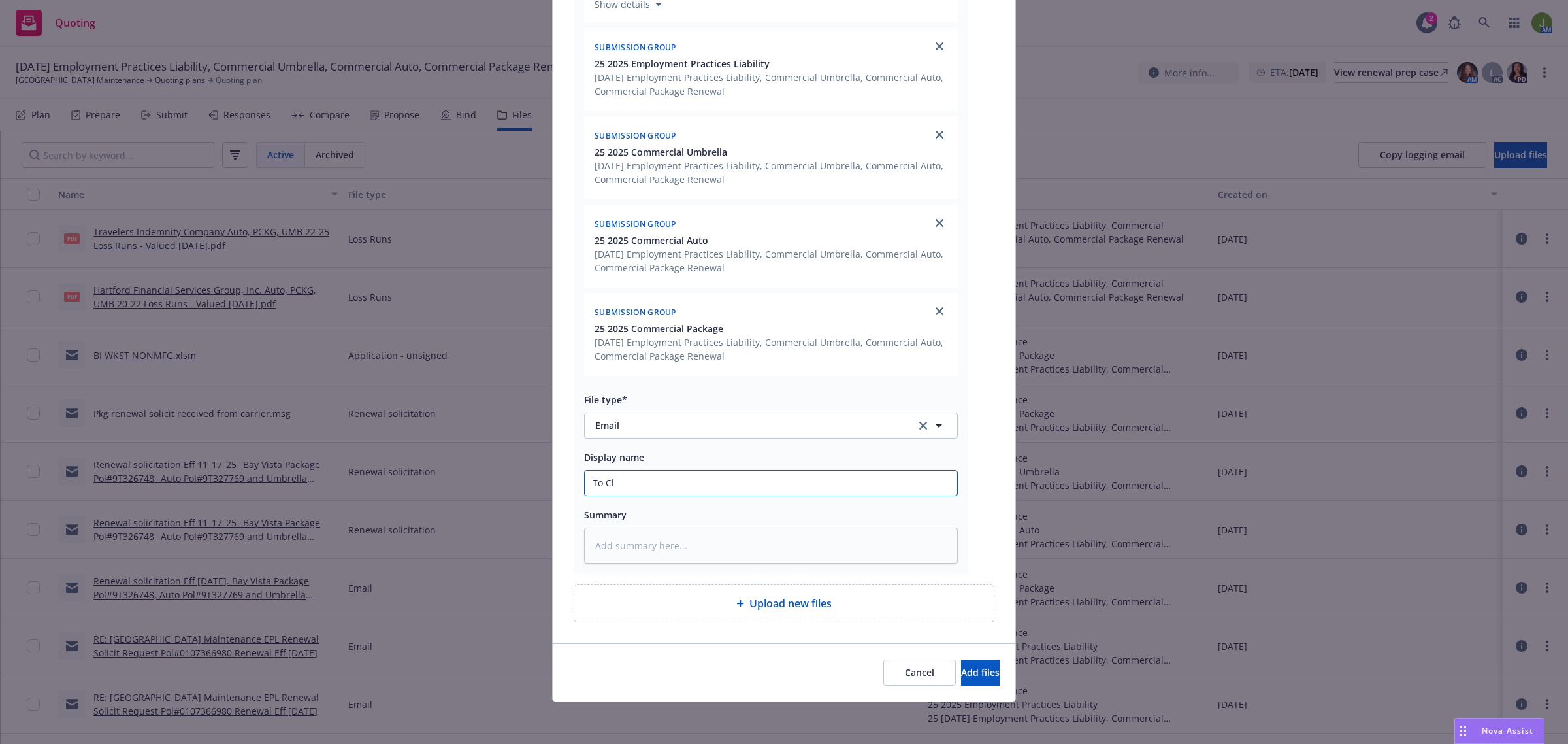
type input "To Cli"
type textarea "x"
type input "To Clie"
type textarea "x"
type input "To Clien"
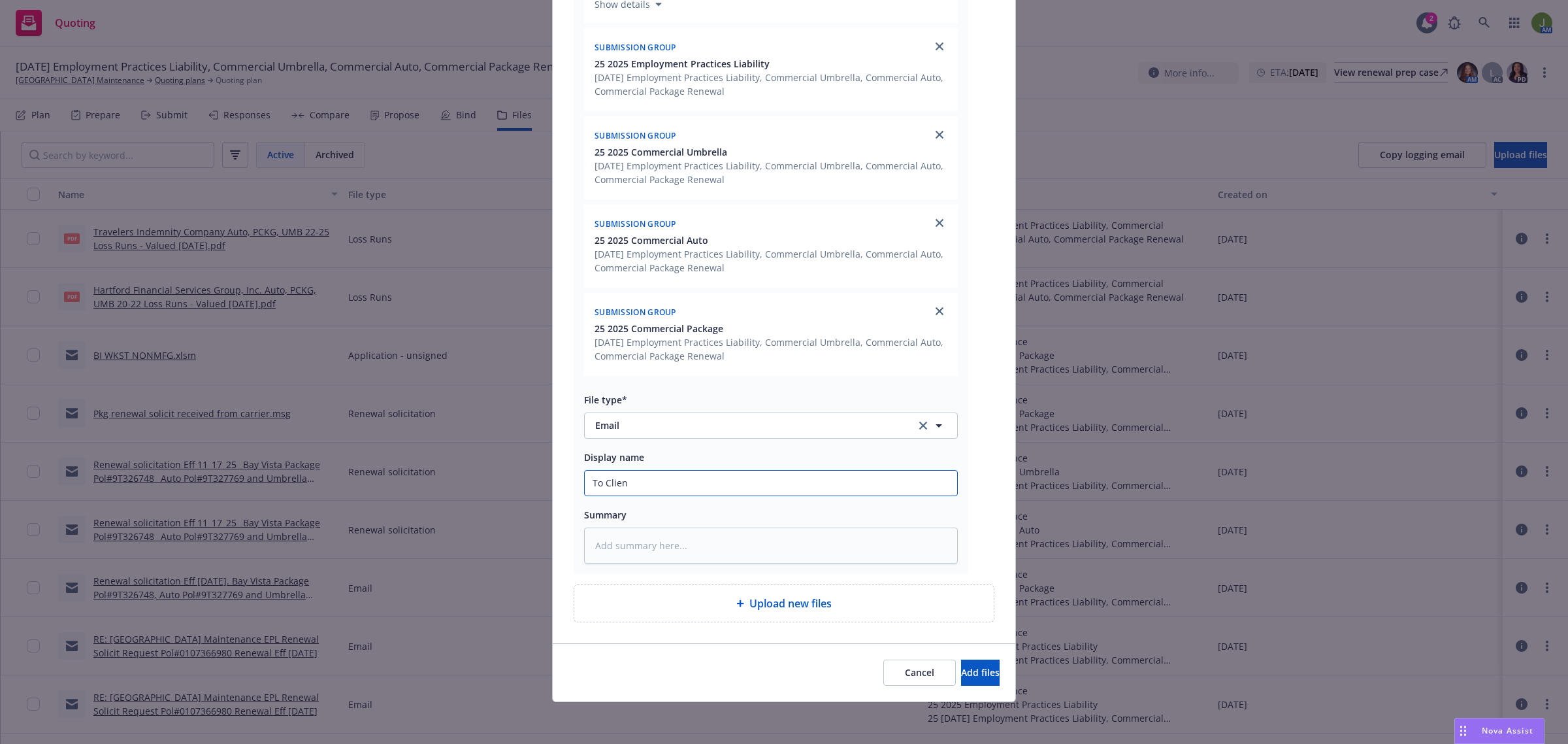
type textarea "x"
type input "To Client"
type textarea "x"
type input "To Client:"
type textarea "x"
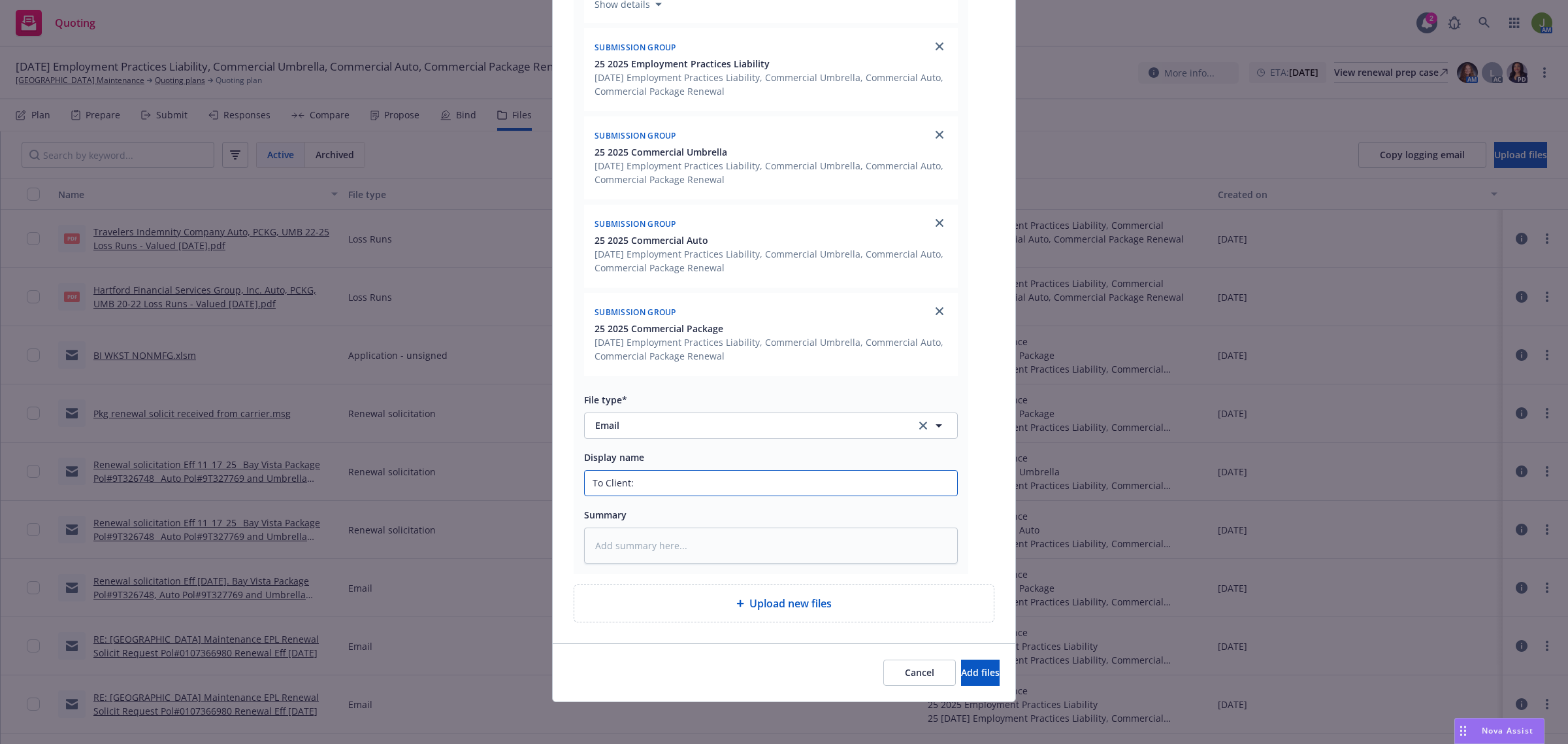
type input "To Client: I"
type textarea "x"
type input "To Client: In"
type textarea "x"
type input "To Client: Ind"
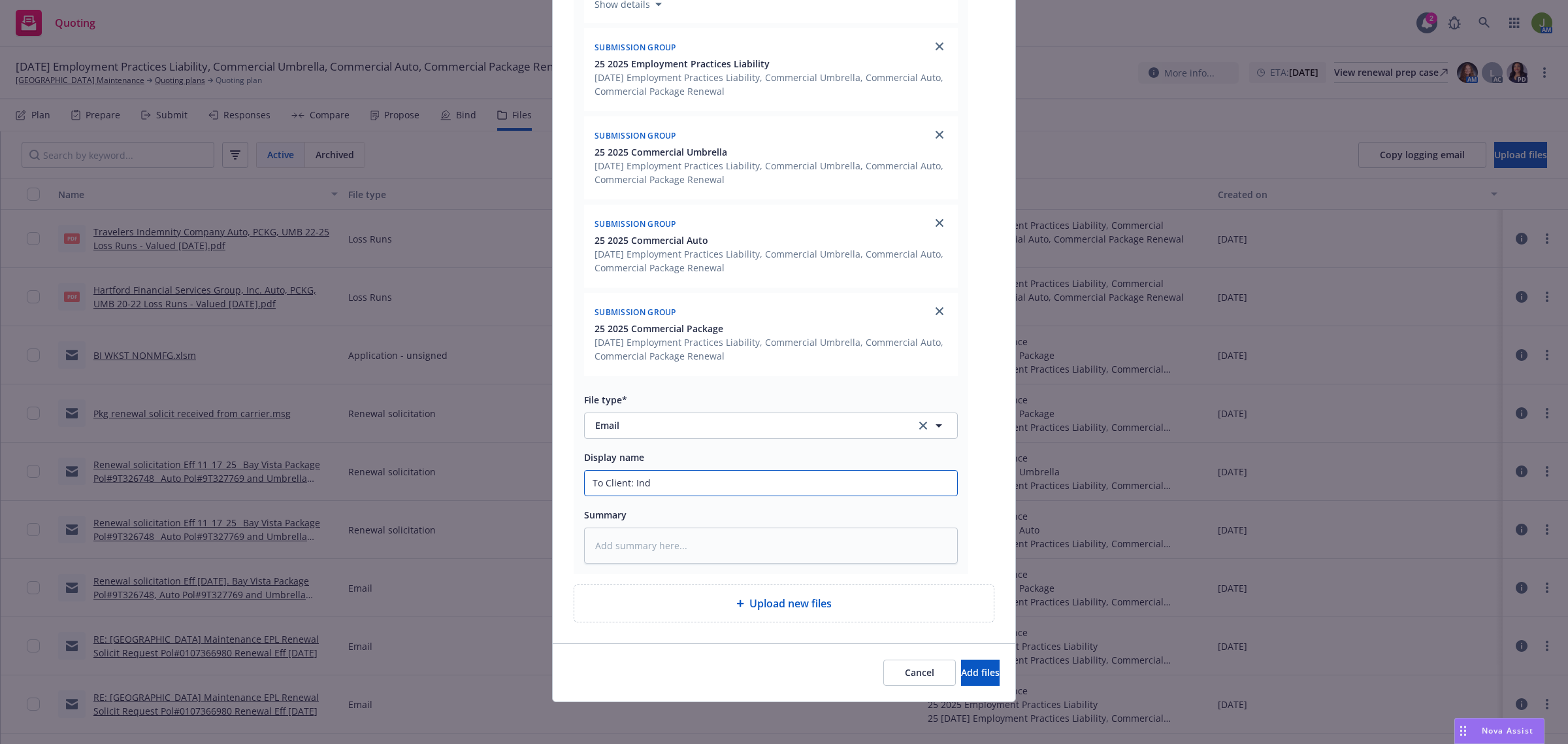
type textarea "x"
type input "To Client: Indi"
type textarea "x"
type input "To Client: Indio"
type textarea "x"
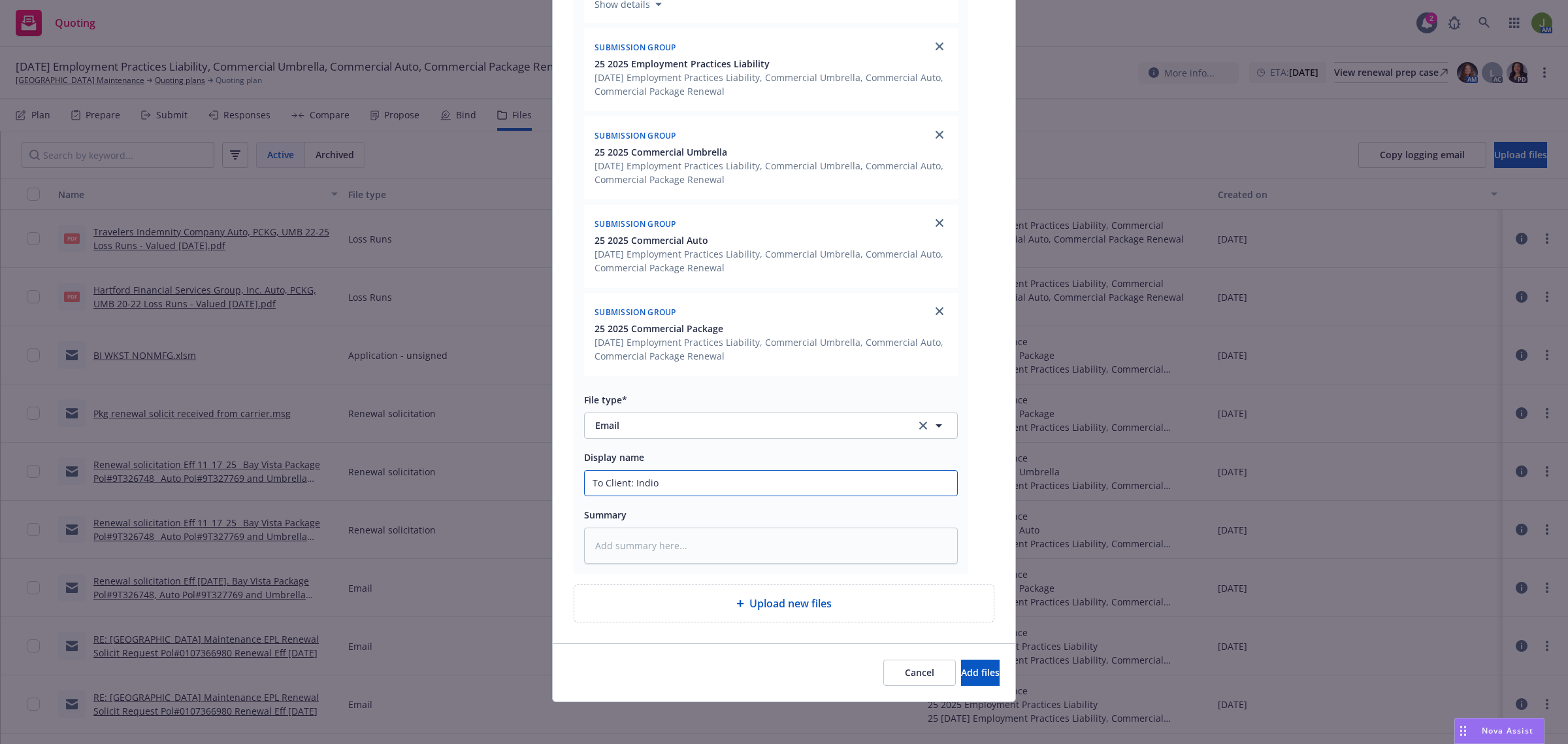
type input "To Client: Indio Submission"
type textarea "x"
type input "To Client: Indio Submission"
type textarea "x"
type input "To Client: Indio Submission f"
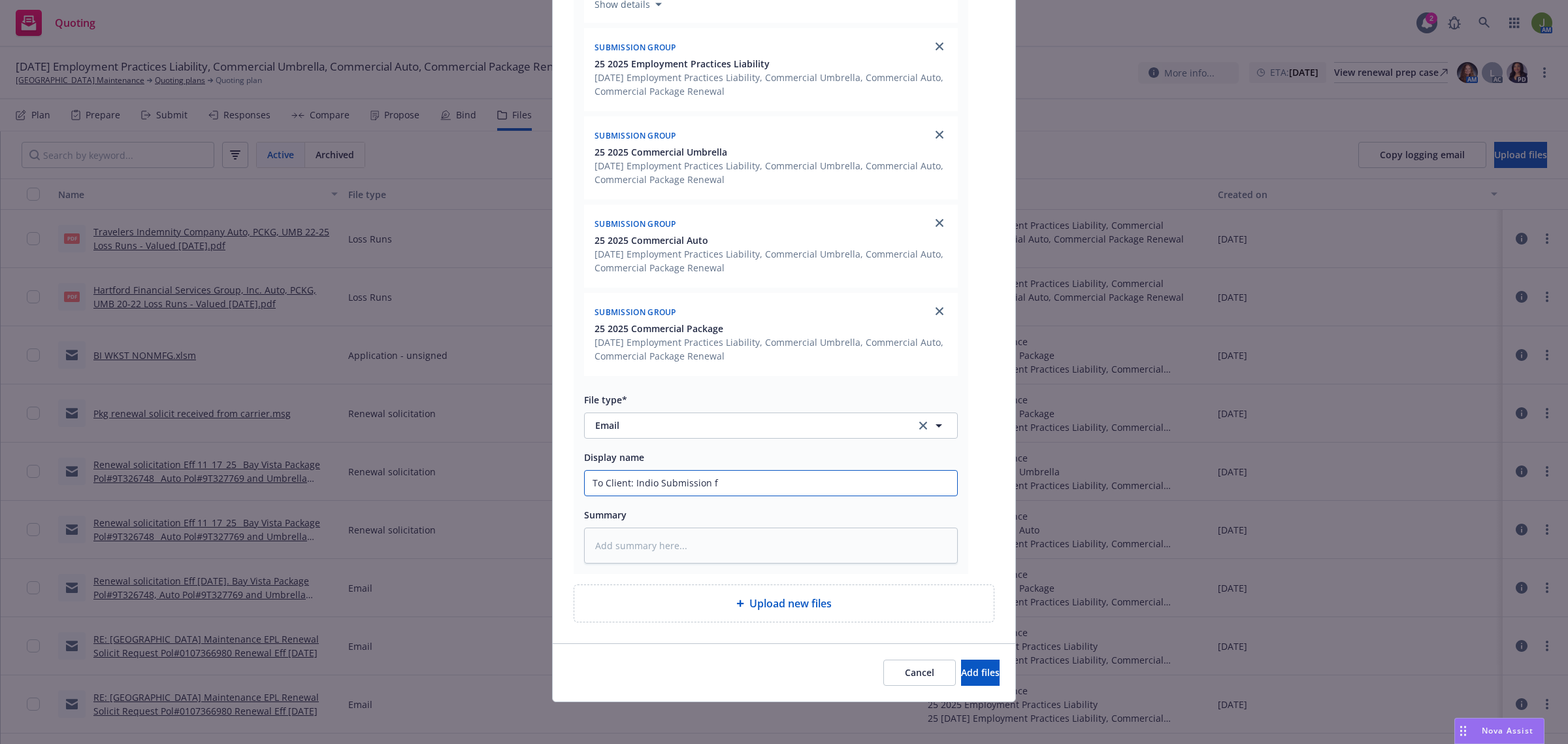
type textarea "x"
type input "To Client: Indio Submission fo"
type textarea "x"
type input "To Client: Indio Submission for"
type textarea "x"
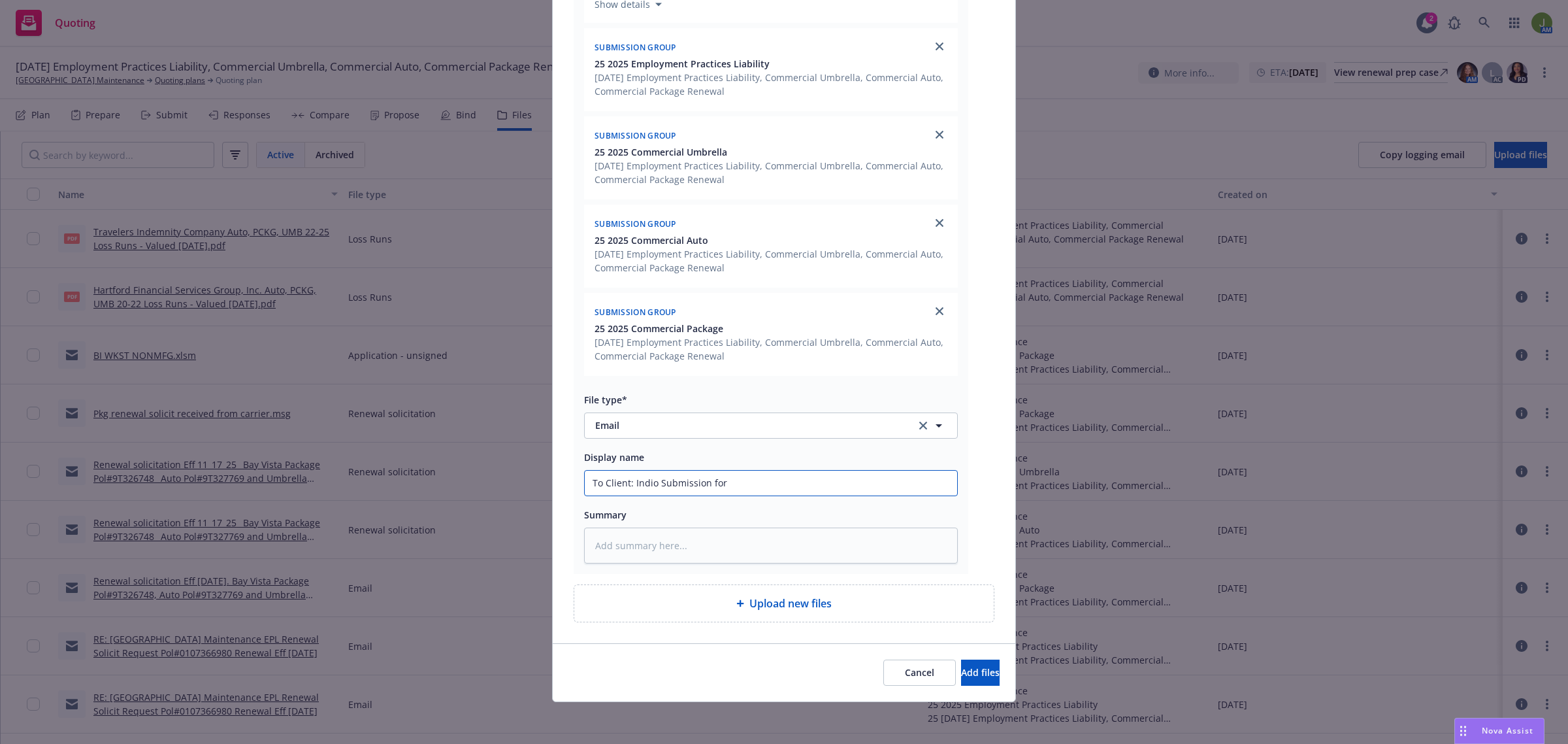
type input "To Client: Indio Submission for"
type textarea "x"
type input "To Client: Indio Submission for c"
type textarea "x"
type input "To Client: Indio Submission for co"
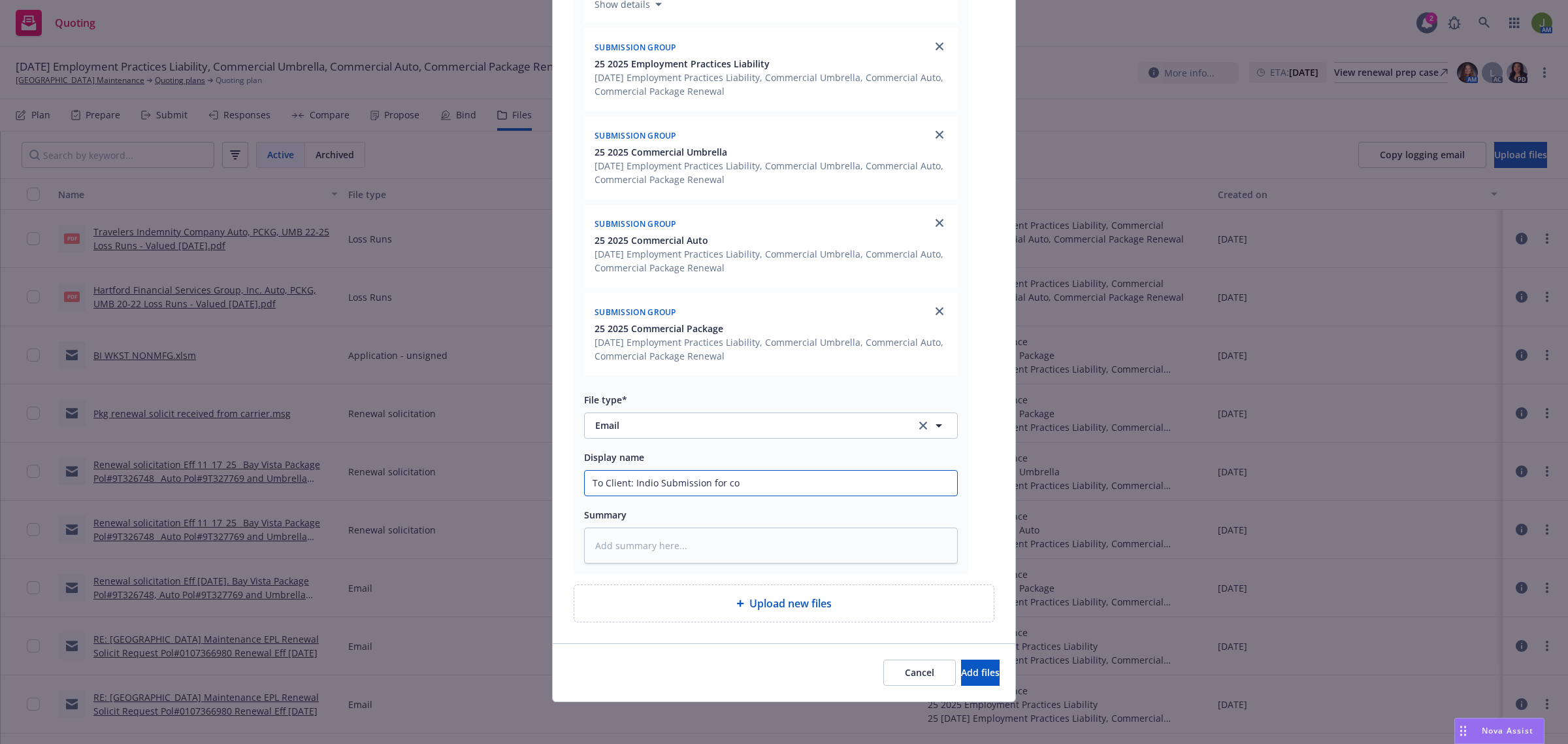
type textarea "x"
type input "To Client: Indio Submission for com"
type textarea "x"
type input "To Client: Indio Submission for comp"
type textarea "x"
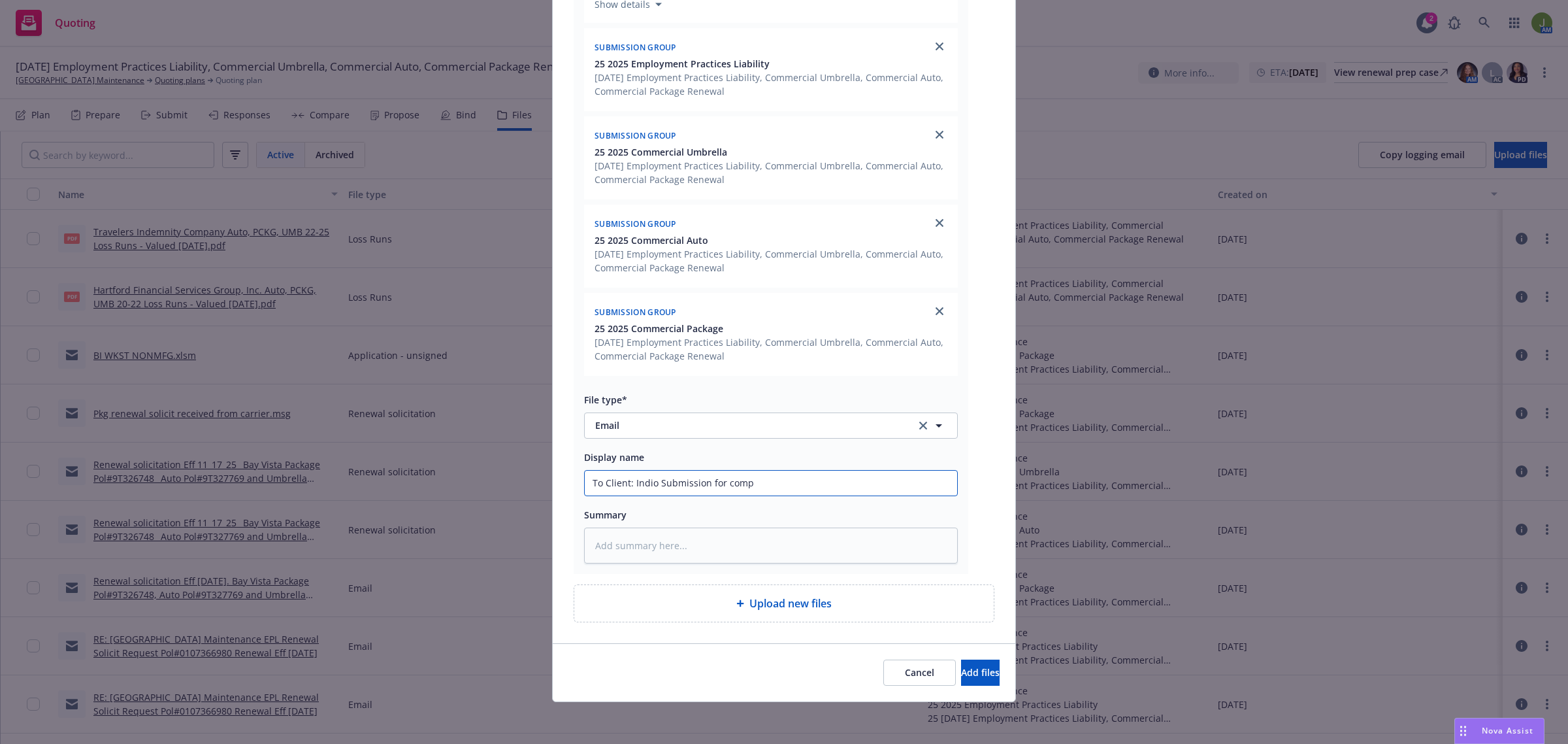
type input "To Client: Indio Submission for compl"
type textarea "x"
type input "To Client: Indio Submission for comple"
type textarea "x"
type input "To Client: Indio Submission for completi"
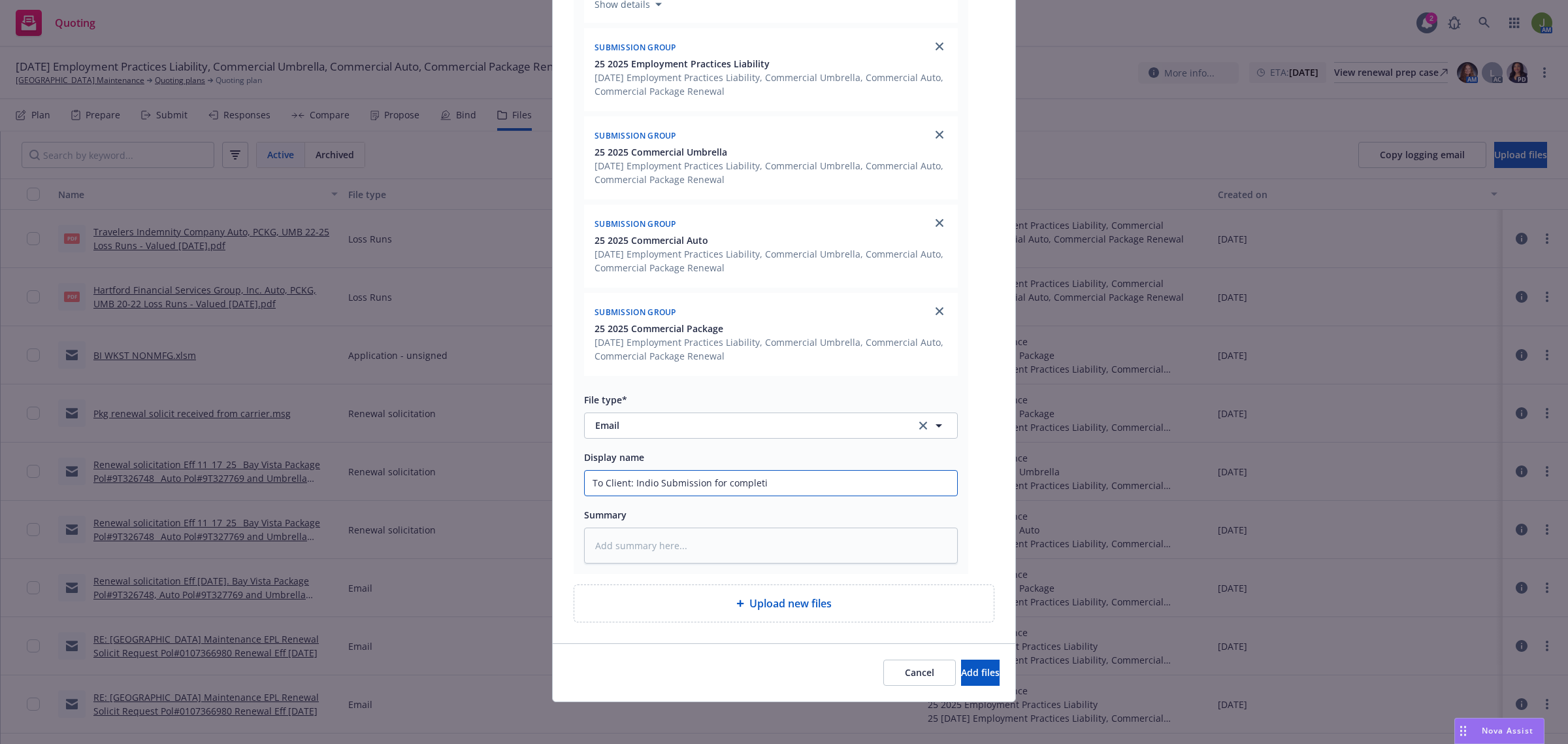
type textarea "x"
type input "To Client: Indio Submission for completio"
type textarea "x"
type input "To Client: Indio Submission for completion"
click at [977, 680] on button "Add files" at bounding box center [980, 672] width 39 height 26
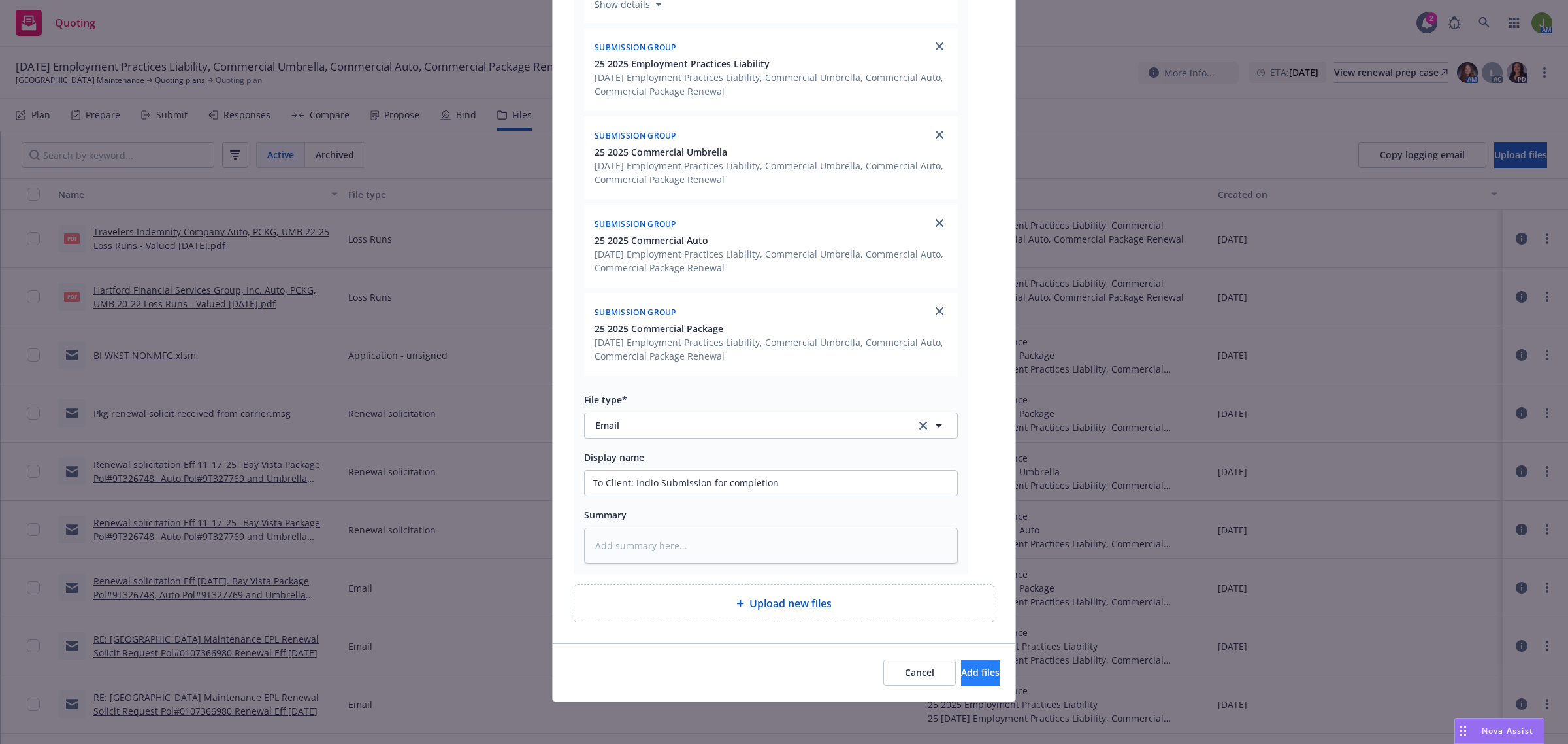
scroll to position [295, 0]
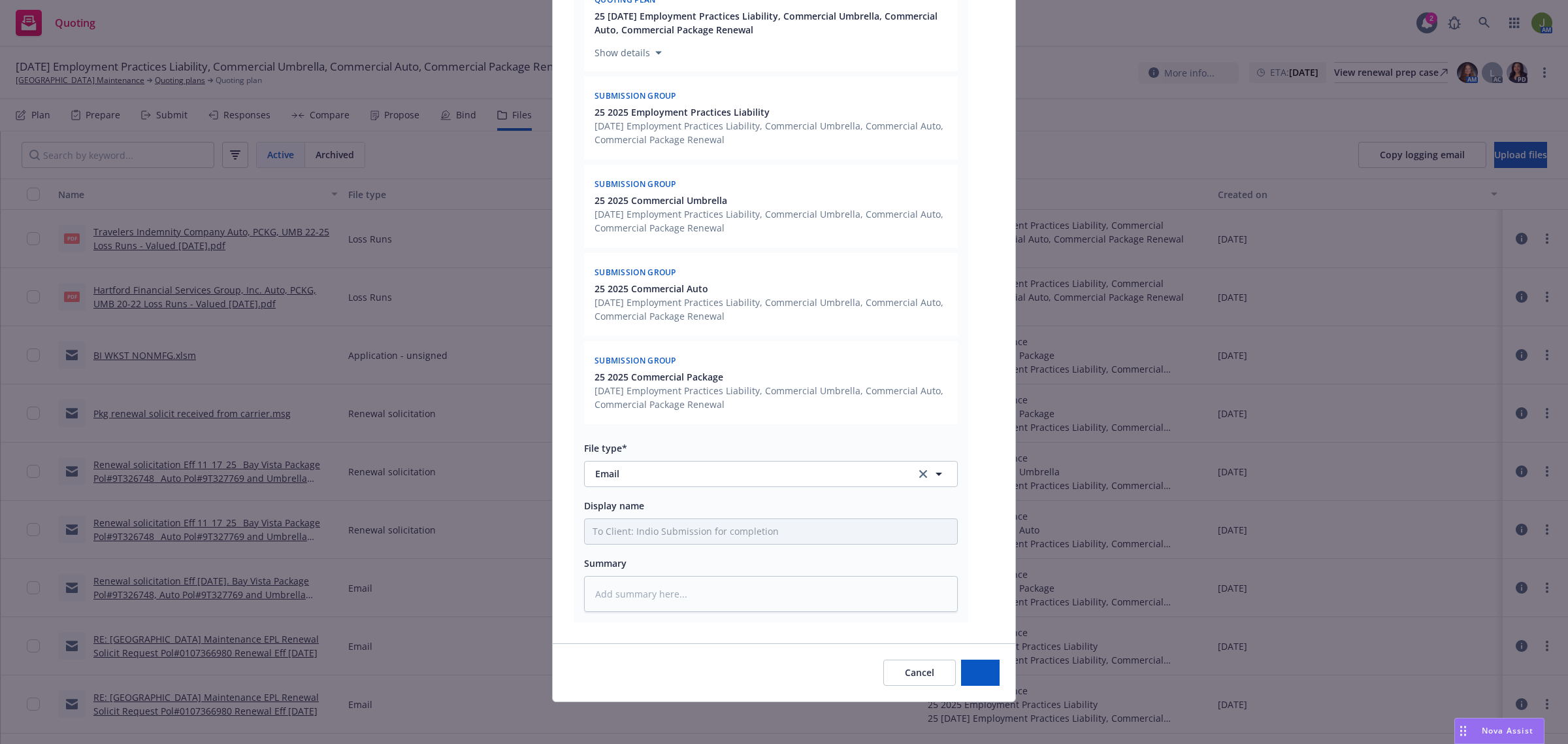
type textarea "x"
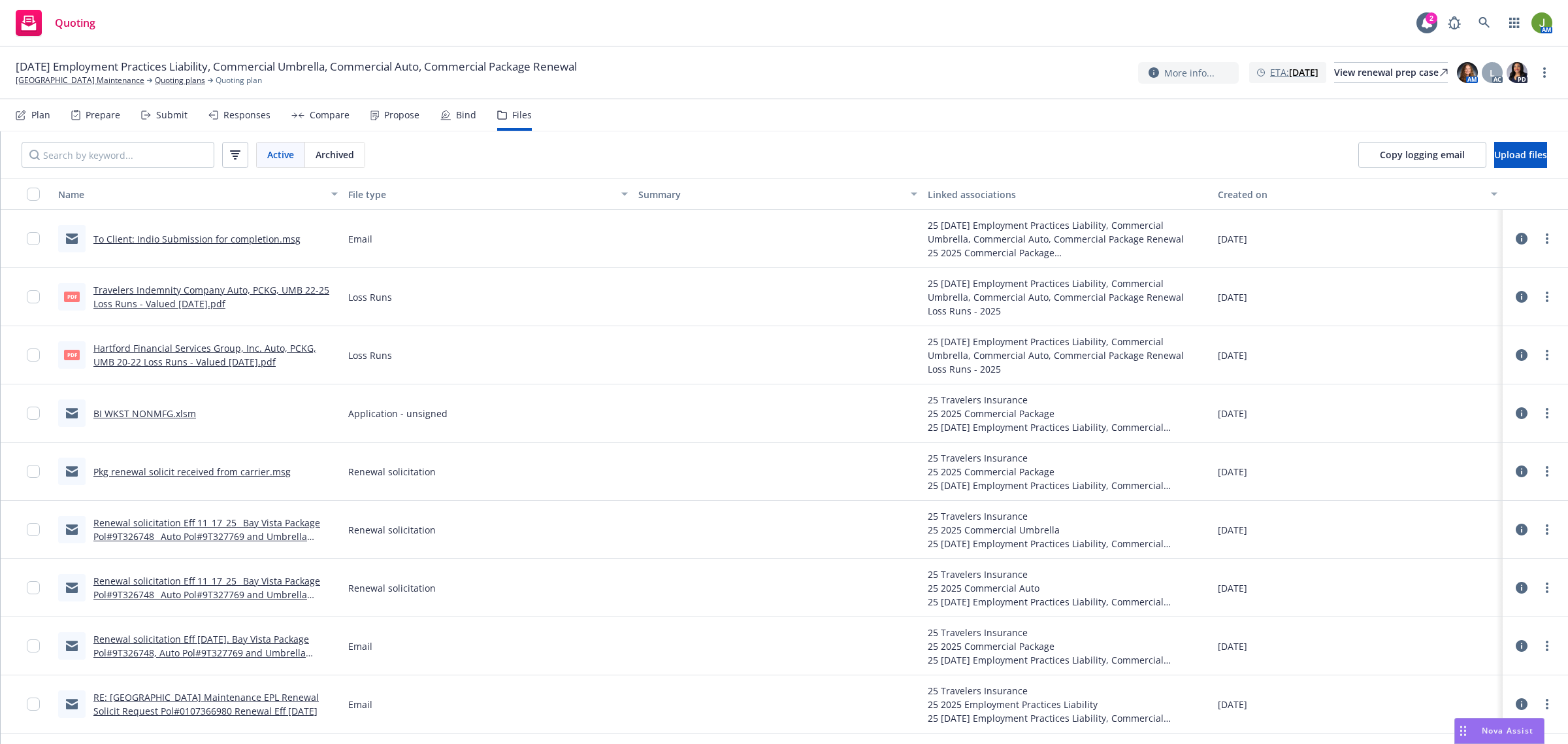
drag, startPoint x: 920, startPoint y: 65, endPoint x: 1184, endPoint y: 70, distance: 264.0
click at [920, 65] on div "[DATE] Employment Practices Liability, Commercial Umbrella, Commercial Auto, Co…" at bounding box center [784, 73] width 1536 height 27
click at [1487, 24] on icon at bounding box center [1484, 23] width 12 height 12
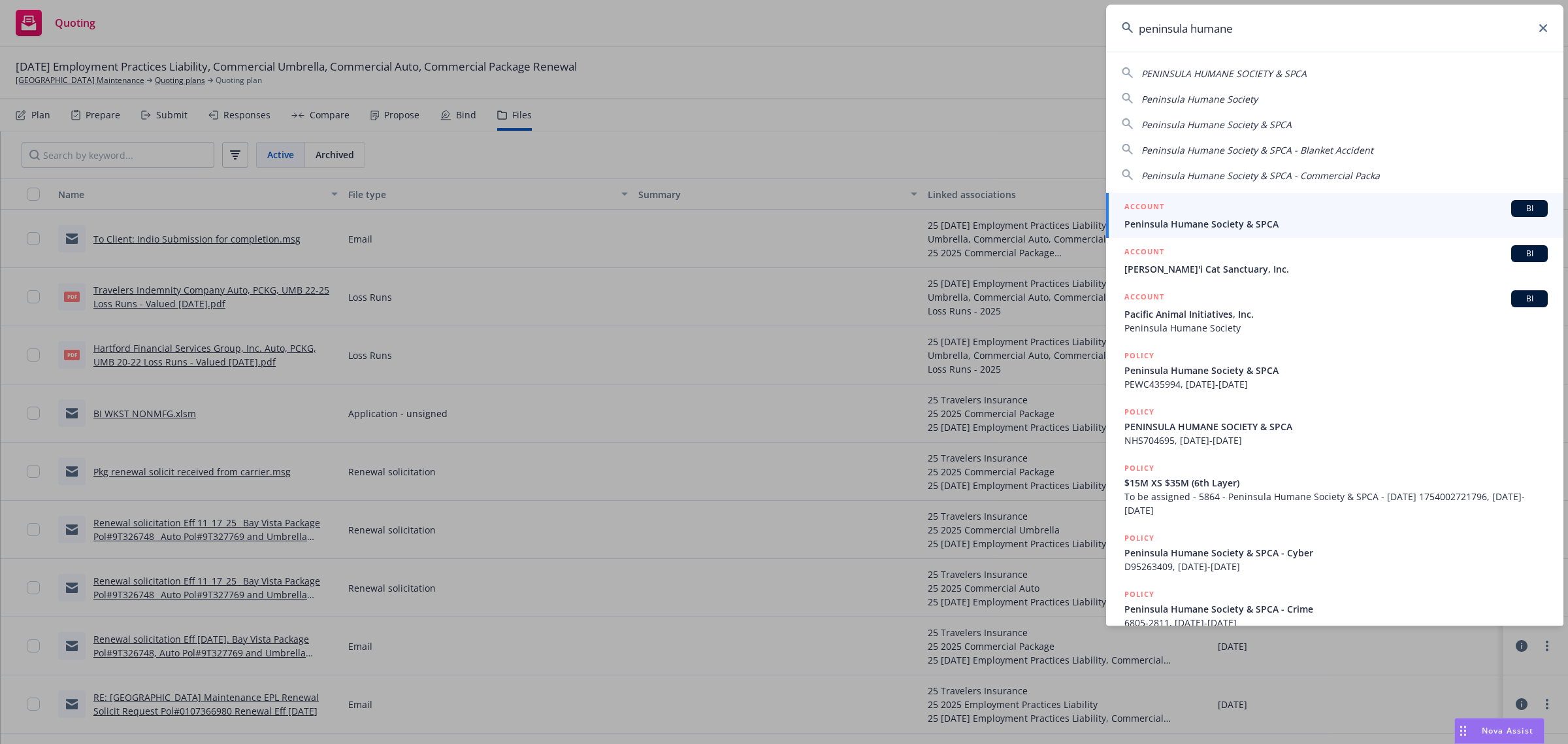
type input "peninsula humane"
click at [1236, 217] on span "Peninsula Humane Society & SPCA" at bounding box center [1336, 224] width 423 height 14
